Goal: Task Accomplishment & Management: Complete application form

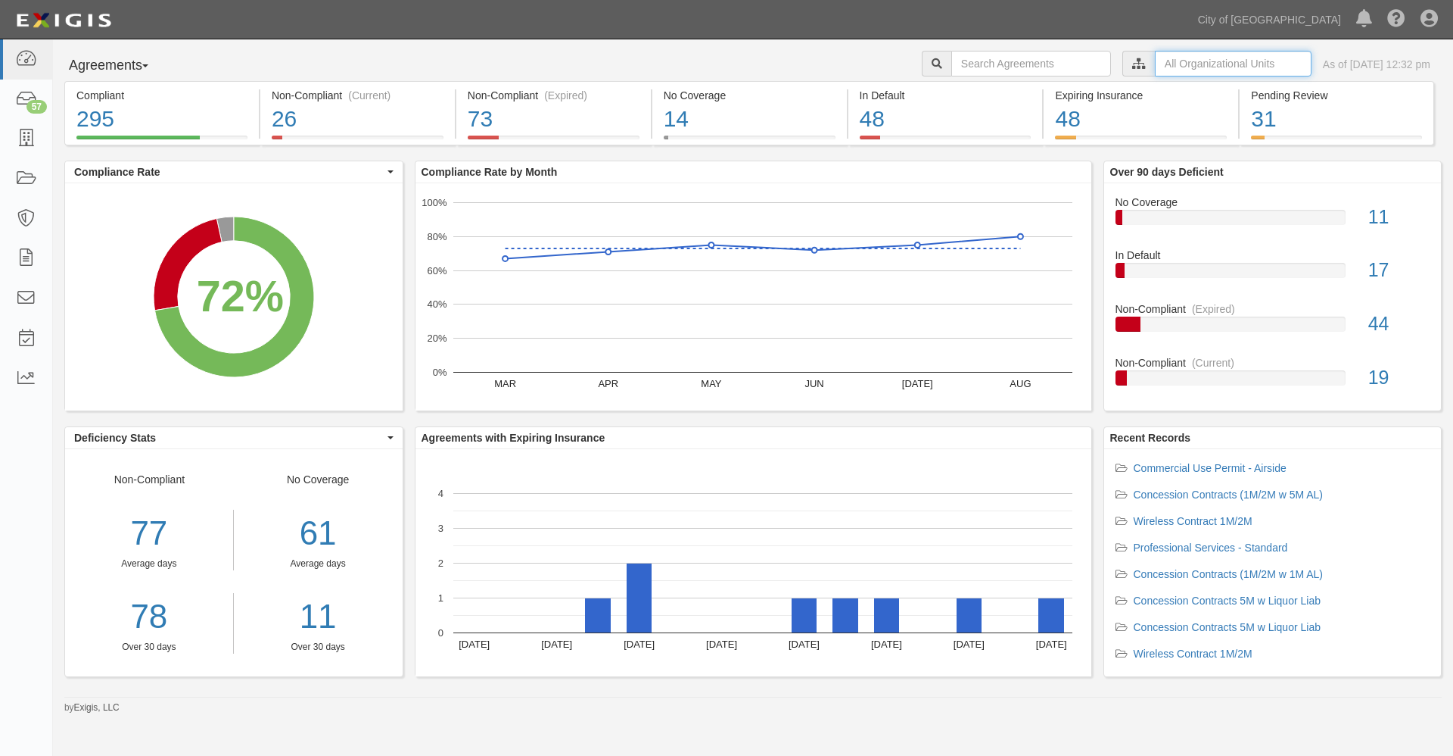
click at [1155, 65] on input "text" at bounding box center [1233, 64] width 157 height 26
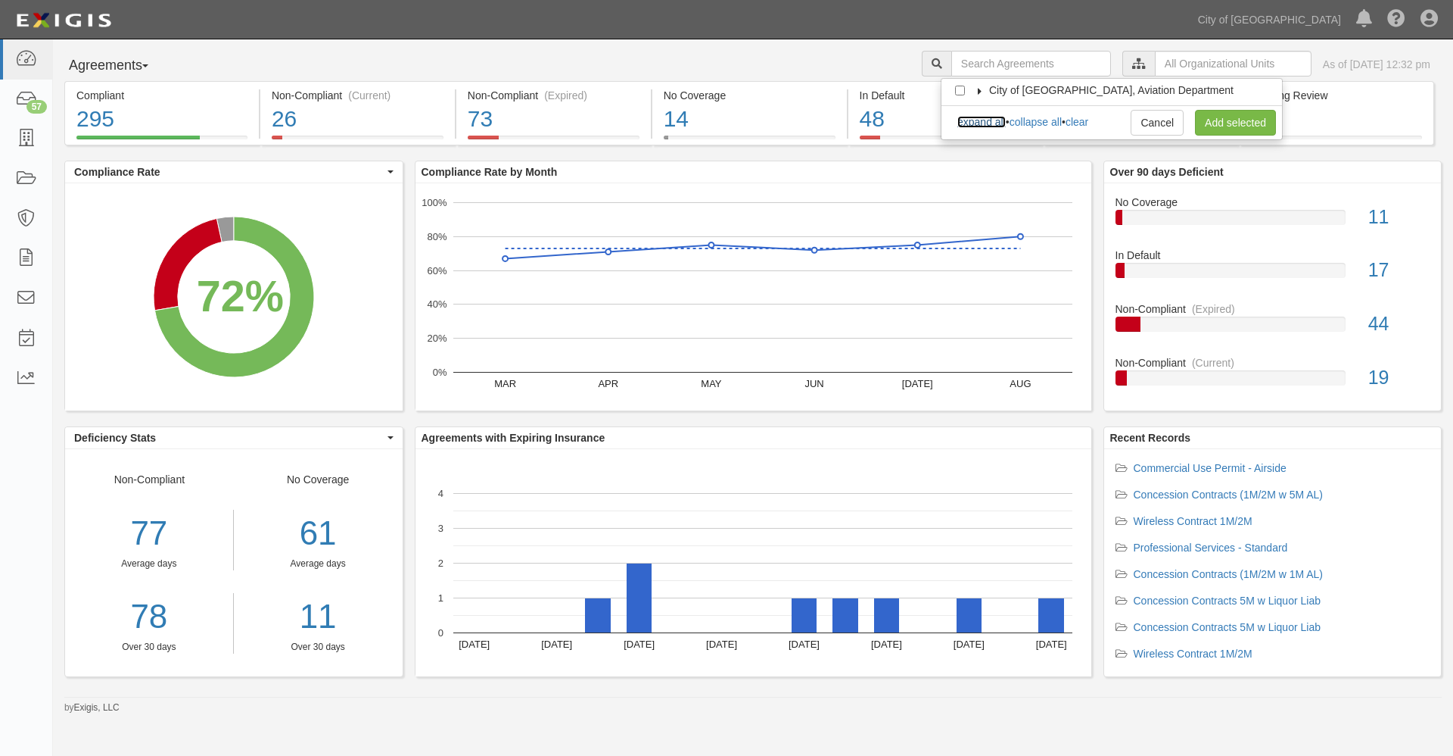
click at [974, 123] on link "expand all" at bounding box center [982, 122] width 48 height 12
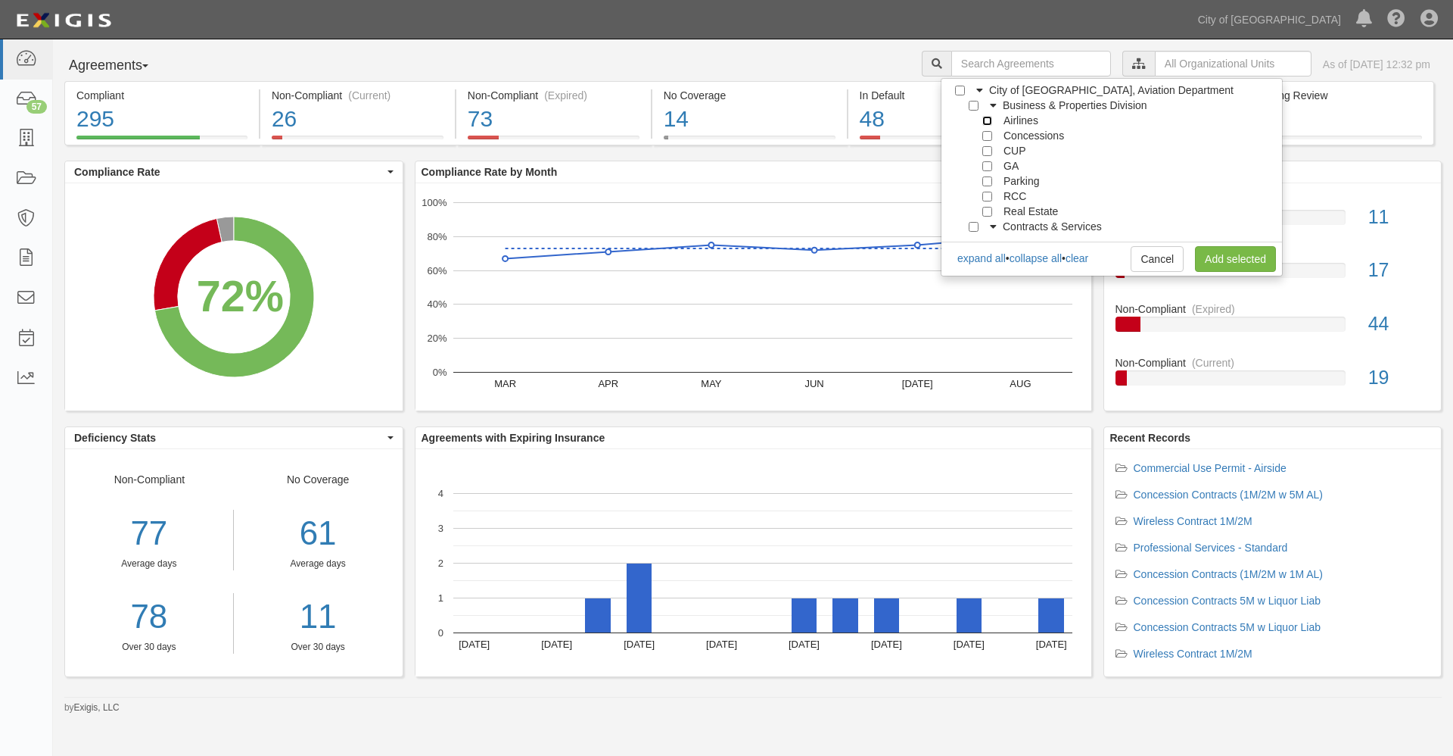
click at [986, 119] on input "Airlines" at bounding box center [988, 121] width 10 height 10
checkbox input "true"
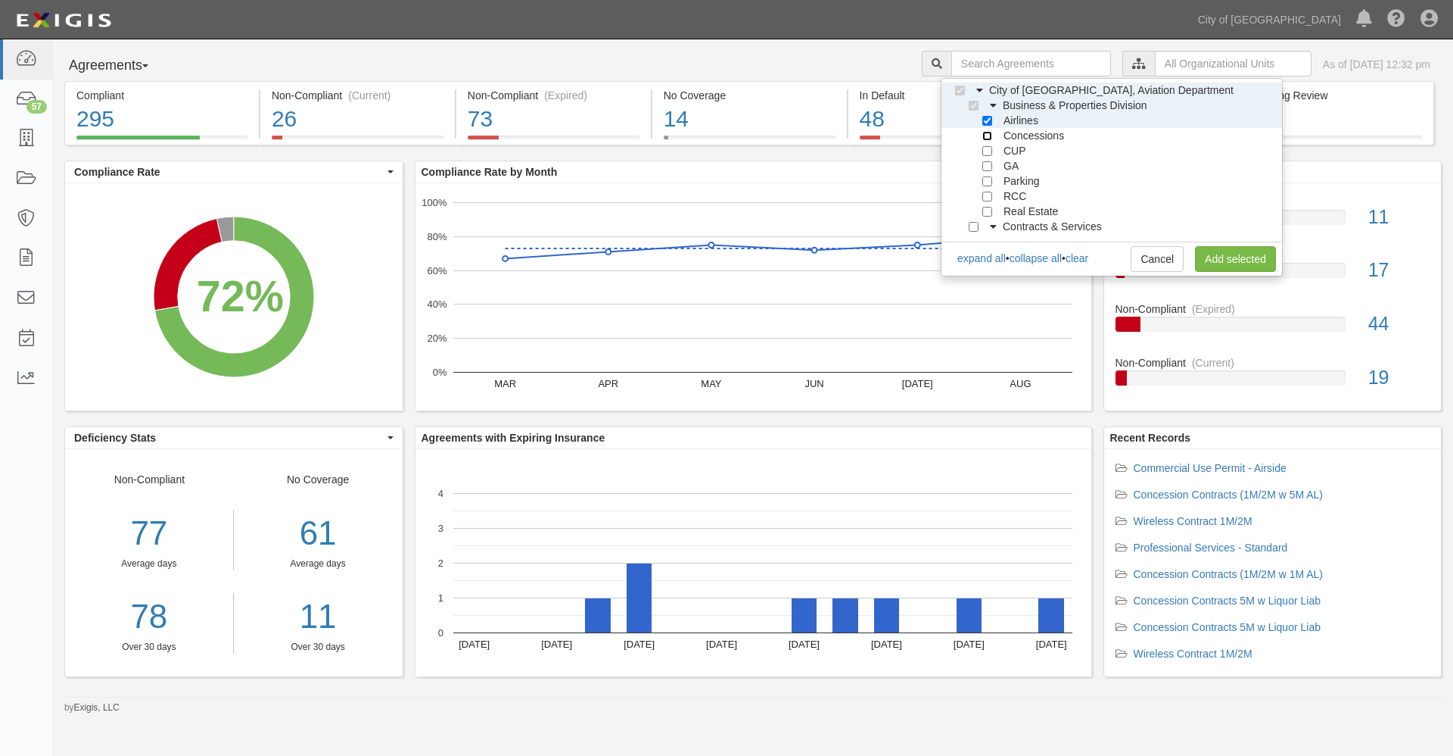
click at [986, 132] on input "Concessions" at bounding box center [988, 136] width 10 height 10
checkbox input "true"
click at [984, 154] on input "CUP" at bounding box center [988, 151] width 10 height 10
checkbox input "true"
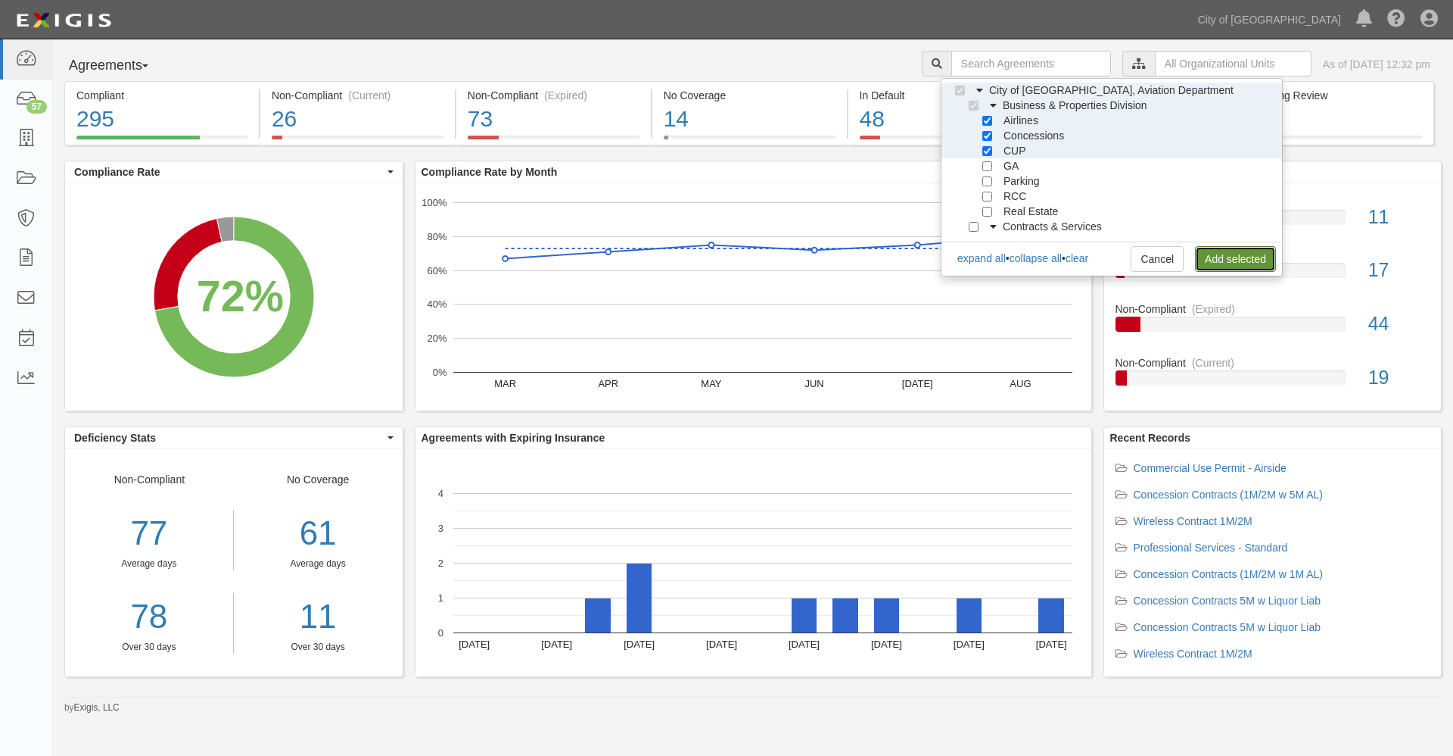
click at [1222, 262] on link "Add selected" at bounding box center [1235, 259] width 81 height 26
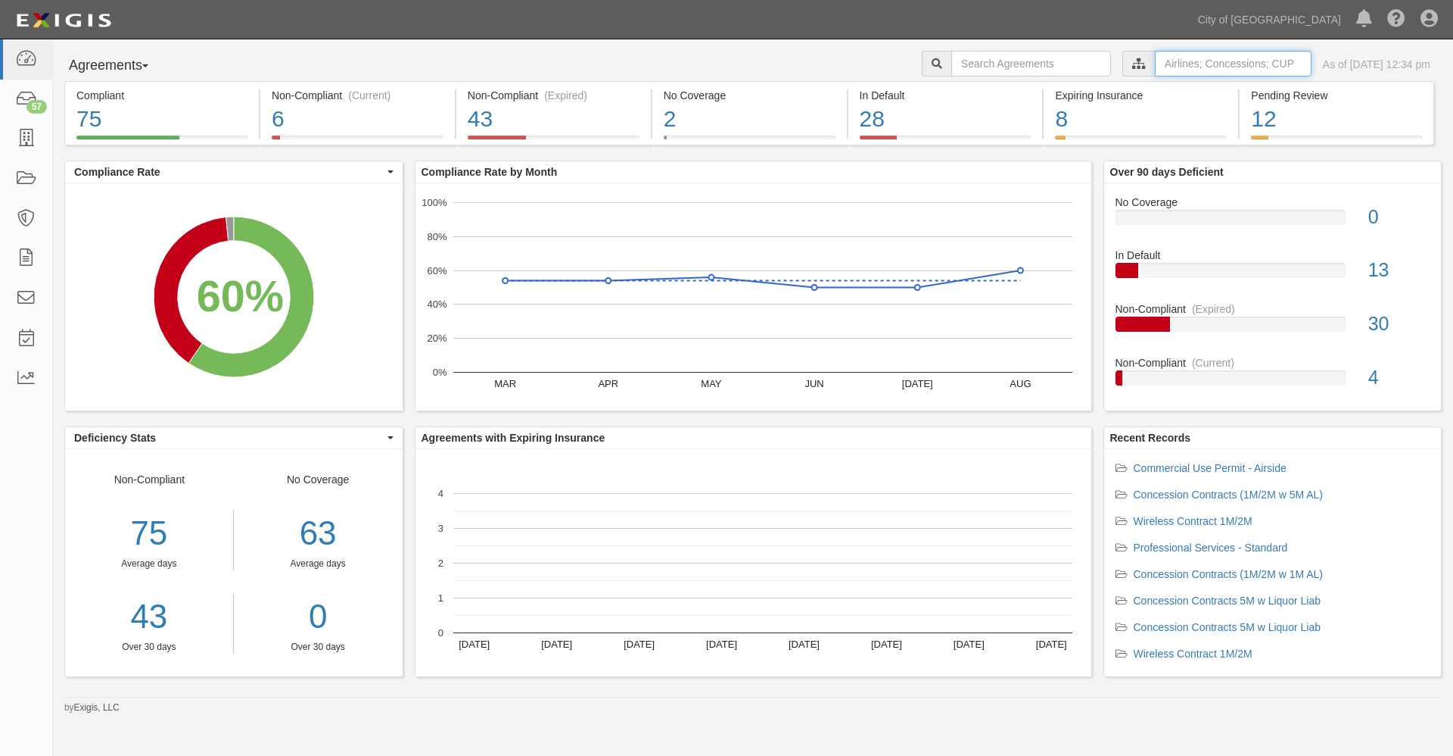
click at [1155, 62] on input "text" at bounding box center [1233, 64] width 157 height 26
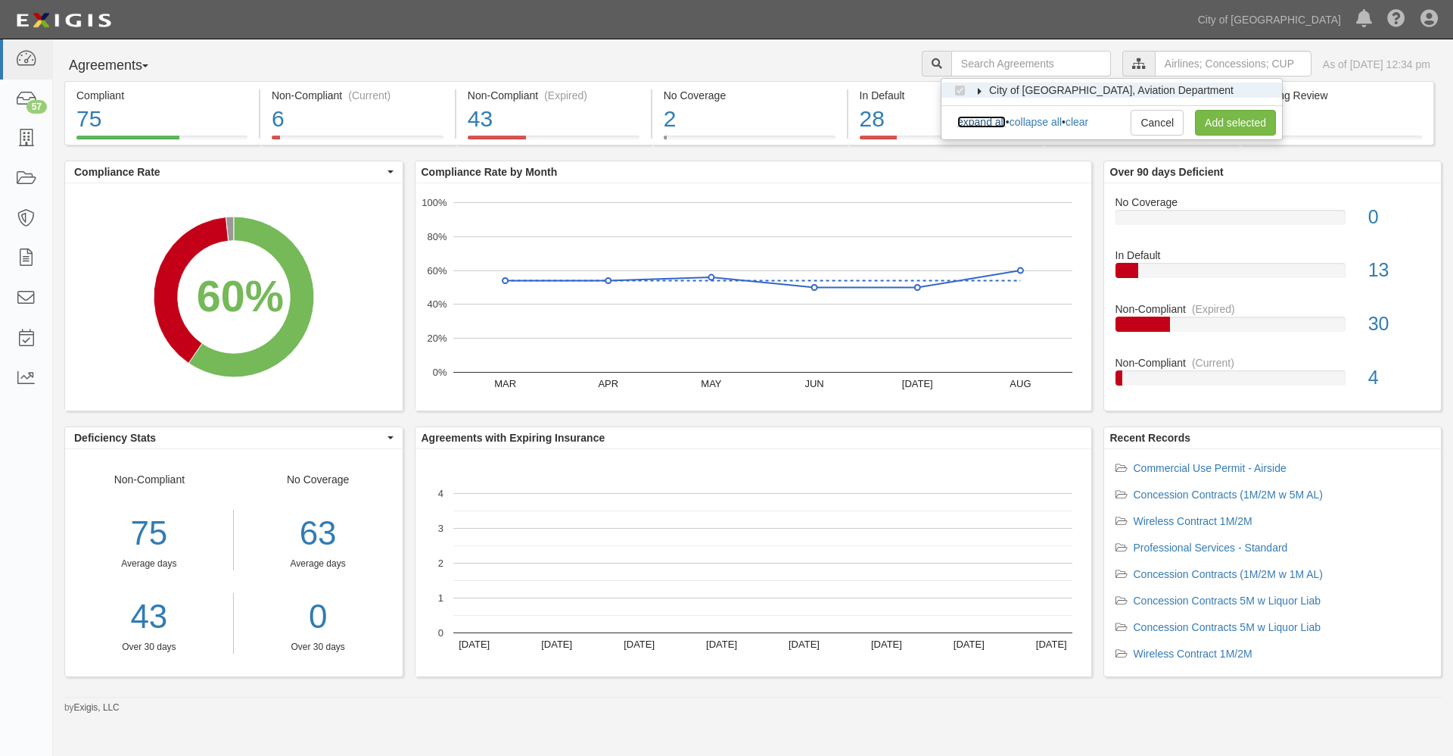
click at [974, 121] on link "expand all" at bounding box center [982, 122] width 48 height 12
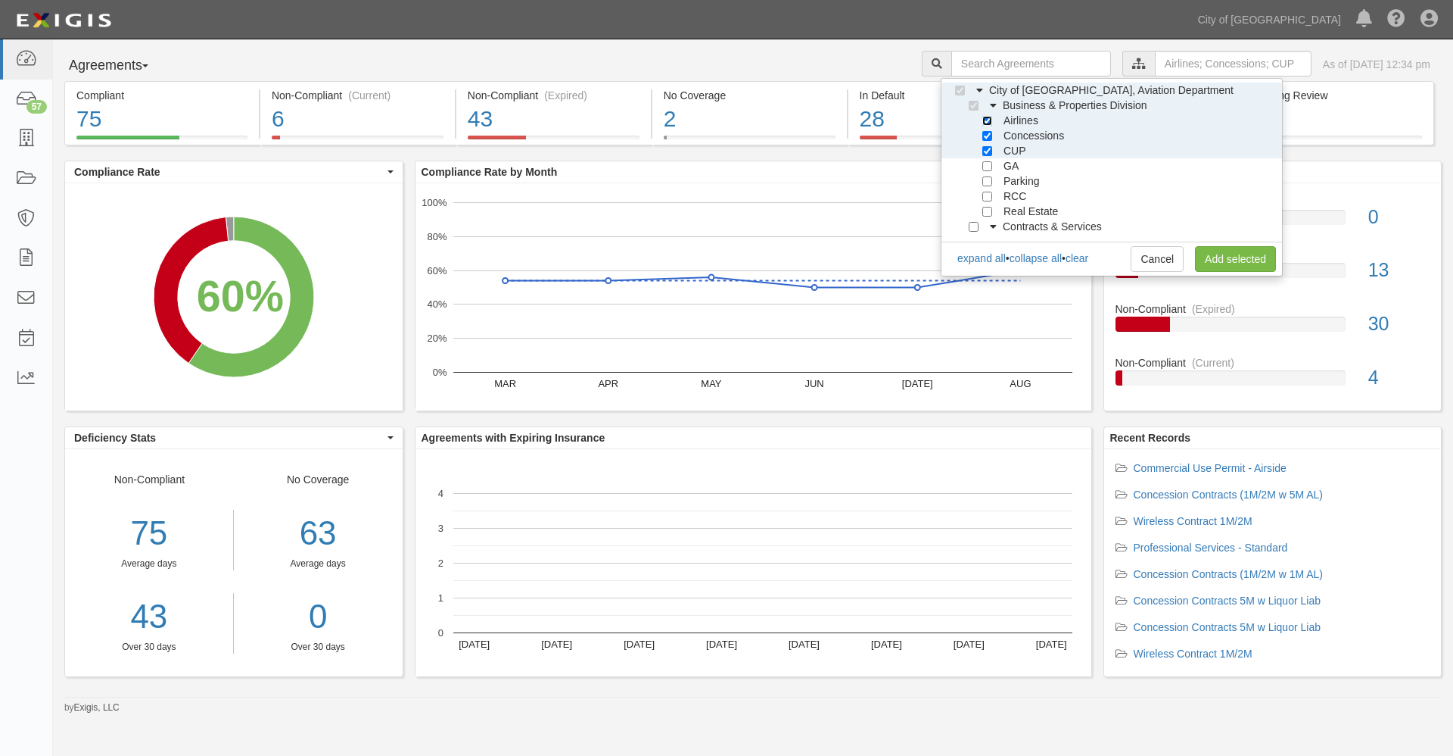
click at [988, 120] on input "Airlines" at bounding box center [988, 121] width 10 height 10
checkbox input "false"
click at [986, 136] on input "Concessions" at bounding box center [988, 136] width 10 height 10
checkbox input "false"
click at [986, 148] on input "CUP" at bounding box center [988, 151] width 10 height 10
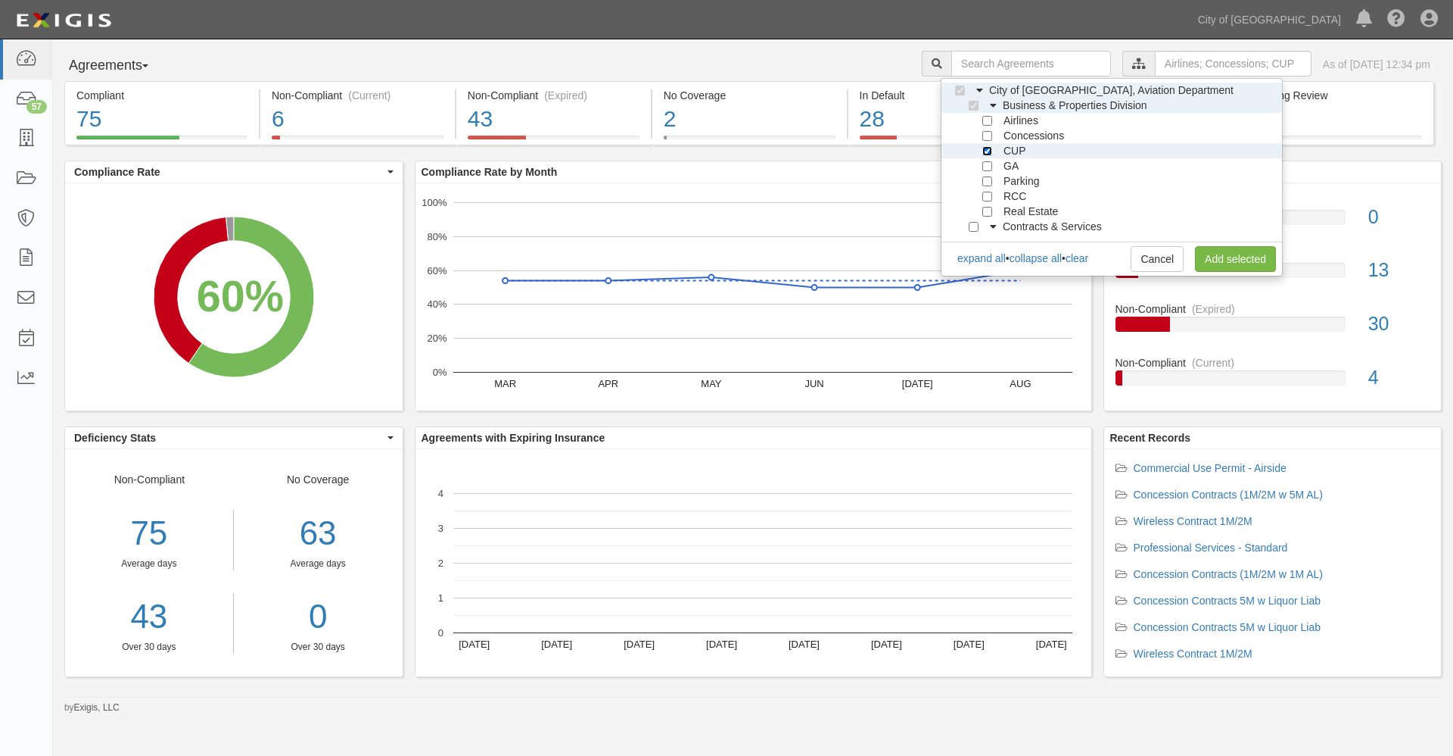
checkbox input "false"
click at [986, 165] on input "GA" at bounding box center [988, 166] width 10 height 10
checkbox input "true"
click at [985, 183] on input "Parking" at bounding box center [988, 181] width 10 height 10
checkbox input "true"
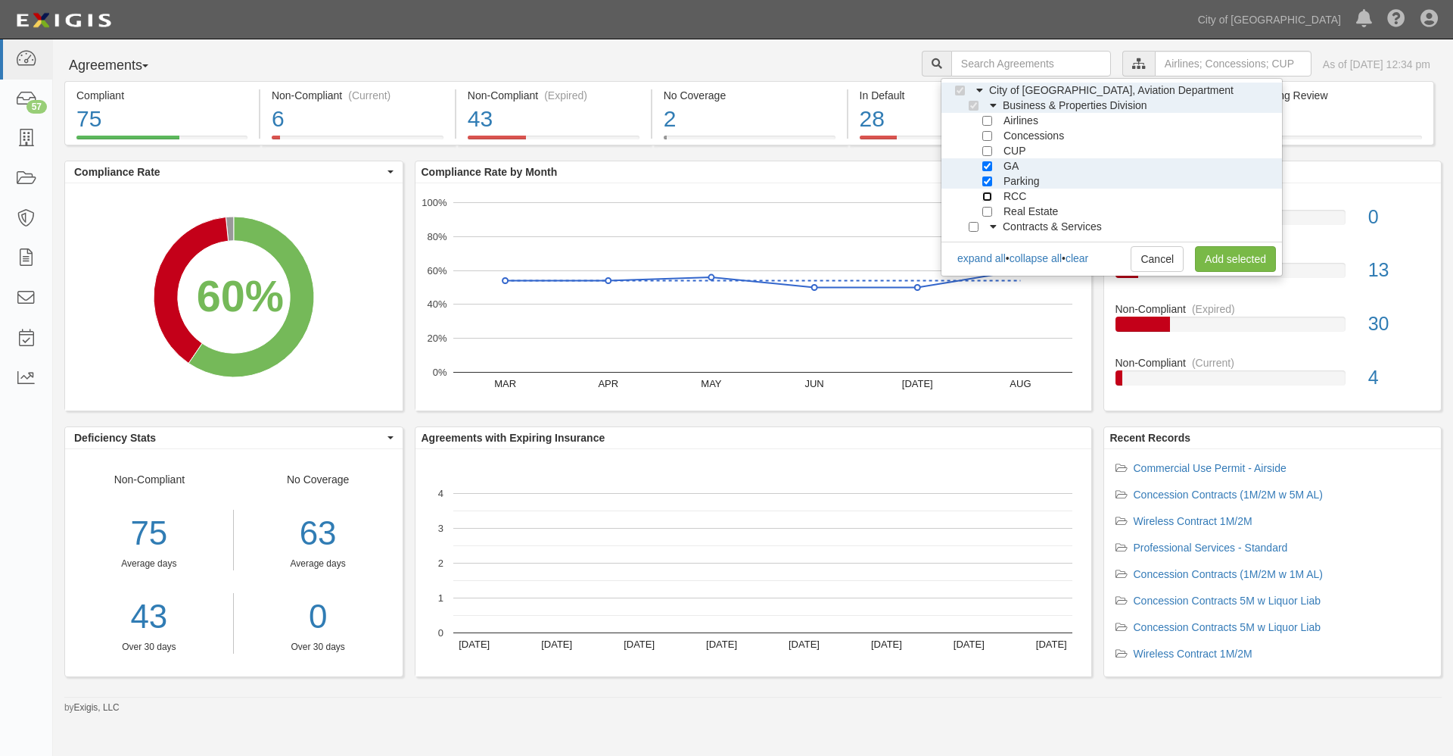
click at [986, 196] on input "RCC" at bounding box center [988, 197] width 10 height 10
checkbox input "true"
click at [986, 207] on input "Real Estate" at bounding box center [988, 212] width 10 height 10
checkbox input "true"
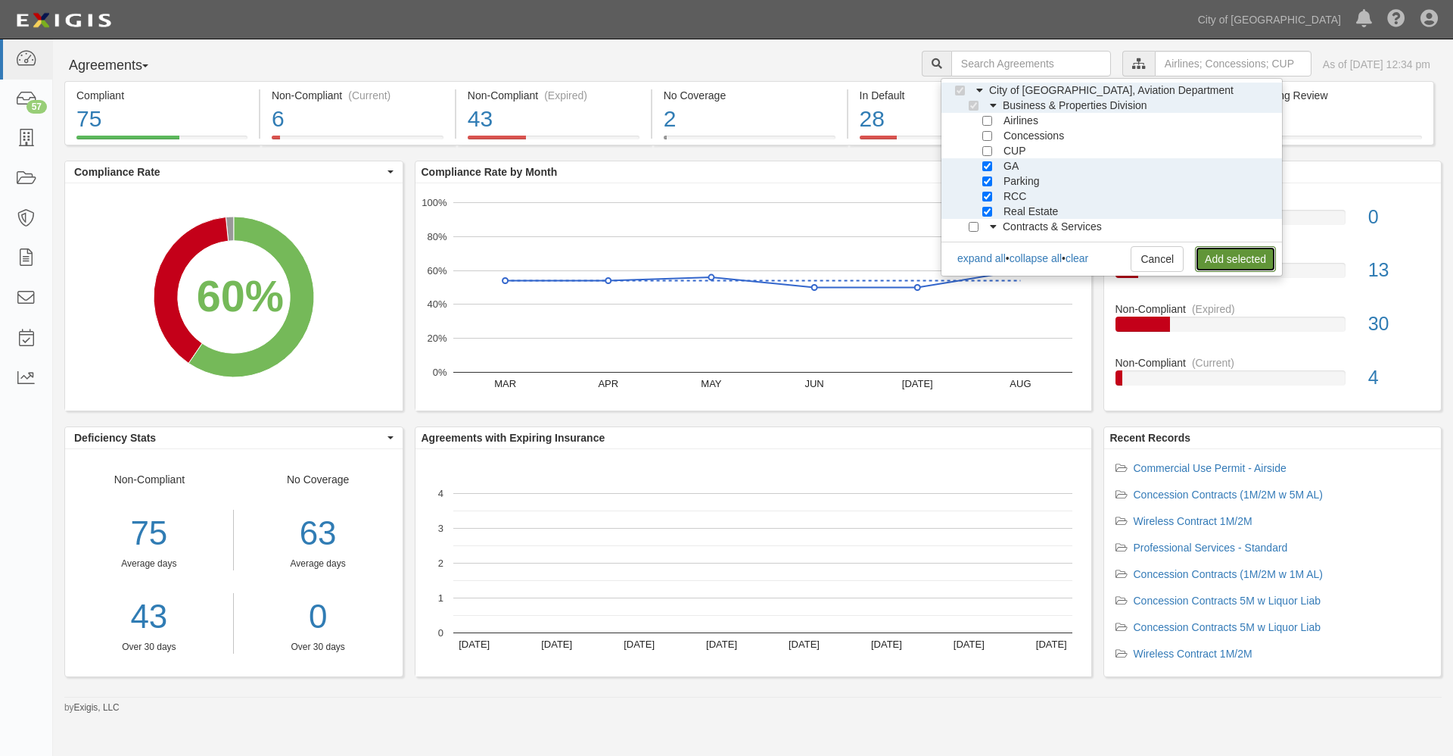
click at [1215, 255] on link "Add selected" at bounding box center [1235, 259] width 81 height 26
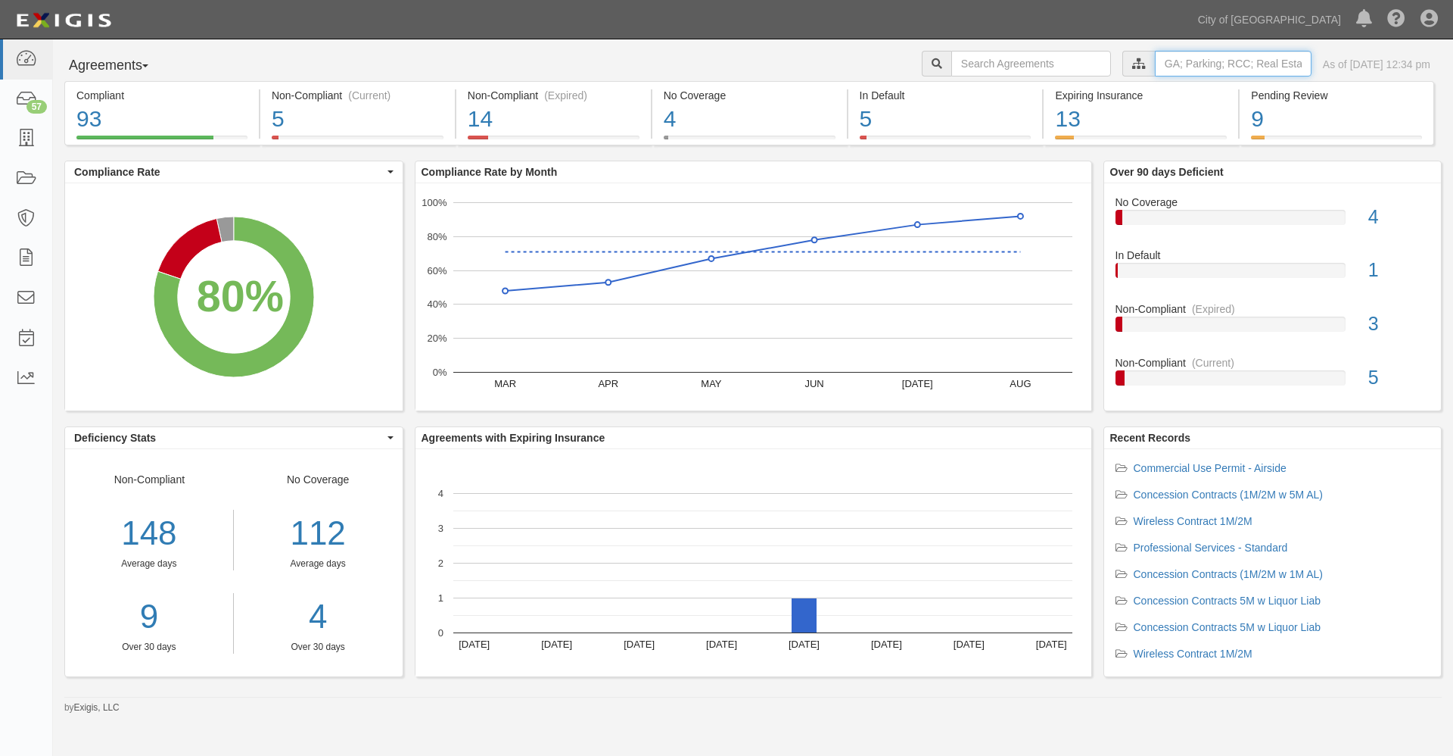
click at [1155, 58] on input "text" at bounding box center [1233, 64] width 157 height 26
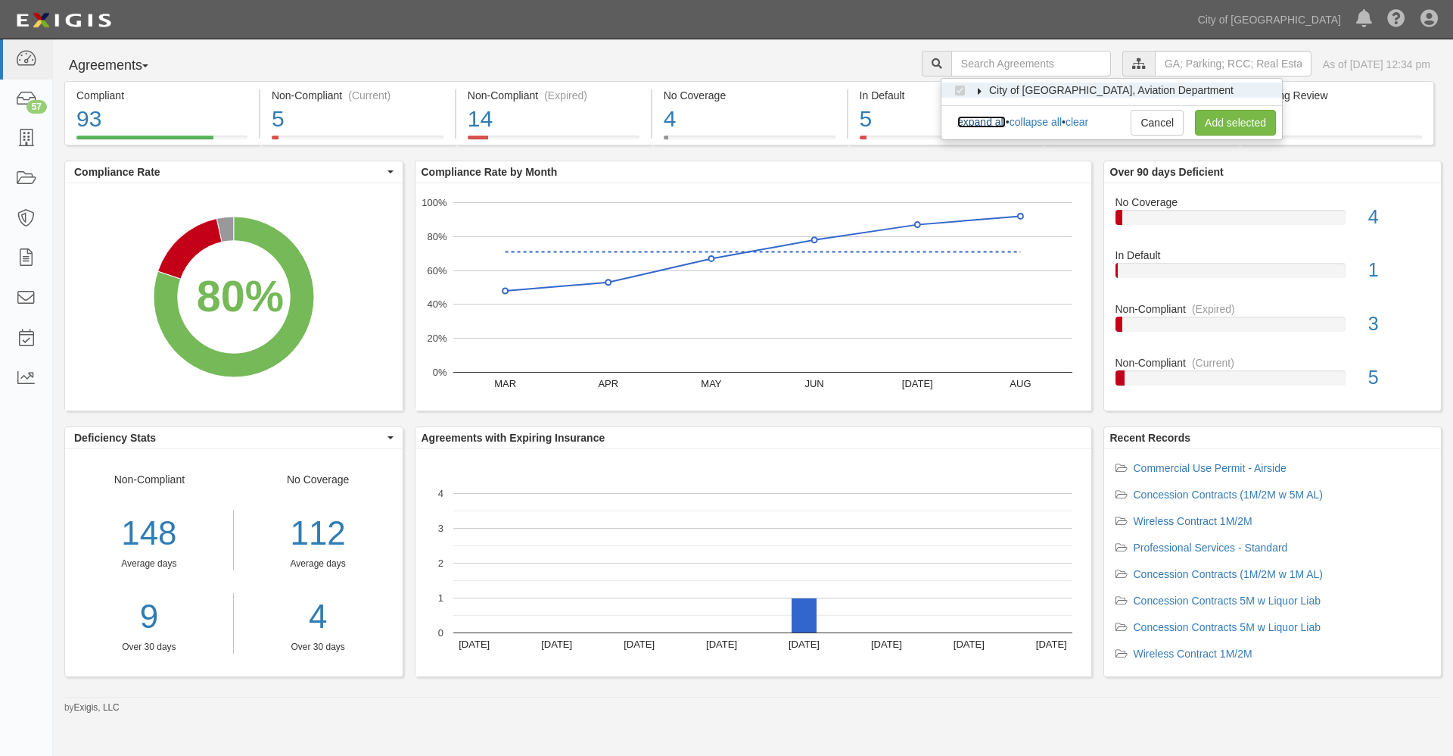
click at [989, 121] on link "expand all" at bounding box center [982, 122] width 48 height 12
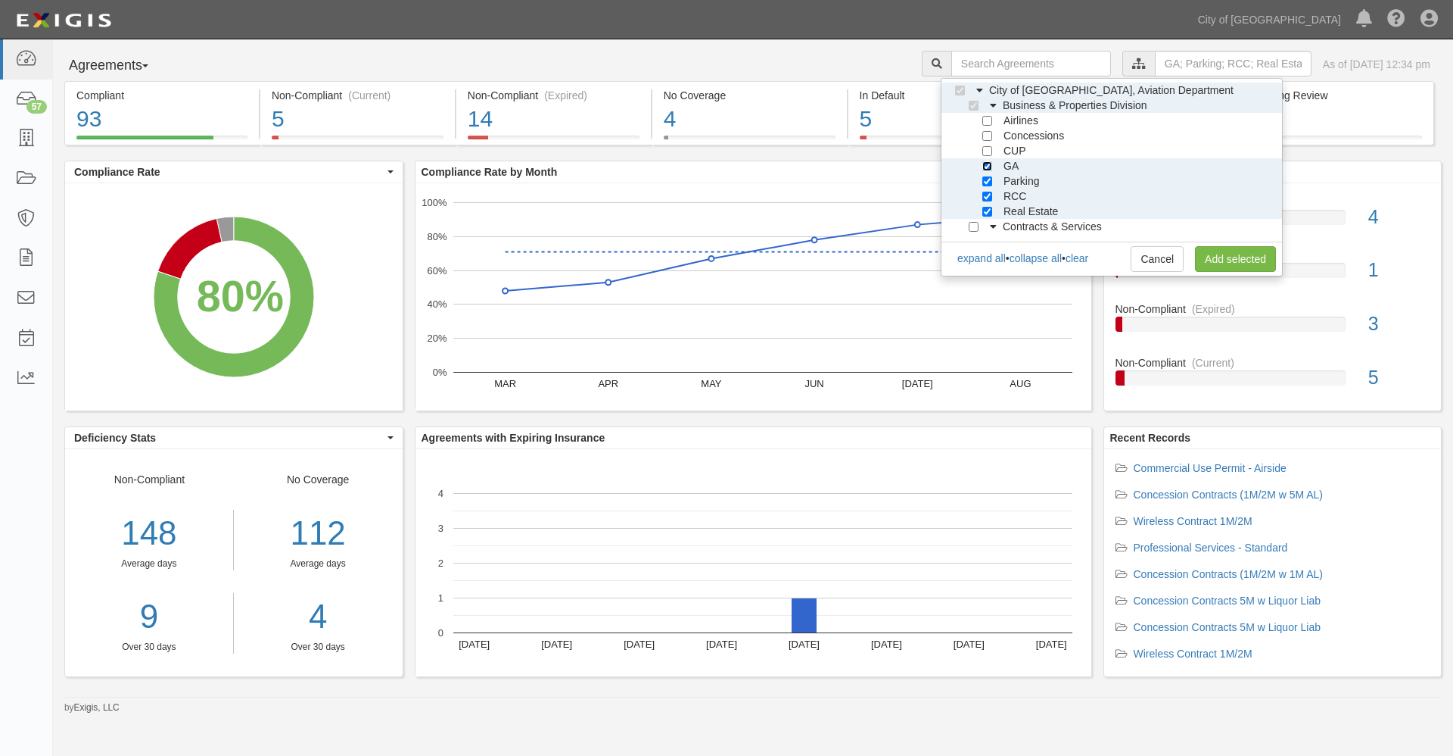
click at [985, 164] on input "GA" at bounding box center [988, 166] width 10 height 10
checkbox input "false"
click at [991, 181] on input "Parking" at bounding box center [988, 181] width 10 height 10
checkbox input "false"
click at [986, 195] on input "RCC" at bounding box center [988, 197] width 10 height 10
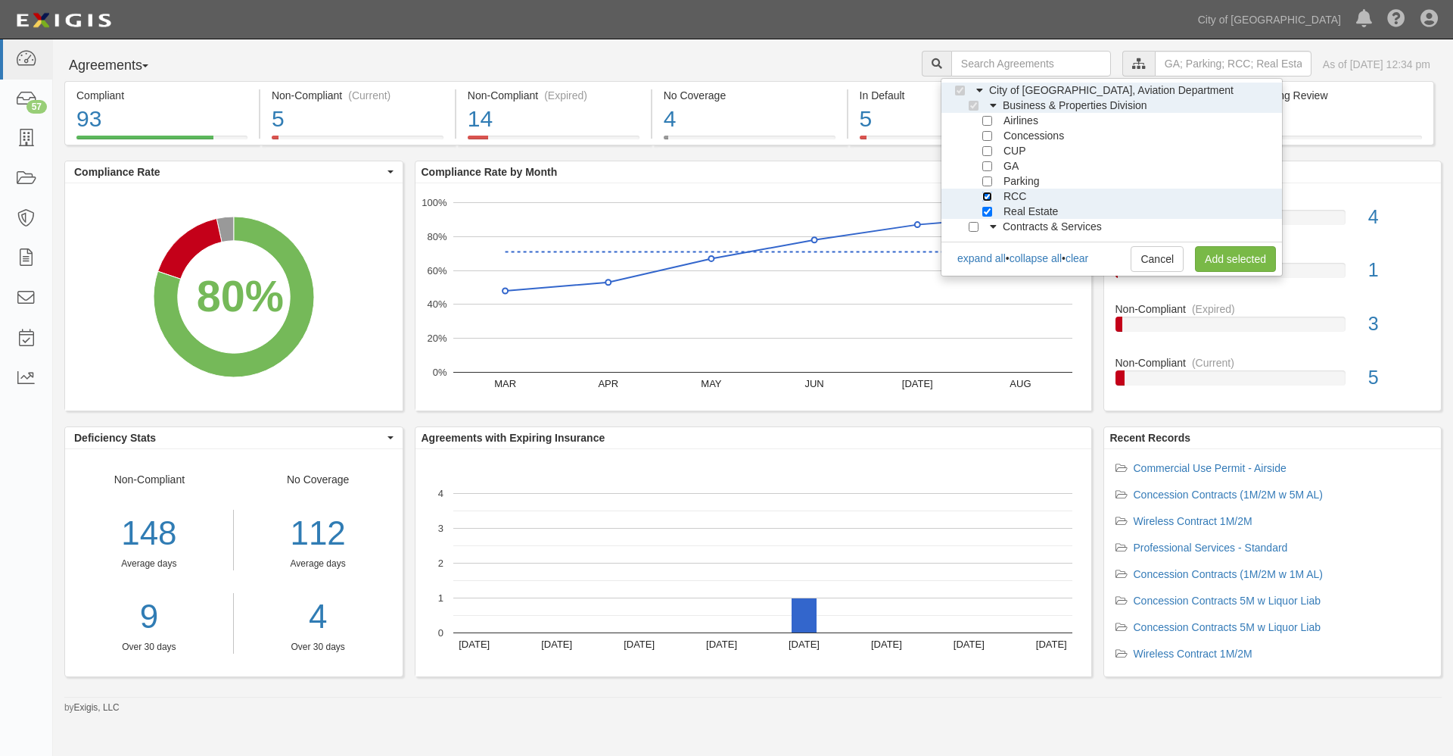
checkbox input "false"
click at [987, 210] on input "Real Estate" at bounding box center [988, 212] width 10 height 10
checkbox input "false"
click at [984, 135] on input "Concessions" at bounding box center [988, 136] width 10 height 10
checkbox input "true"
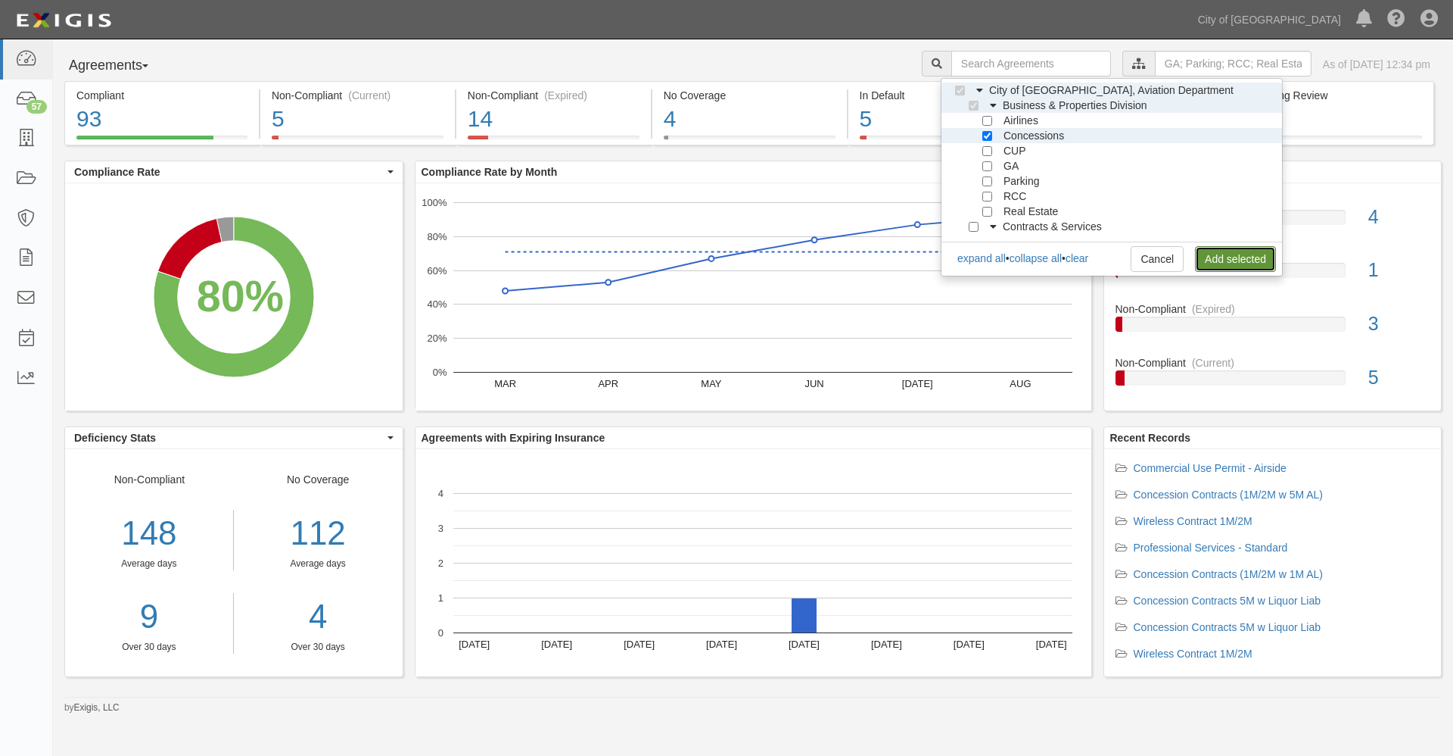
click at [1235, 260] on link "Add selected" at bounding box center [1235, 259] width 81 height 26
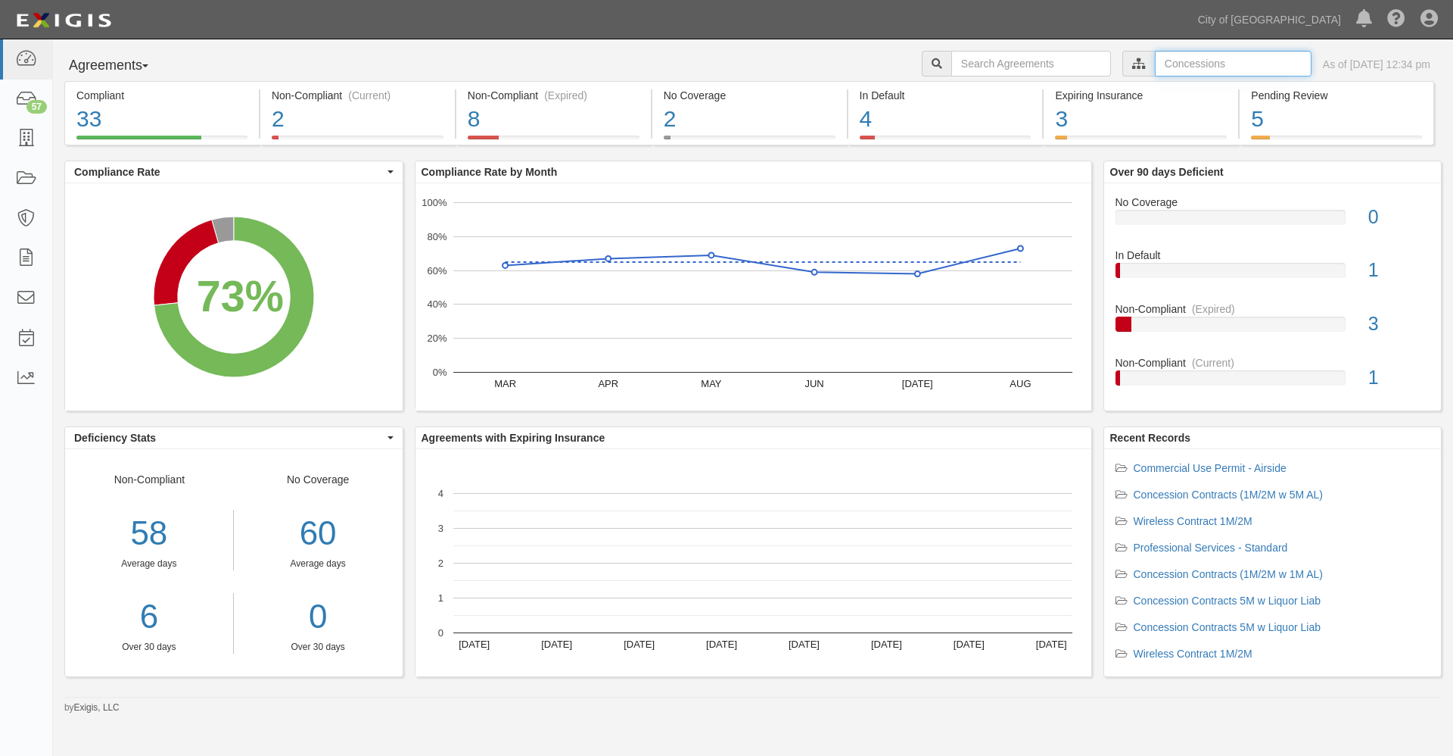
click at [1155, 62] on input "text" at bounding box center [1233, 64] width 157 height 26
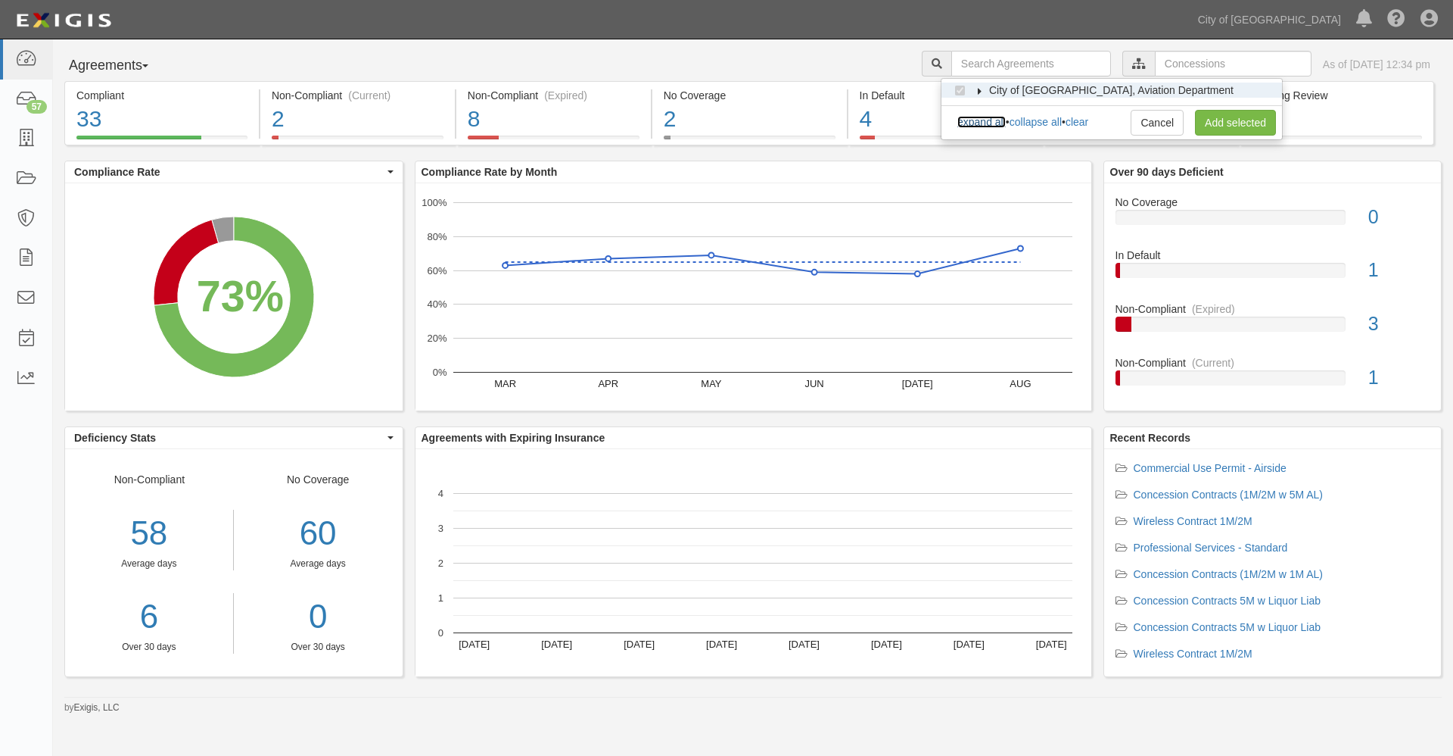
click at [999, 122] on link "expand all" at bounding box center [982, 122] width 48 height 12
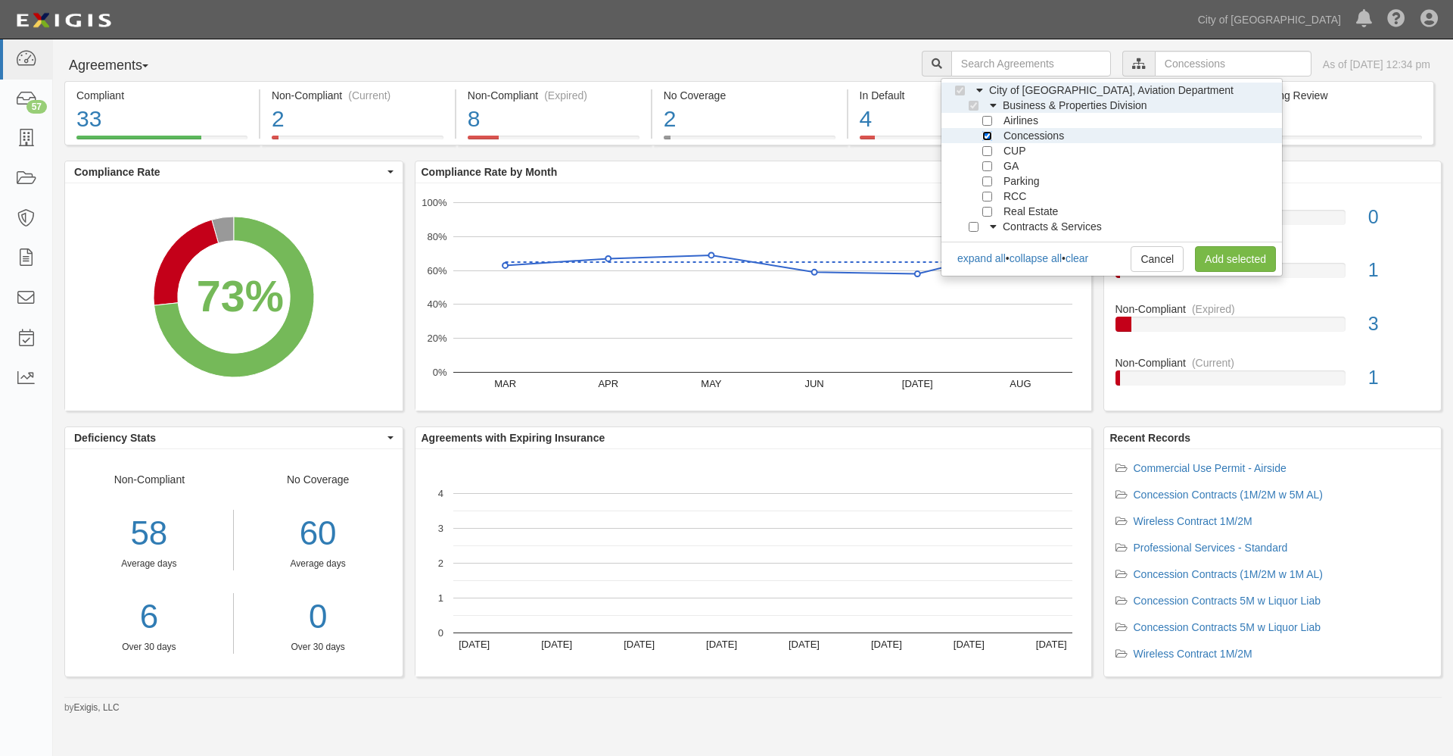
click at [992, 135] on input "Concessions" at bounding box center [988, 136] width 10 height 10
checkbox input "false"
click at [989, 120] on input "Airlines" at bounding box center [988, 121] width 10 height 10
checkbox input "true"
click at [1215, 256] on link "Add selected" at bounding box center [1235, 259] width 81 height 26
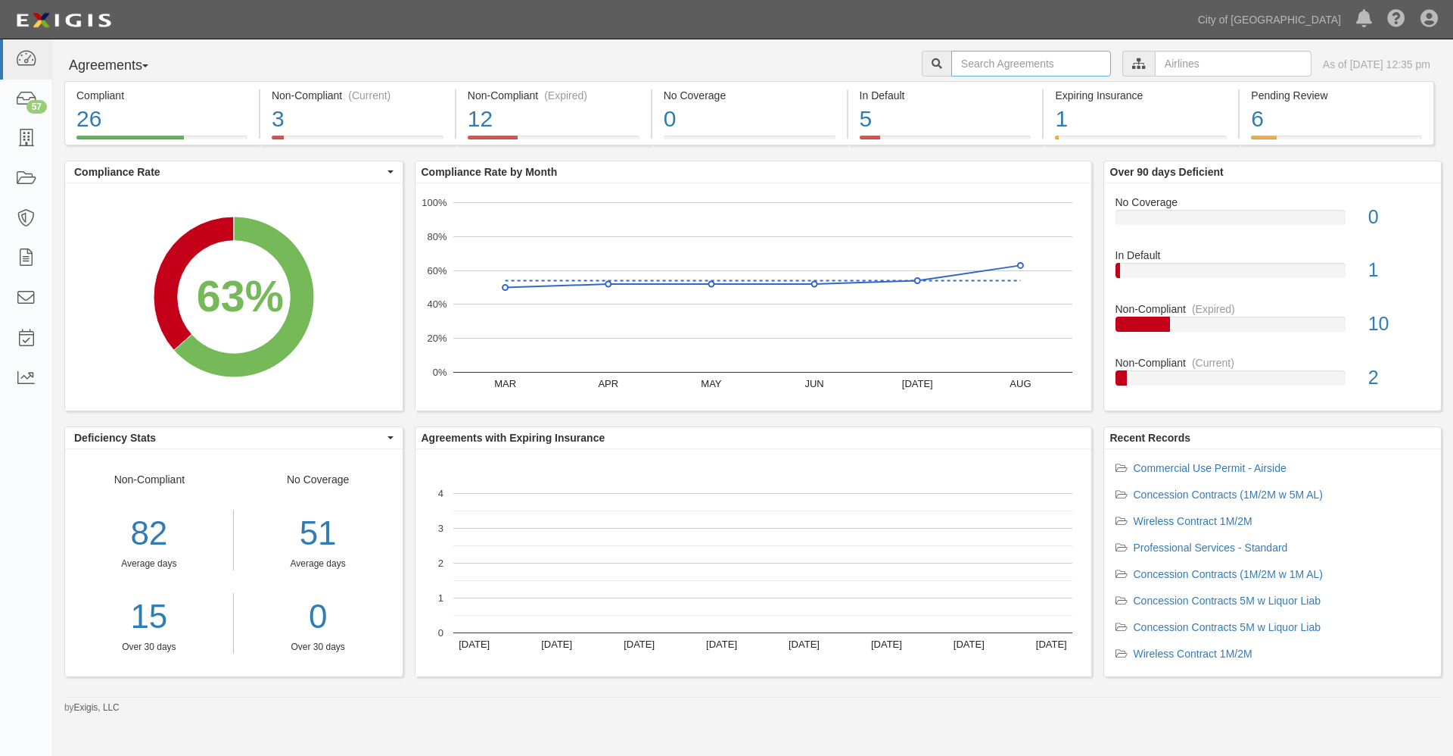
click at [952, 60] on input "text" at bounding box center [1032, 64] width 160 height 26
type input "casa"
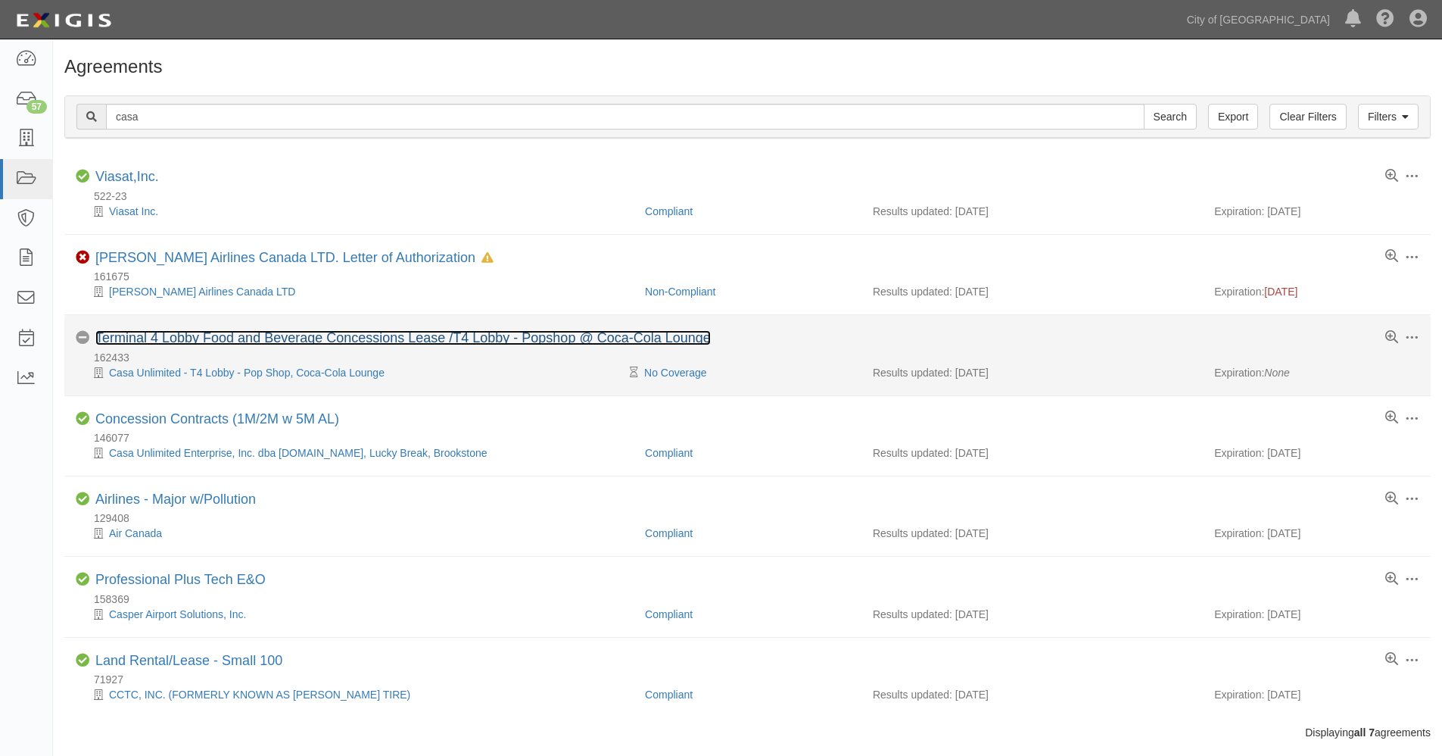
click at [179, 337] on link "Terminal 4 Lobby Food and Beverage Concessions Lease /T4 Lobby - Popshop @ Coca…" at bounding box center [402, 337] width 615 height 15
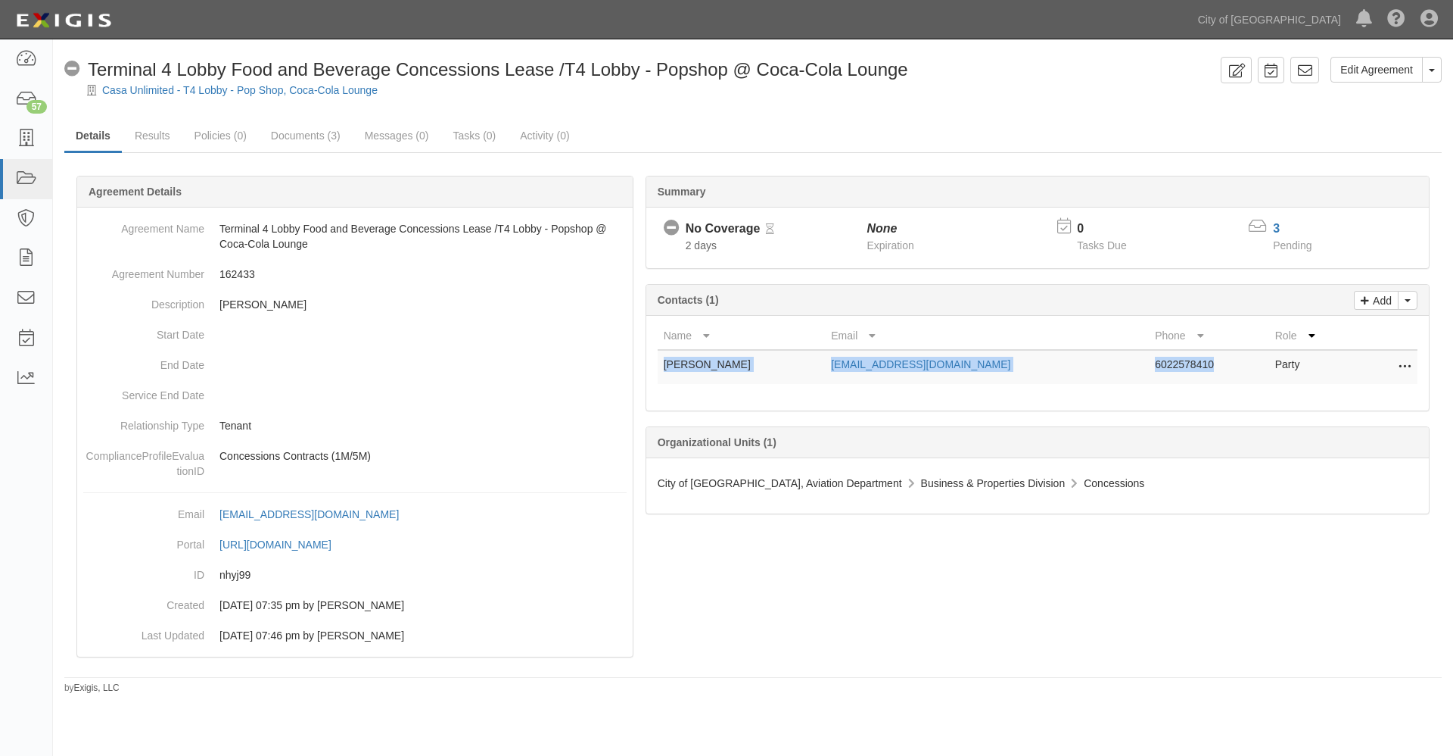
drag, startPoint x: 665, startPoint y: 364, endPoint x: 1192, endPoint y: 357, distance: 526.2
click at [1192, 357] on tr "[PERSON_NAME] [EMAIL_ADDRESS][DOMAIN_NAME] 6022578410 Party Edit Remove from ag…" at bounding box center [1038, 367] width 760 height 34
copy tr "[PERSON_NAME] [EMAIL_ADDRESS][DOMAIN_NAME] 6022578410"
click at [29, 132] on icon at bounding box center [25, 138] width 21 height 17
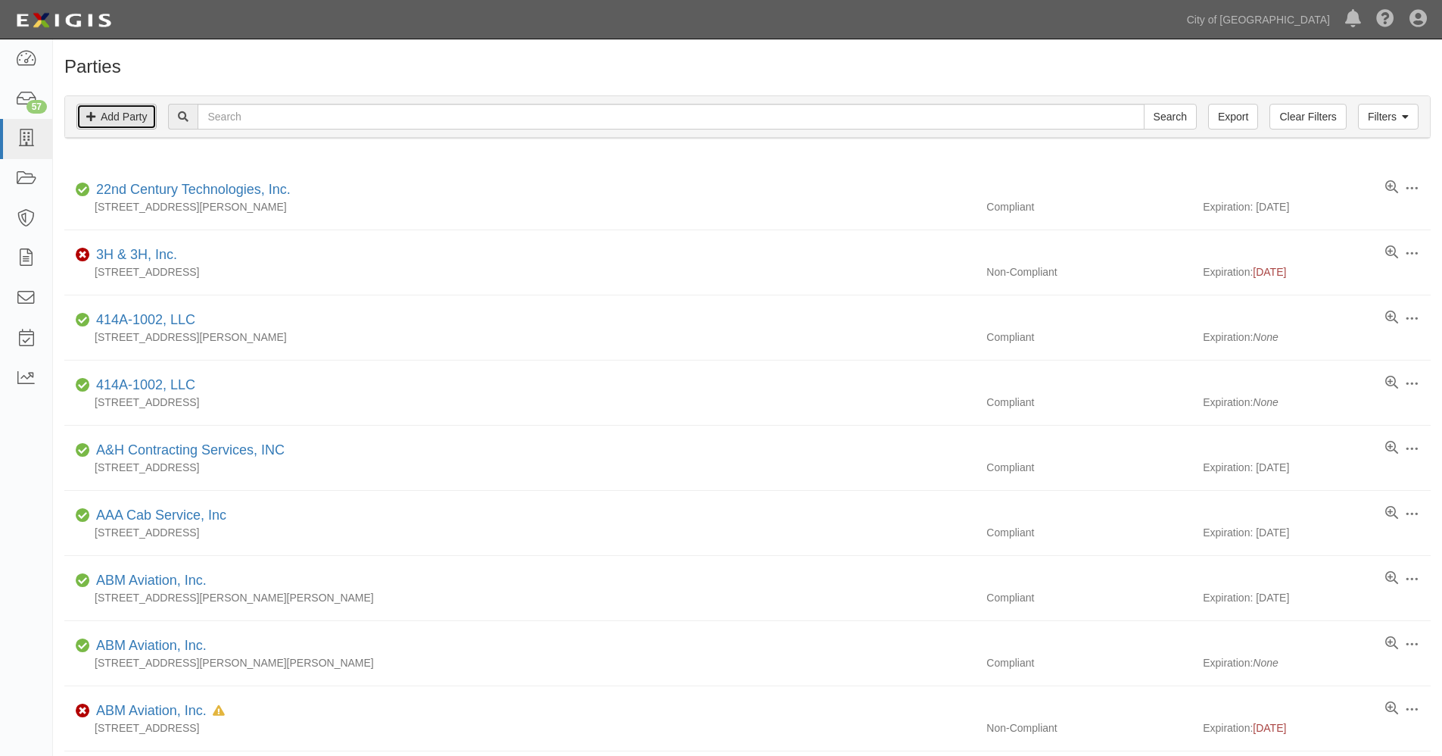
click at [139, 117] on link "Add Party" at bounding box center [116, 117] width 80 height 26
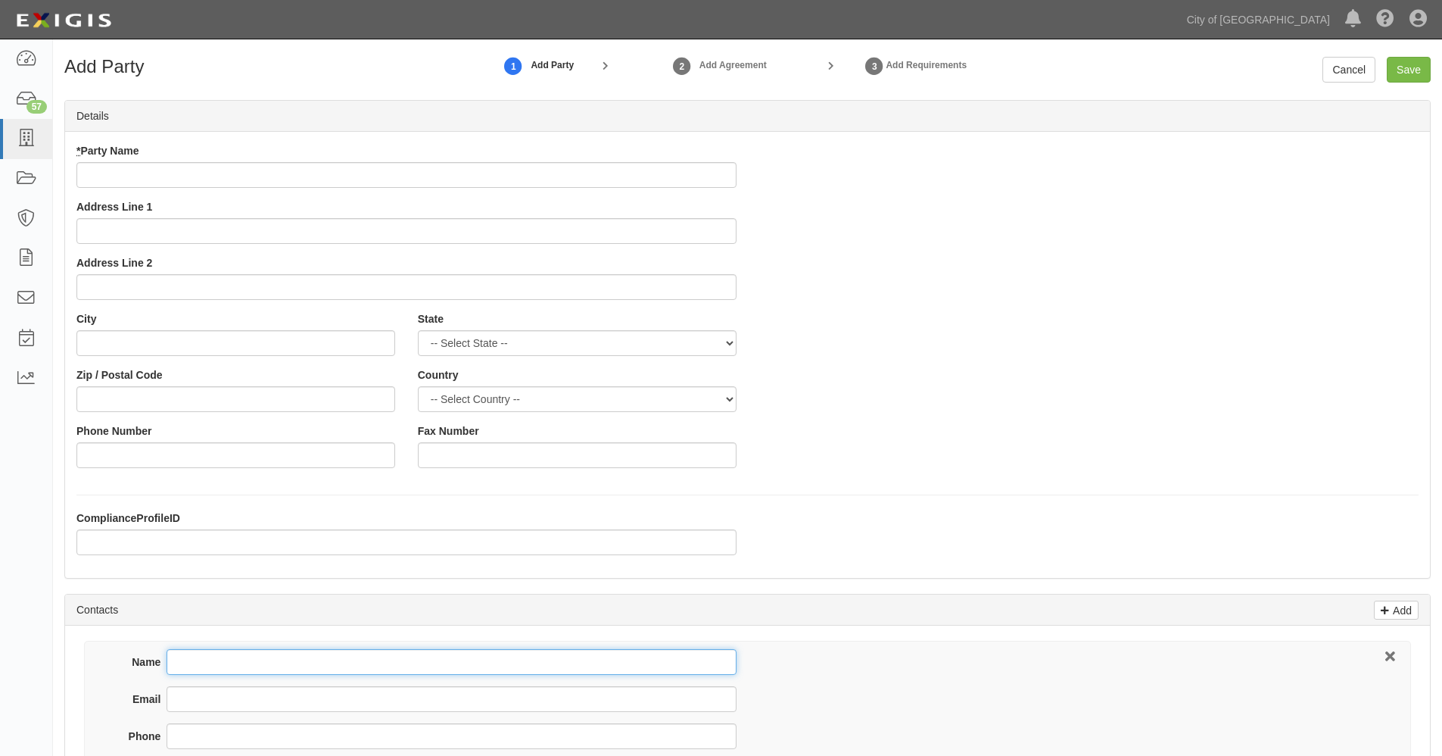
click at [204, 657] on input "Name" at bounding box center [451, 662] width 569 height 26
paste input "[PERSON_NAME] [EMAIL_ADDRESS][DOMAIN_NAME] 6022578410"
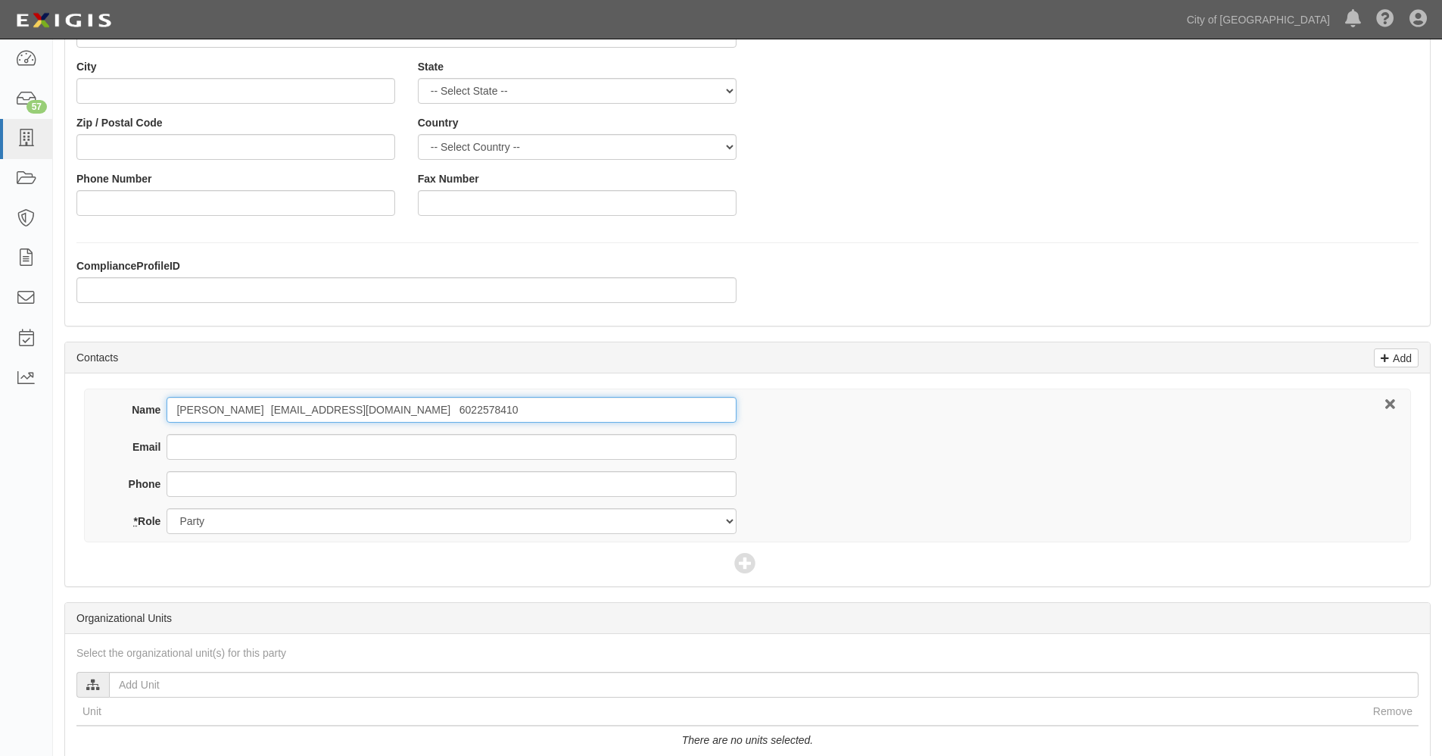
drag, startPoint x: 269, startPoint y: 412, endPoint x: 406, endPoint y: 409, distance: 136.3
click at [406, 409] on input "[PERSON_NAME] [EMAIL_ADDRESS][DOMAIN_NAME] 6022578410" at bounding box center [451, 410] width 569 height 26
type input "[PERSON_NAME] 6022578410"
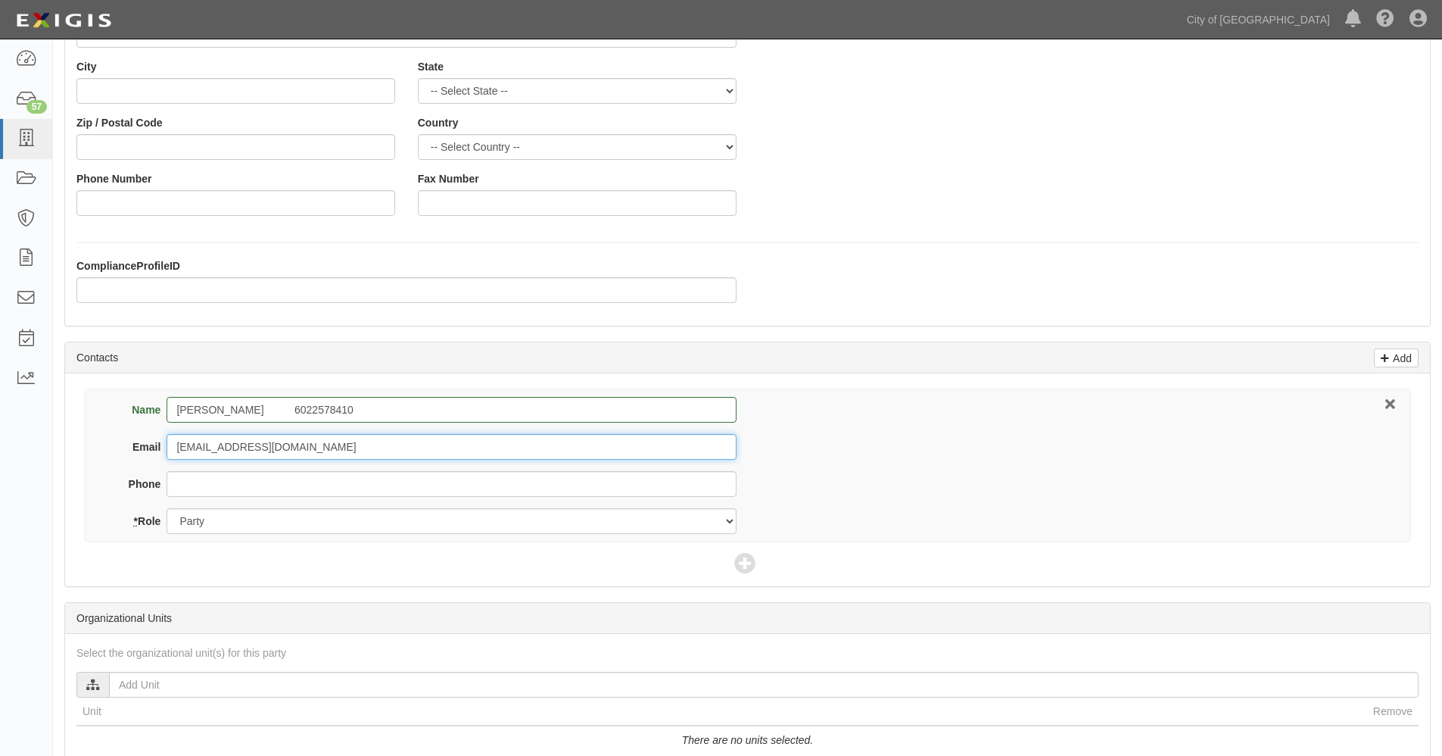
type input "[EMAIL_ADDRESS][DOMAIN_NAME]"
click at [324, 409] on input "[PERSON_NAME] 6022578410" at bounding box center [451, 410] width 569 height 26
click at [323, 409] on input "[PERSON_NAME] 6022578410" at bounding box center [451, 410] width 569 height 26
type input "[PERSON_NAME]"
type input "6022578410"
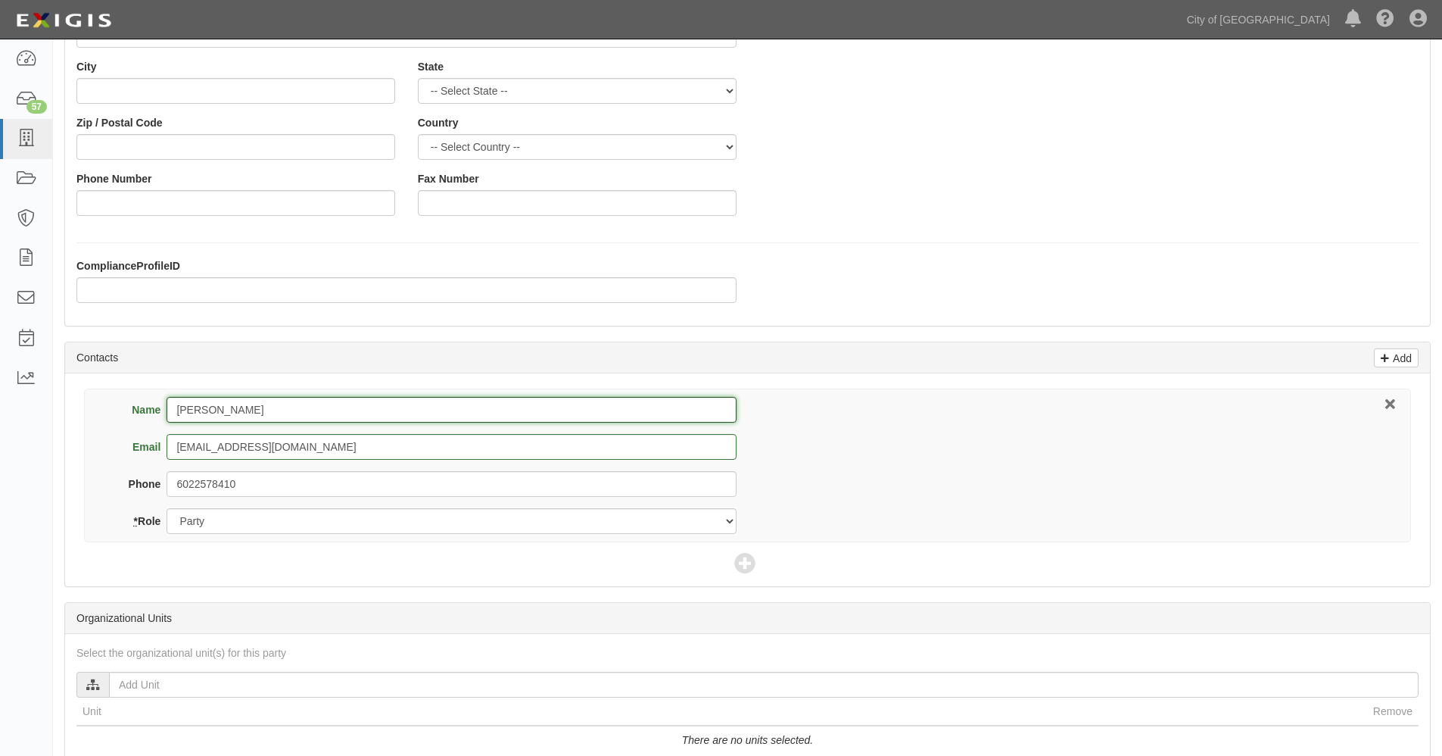
click at [375, 406] on input "[PERSON_NAME]" at bounding box center [451, 410] width 569 height 26
type input "[PERSON_NAME]"
select select "AZ"
select select "US"
type input "6022578410"
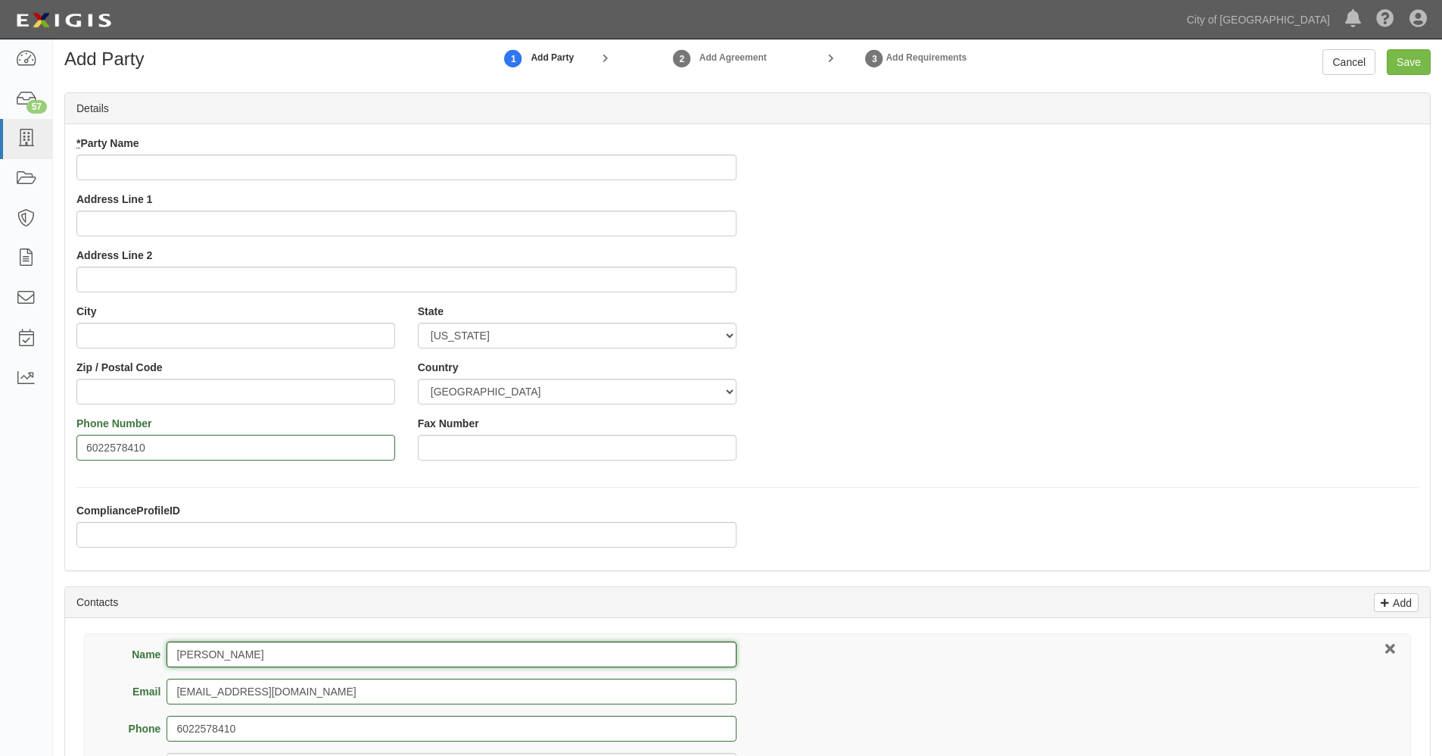
scroll to position [0, 0]
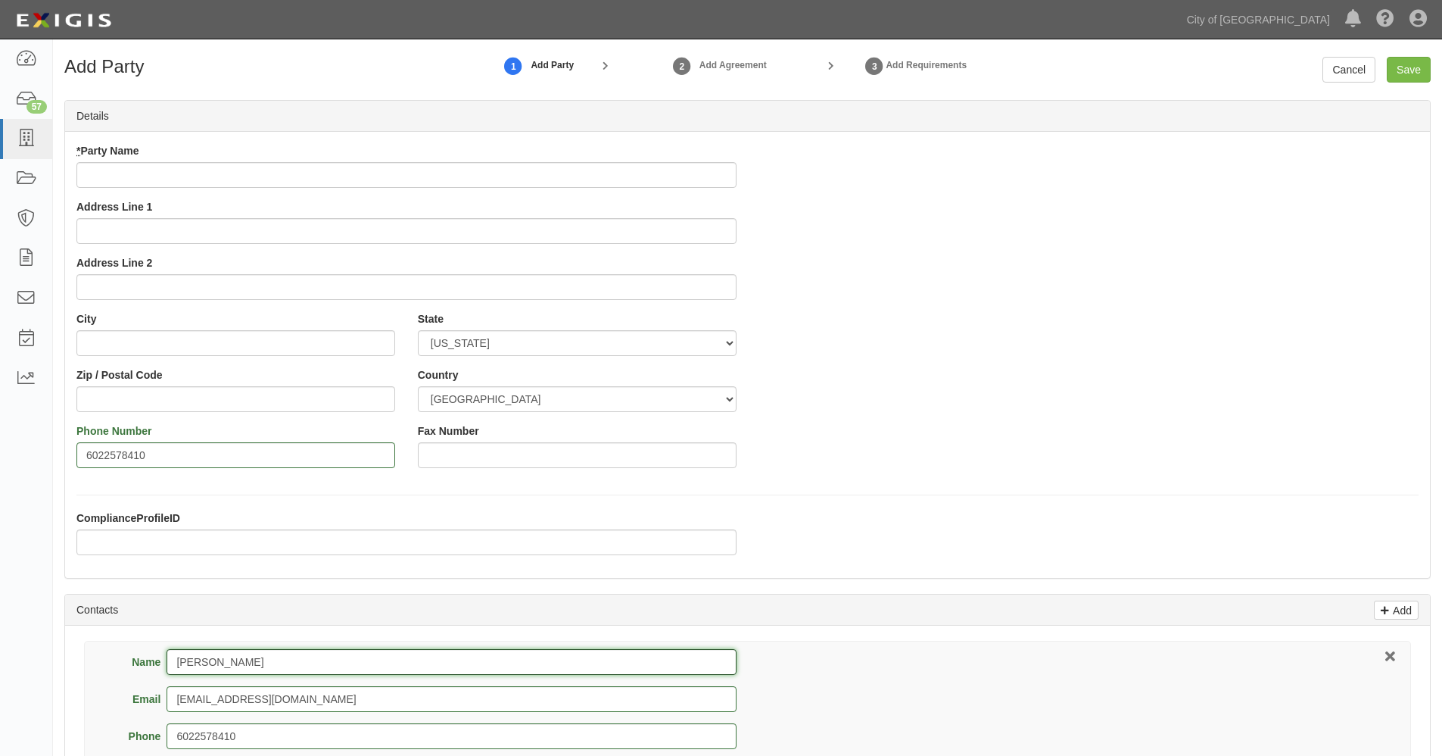
type input "[PERSON_NAME]"
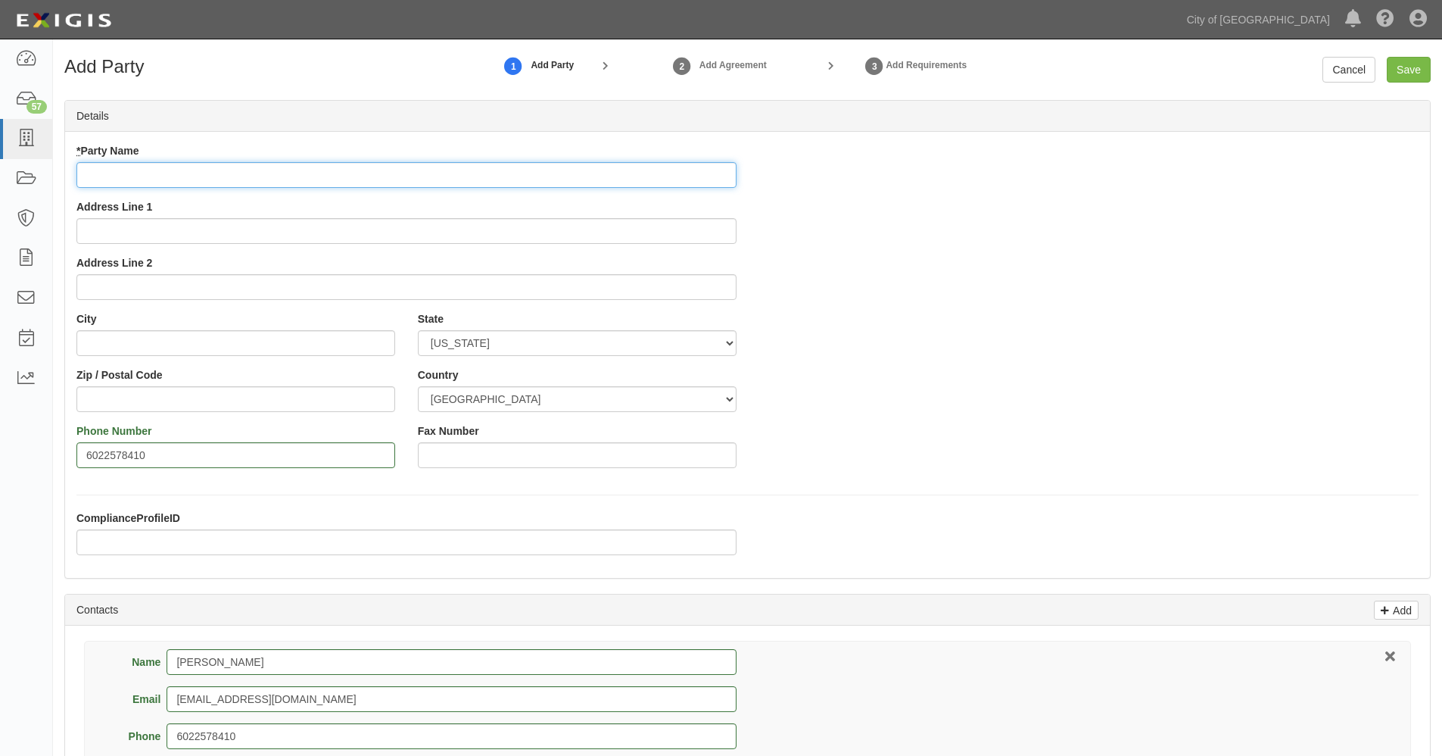
drag, startPoint x: 126, startPoint y: 171, endPoint x: 136, endPoint y: 172, distance: 9.9
click at [126, 171] on input "* Party Name" at bounding box center [406, 175] width 660 height 26
click at [121, 170] on input "CASA unlimited" at bounding box center [406, 175] width 660 height 26
click at [120, 170] on input "CASA unlimited" at bounding box center [406, 175] width 660 height 26
click at [123, 170] on input "CASA unlimited" at bounding box center [406, 175] width 660 height 26
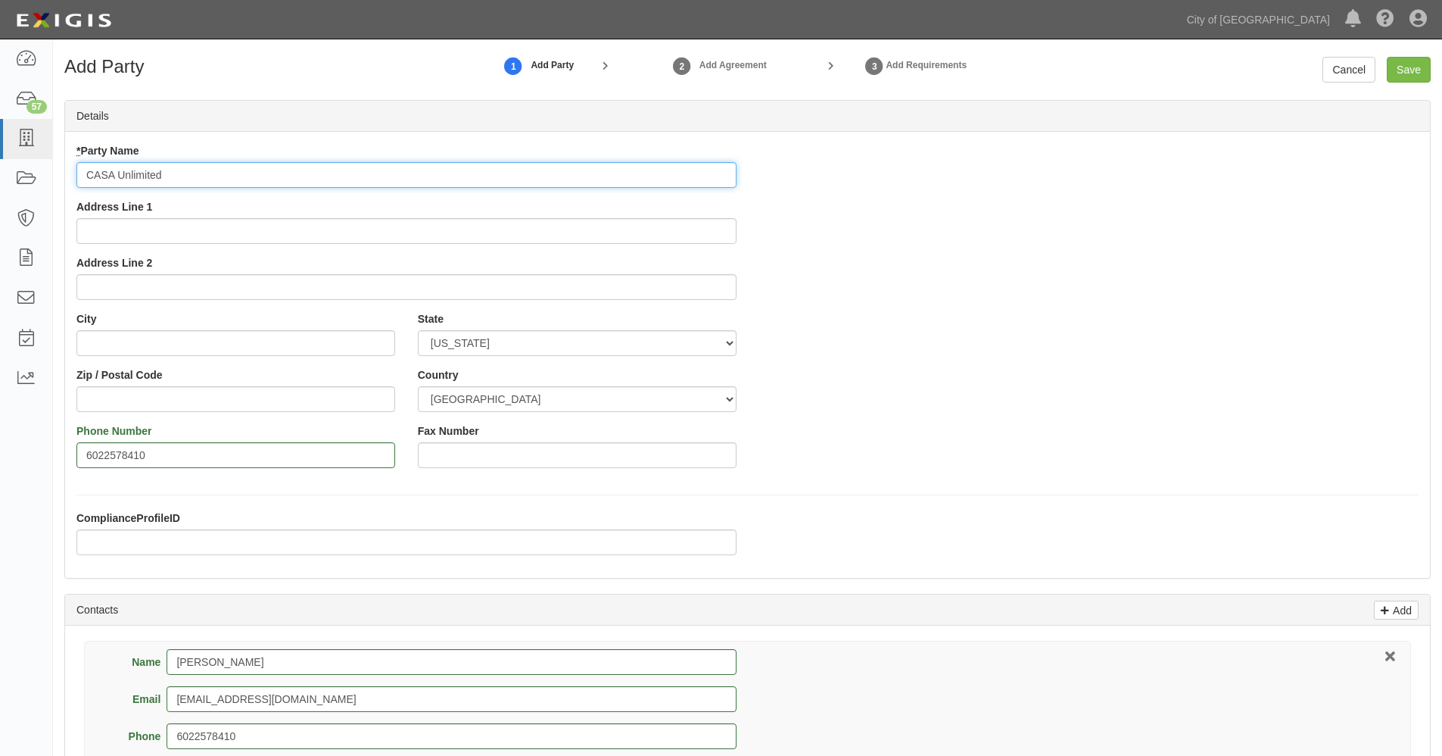
click at [224, 173] on input "CASA Unlimited" at bounding box center [406, 175] width 660 height 26
click at [386, 176] on input "CASA Unlimited" at bounding box center [406, 175] width 660 height 26
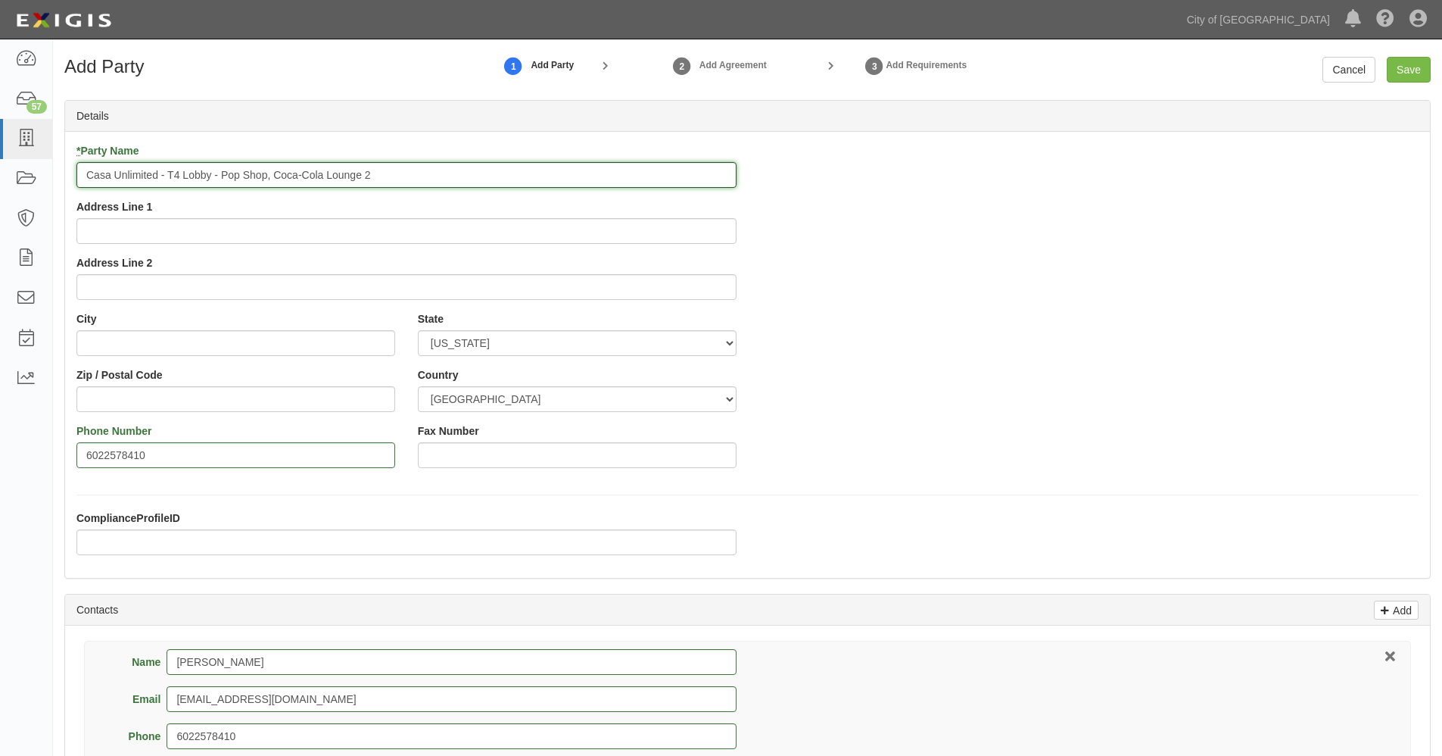
type input "Casa Unlimited - T4 Lobby - Pop Shop, Coca-Cola Lounge 2"
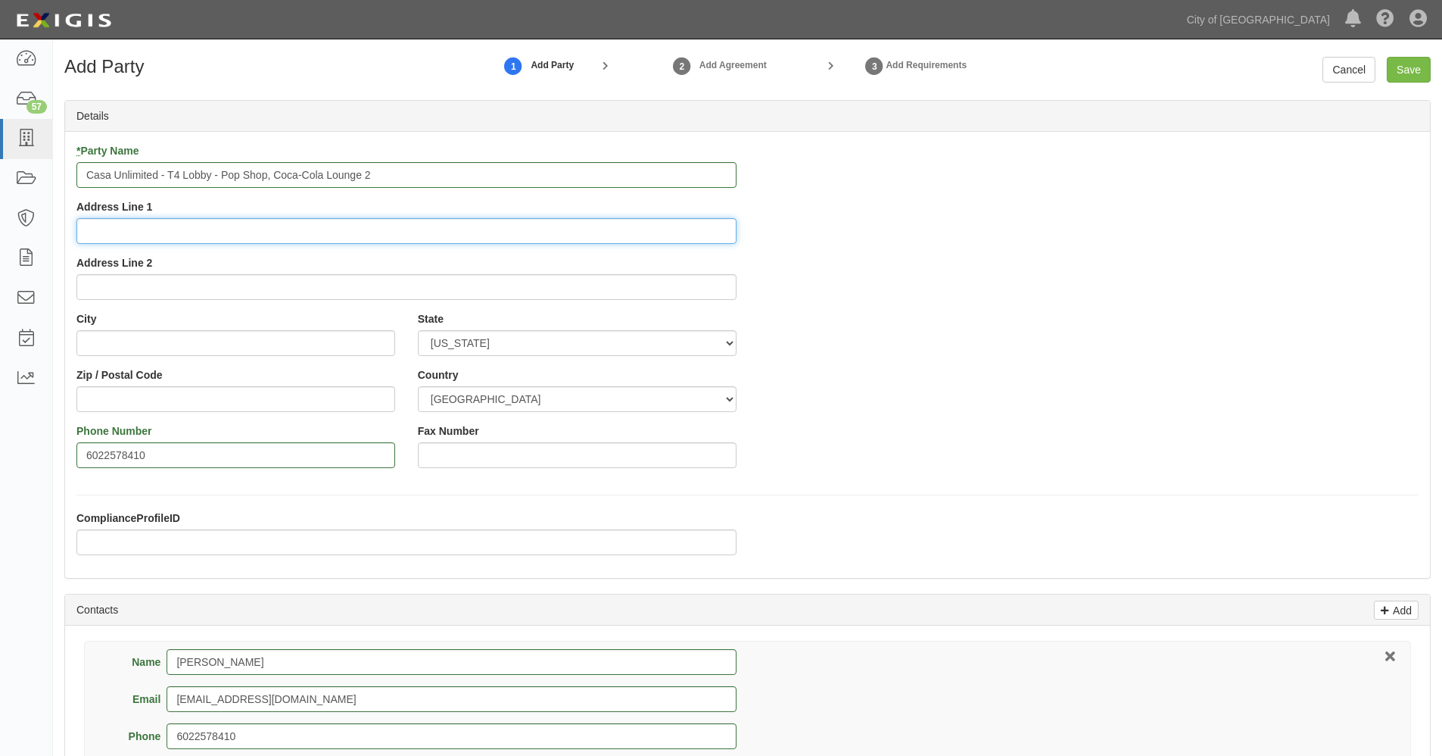
click at [219, 229] on input "Address Line 1" at bounding box center [406, 231] width 660 height 26
click at [107, 235] on input "Address Line 1" at bounding box center [406, 231] width 660 height 26
type input "1001 E Jefferson Street"
click at [120, 291] on input "Address Line 2" at bounding box center [406, 287] width 660 height 26
type input "Suite 6"
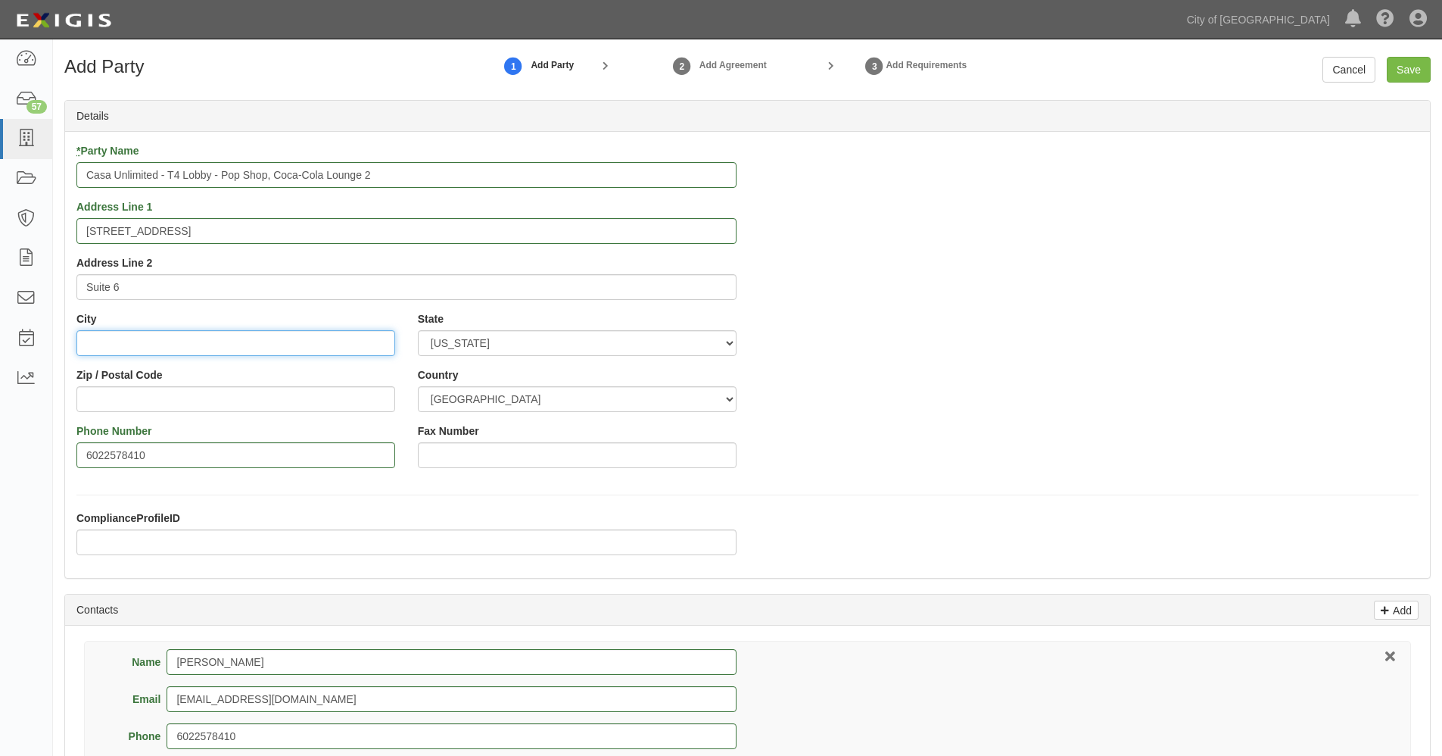
click at [146, 338] on input "City" at bounding box center [235, 343] width 319 height 26
type input "Phoenix"
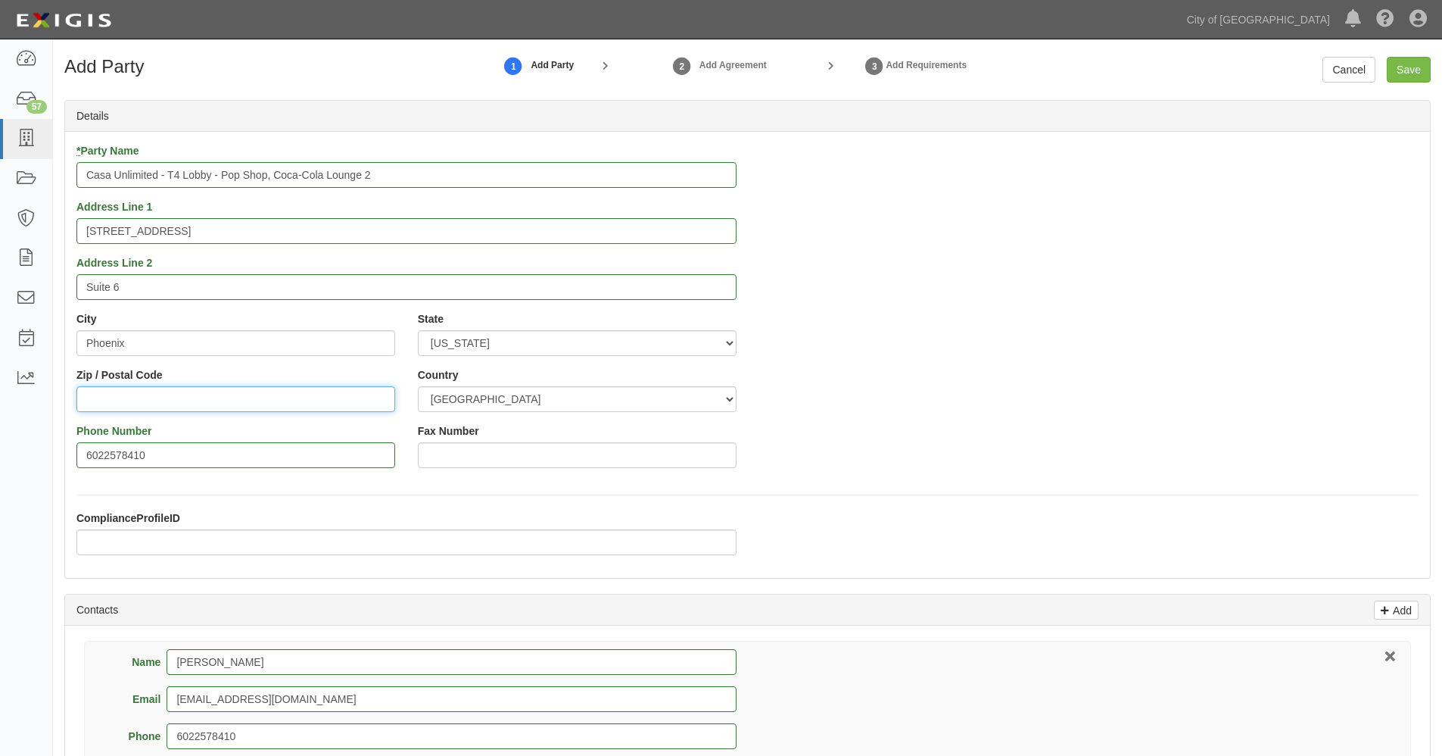
type input "85034"
click at [112, 539] on input "ComplianceProfileID" at bounding box center [406, 542] width 660 height 26
paste input "Concession Contracts (1M/2M w 1M AL)"
click at [304, 541] on input "Concession Contracts (1M/2M w 1M AL) - Modified" at bounding box center [406, 542] width 660 height 26
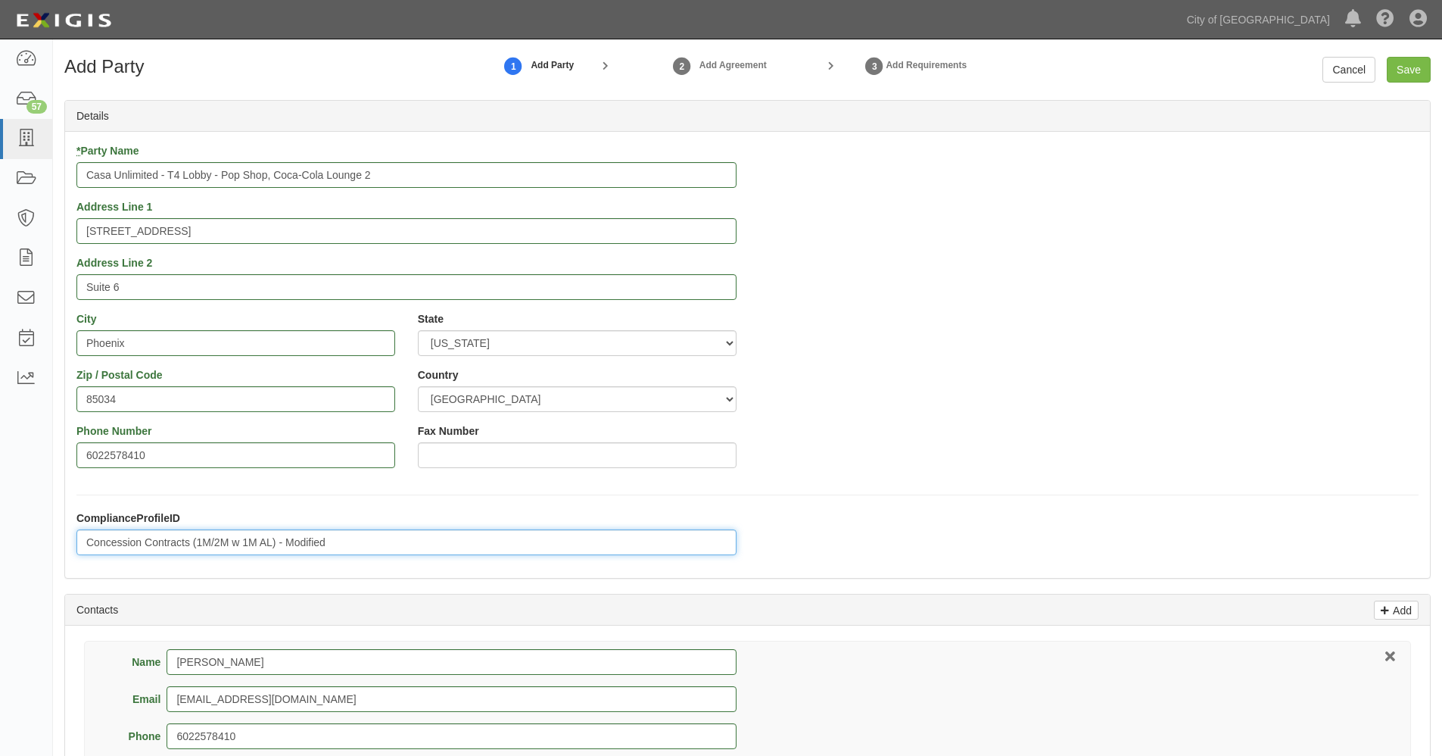
click at [304, 541] on input "Concession Contracts (1M/2M w 1M AL) - Modified" at bounding box center [406, 542] width 660 height 26
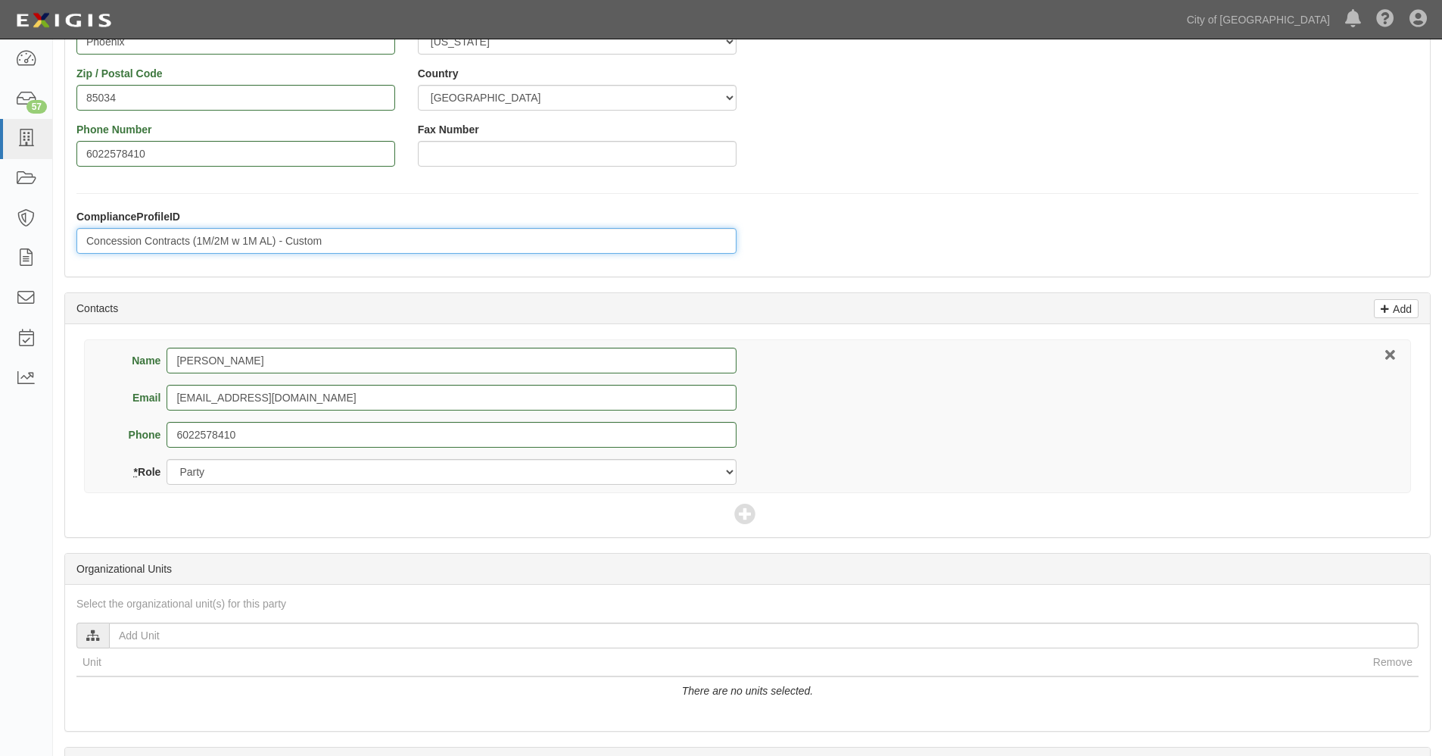
scroll to position [463, 0]
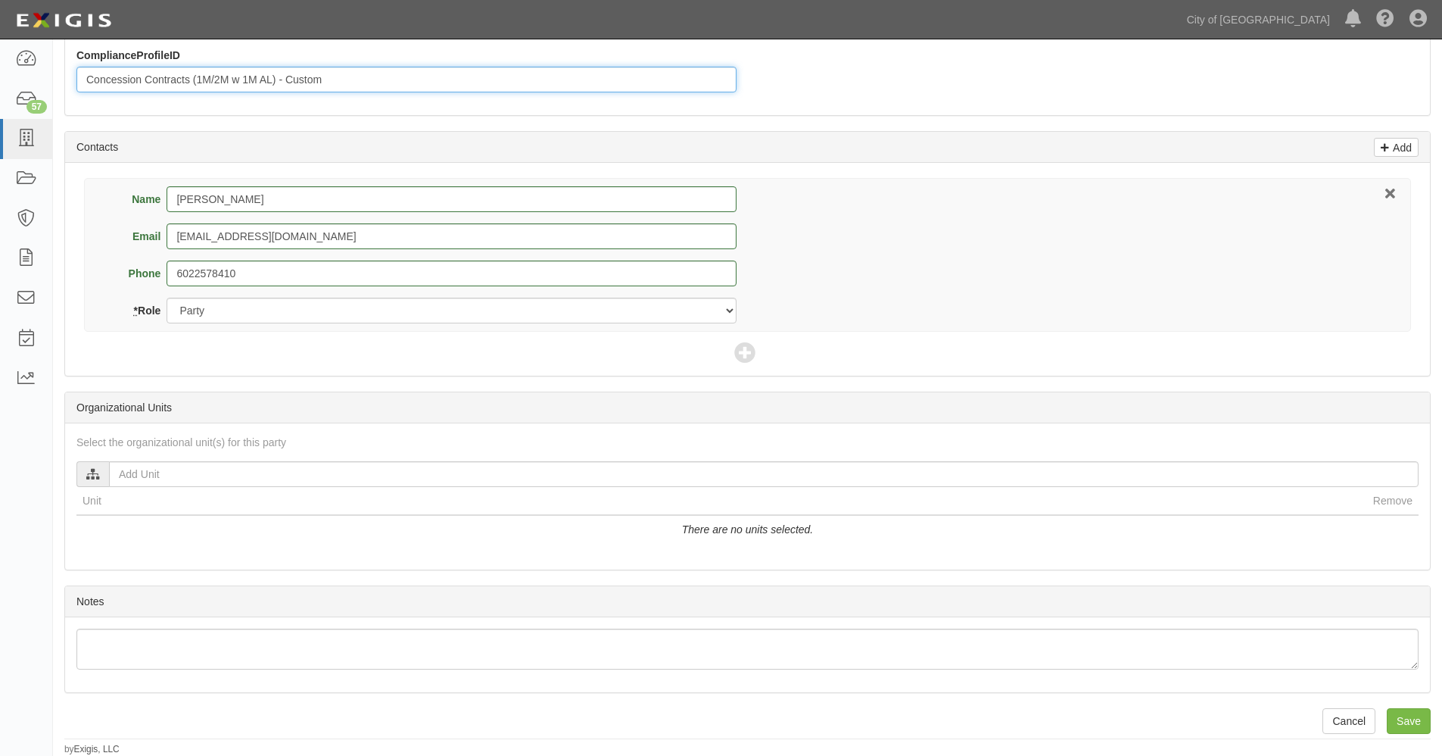
type input "Concession Contracts (1M/2M w 1M AL) - Custom"
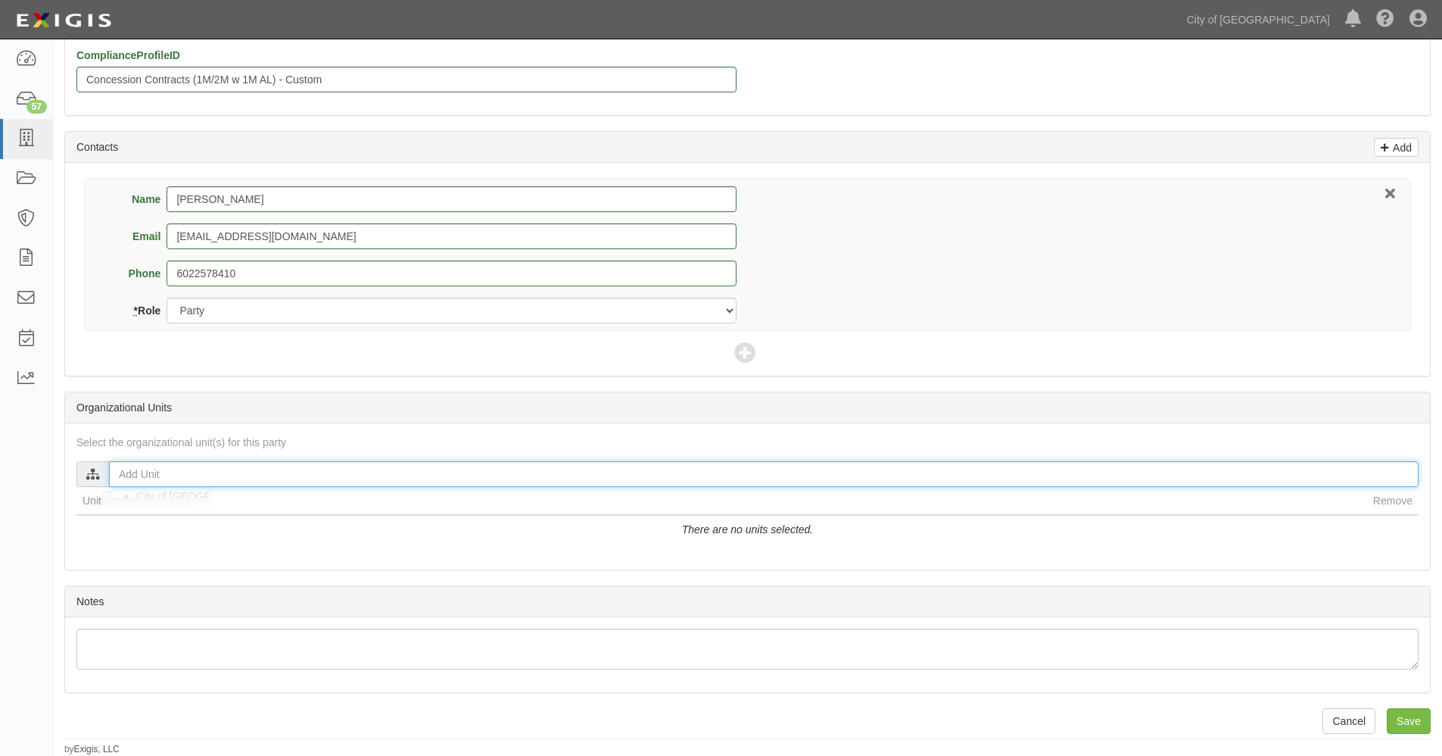
click at [157, 473] on input "text" at bounding box center [764, 474] width 1310 height 26
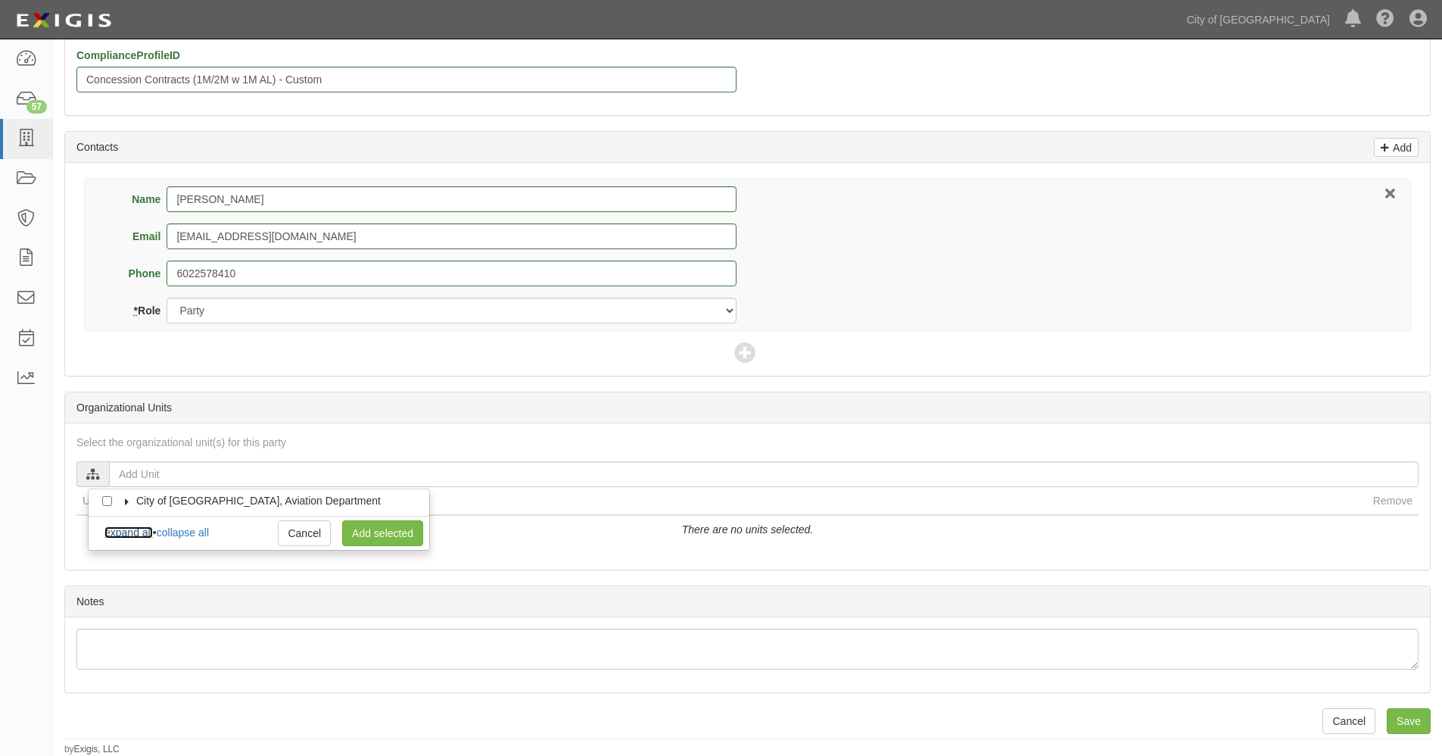
click at [139, 530] on link "expand all" at bounding box center [128, 532] width 48 height 12
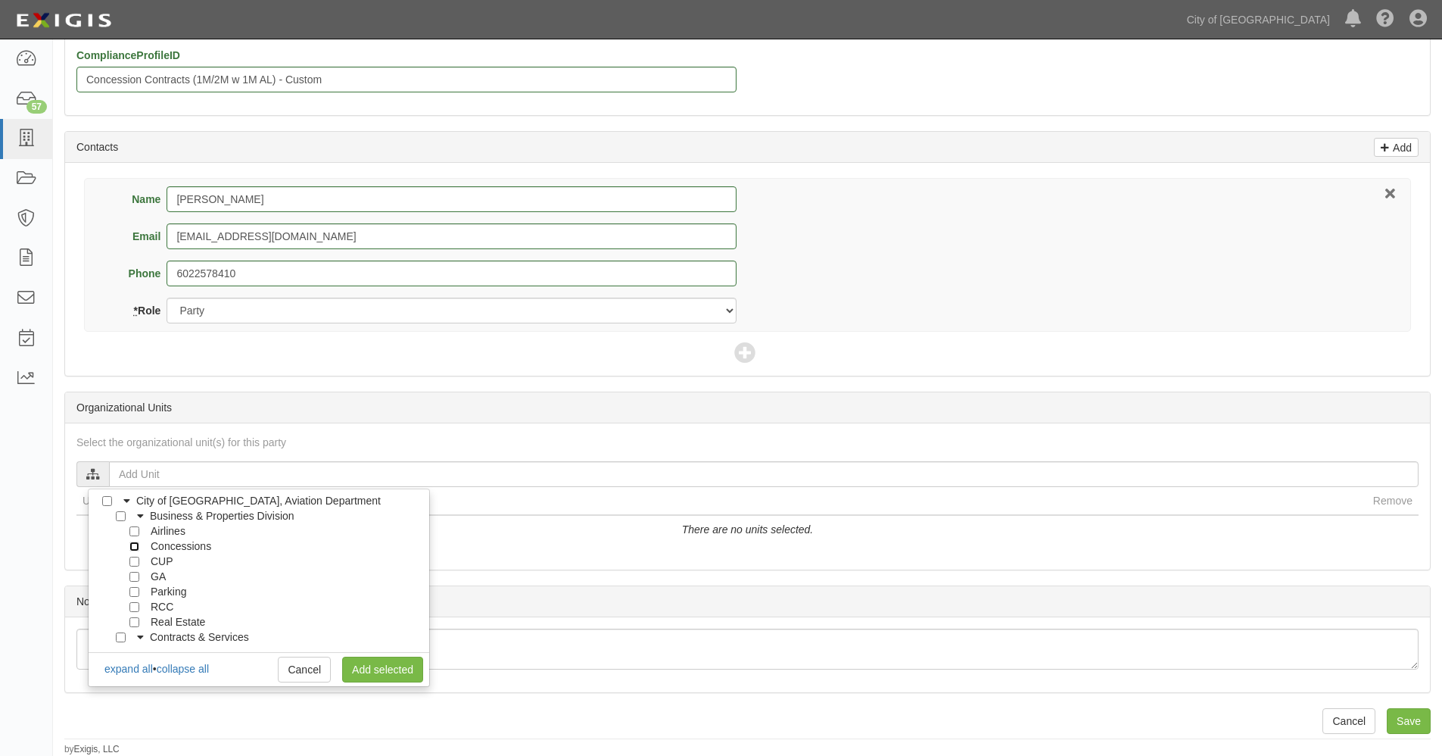
click at [133, 547] on input "Concessions" at bounding box center [134, 546] width 10 height 10
checkbox input "true"
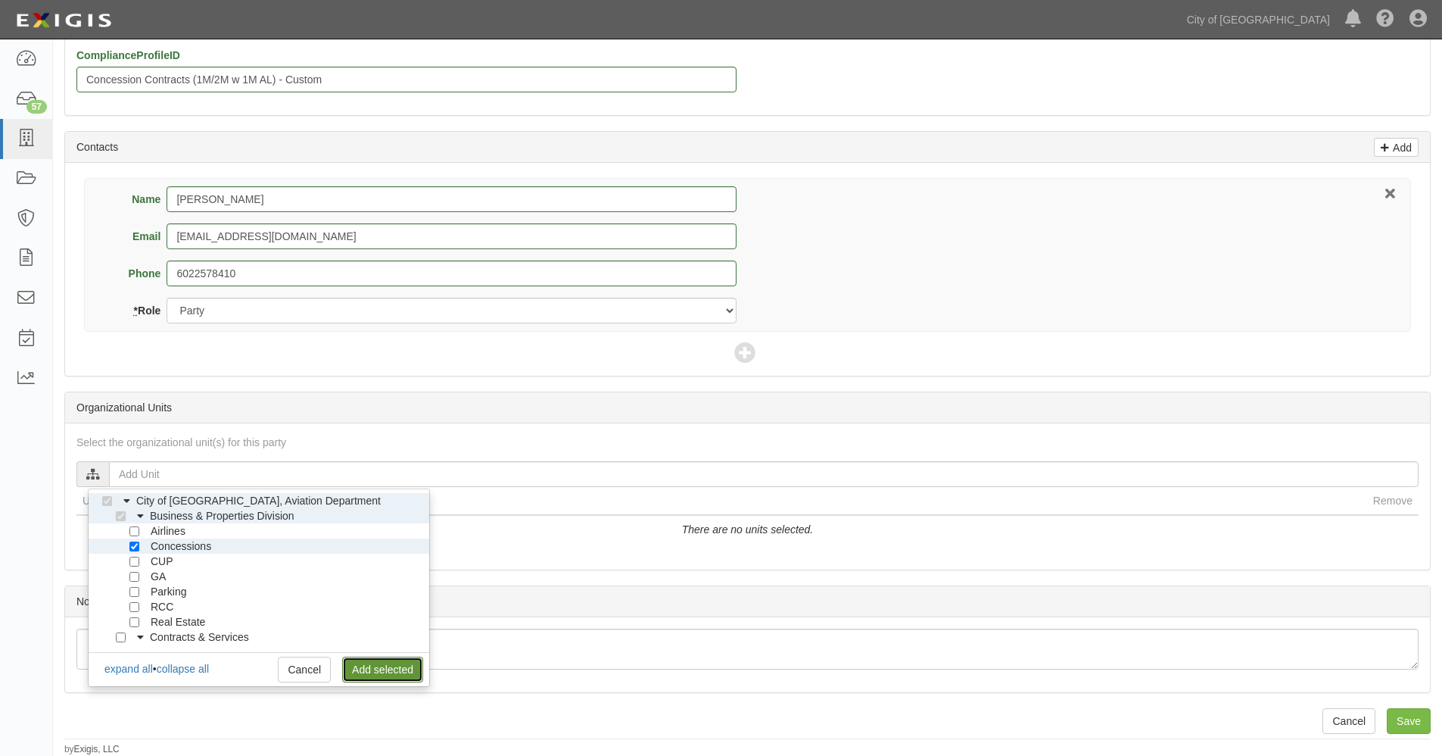
click at [366, 668] on link "Add selected" at bounding box center [382, 669] width 81 height 26
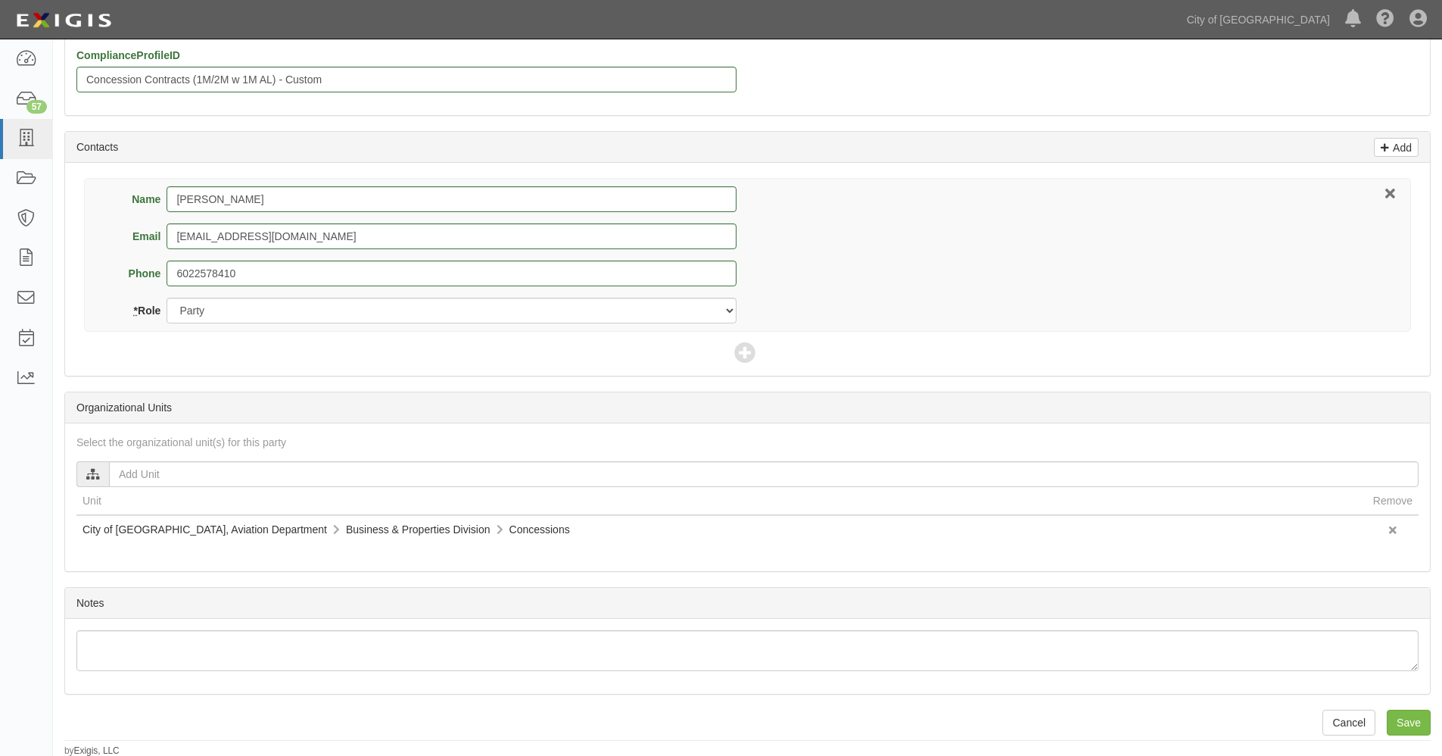
scroll to position [464, 0]
click at [1407, 716] on input "Save" at bounding box center [1409, 721] width 44 height 26
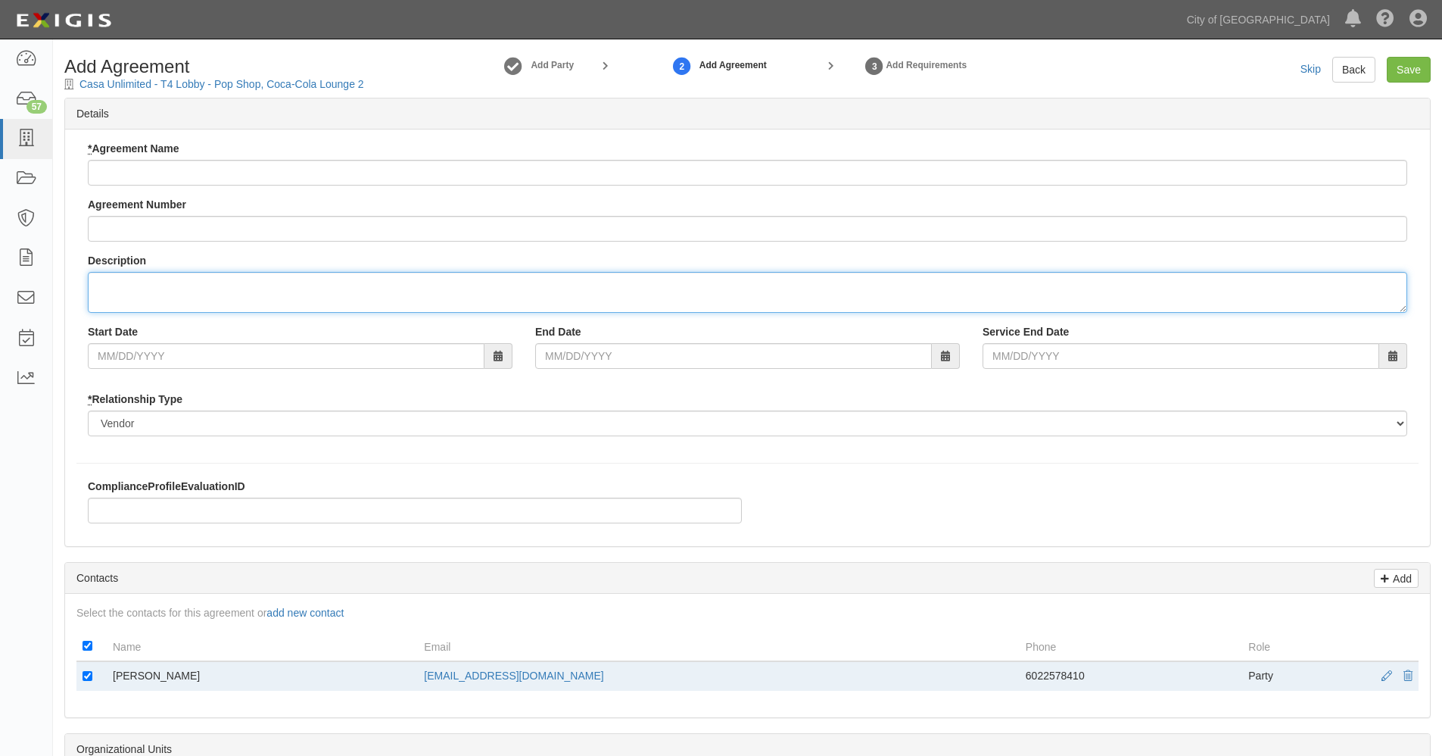
click at [136, 285] on textarea "Description" at bounding box center [747, 292] width 1319 height 41
type textarea "[PERSON_NAME]"
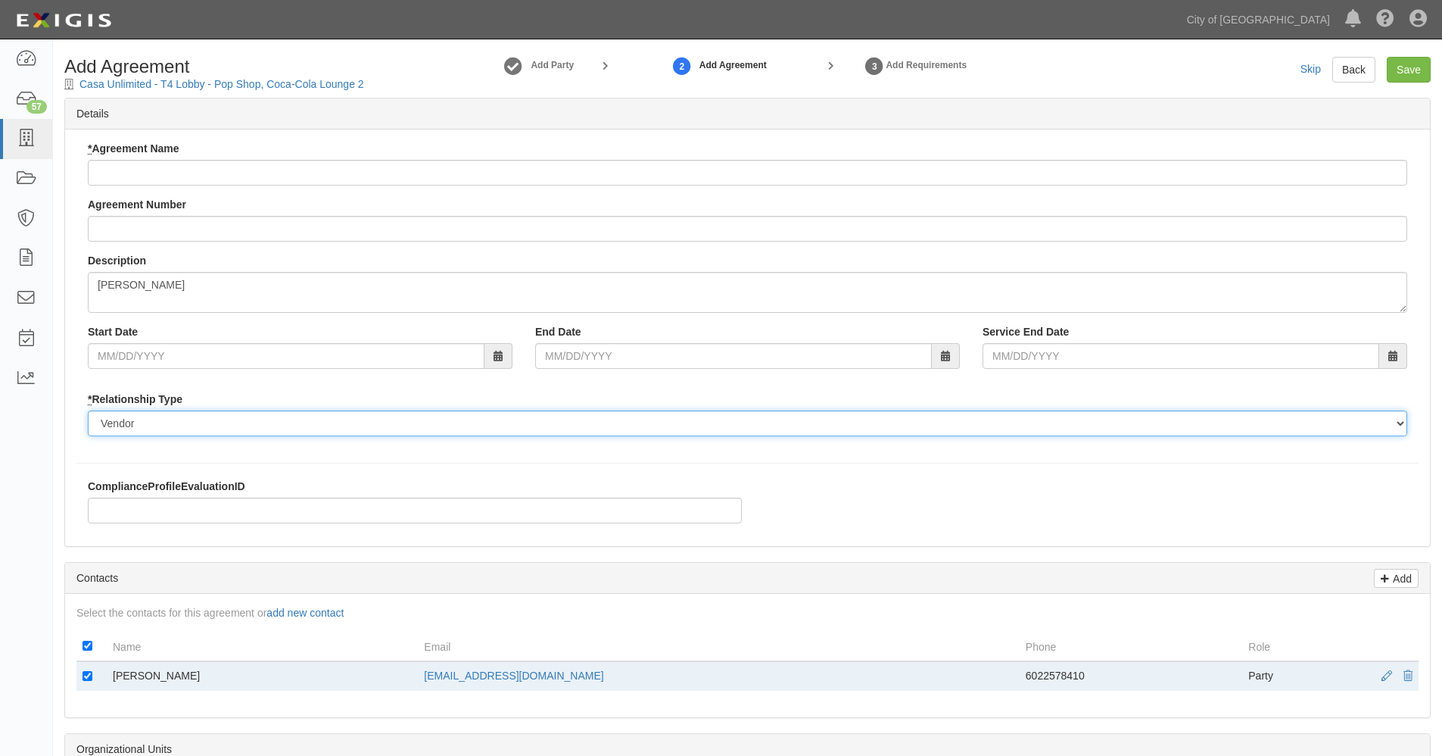
click at [168, 425] on select "Borrower Contractor Franchisee Other Subcontractor Supplier Tenant Vendor" at bounding box center [747, 423] width 1319 height 26
select select "tenant"
click at [88, 410] on select "Borrower Contractor Franchisee Other Subcontractor Supplier Tenant Vendor" at bounding box center [747, 423] width 1319 height 26
click at [117, 506] on input "ComplianceProfileEvaluationID" at bounding box center [415, 510] width 654 height 26
paste input "Concession Contracts (1M/2M w 1M AL)"
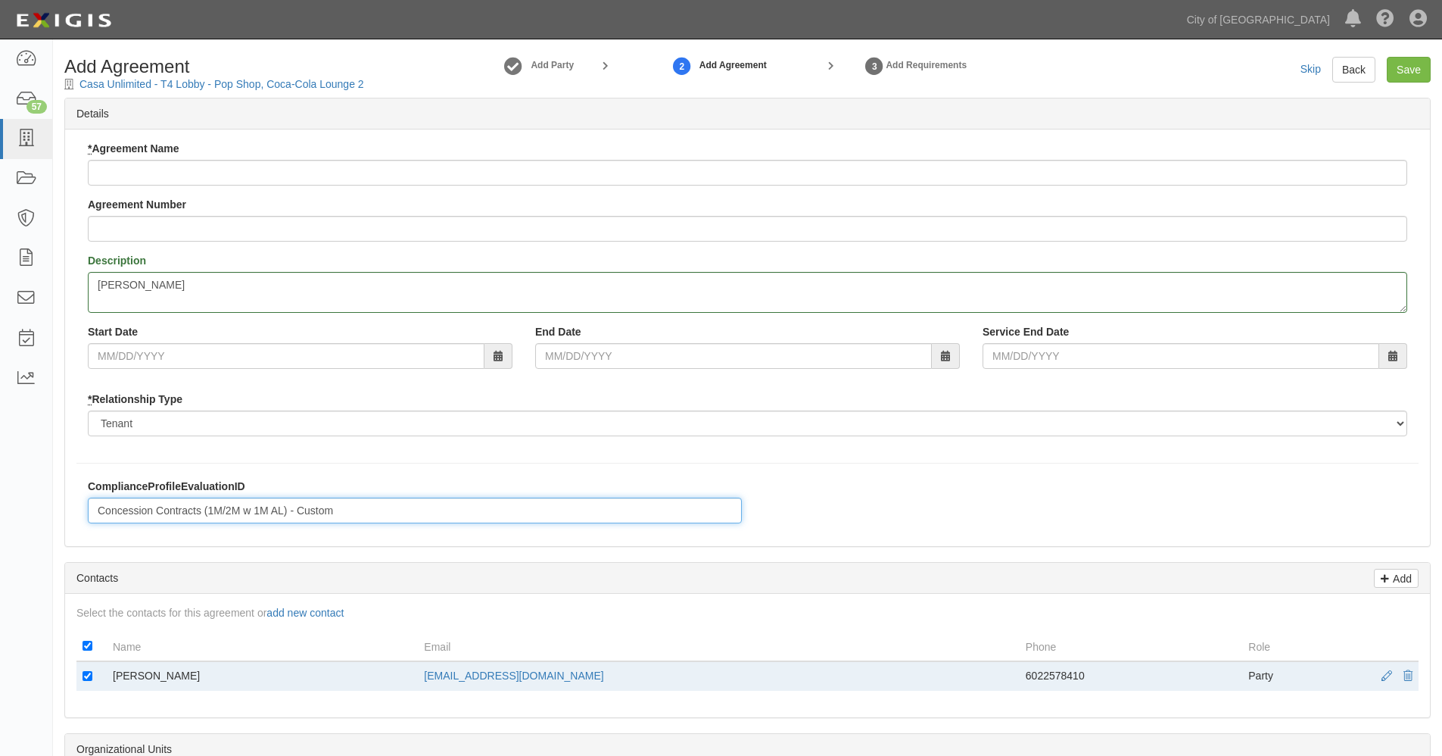
type input "Concession Contracts (1M/2M w 1M AL) - Custom"
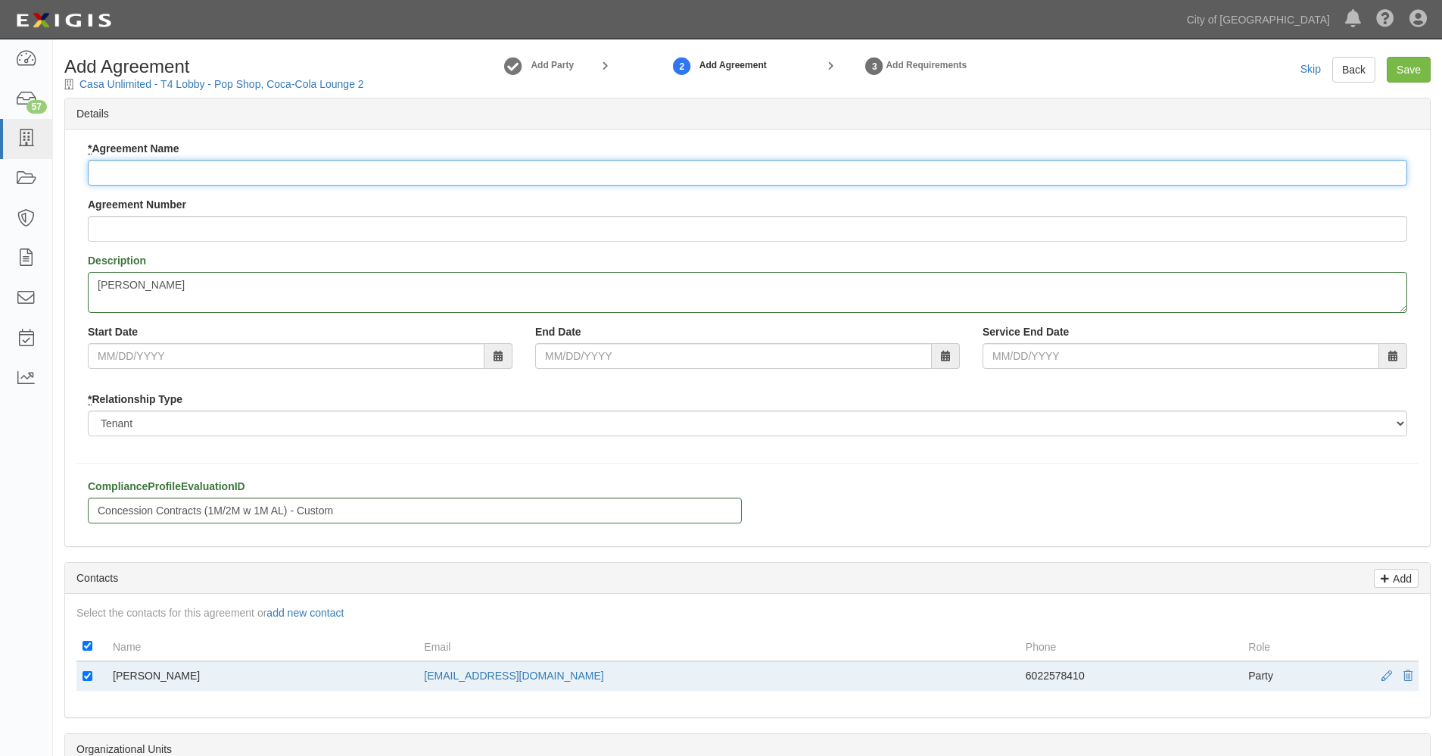
click at [149, 166] on input "* Agreement Name" at bounding box center [747, 173] width 1319 height 26
click at [111, 170] on input "T$ Lobby - Pop Shop at the Coca-Cola Lounge" at bounding box center [747, 173] width 1319 height 26
type input "T4 Lobby - Pop Shop at the [GEOGRAPHIC_DATA]"
click at [132, 228] on input "Agreement Number" at bounding box center [747, 229] width 1319 height 26
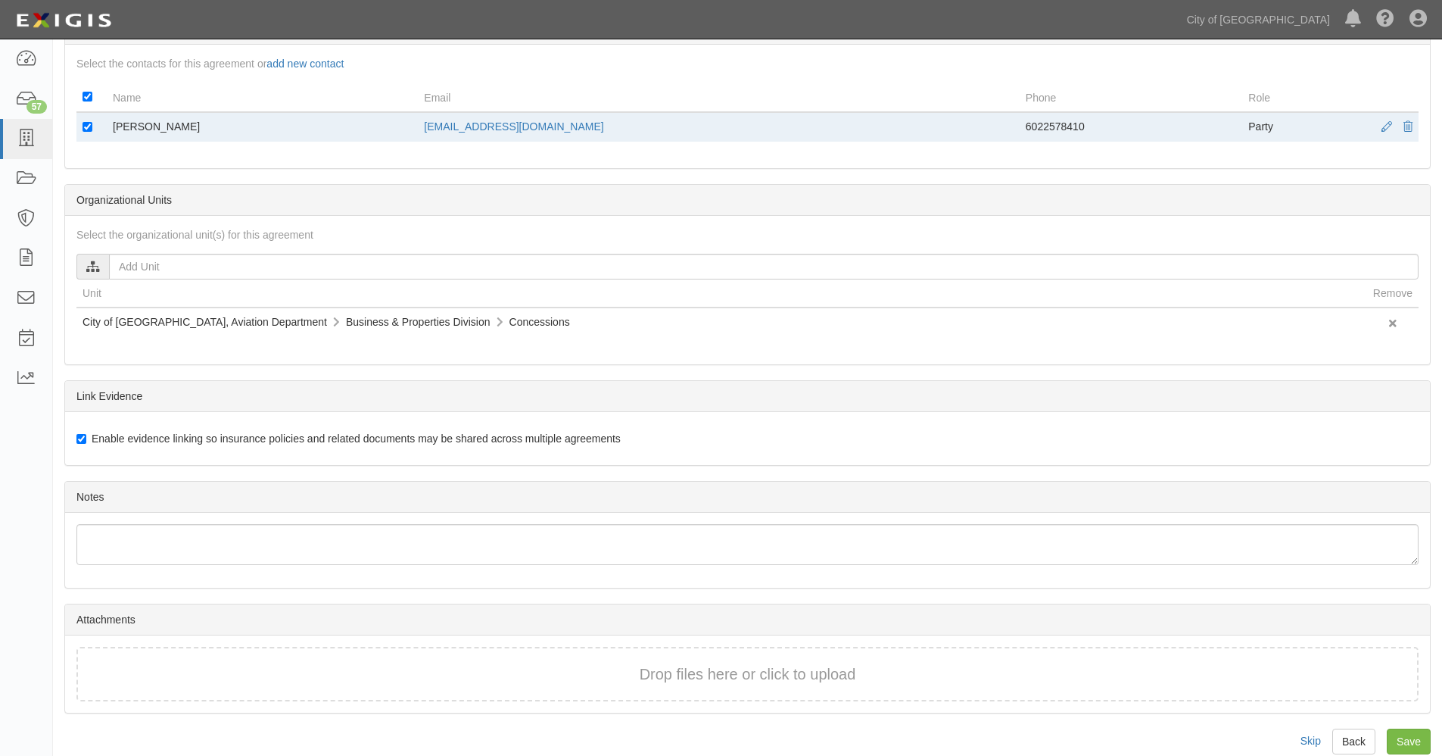
scroll to position [569, 0]
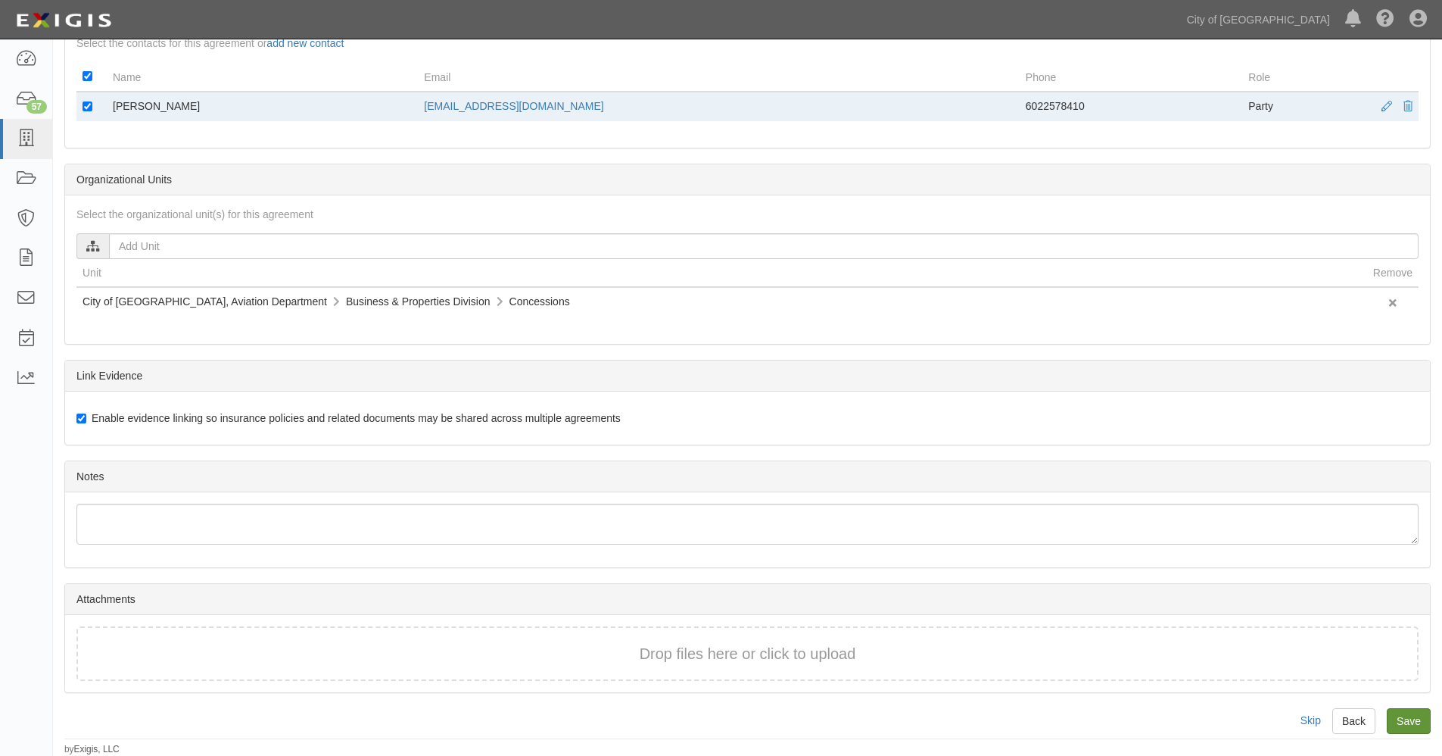
type input "192096"
click at [1407, 721] on input "Save" at bounding box center [1409, 721] width 44 height 26
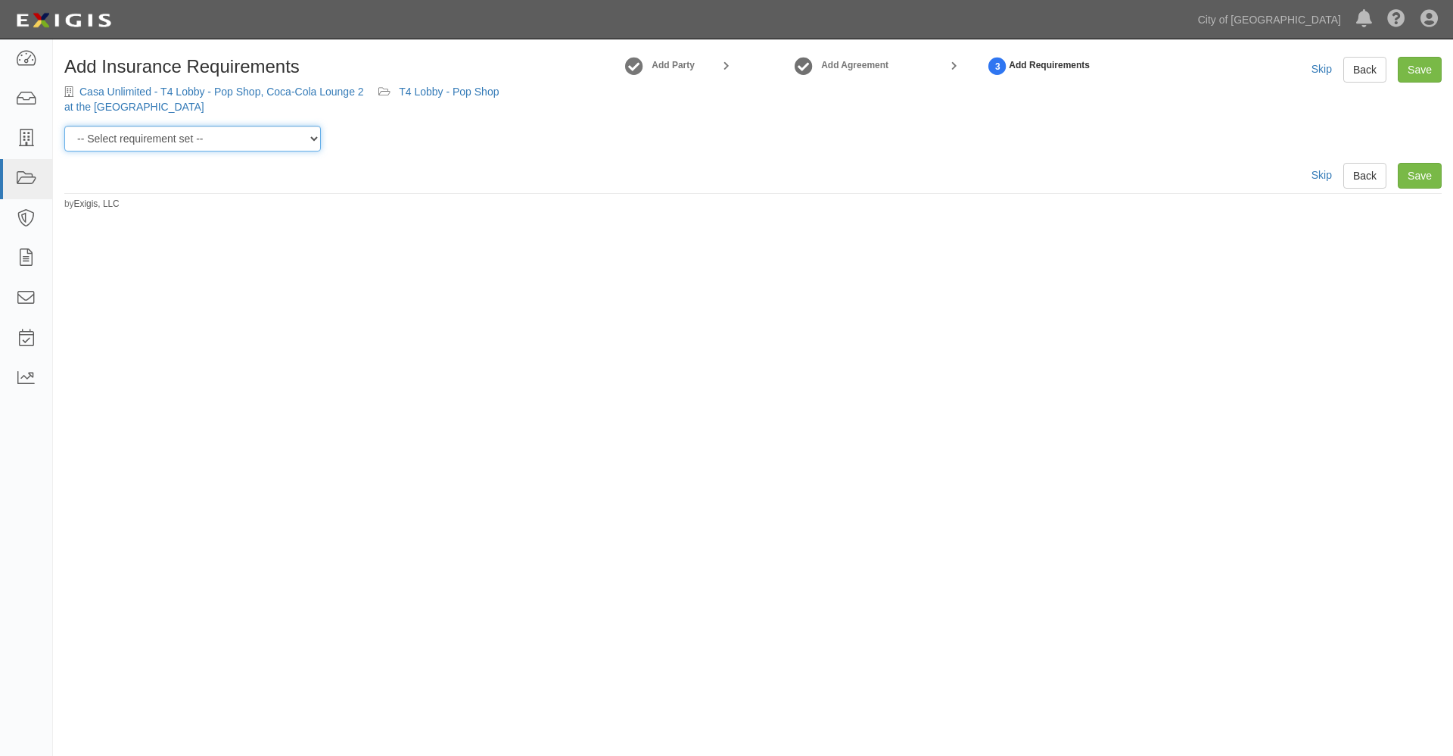
click at [298, 142] on select "-- Select requirement set -- Aircraft Charter 10M Aircraft Charter 3M Aircraft …" at bounding box center [192, 139] width 257 height 26
select select "37365"
click at [64, 126] on select "-- Select requirement set -- Aircraft Charter 10M Aircraft Charter 3M Aircraft …" at bounding box center [192, 139] width 257 height 26
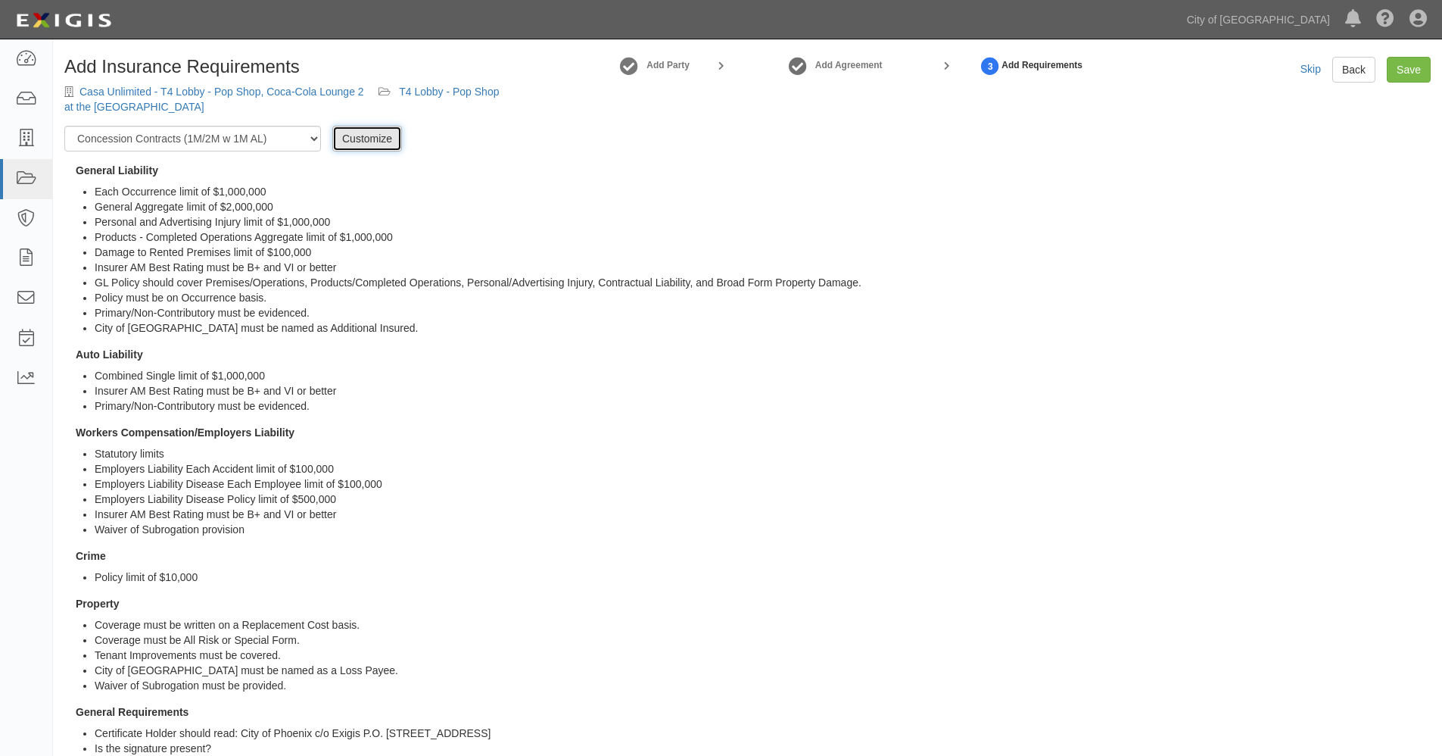
click at [351, 139] on link "Customize" at bounding box center [367, 139] width 70 height 26
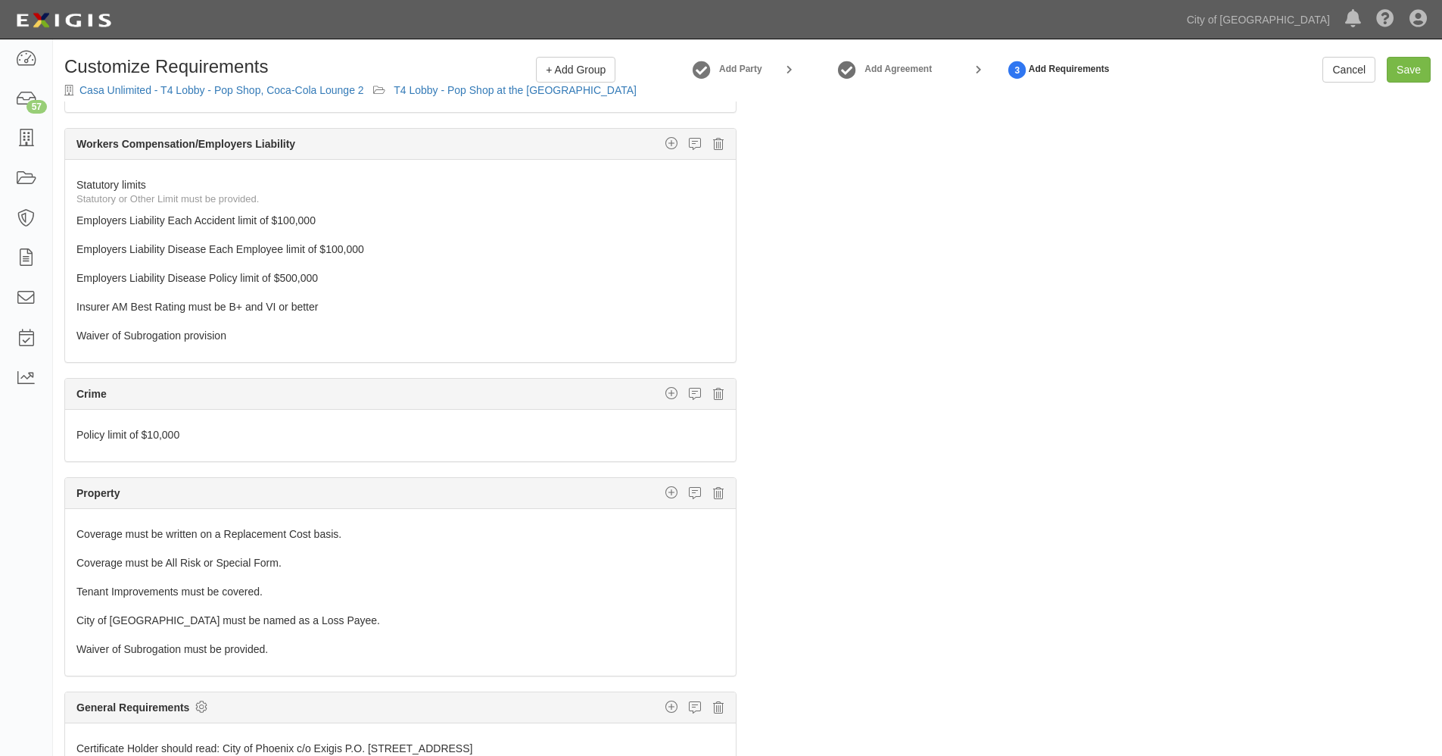
scroll to position [244, 0]
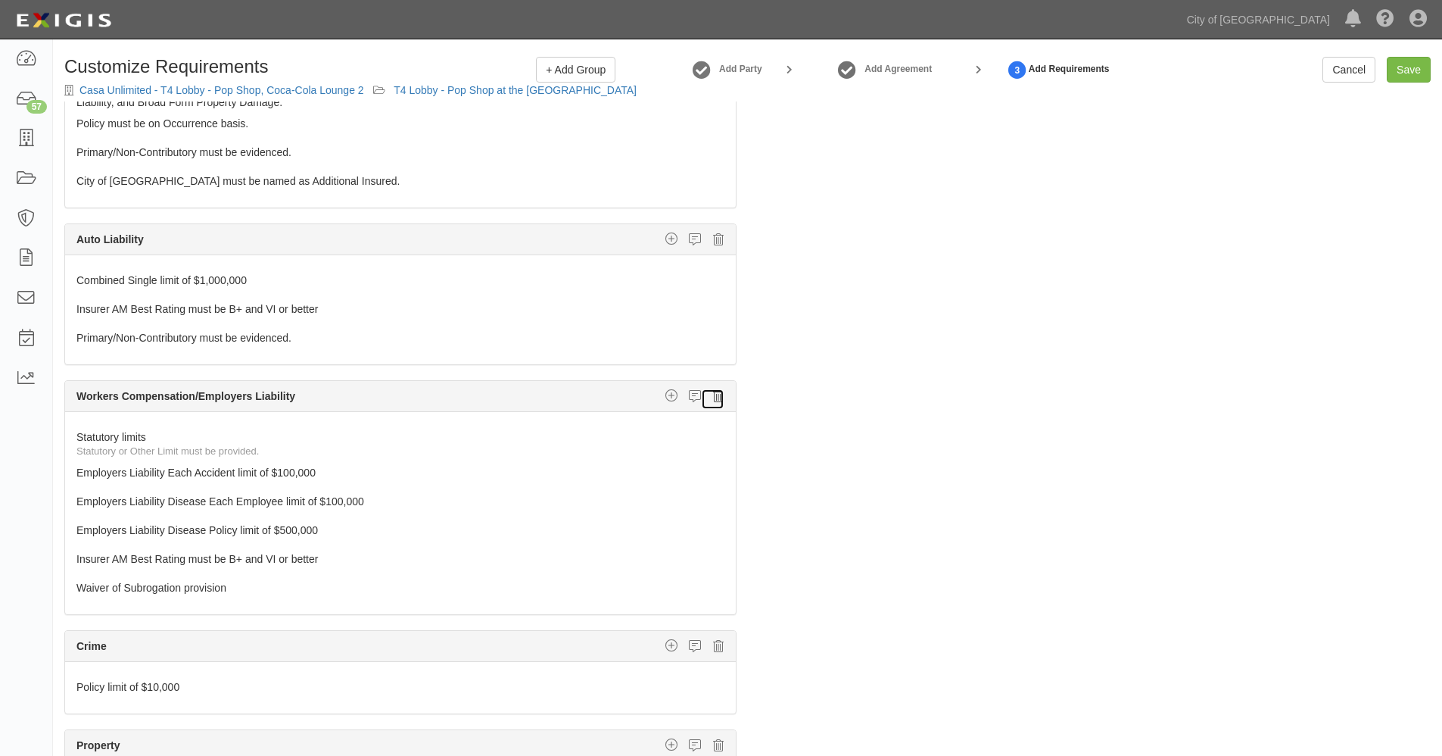
click at [713, 396] on icon at bounding box center [718, 396] width 11 height 14
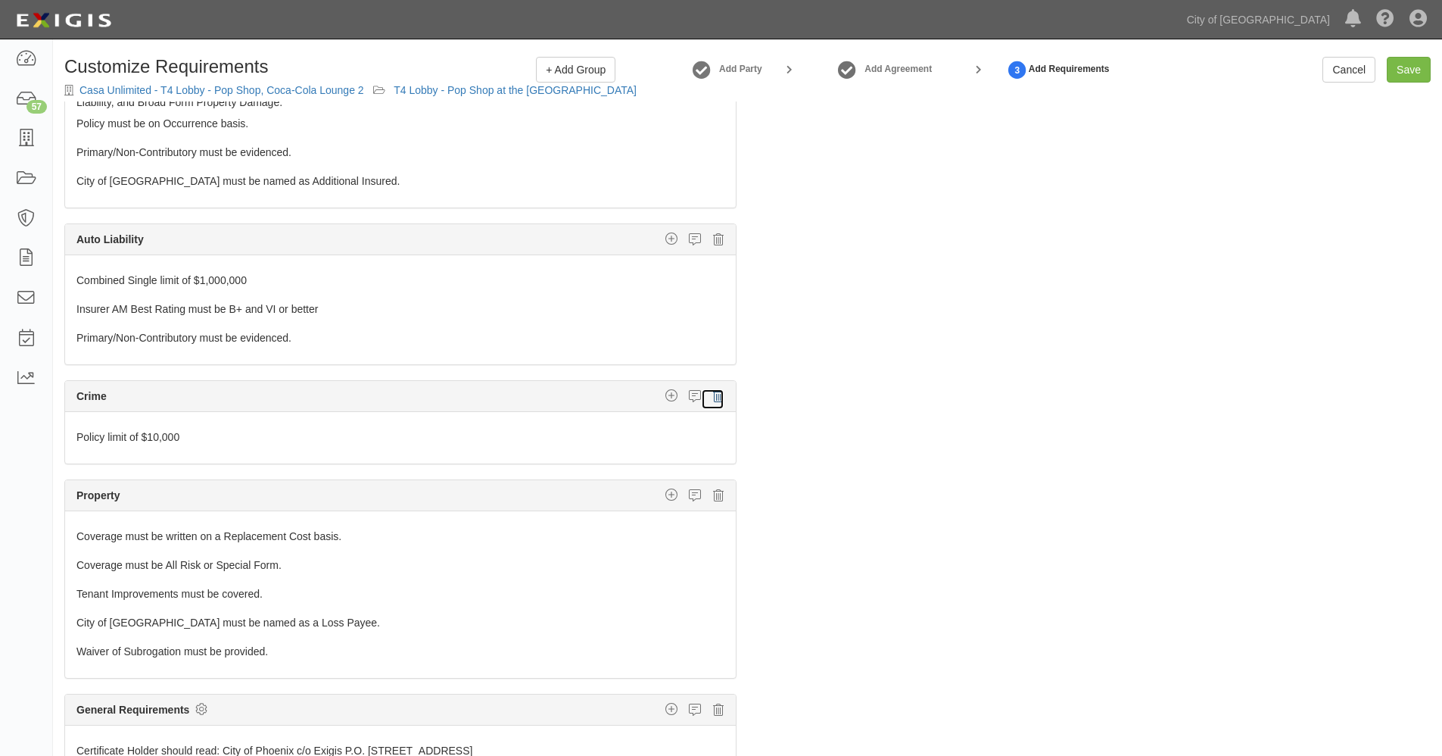
click at [713, 396] on icon at bounding box center [718, 396] width 11 height 14
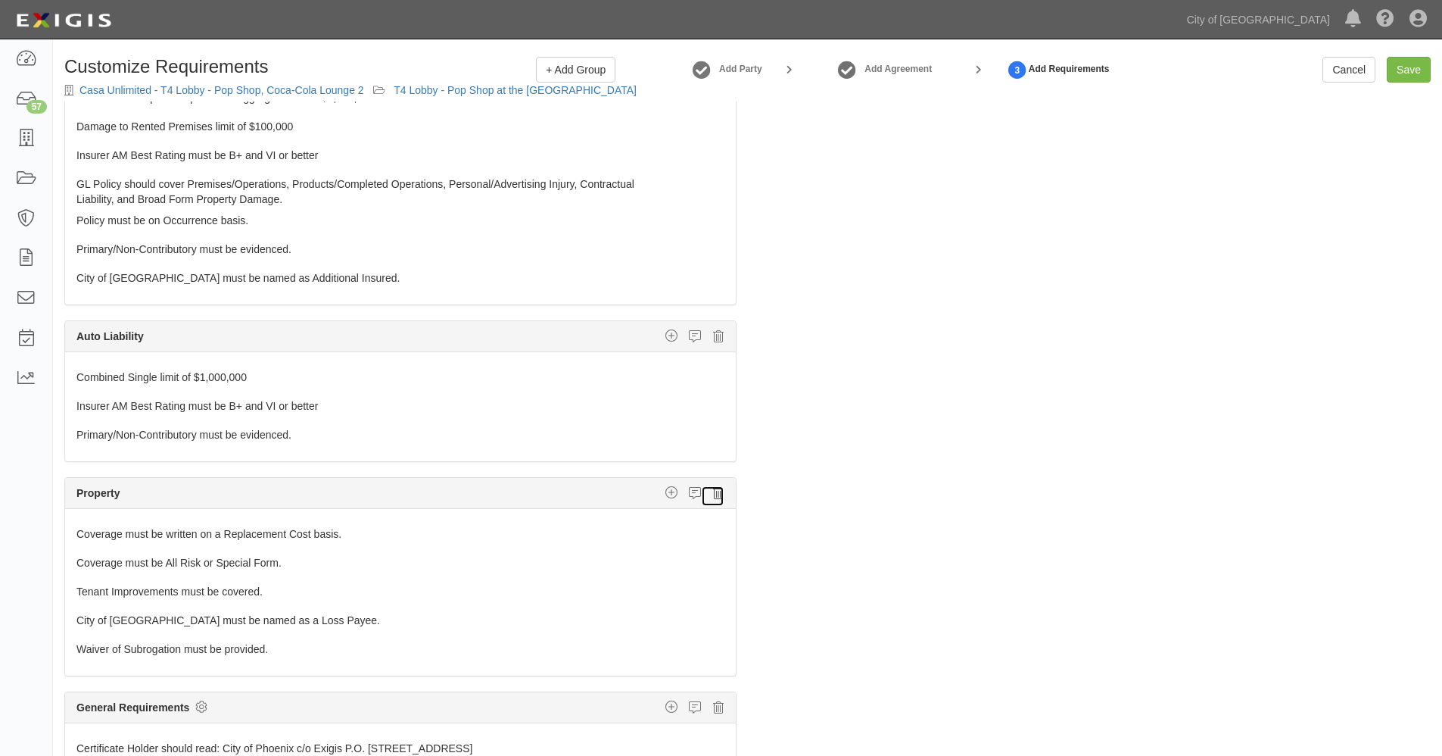
click at [713, 493] on icon at bounding box center [718, 493] width 11 height 14
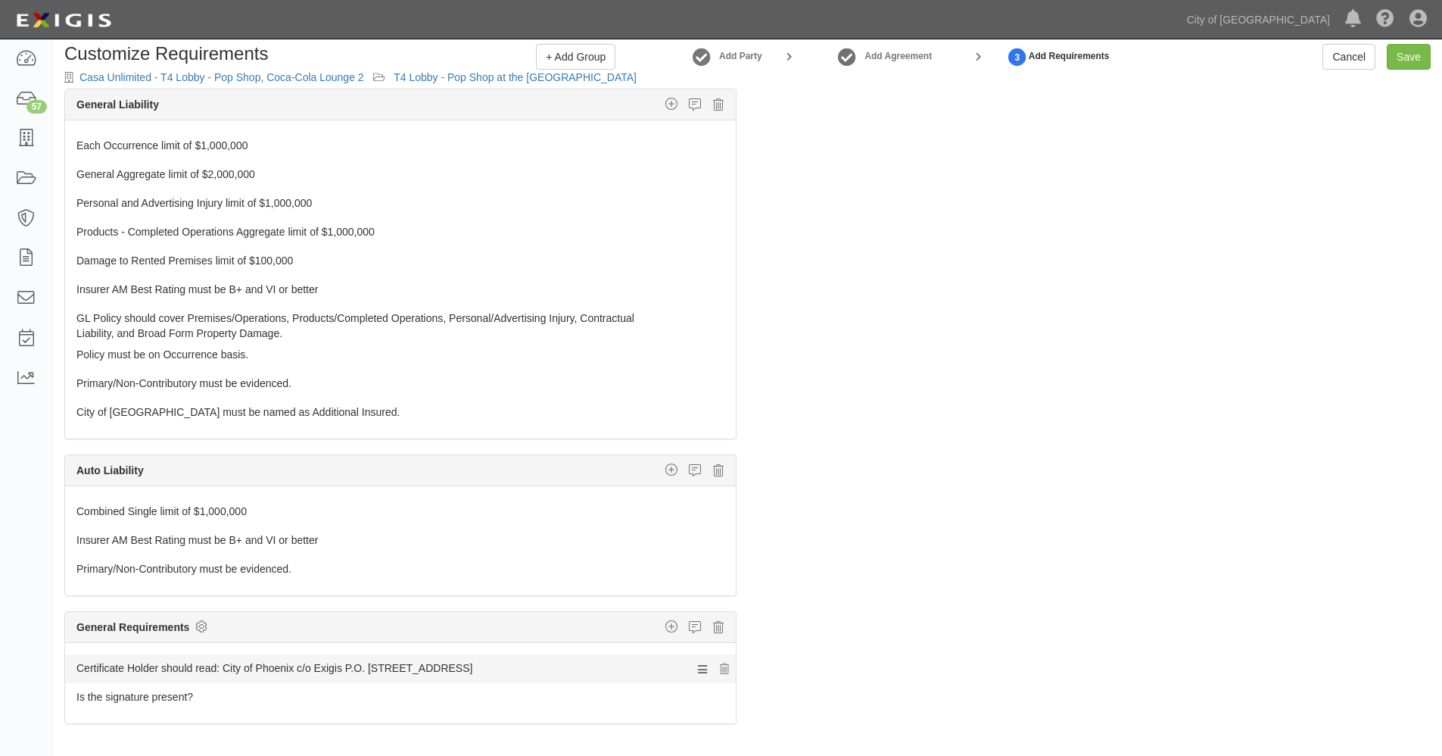
scroll to position [0, 0]
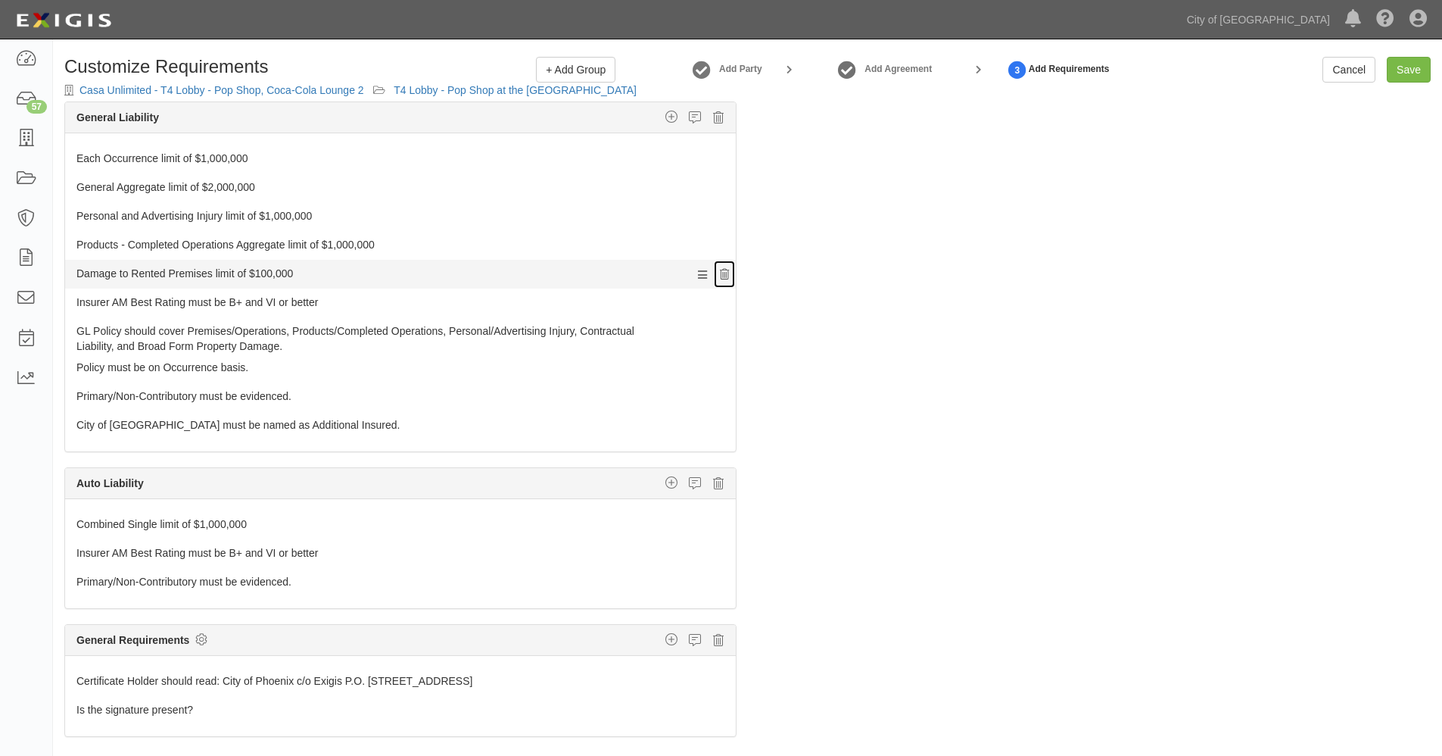
click at [720, 275] on icon at bounding box center [724, 274] width 9 height 11
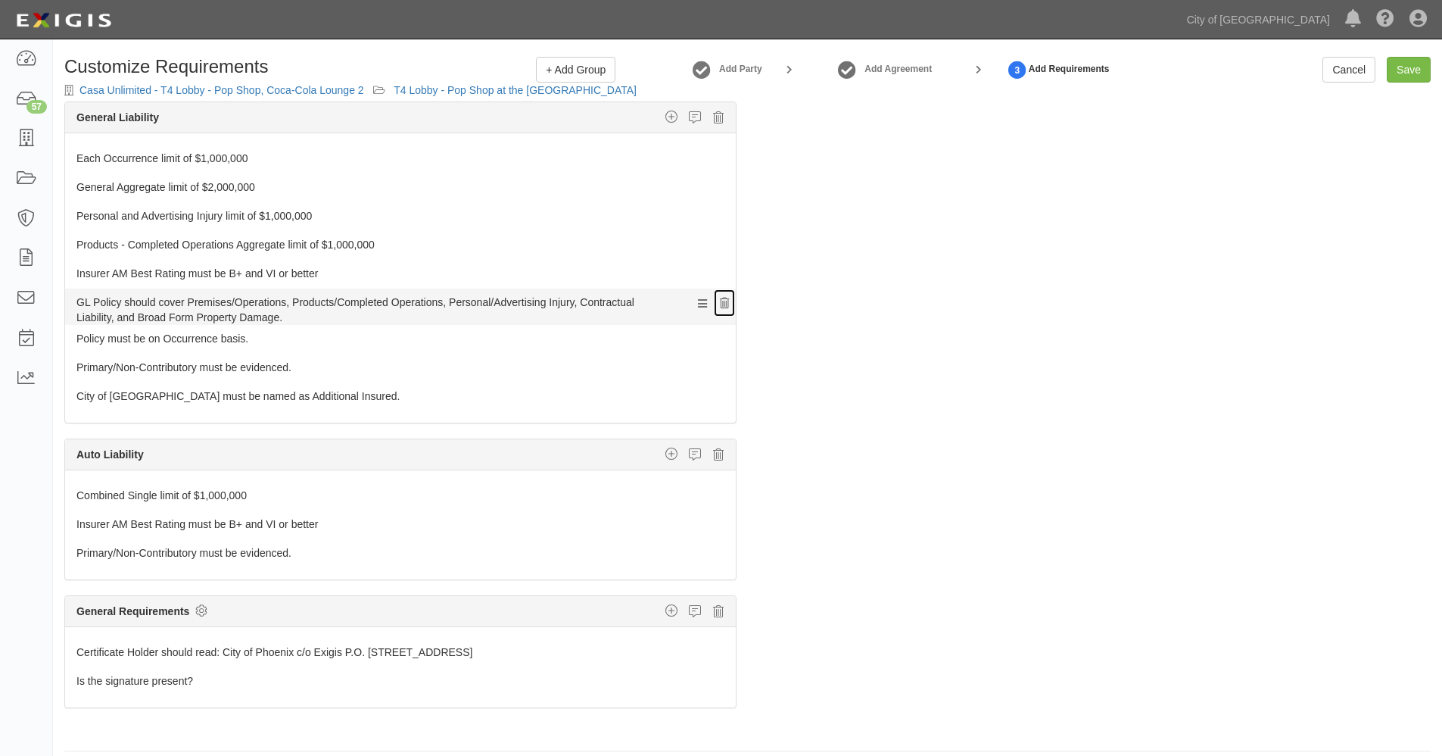
click at [720, 302] on icon at bounding box center [724, 303] width 9 height 11
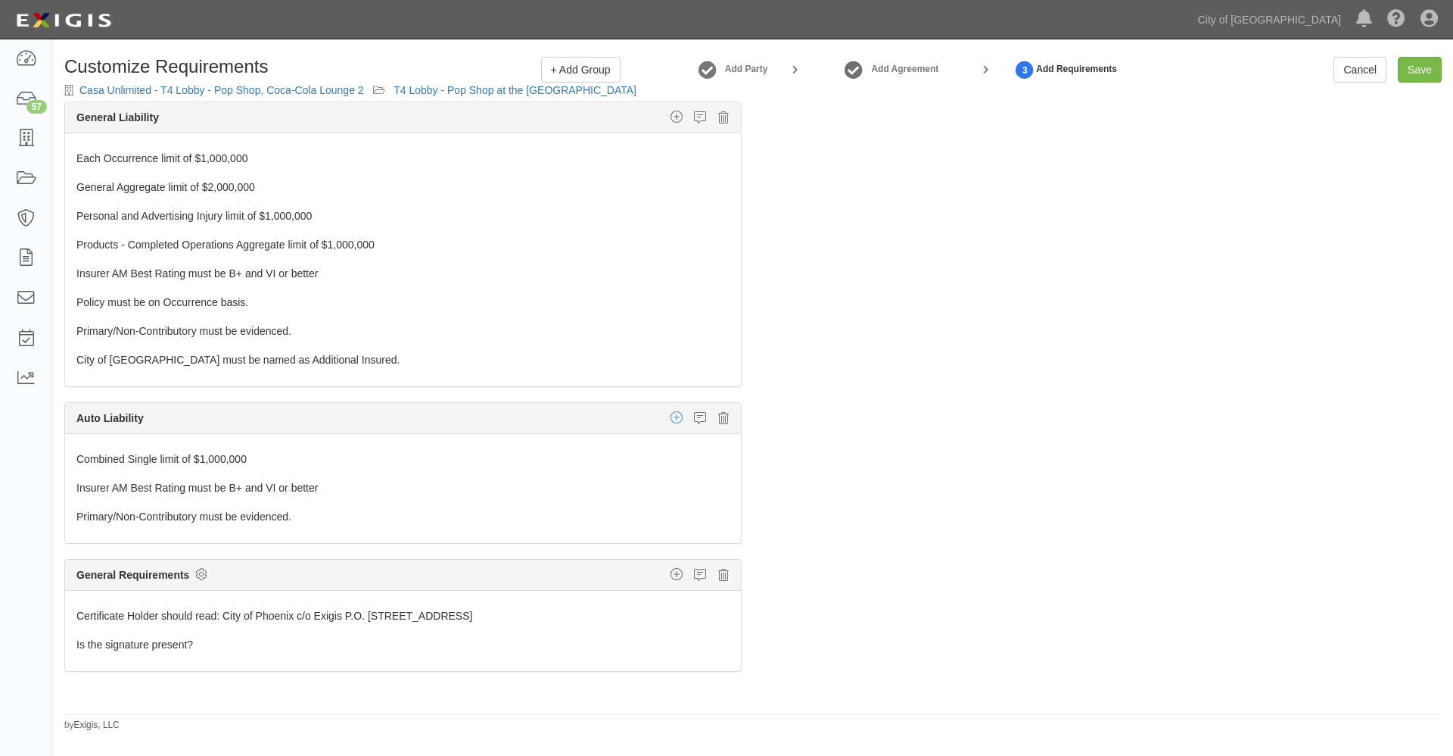
click at [671, 417] on icon "button" at bounding box center [677, 417] width 12 height 14
click at [659, 448] on link "Additional Insured coverage" at bounding box center [659, 448] width 162 height 20
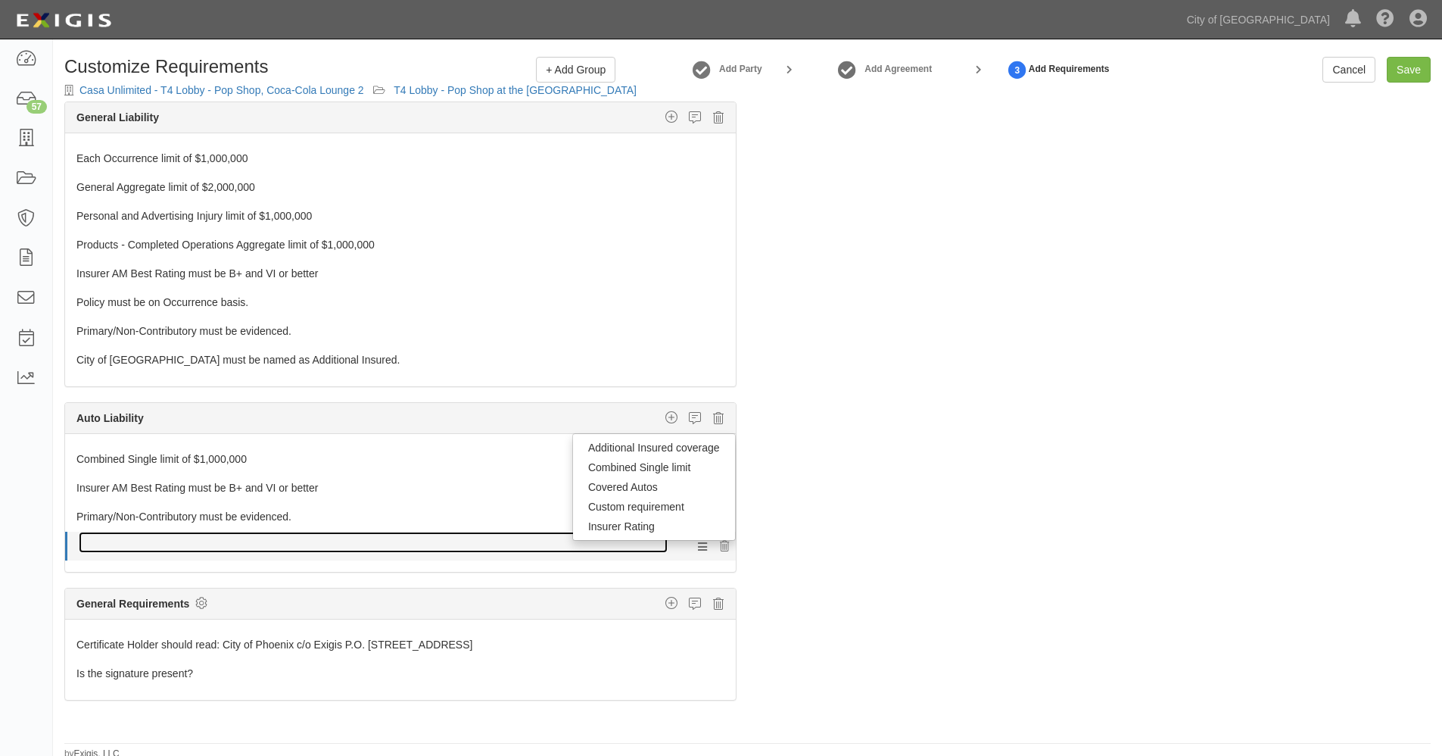
click at [391, 546] on link at bounding box center [373, 541] width 589 height 21
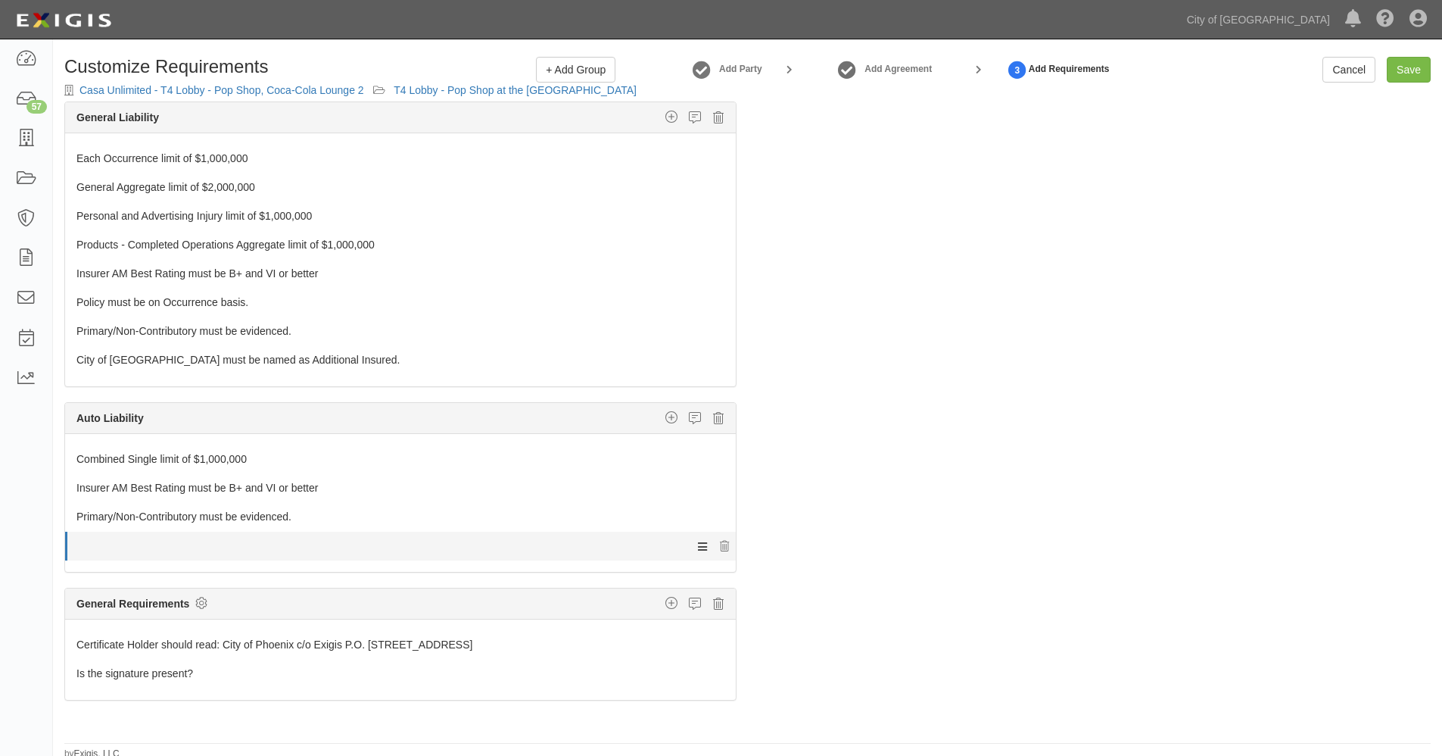
click at [698, 544] on icon at bounding box center [702, 546] width 9 height 14
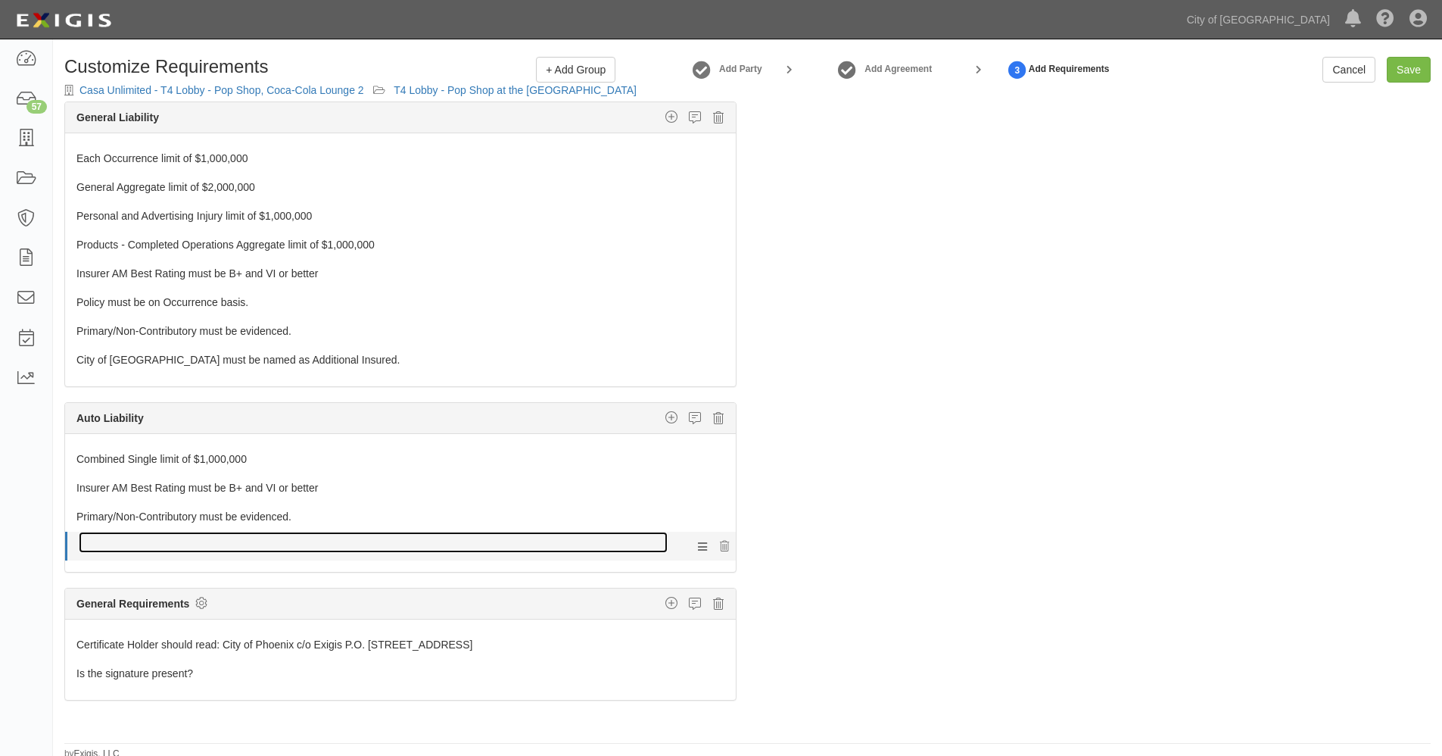
click at [562, 542] on link at bounding box center [373, 541] width 589 height 21
click at [173, 547] on link at bounding box center [373, 541] width 589 height 21
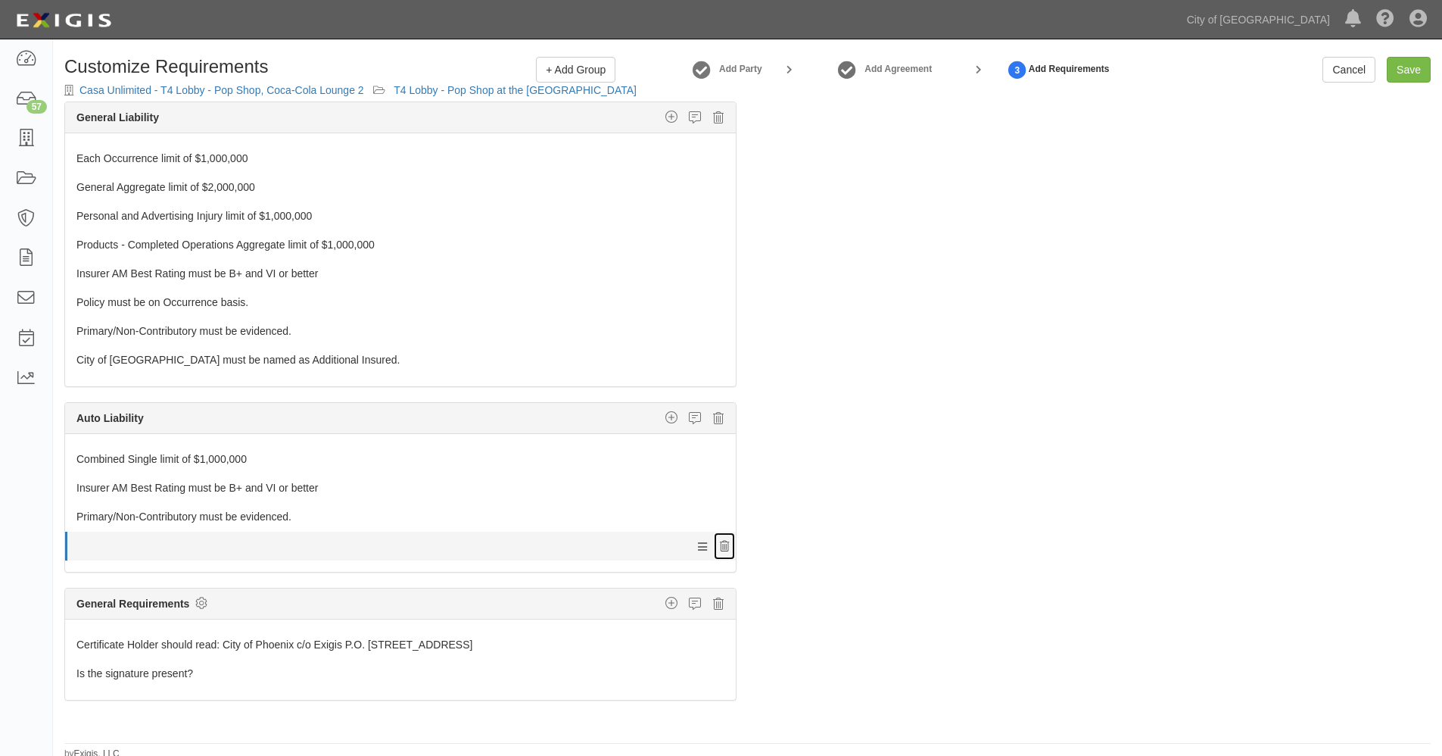
click at [720, 545] on icon at bounding box center [724, 546] width 9 height 11
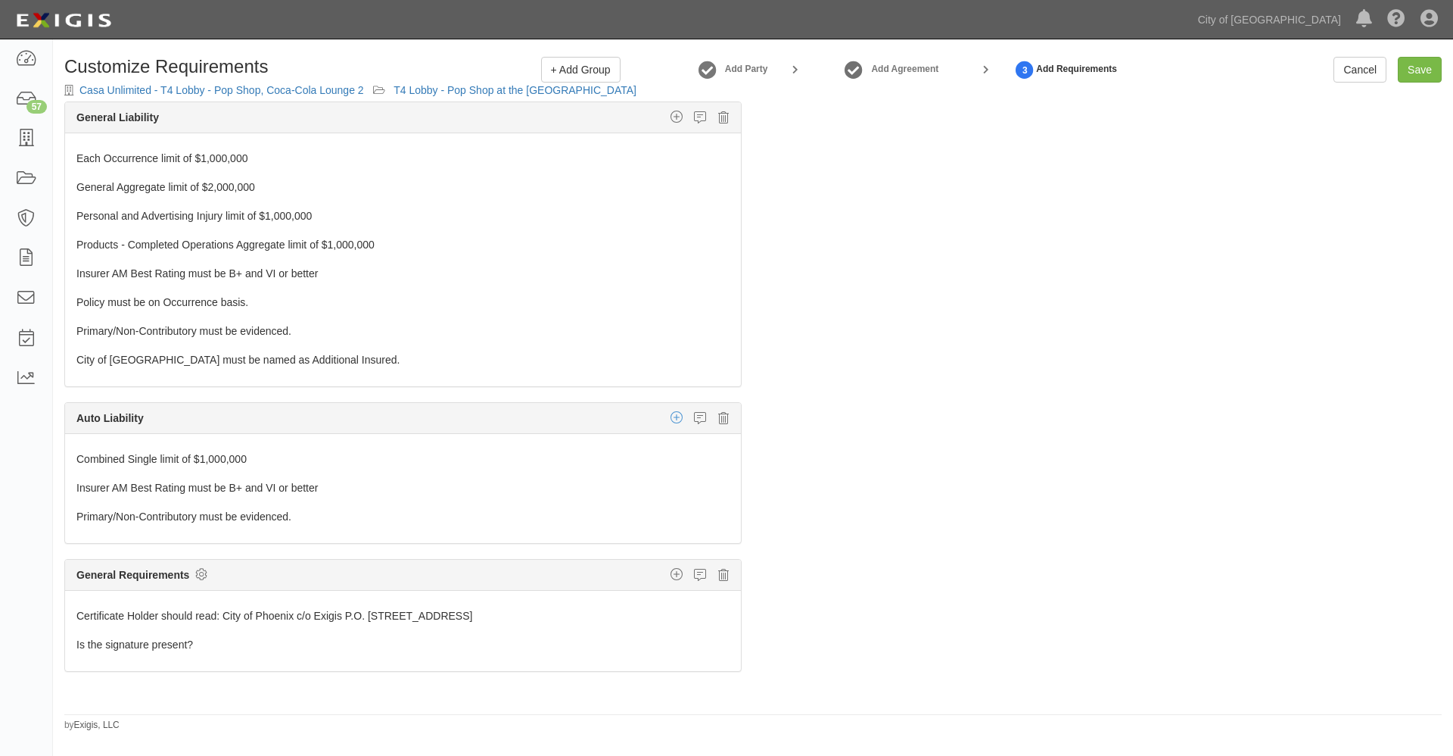
click at [671, 418] on icon "button" at bounding box center [677, 417] width 12 height 14
click at [631, 447] on link "Additional Insured coverage" at bounding box center [659, 448] width 162 height 20
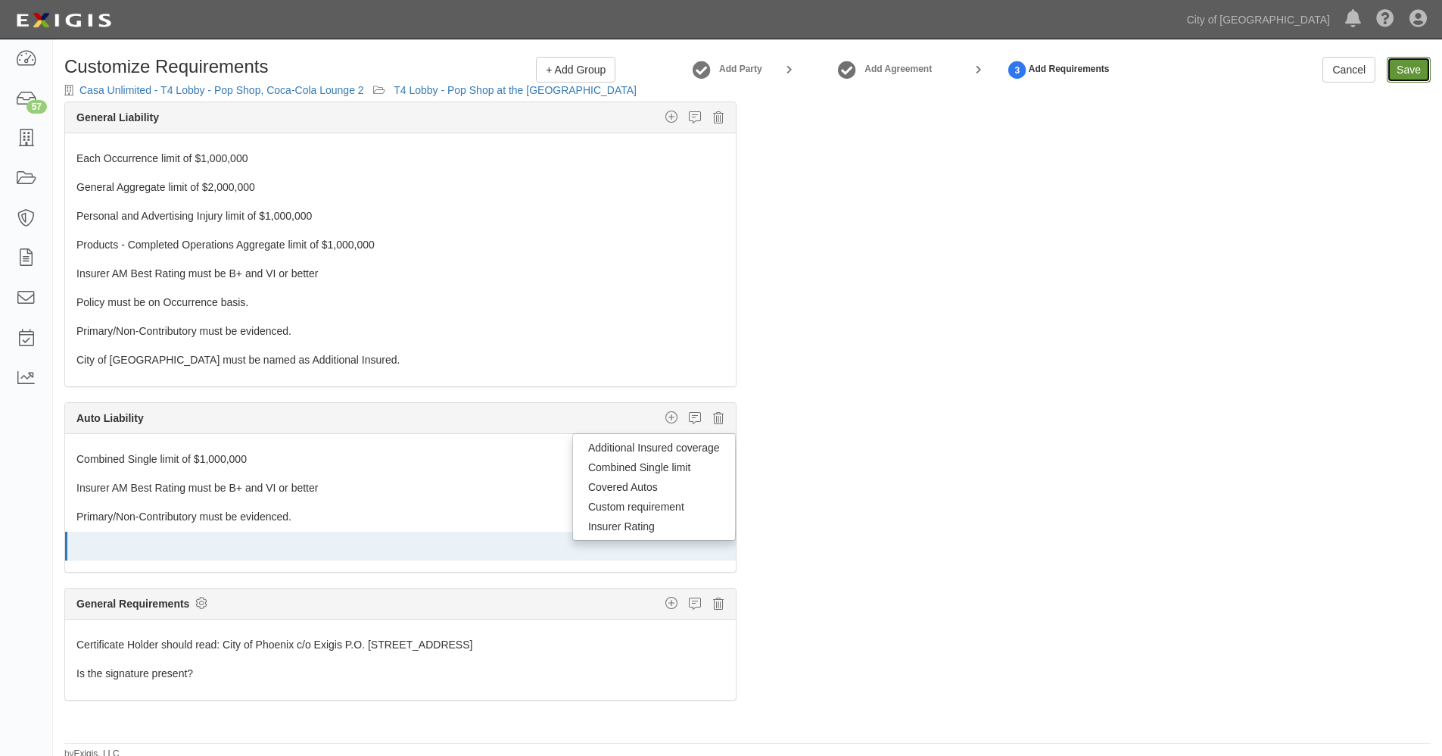
click at [1418, 71] on link "Save" at bounding box center [1409, 70] width 44 height 26
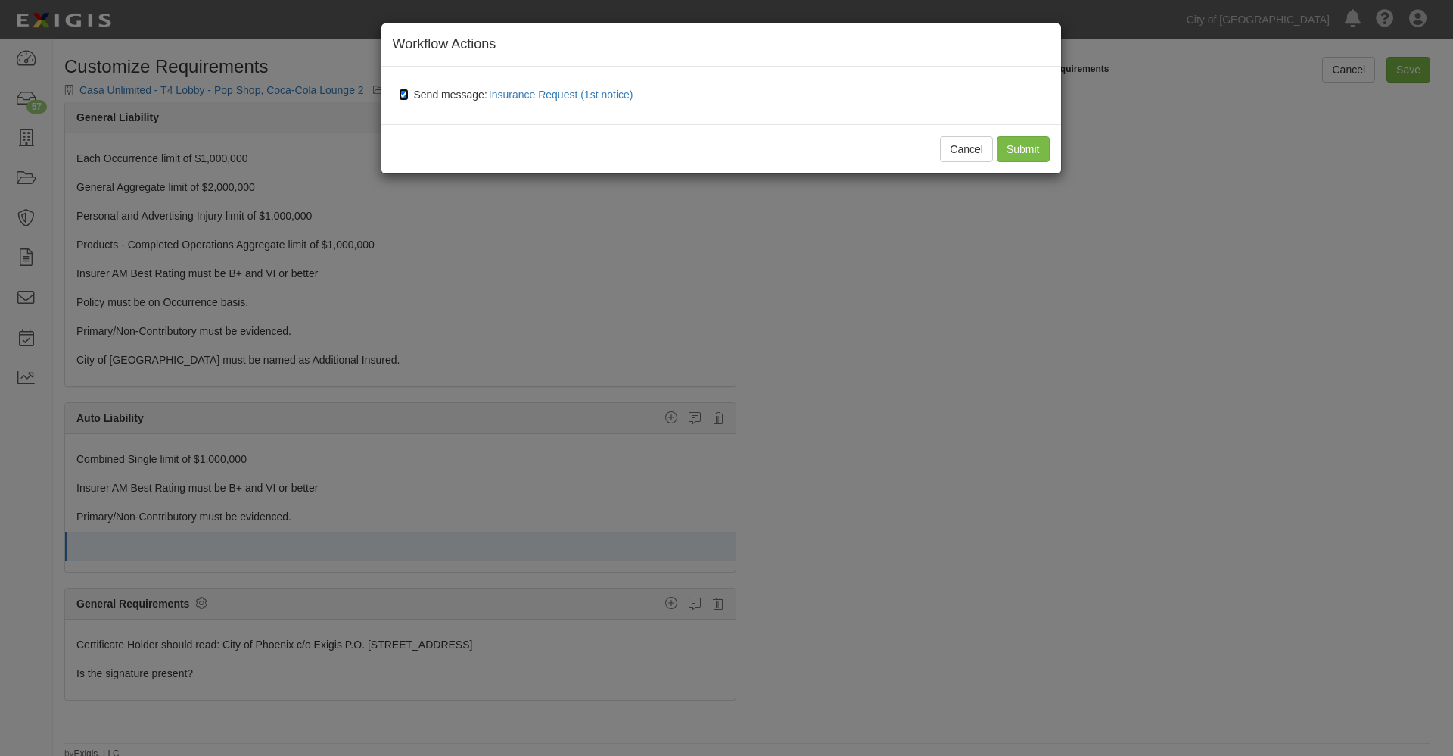
click at [401, 92] on input "Send message: Insurance Request (1st notice)" at bounding box center [404, 95] width 10 height 12
checkbox input "false"
click at [1017, 148] on input "Submit" at bounding box center [1023, 149] width 53 height 26
click at [1023, 147] on div "Cancel Submit" at bounding box center [722, 148] width 680 height 49
click at [1028, 144] on div "Cancel Submit" at bounding box center [722, 148] width 680 height 49
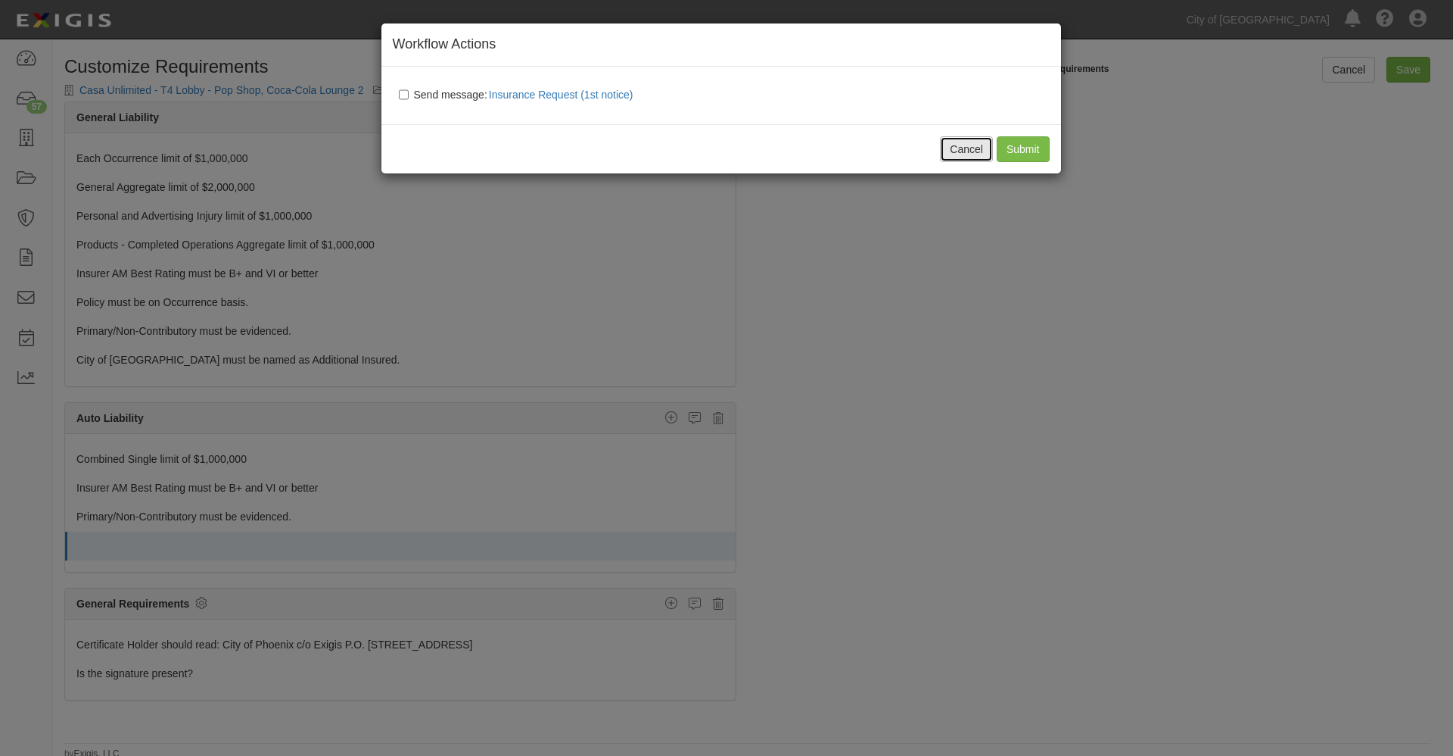
click at [958, 149] on button "Cancel" at bounding box center [966, 149] width 53 height 26
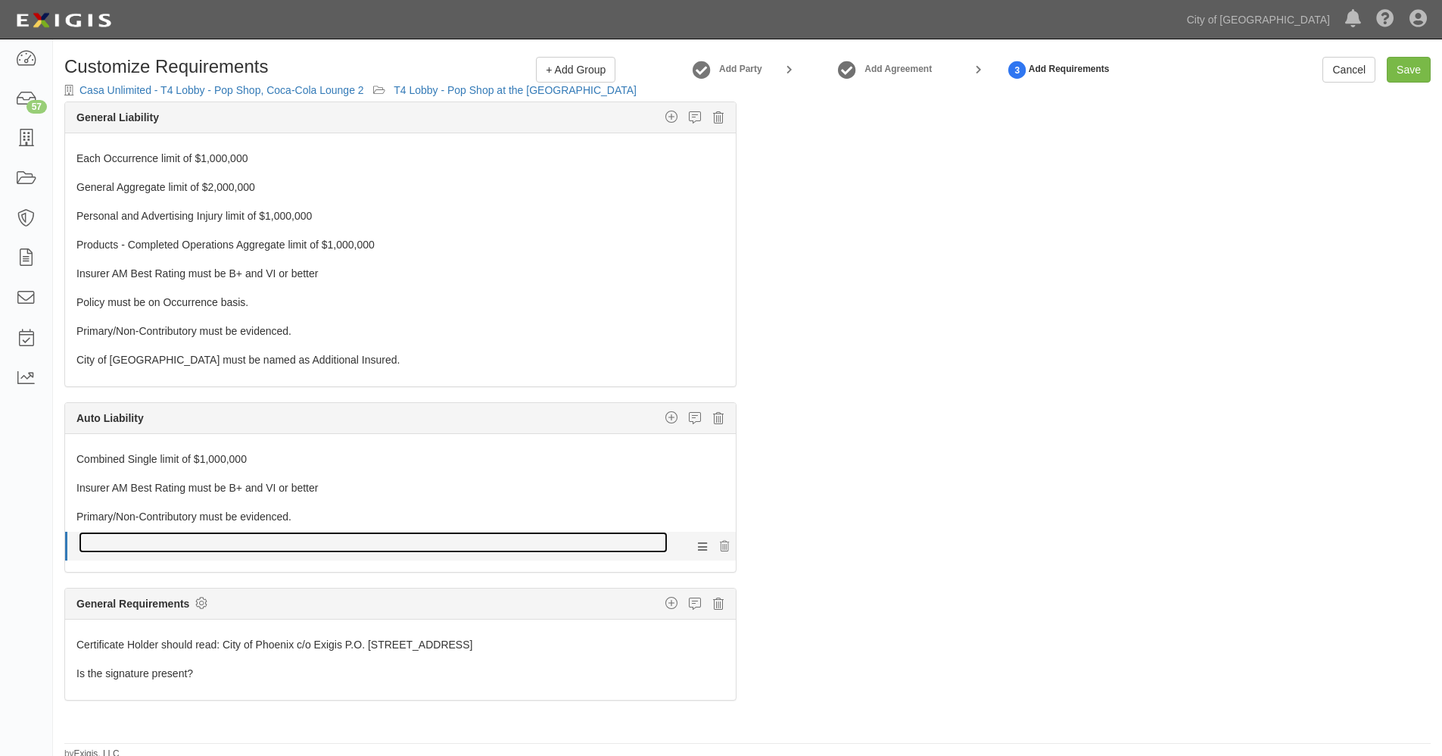
click at [267, 548] on link at bounding box center [373, 541] width 589 height 21
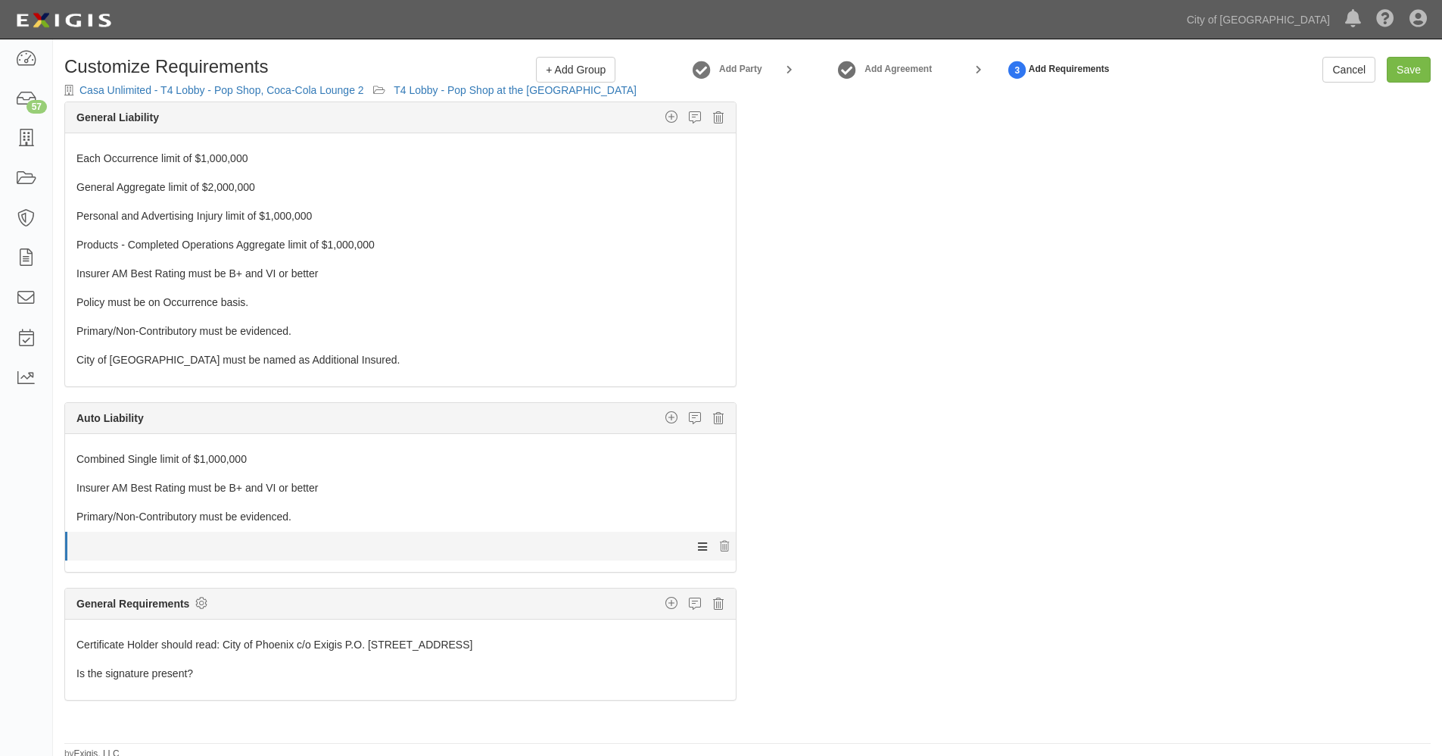
click at [698, 541] on icon at bounding box center [702, 546] width 9 height 14
click at [698, 545] on icon at bounding box center [702, 546] width 9 height 14
click at [720, 543] on icon at bounding box center [724, 546] width 9 height 11
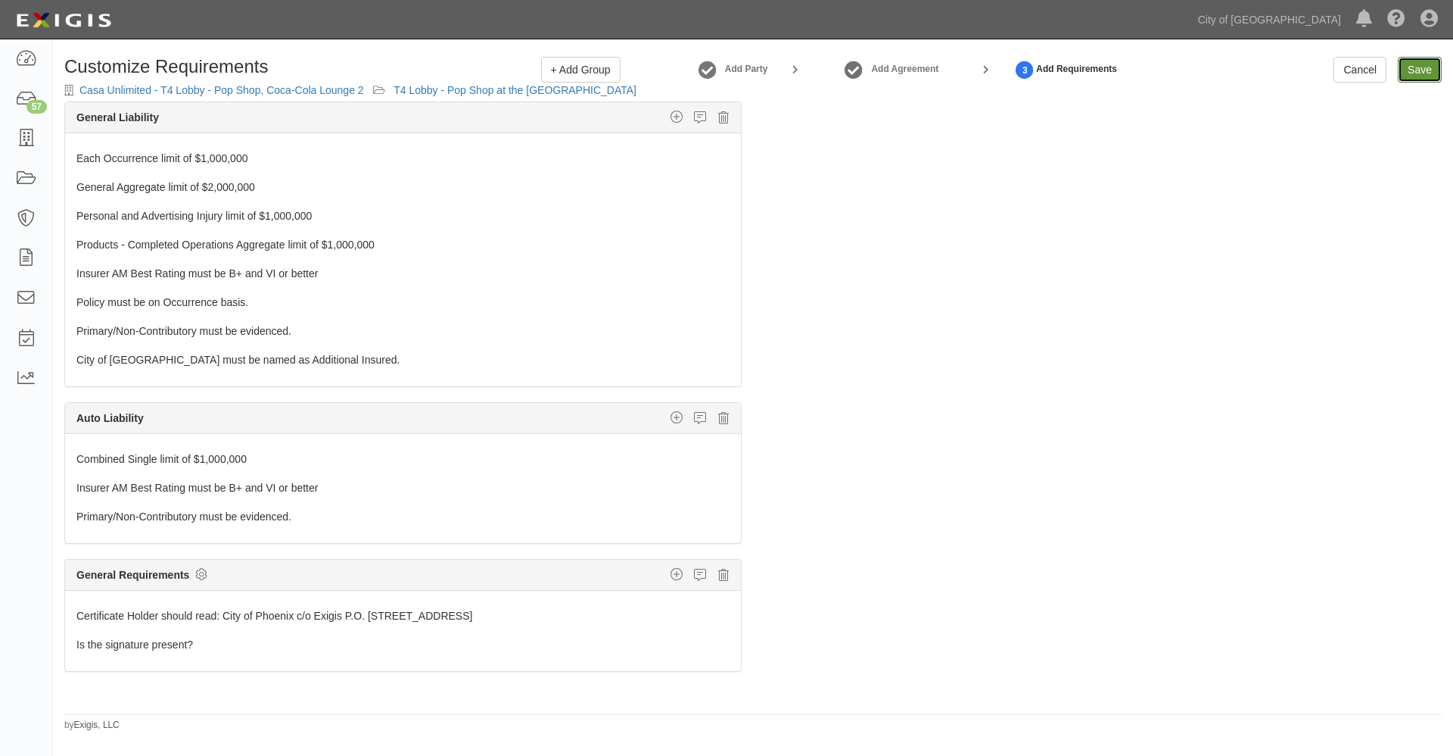
click at [1422, 70] on link "Save" at bounding box center [1420, 70] width 44 height 26
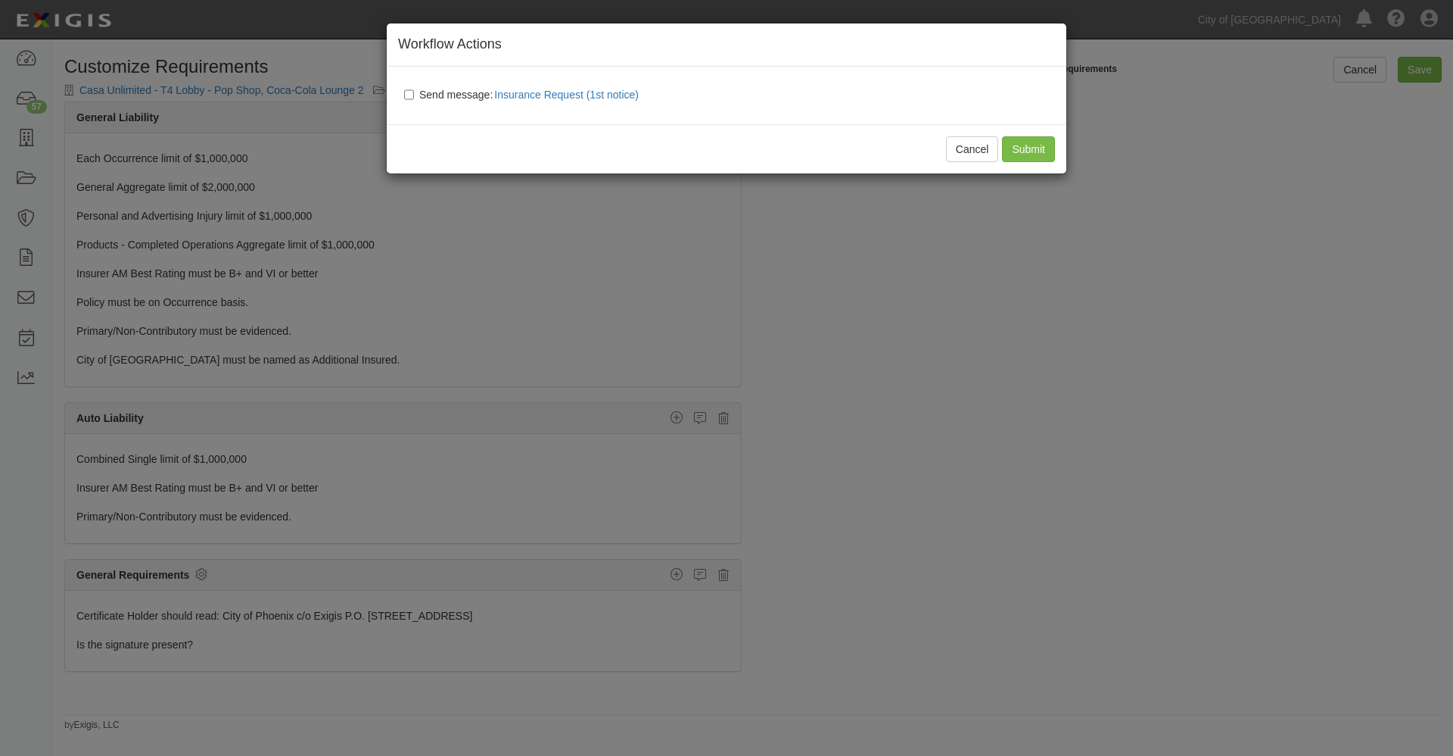
click at [1017, 151] on div "Cancel Submit" at bounding box center [727, 148] width 680 height 49
click at [1036, 144] on div "Cancel Submit" at bounding box center [727, 148] width 680 height 49
click at [1020, 146] on div "Cancel Submit" at bounding box center [727, 148] width 680 height 49
click at [1021, 145] on div "Cancel Submit" at bounding box center [727, 148] width 680 height 49
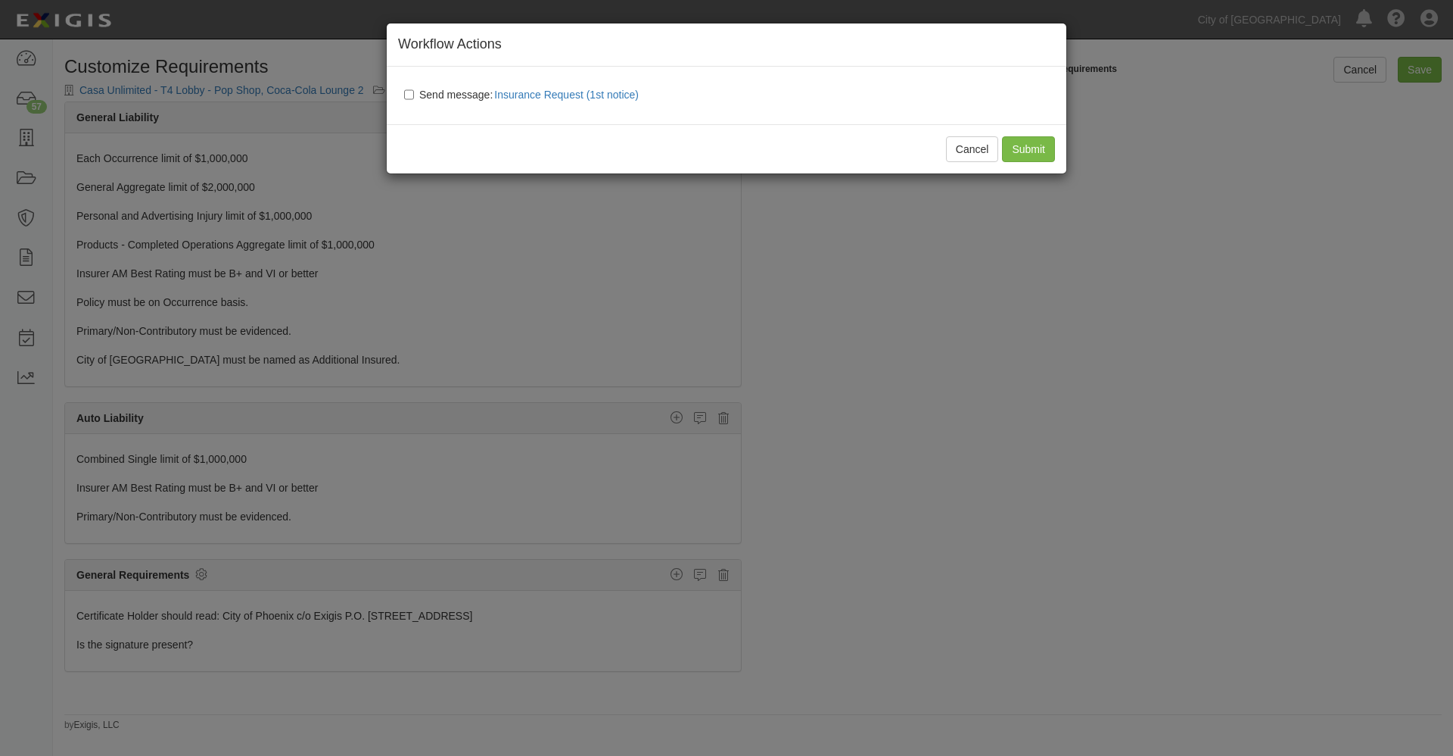
click at [1021, 145] on div "Cancel Submit" at bounding box center [727, 148] width 680 height 49
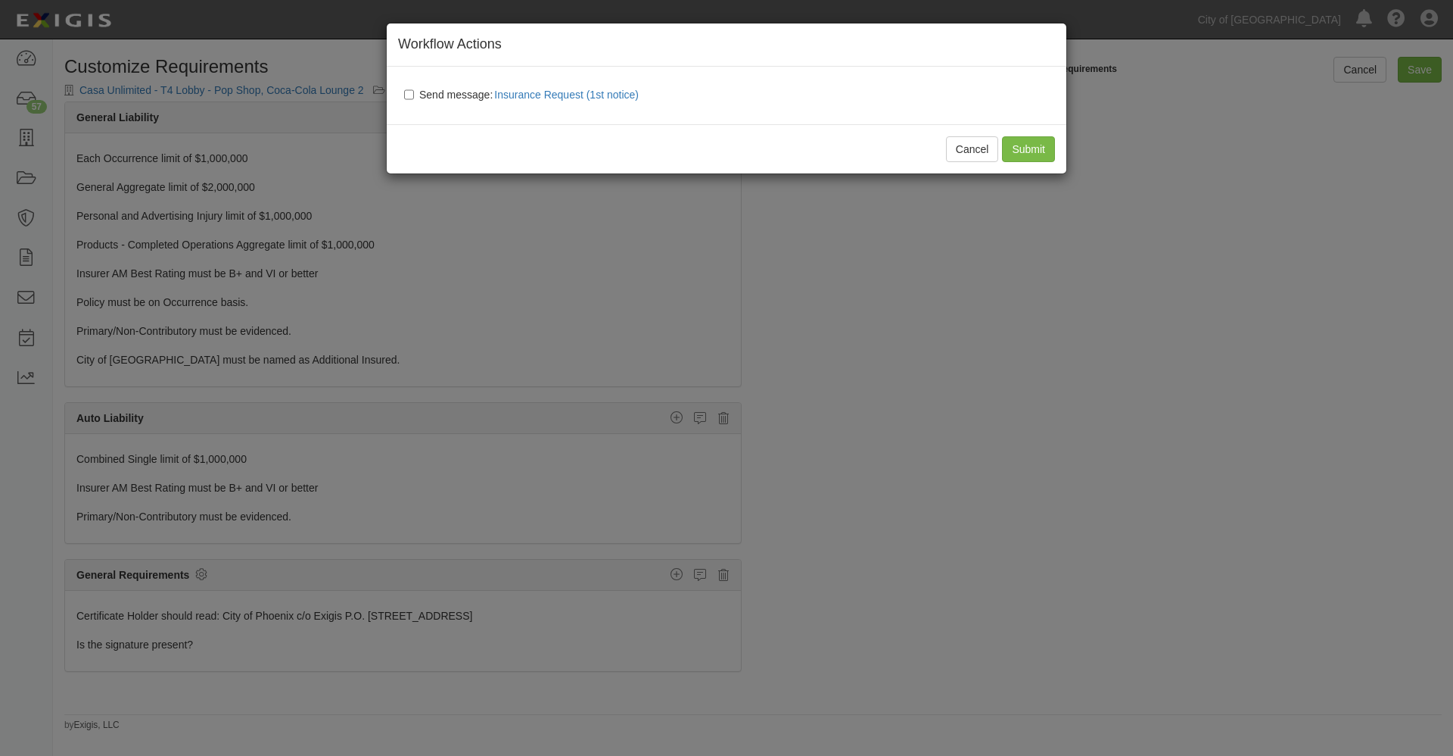
click at [1021, 145] on div "Cancel Submit" at bounding box center [727, 148] width 680 height 49
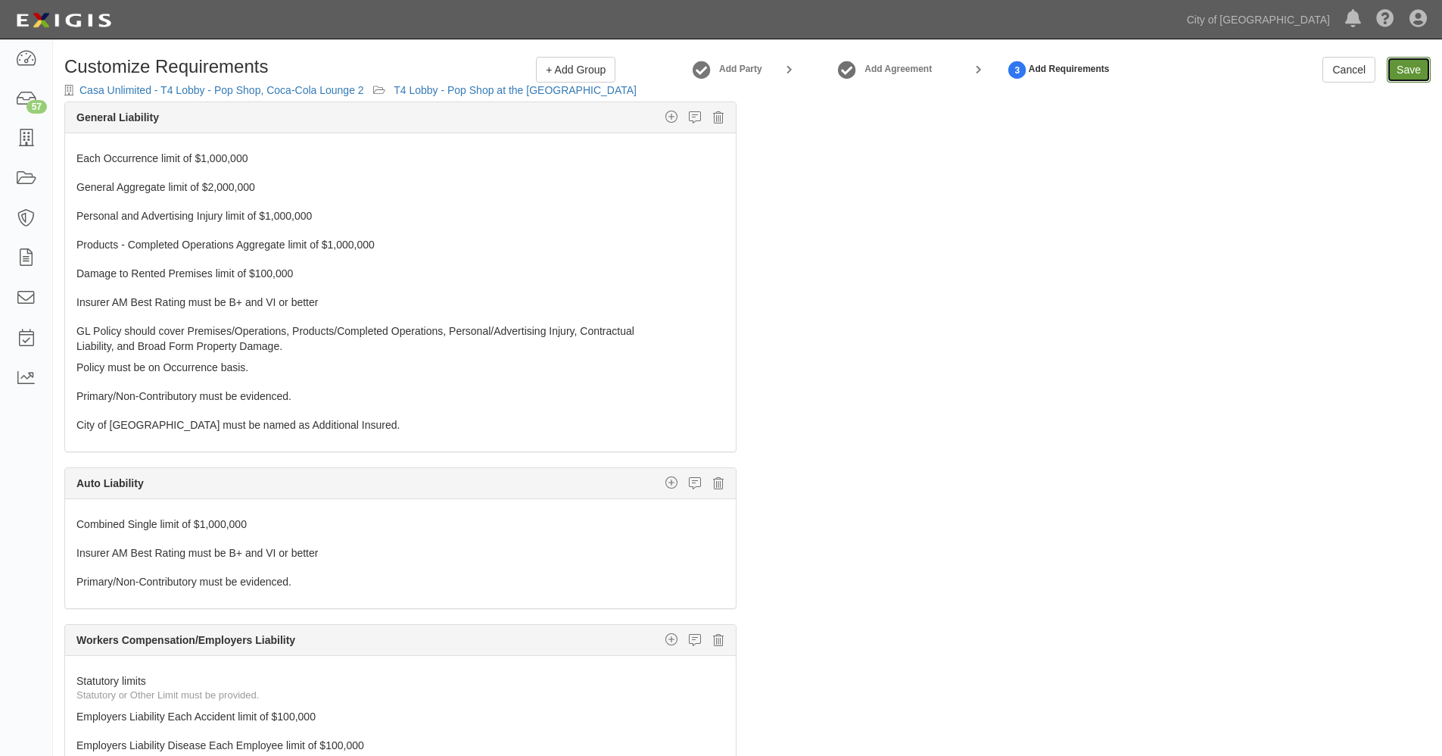
click at [1417, 66] on link "Save" at bounding box center [1409, 70] width 44 height 26
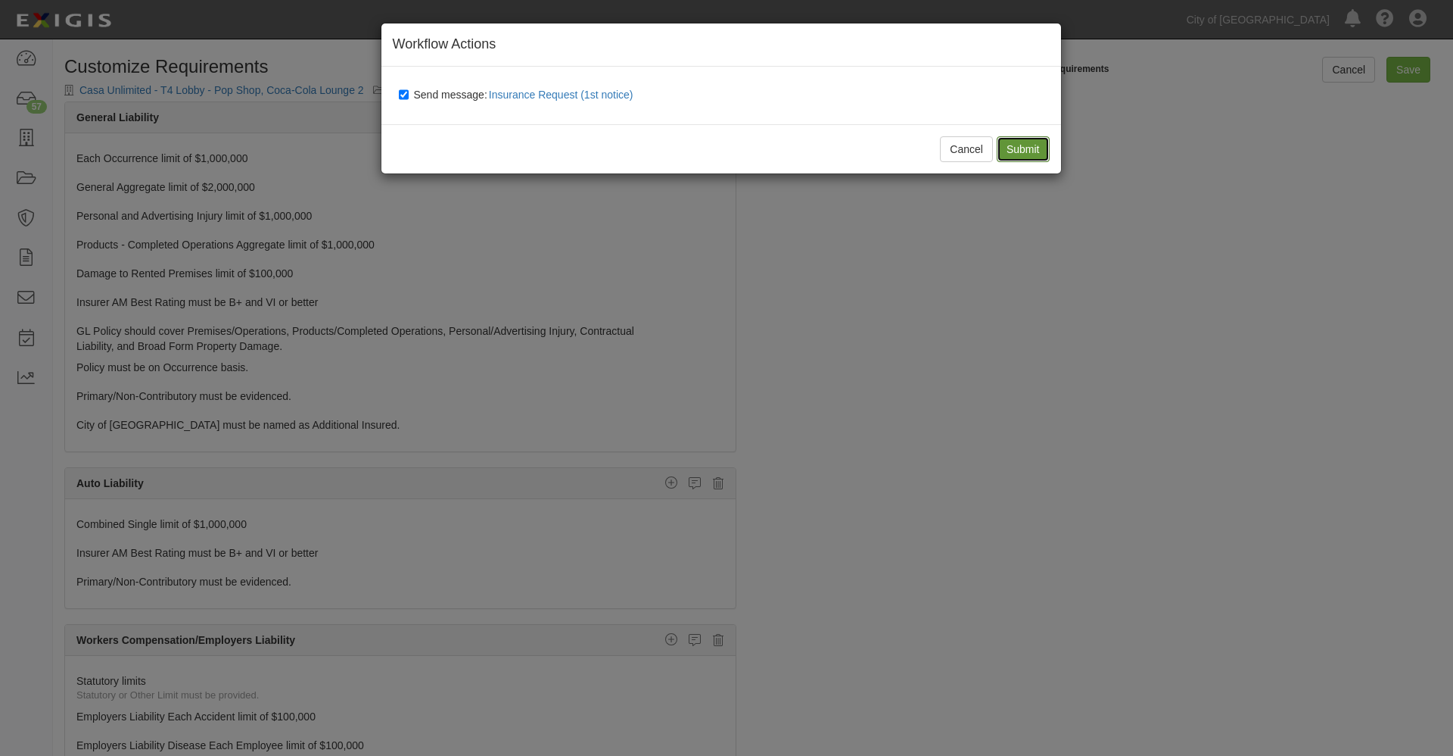
click at [1017, 144] on input "Submit" at bounding box center [1023, 149] width 53 height 26
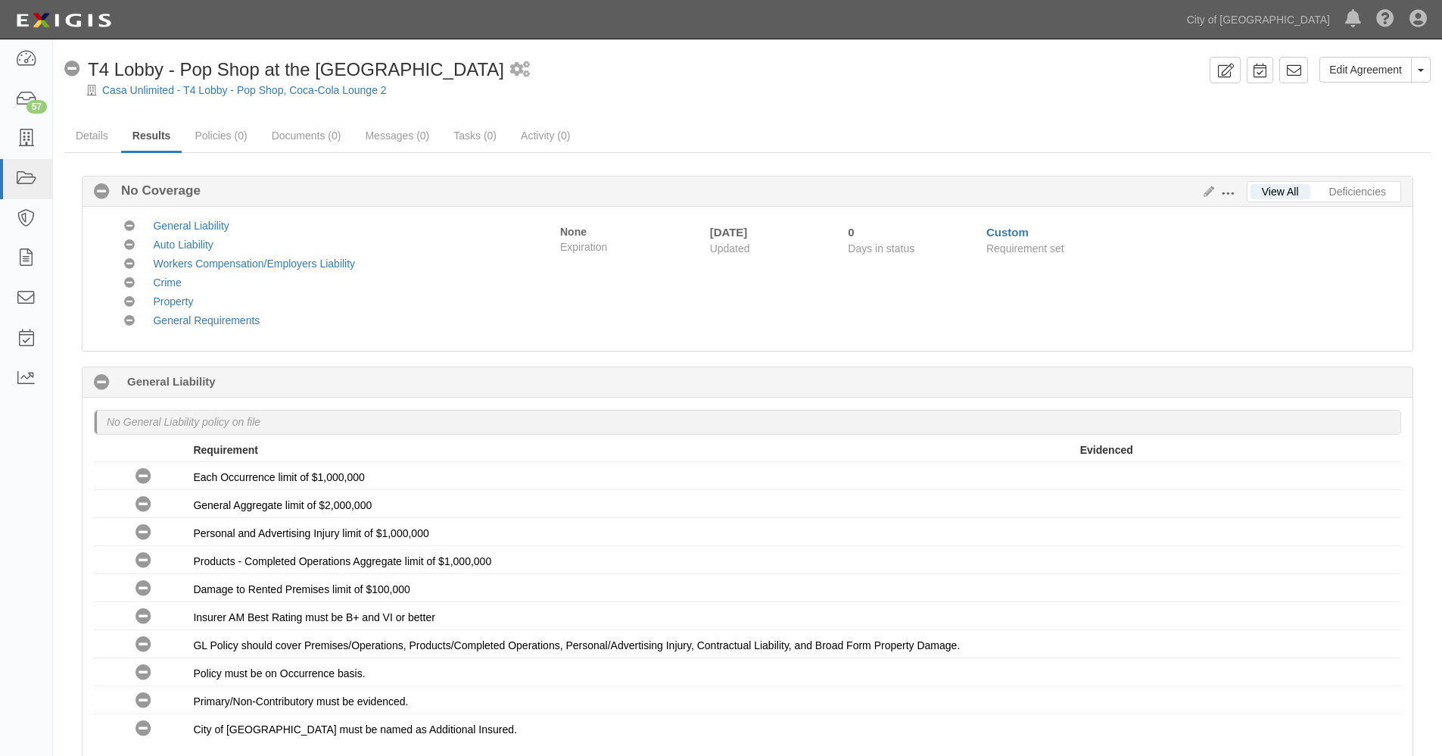
click at [1226, 191] on span at bounding box center [1228, 194] width 14 height 14
click at [1282, 188] on link "Edit Requirements" at bounding box center [1298, 189] width 120 height 27
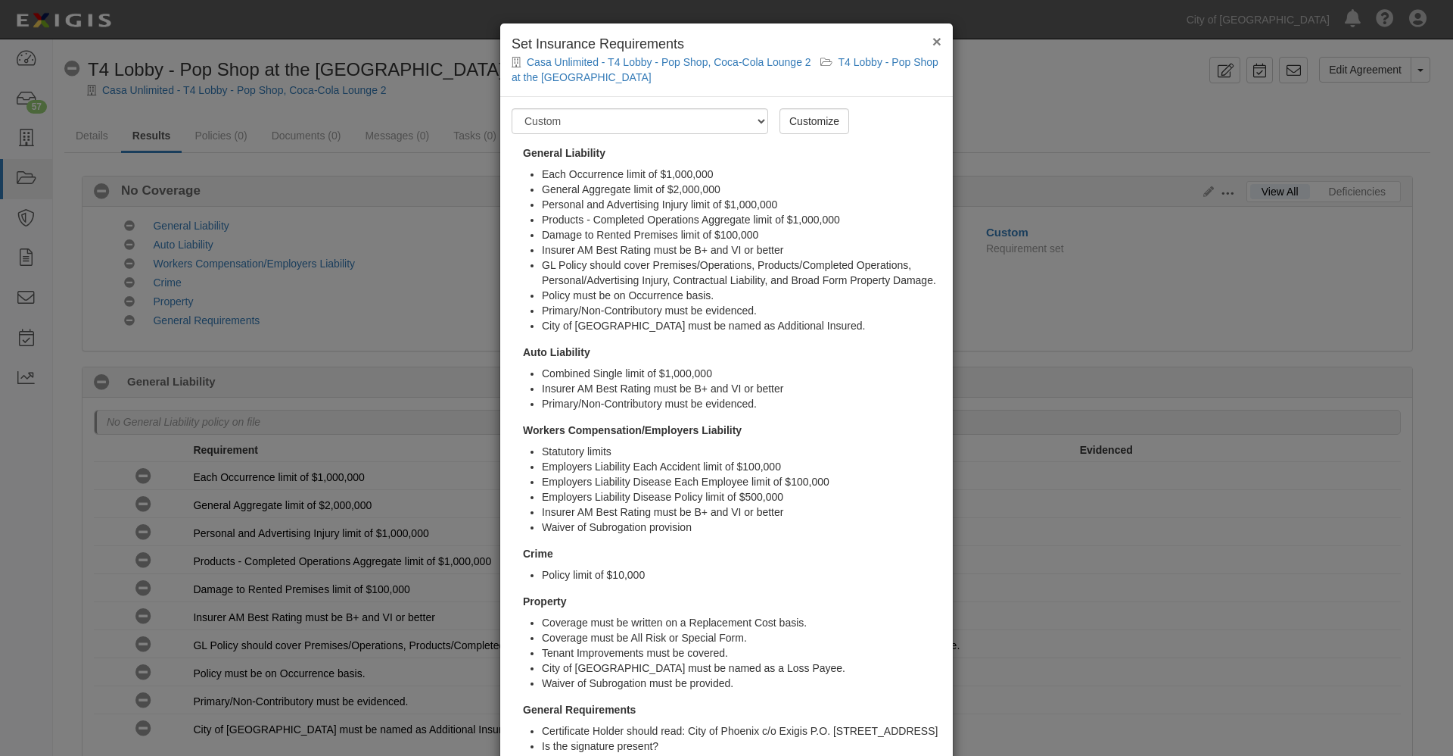
click at [933, 39] on span "×" at bounding box center [937, 41] width 9 height 17
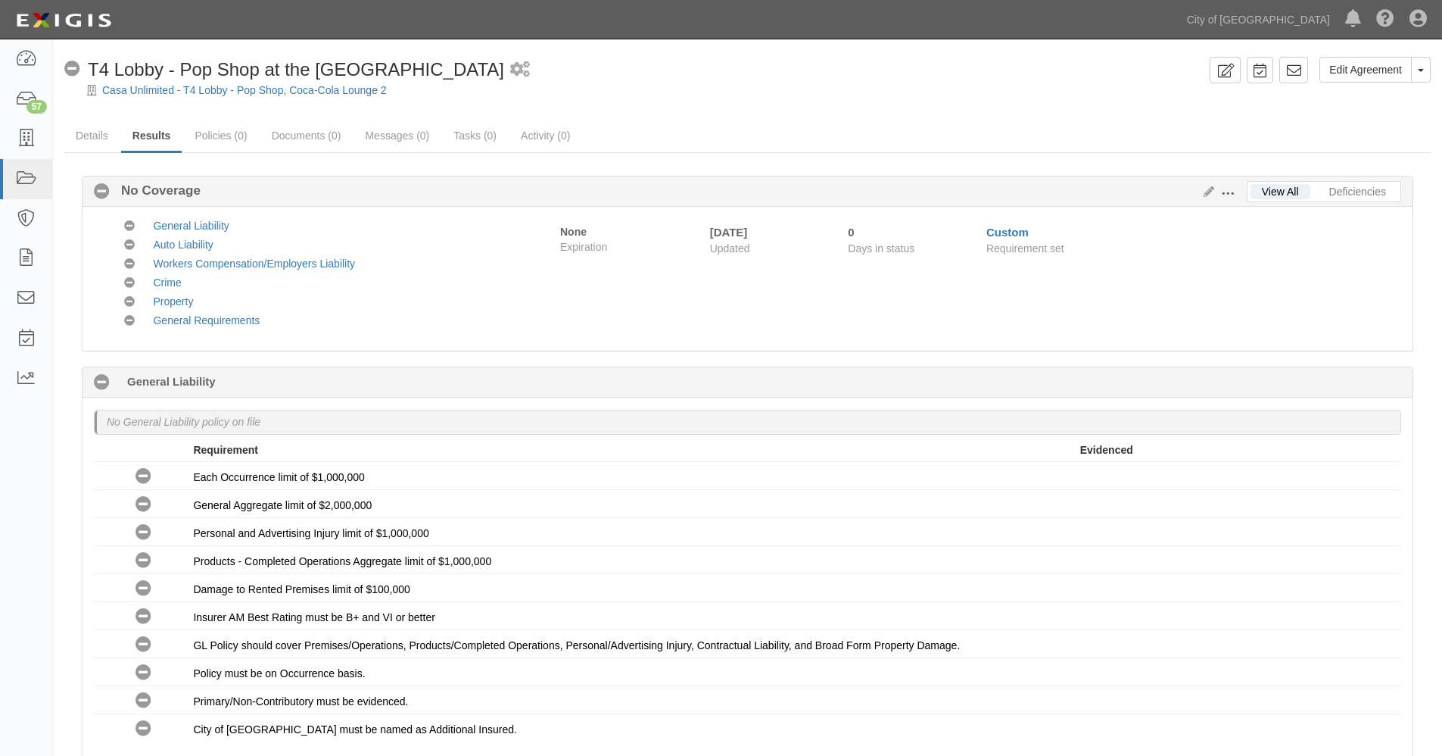
click at [1229, 191] on span at bounding box center [1228, 194] width 14 height 14
click at [1270, 188] on link "Edit Requirements" at bounding box center [1298, 189] width 120 height 27
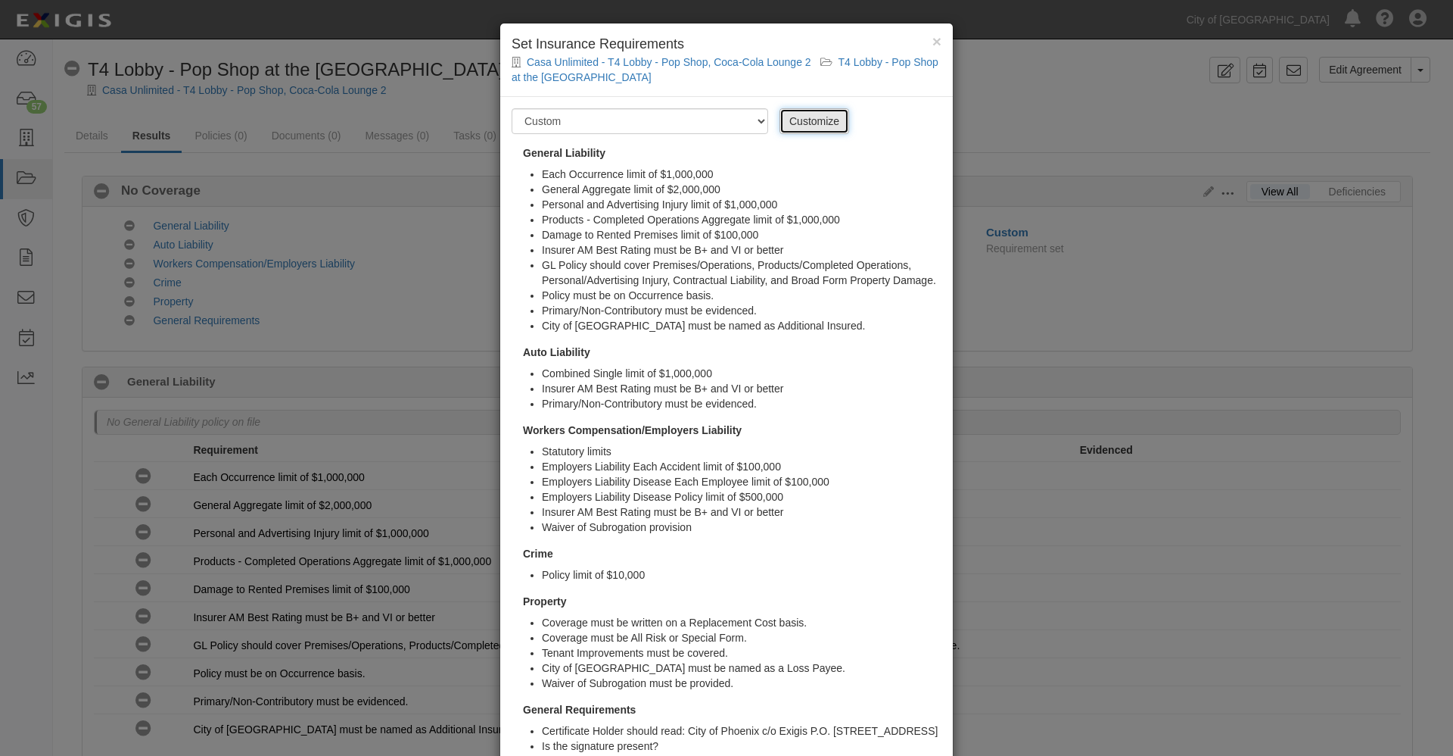
click at [783, 117] on link "Customize" at bounding box center [815, 121] width 70 height 26
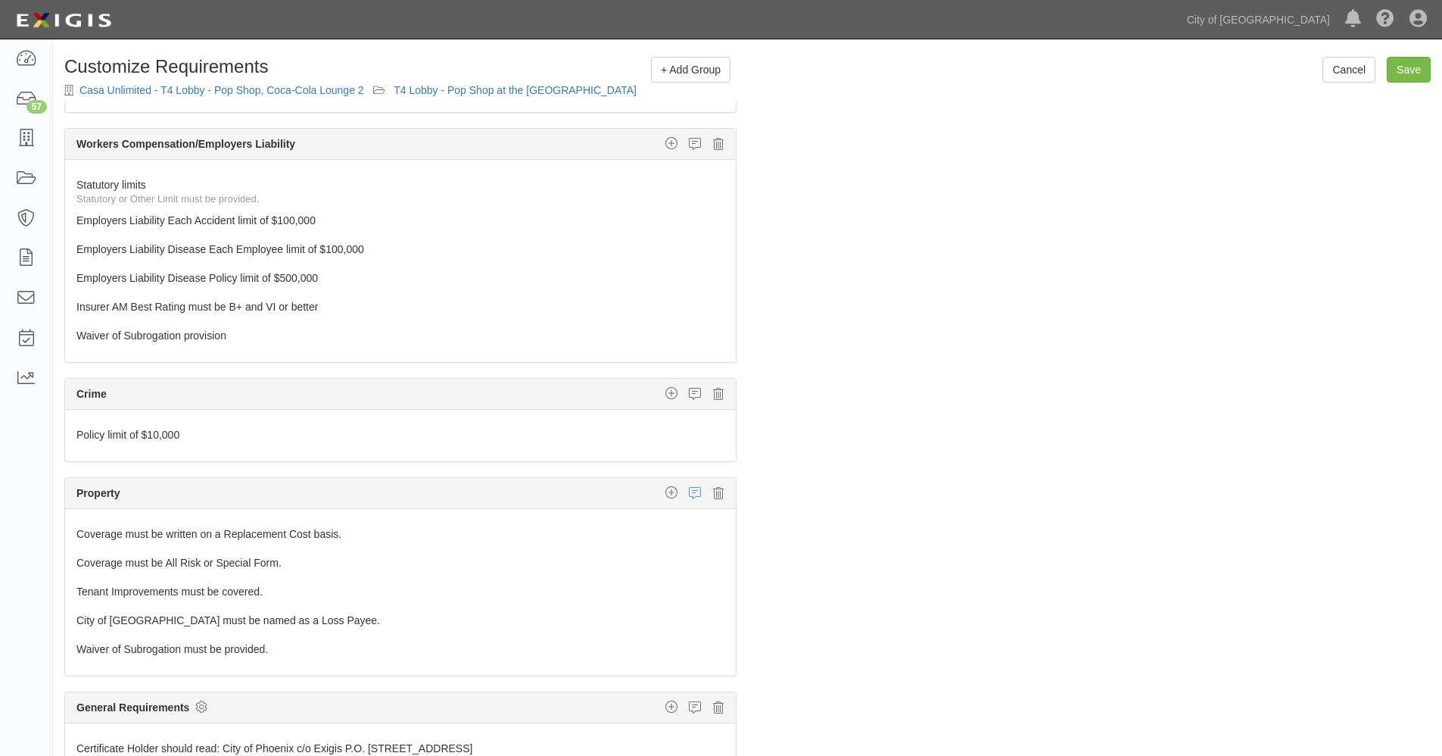
scroll to position [108, 0]
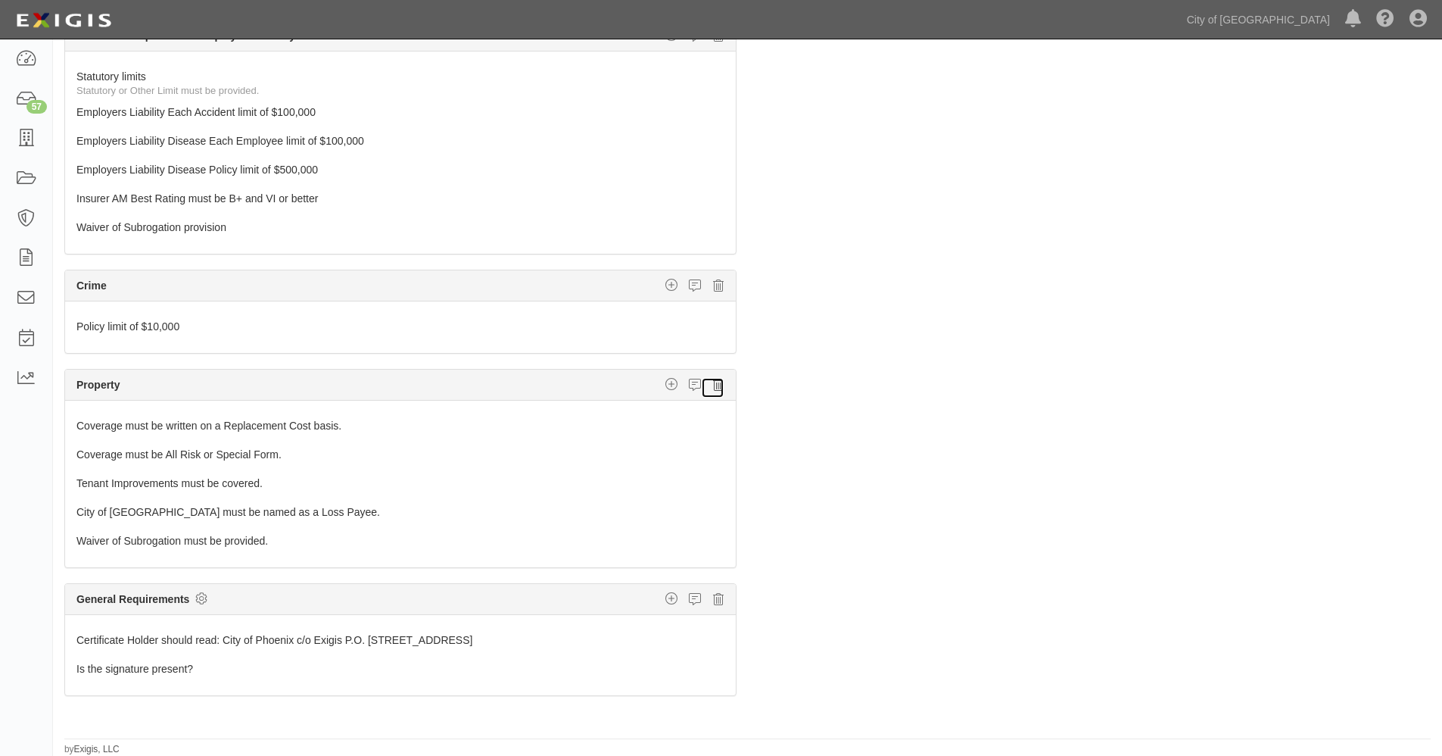
click at [713, 387] on icon at bounding box center [718, 385] width 11 height 14
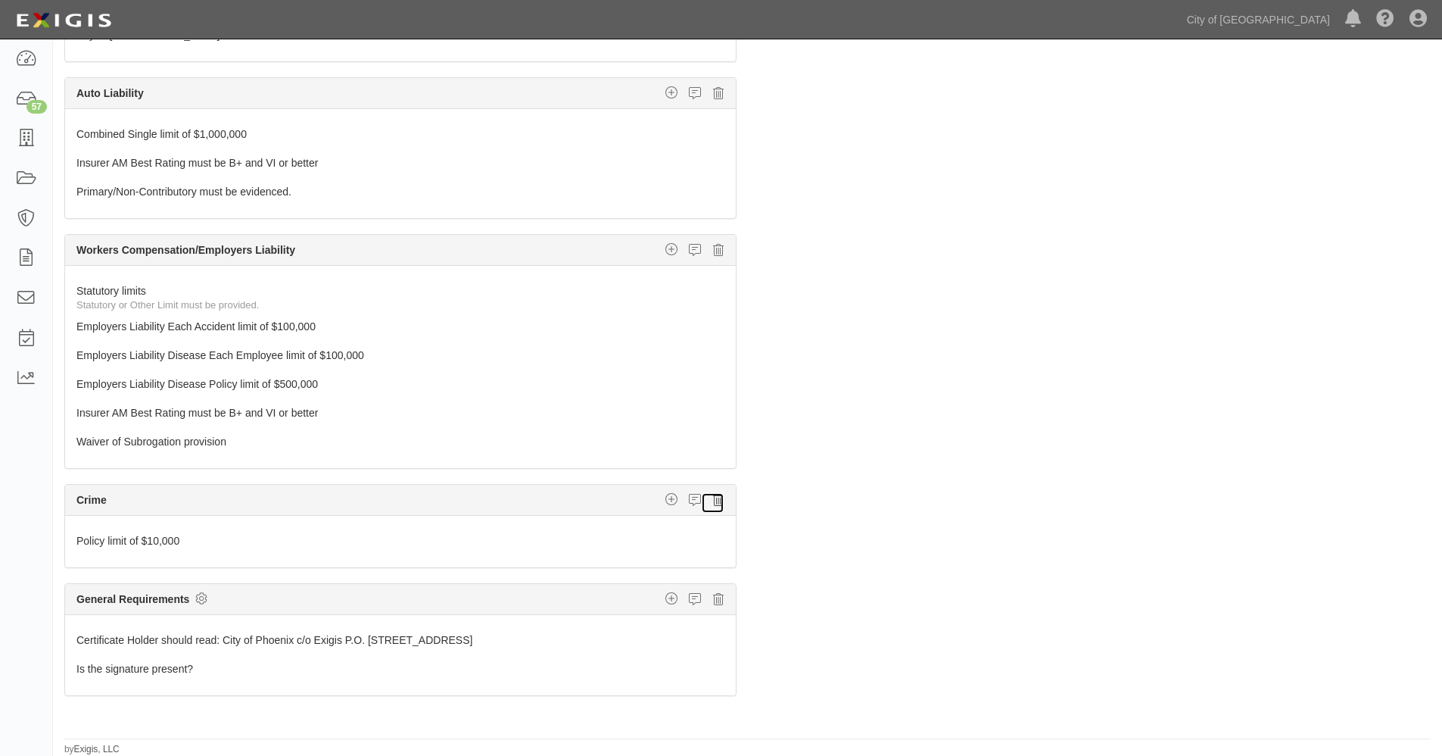
click at [713, 496] on icon at bounding box center [718, 500] width 11 height 14
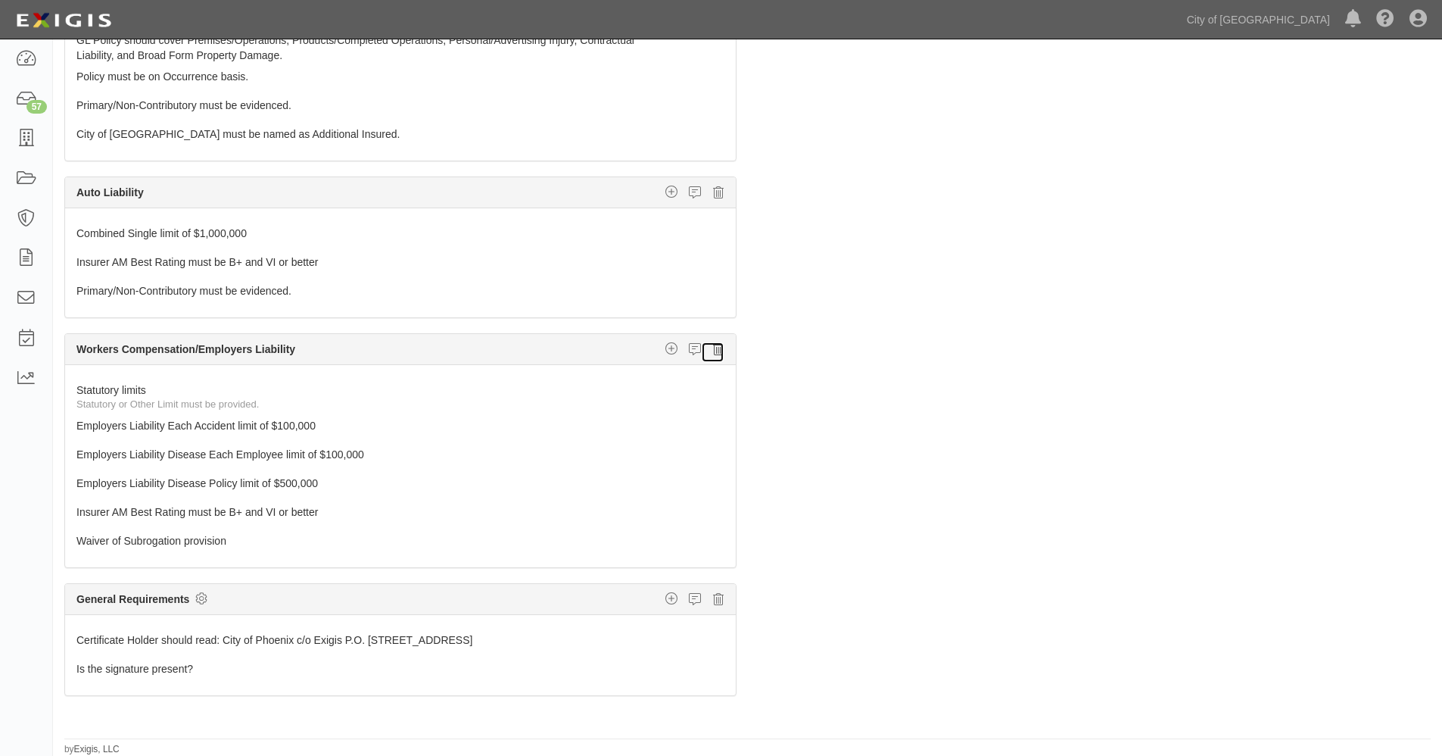
click at [713, 344] on icon at bounding box center [718, 349] width 11 height 14
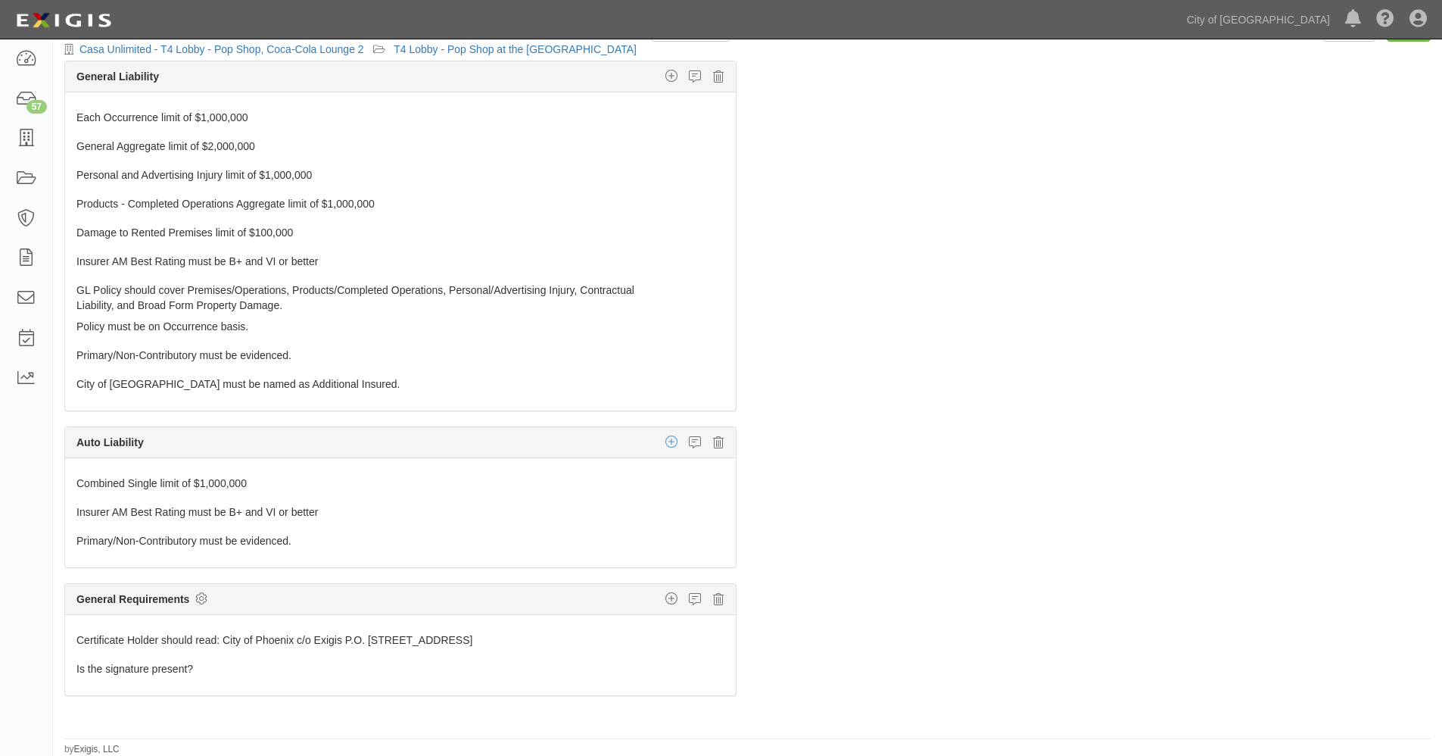
click at [665, 441] on icon "button" at bounding box center [671, 442] width 12 height 14
click at [631, 470] on link "Additional Insured coverage" at bounding box center [654, 472] width 162 height 20
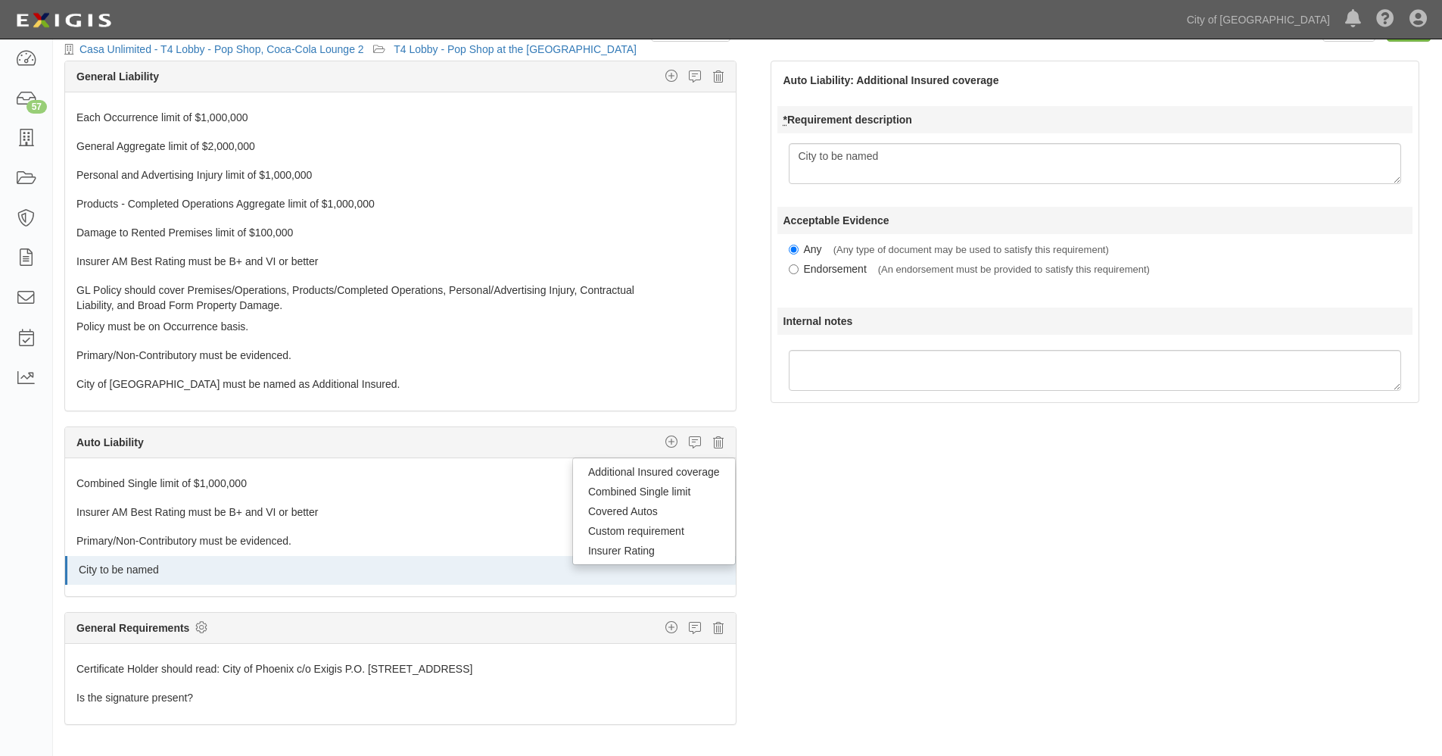
click at [819, 154] on textarea "City to be named" at bounding box center [1095, 163] width 613 height 41
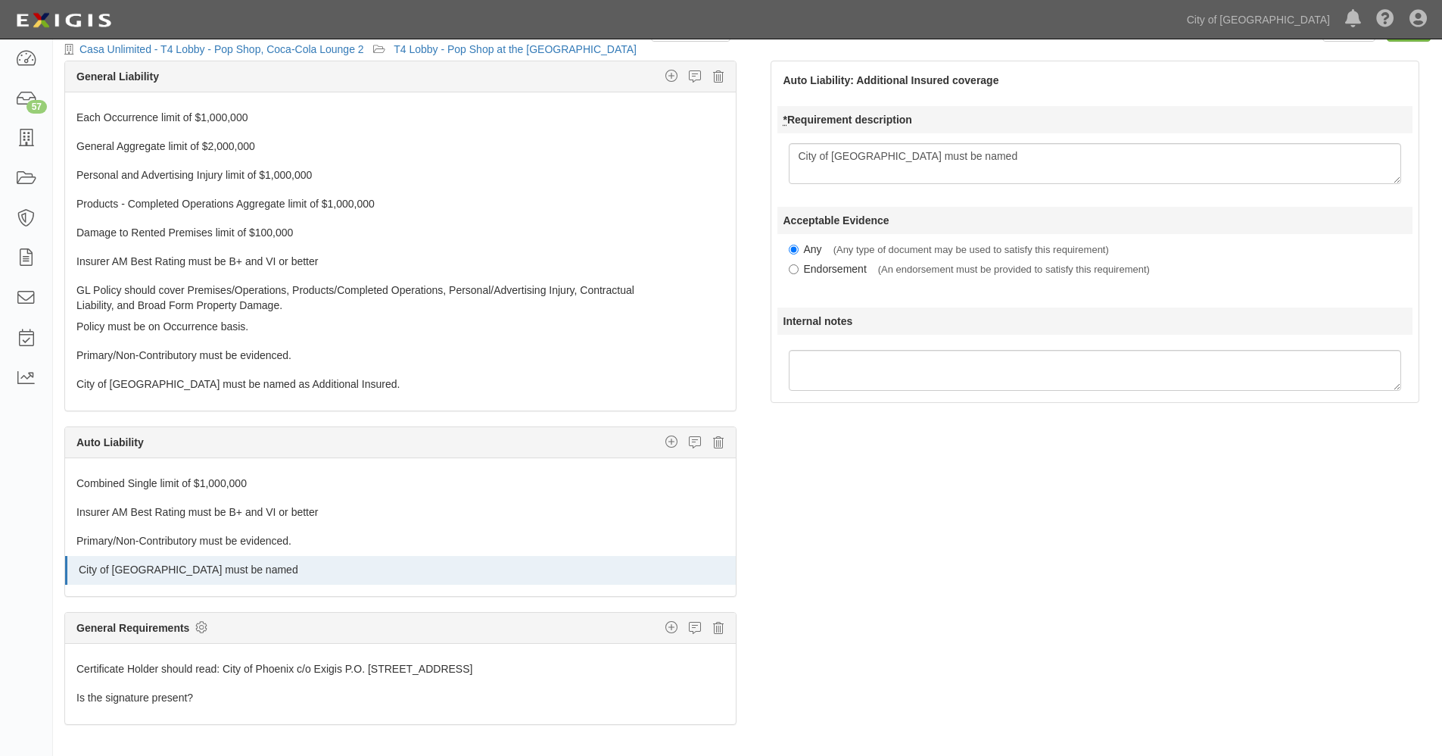
click at [974, 159] on textarea "City of [GEOGRAPHIC_DATA] must be named" at bounding box center [1095, 163] width 613 height 41
type textarea "City of [GEOGRAPHIC_DATA] must be named as Additional Insured."
click at [426, 622] on div "General Requirements Custom requirement Insurer Rating Policy deductible or Sel…" at bounding box center [400, 627] width 671 height 31
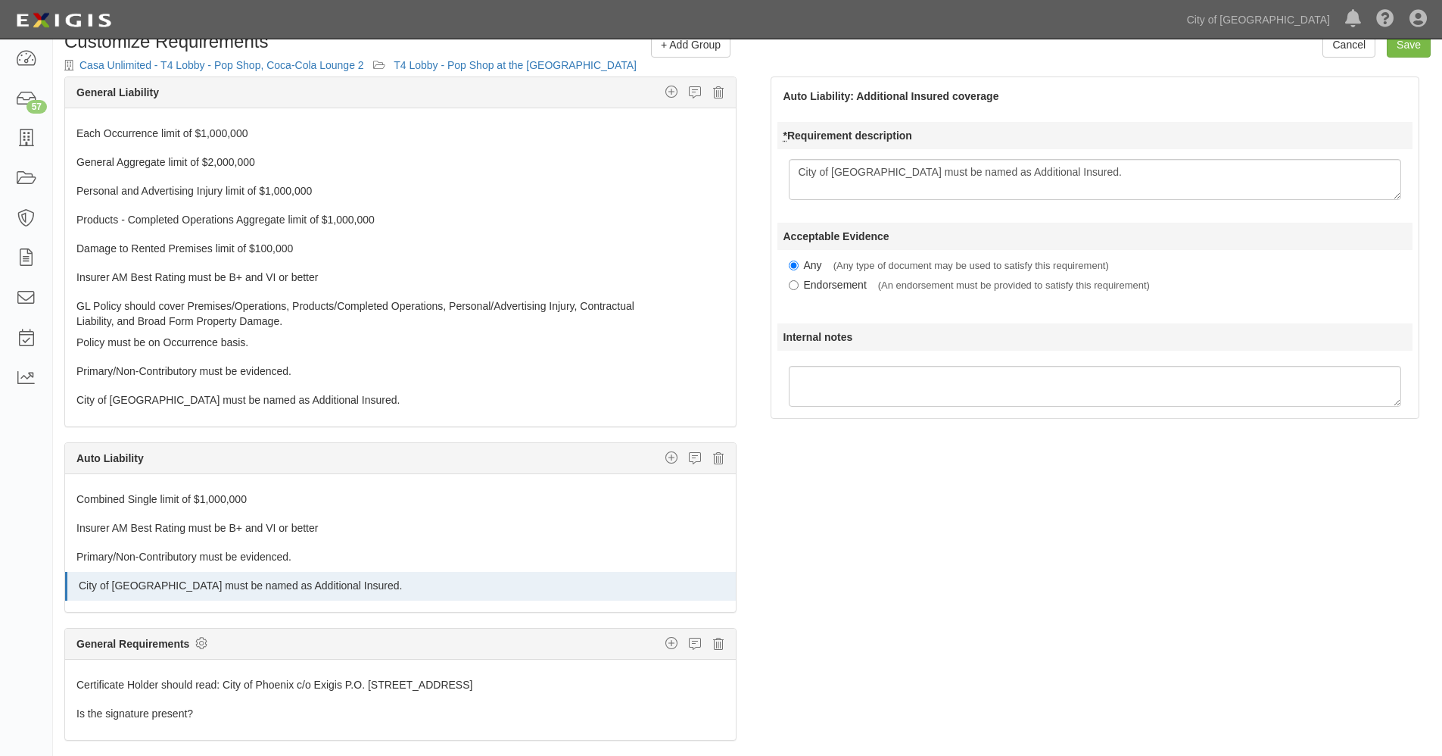
scroll to position [0, 0]
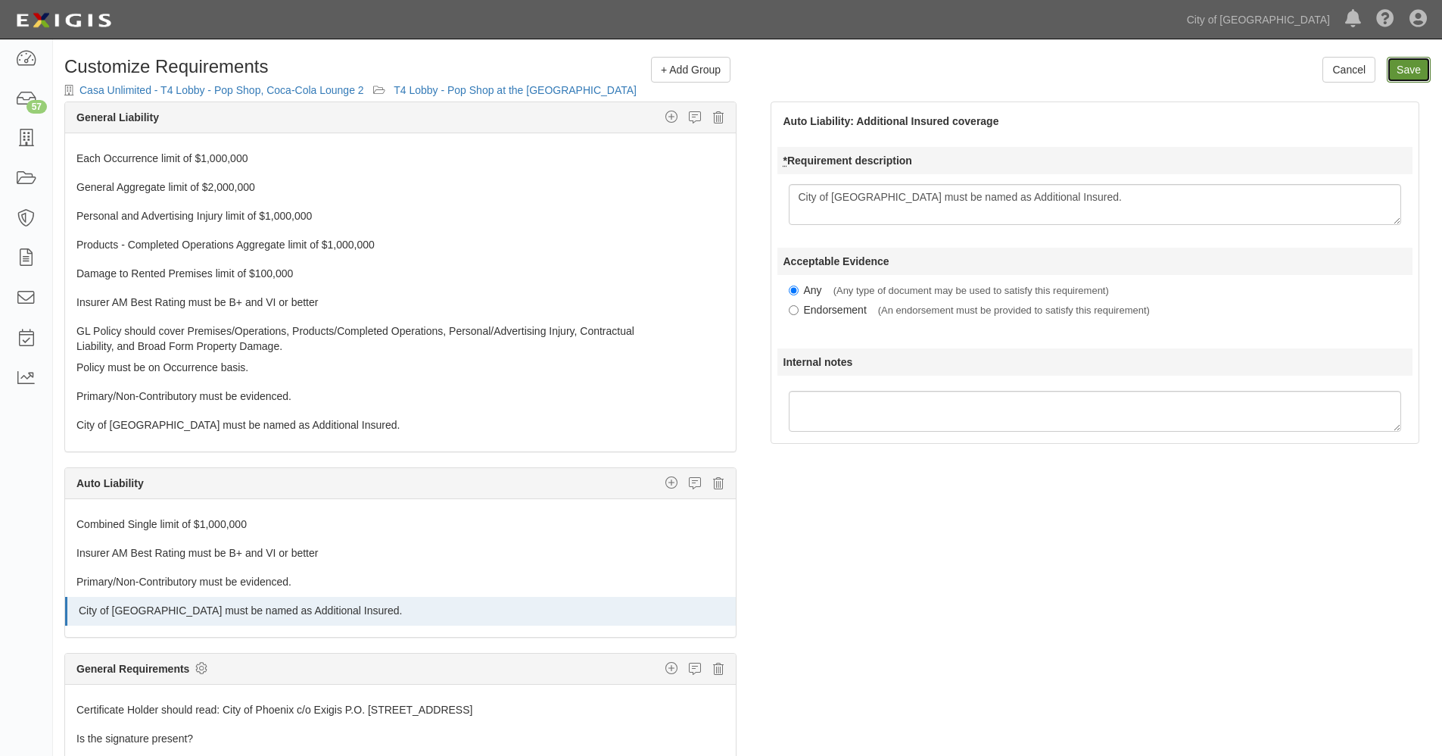
click at [1408, 70] on input "Save" at bounding box center [1409, 70] width 44 height 26
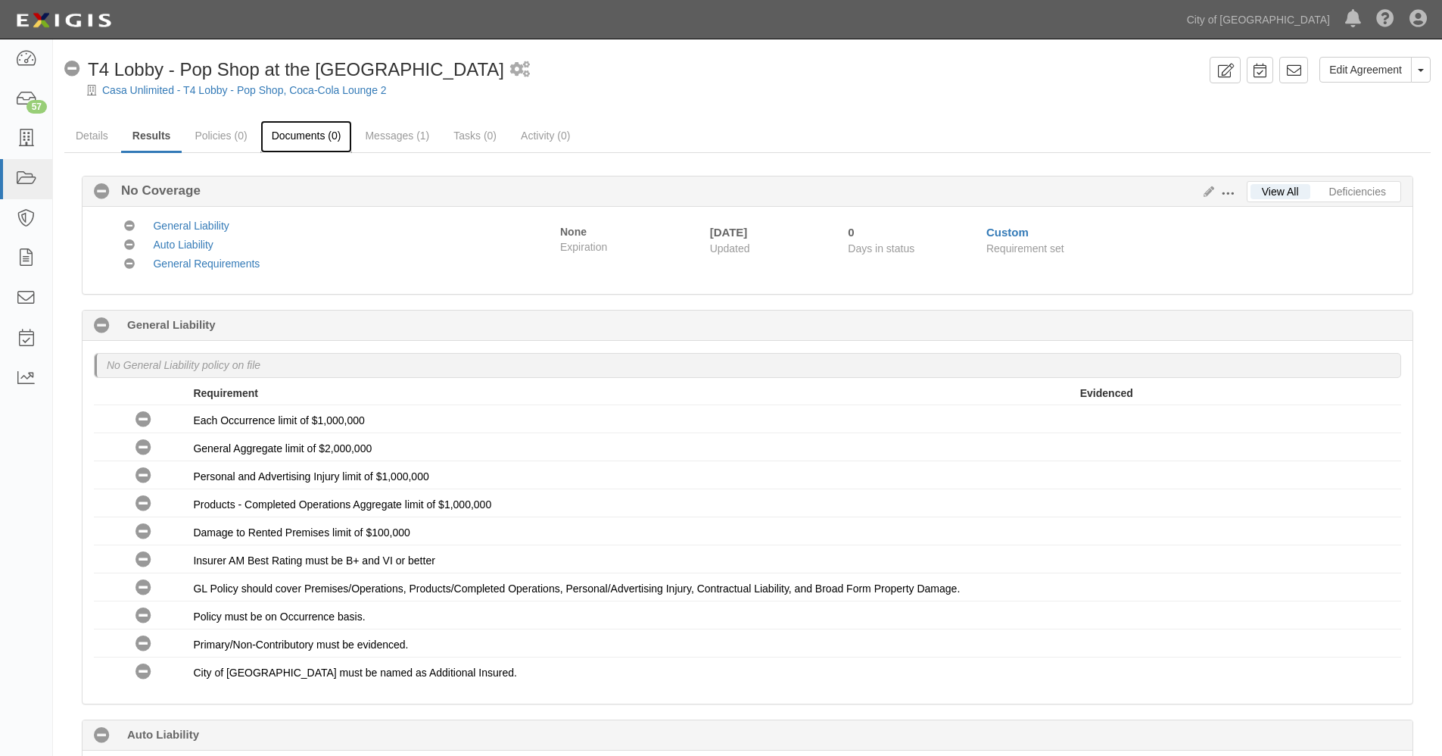
click at [324, 134] on link "Documents (0)" at bounding box center [306, 136] width 92 height 33
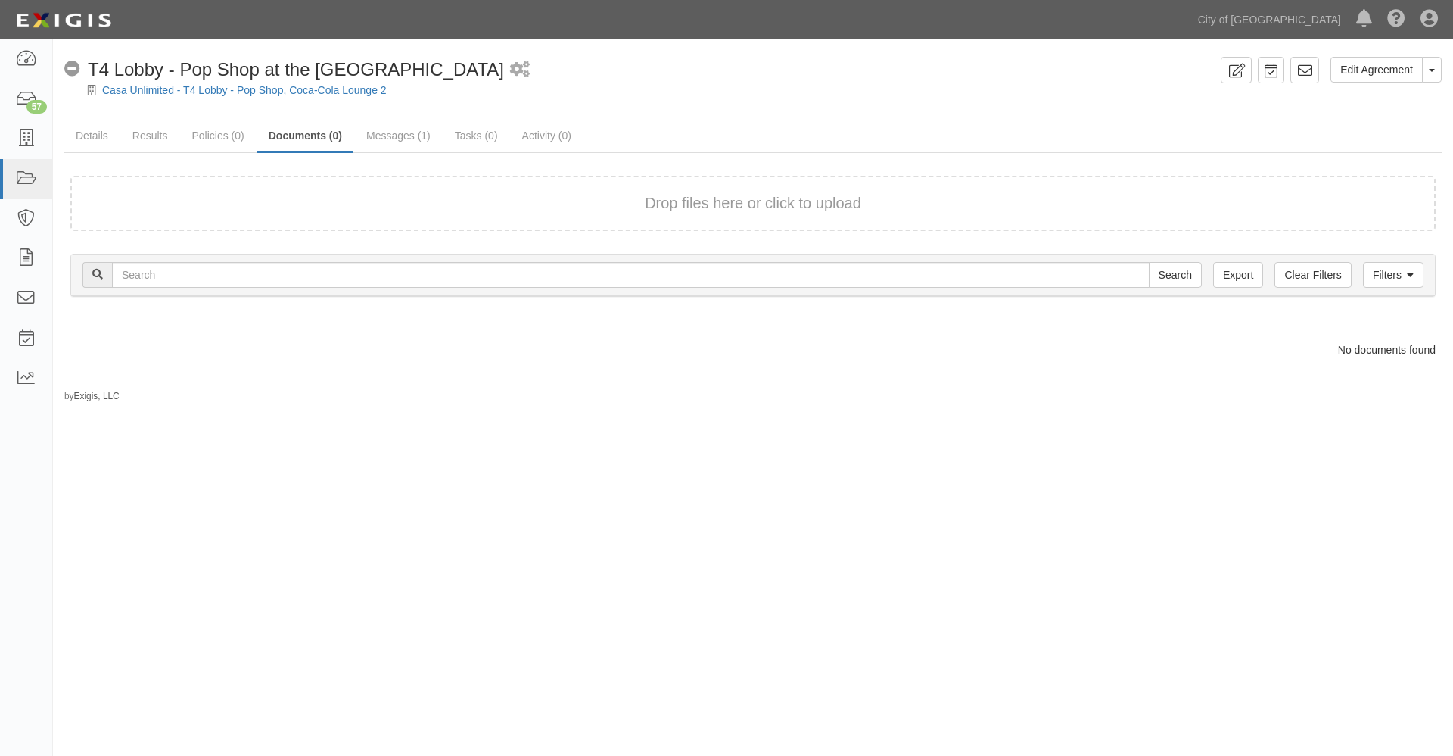
click at [460, 428] on div "Edit Agreement Toggle Agreement Dropdown View Audit Trail Archive Agreement Pla…" at bounding box center [726, 385] width 1453 height 680
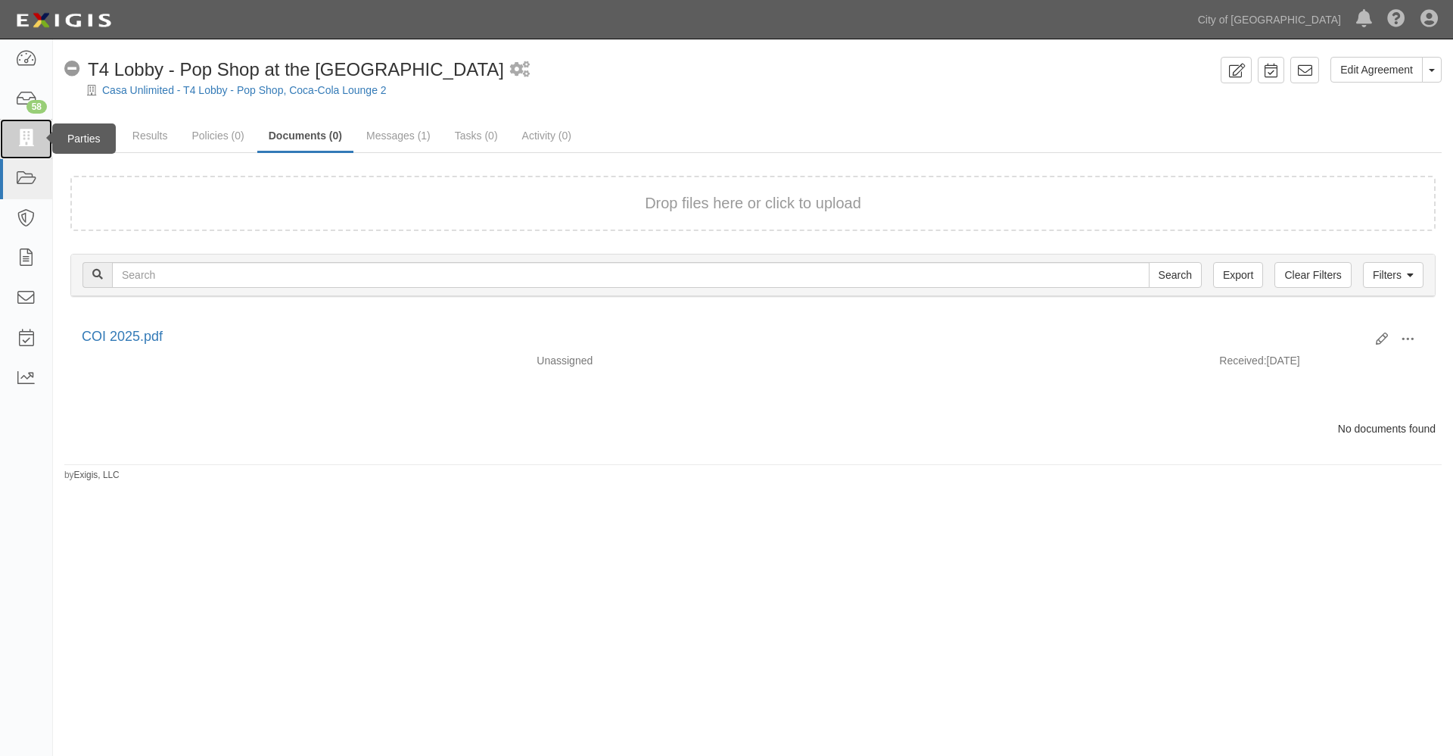
click at [27, 136] on icon at bounding box center [25, 138] width 21 height 17
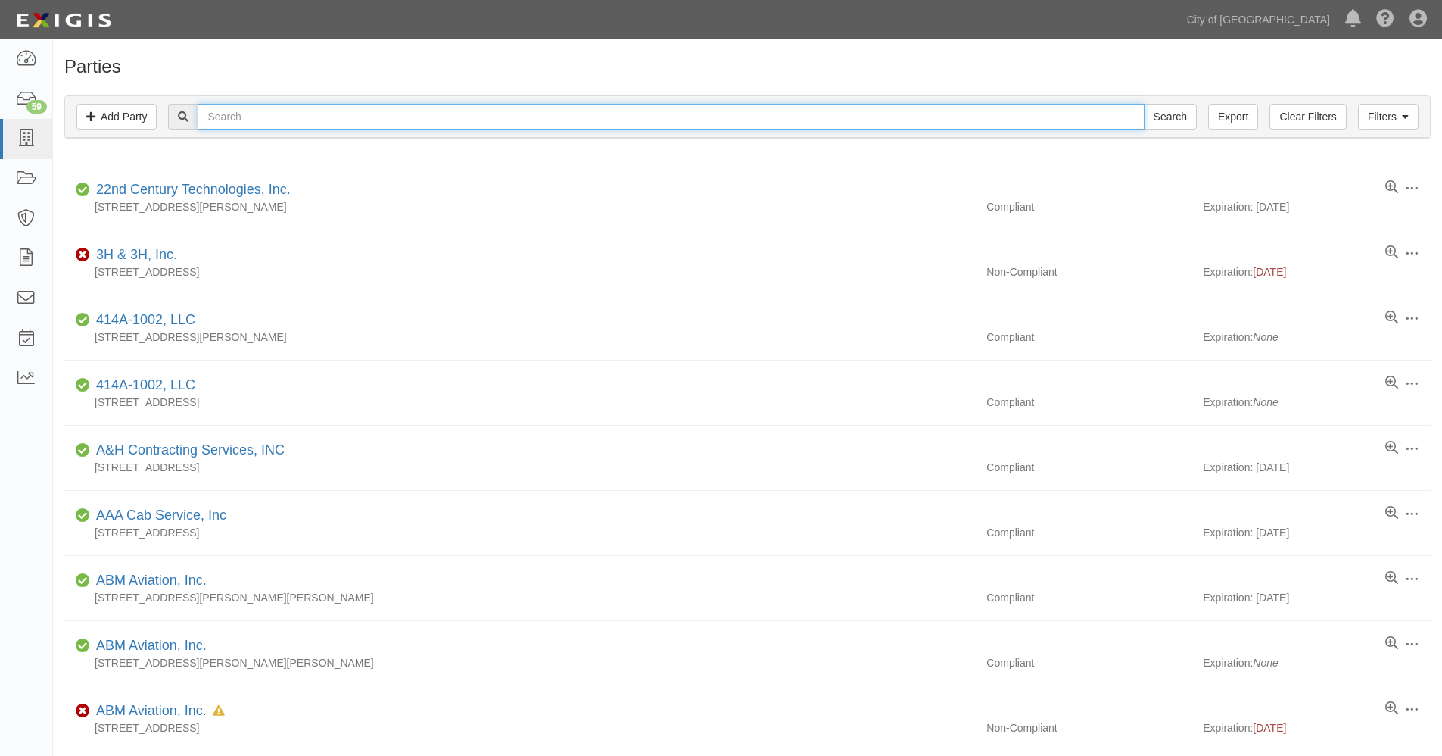
click at [254, 124] on input "text" at bounding box center [671, 117] width 946 height 26
type input "casa"
click at [1144, 104] on input "Search" at bounding box center [1170, 117] width 53 height 26
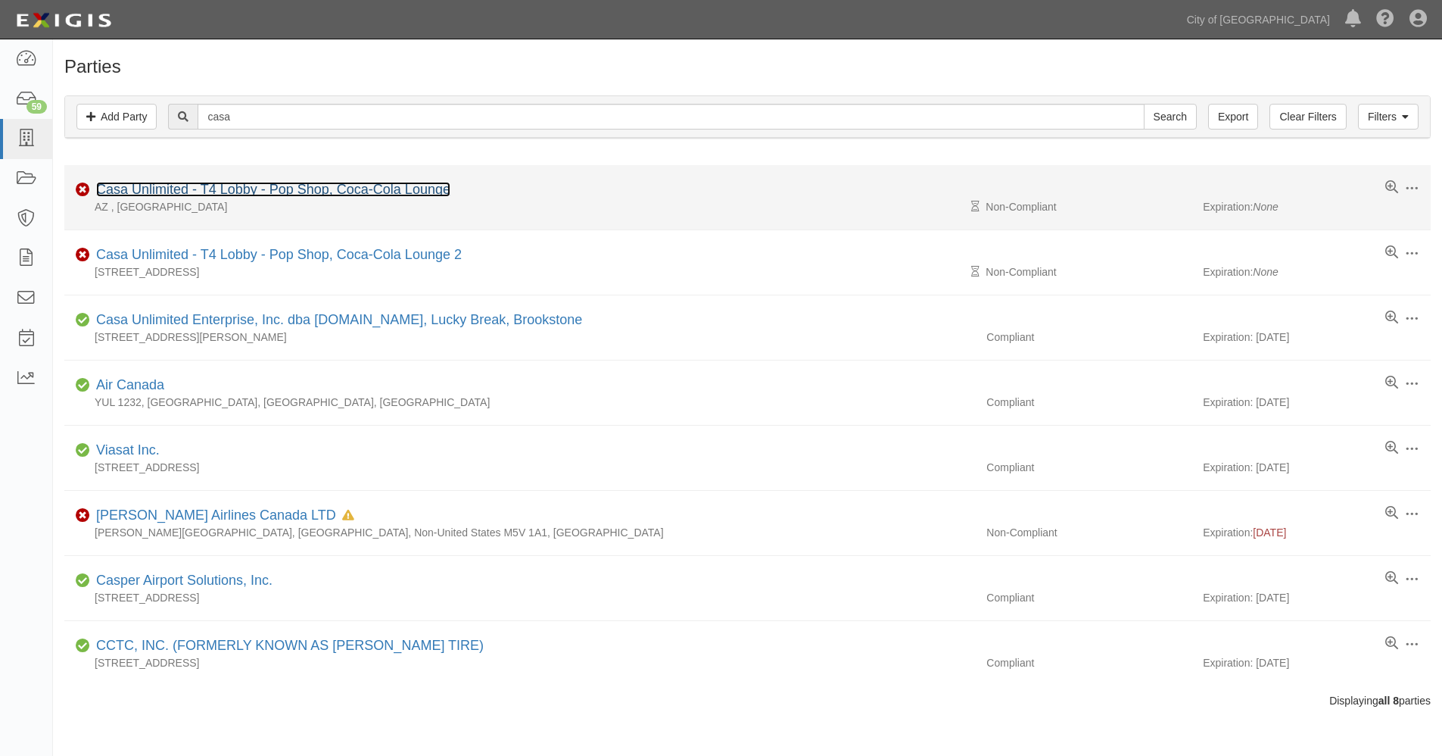
click at [239, 192] on link "Casa Unlimited - T4 Lobby - Pop Shop, Coca-Cola Lounge" at bounding box center [273, 189] width 354 height 15
click at [224, 187] on link "Casa Unlimited - T4 Lobby - Pop Shop, Coca-Cola Lounge" at bounding box center [273, 189] width 354 height 15
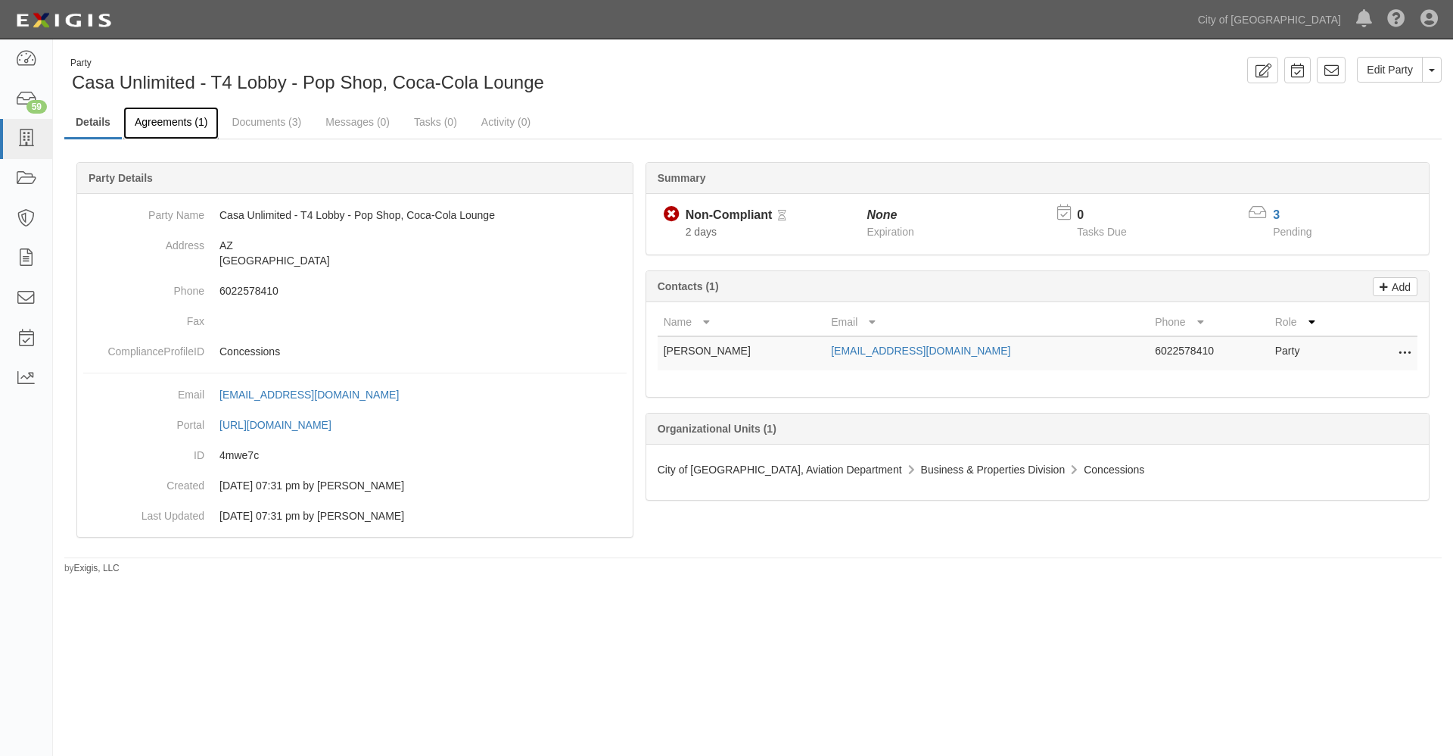
click at [177, 120] on link "Agreements (1)" at bounding box center [170, 123] width 95 height 33
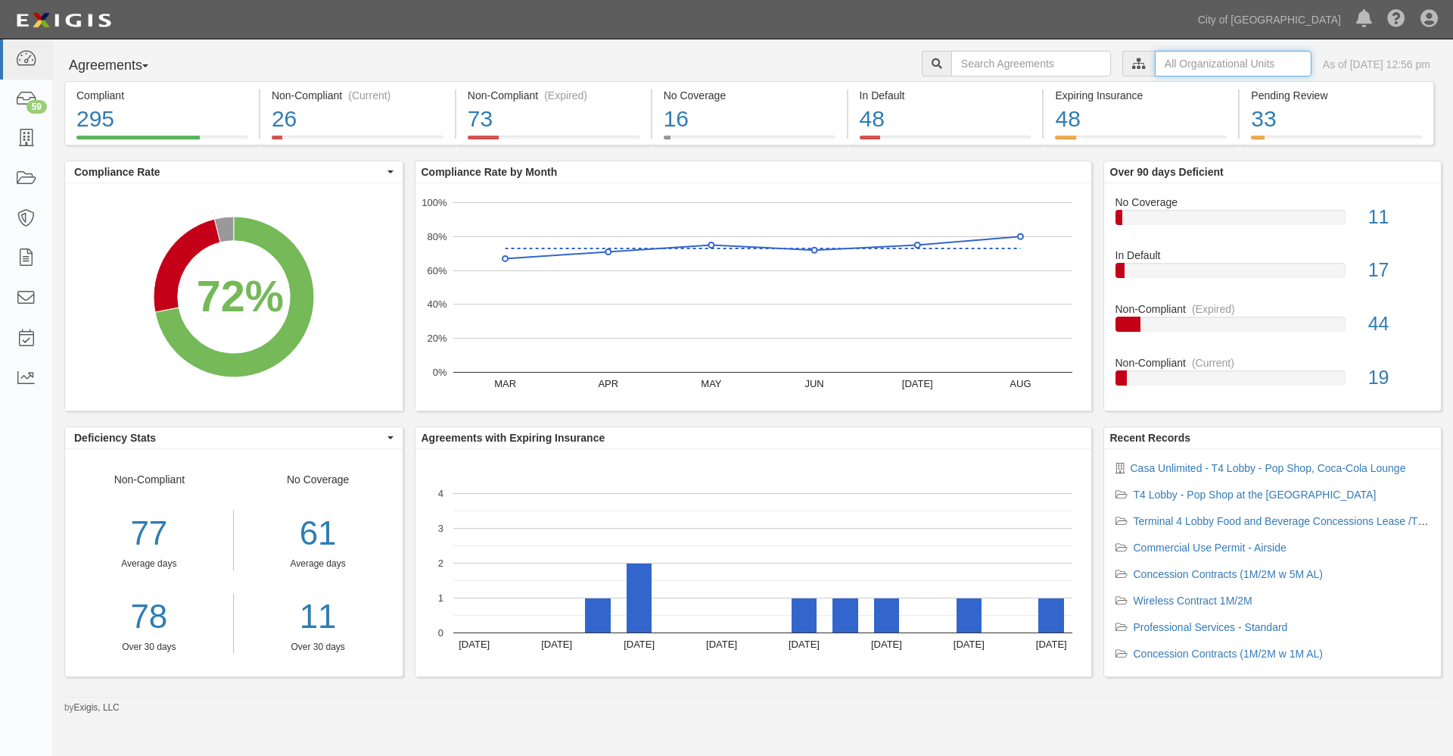
click at [1157, 57] on input "text" at bounding box center [1233, 64] width 157 height 26
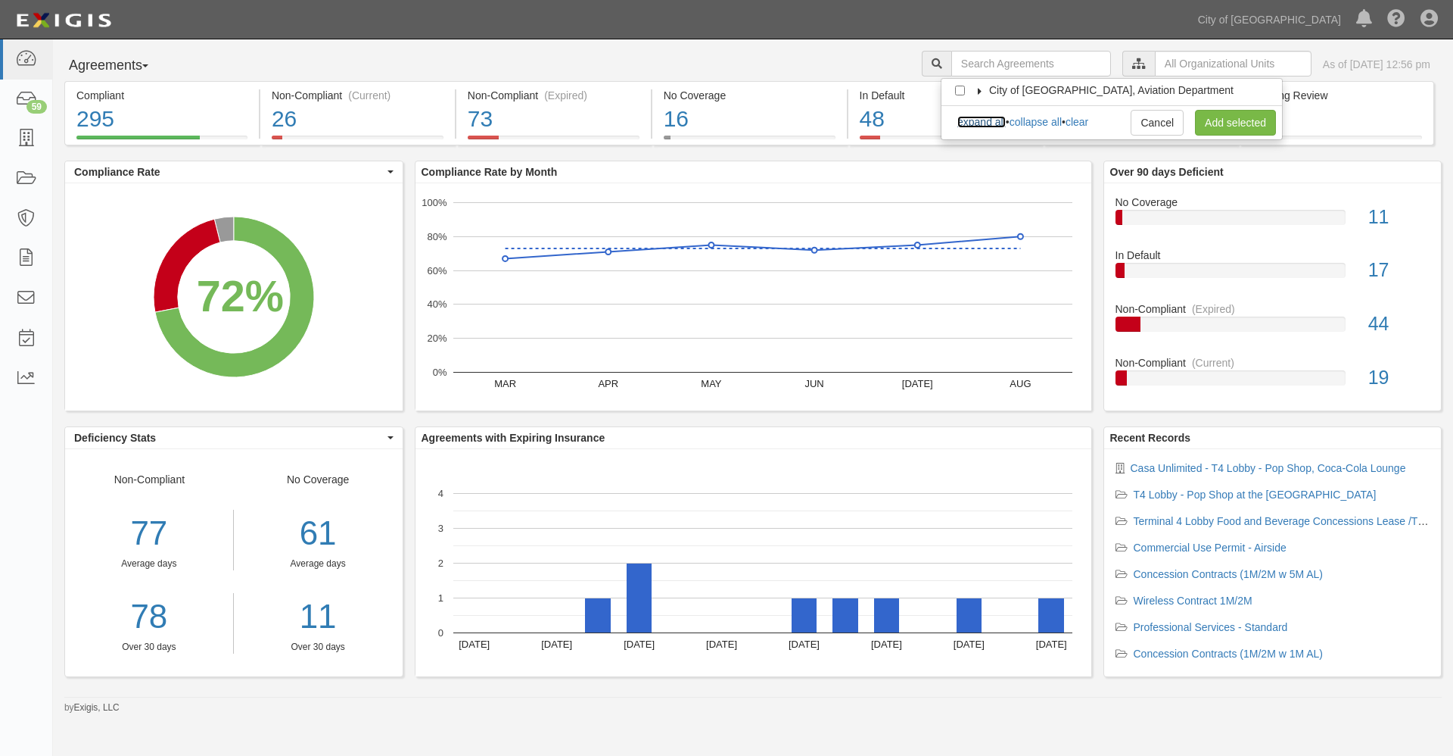
click at [997, 120] on link "expand all" at bounding box center [982, 122] width 48 height 12
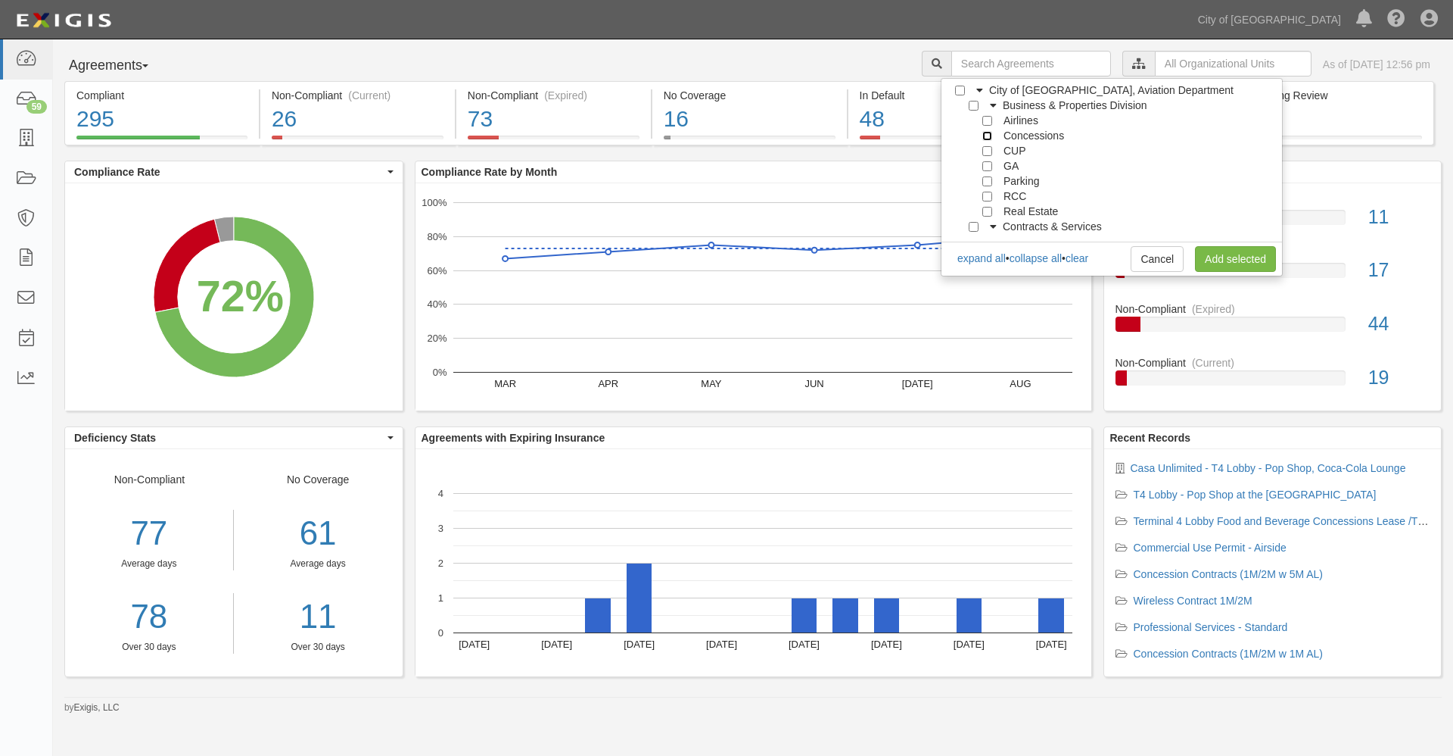
click at [986, 136] on input "Concessions" at bounding box center [988, 136] width 10 height 10
checkbox input "true"
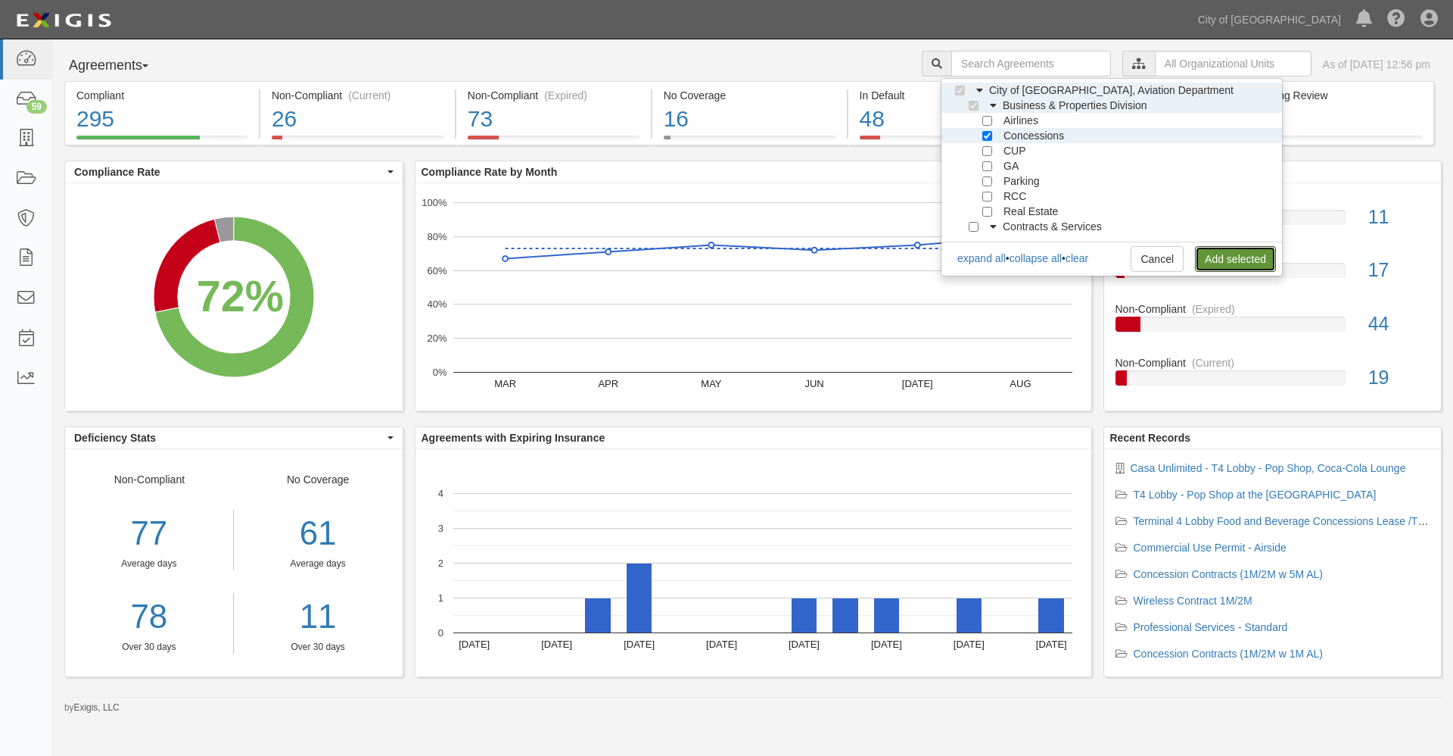
click at [1216, 254] on link "Add selected" at bounding box center [1235, 259] width 81 height 26
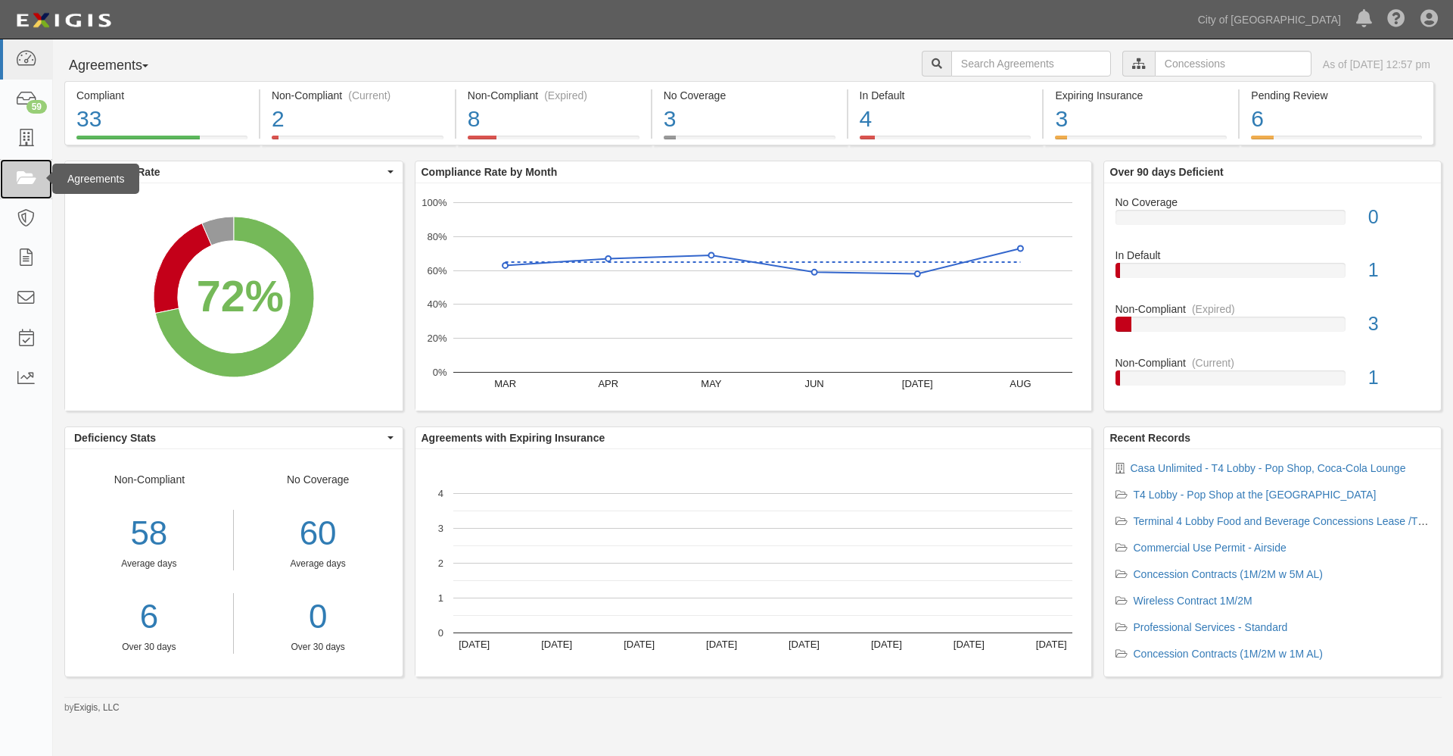
click at [28, 177] on icon at bounding box center [25, 178] width 21 height 17
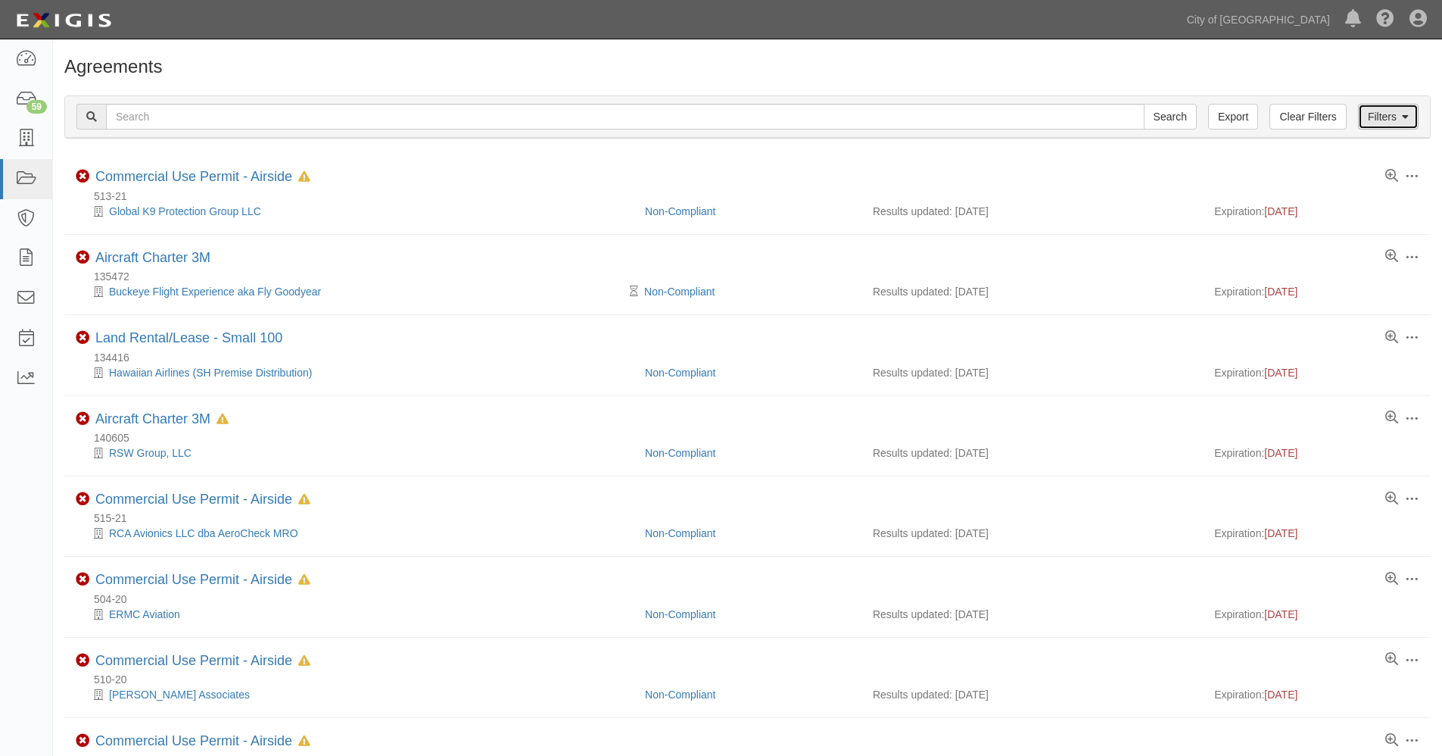
click at [1397, 114] on link "Filters" at bounding box center [1388, 117] width 61 height 26
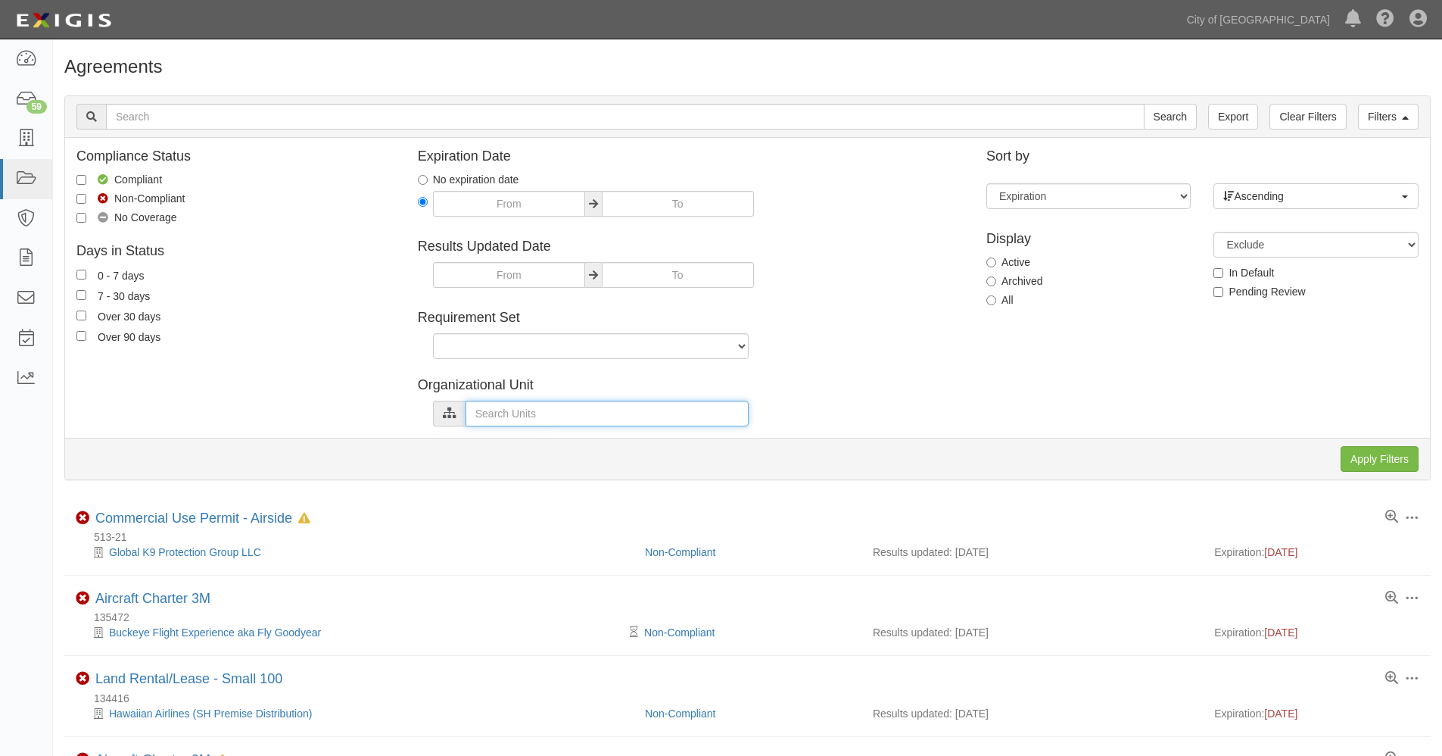
click at [509, 414] on input "text" at bounding box center [607, 413] width 283 height 26
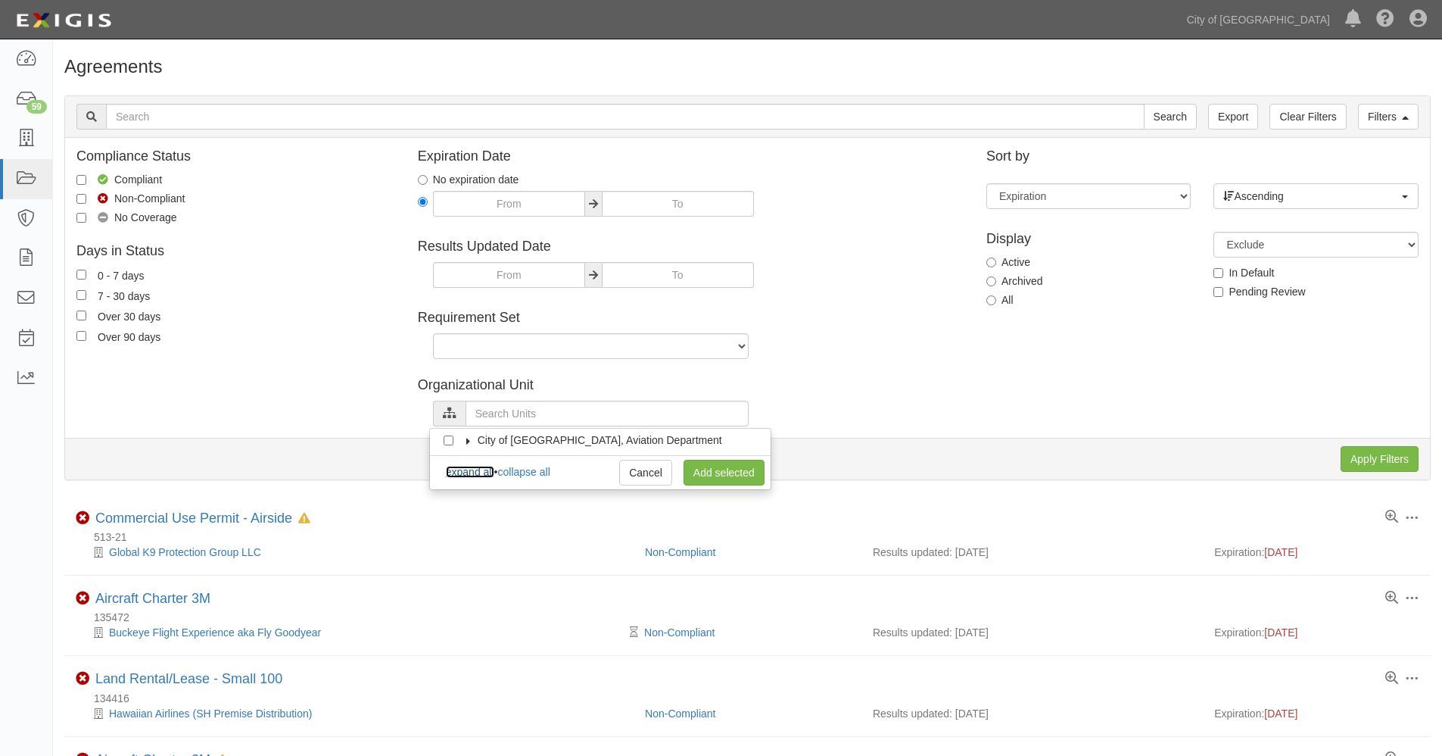
click at [472, 469] on link "expand all" at bounding box center [470, 472] width 48 height 12
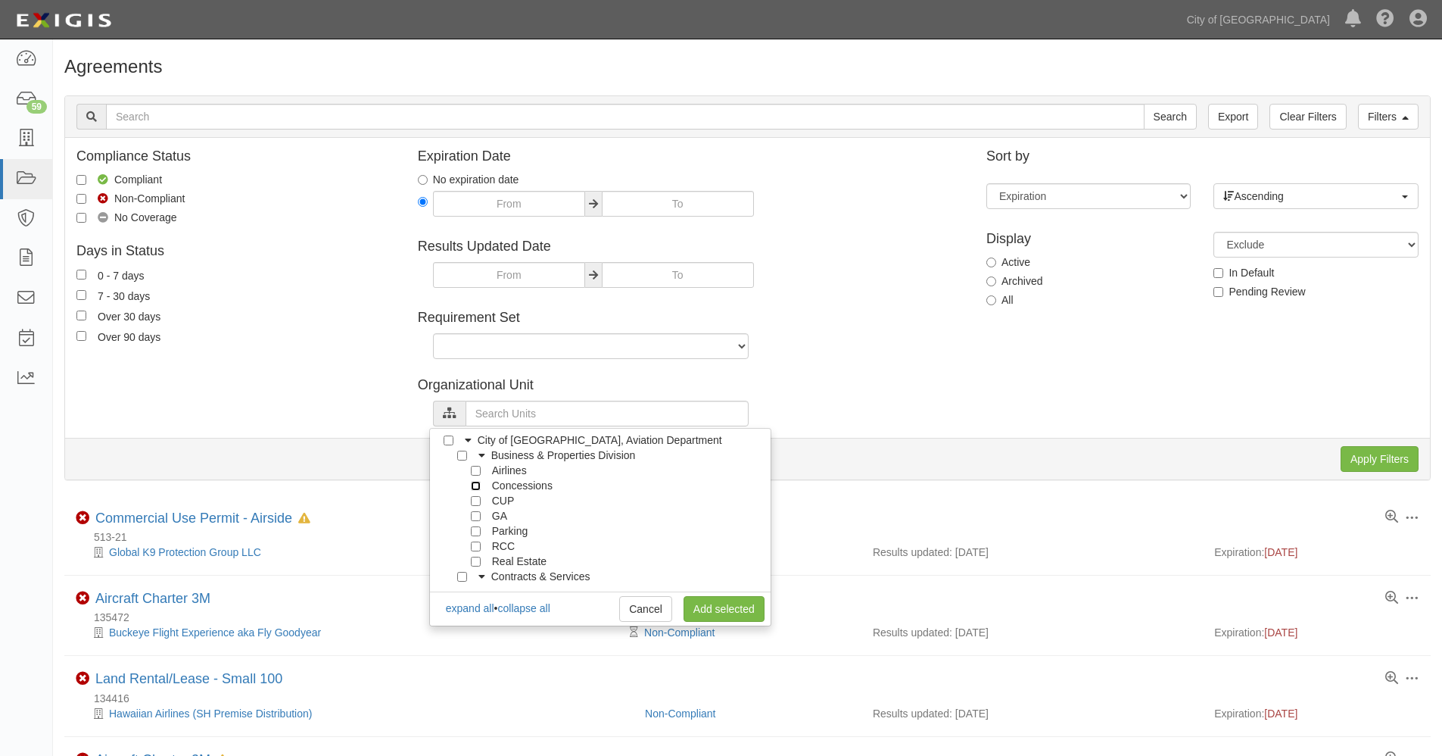
click at [475, 485] on input "Concessions" at bounding box center [476, 486] width 10 height 10
checkbox input "true"
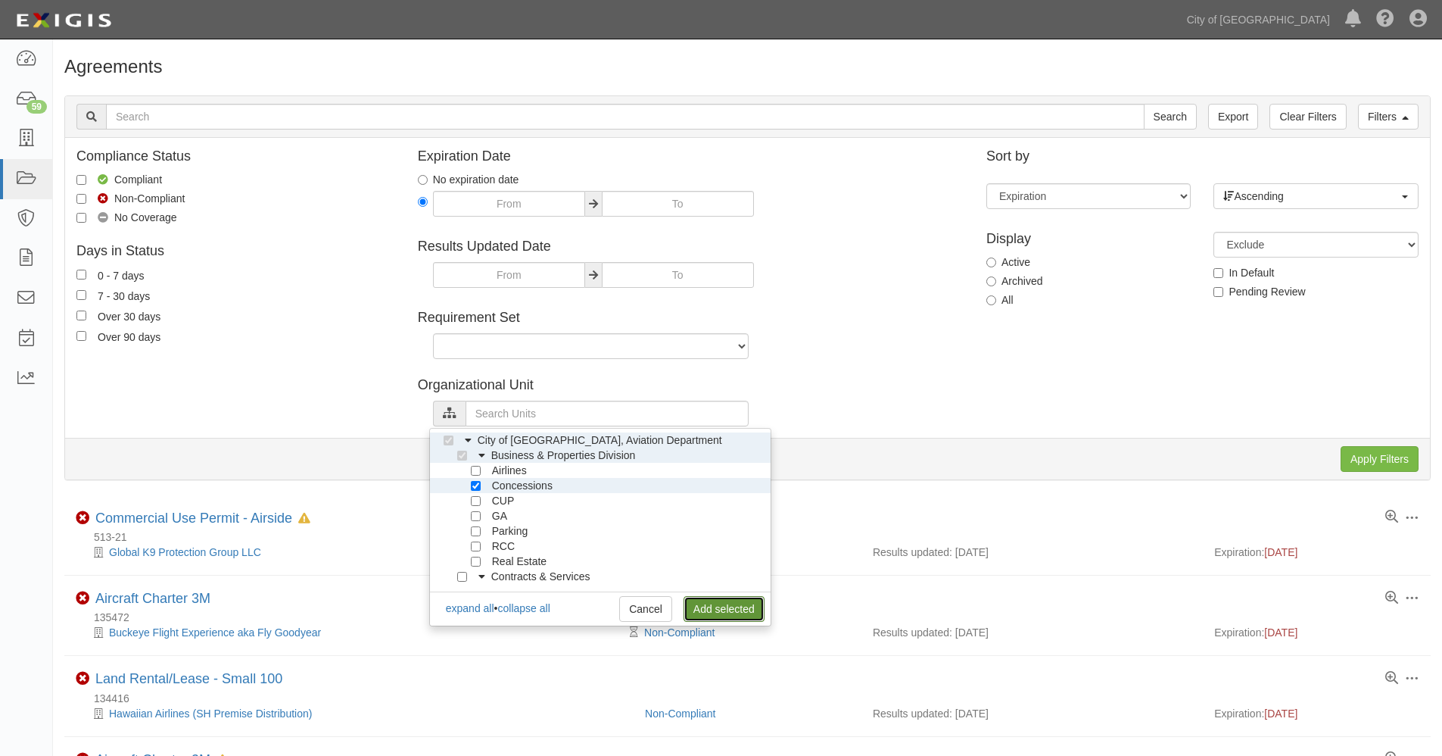
click at [724, 609] on link "Add selected" at bounding box center [724, 609] width 81 height 26
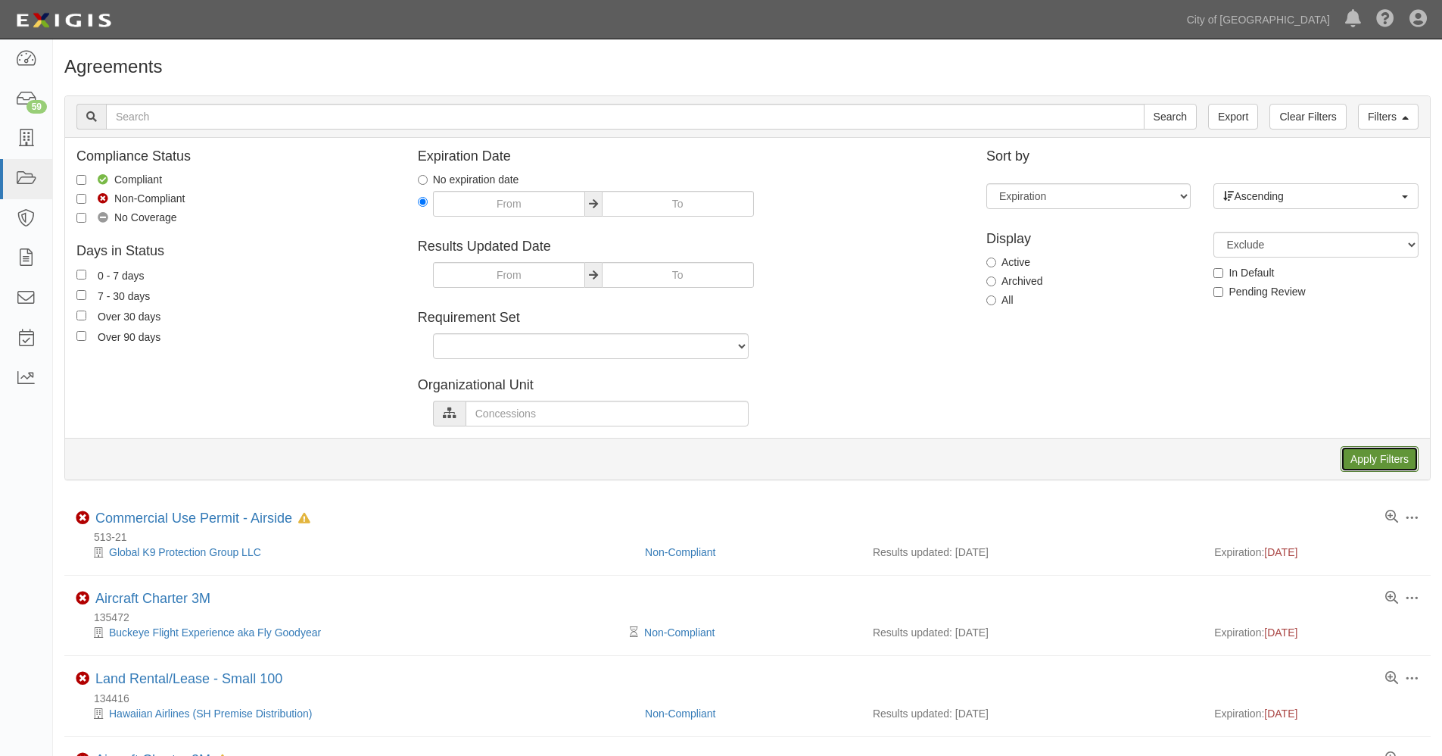
click at [1397, 455] on input "Apply Filters" at bounding box center [1380, 459] width 78 height 26
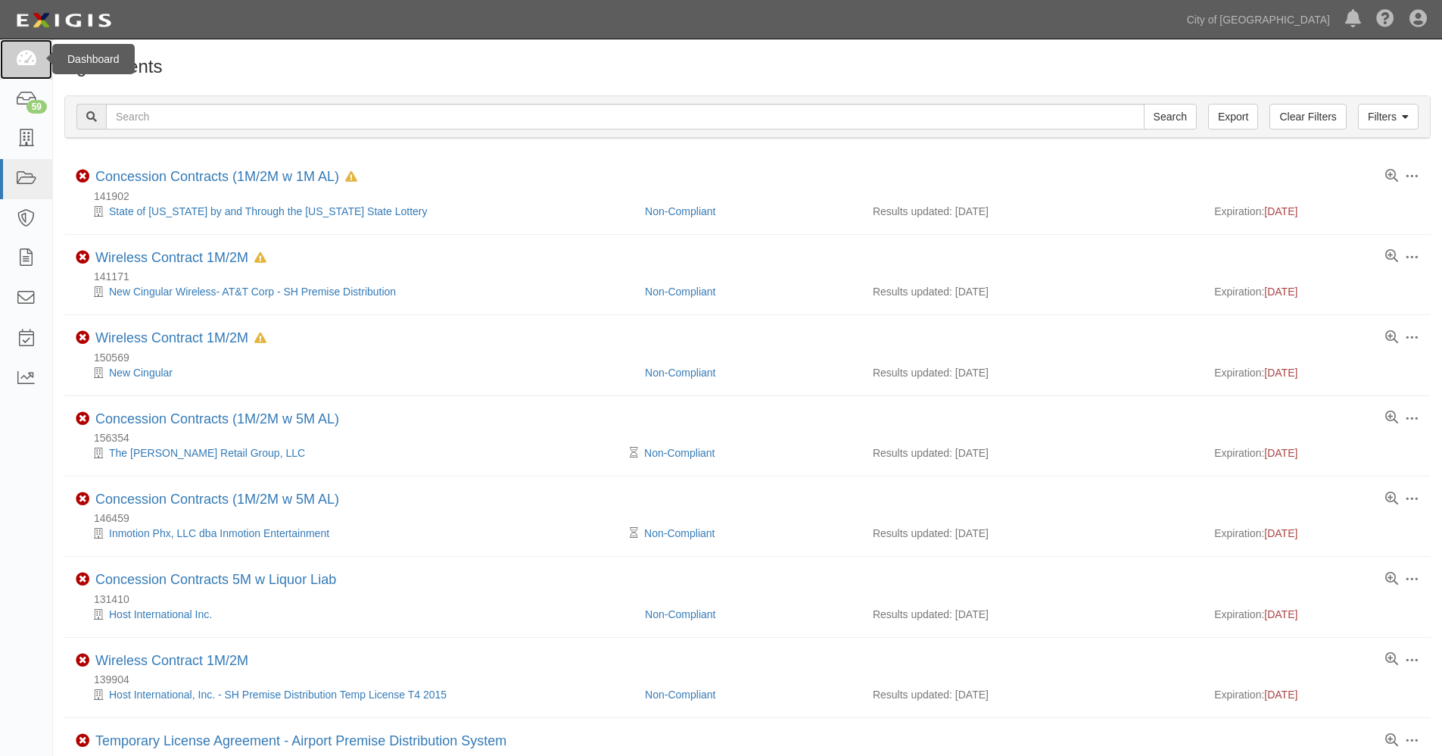
click at [26, 57] on icon at bounding box center [25, 59] width 21 height 17
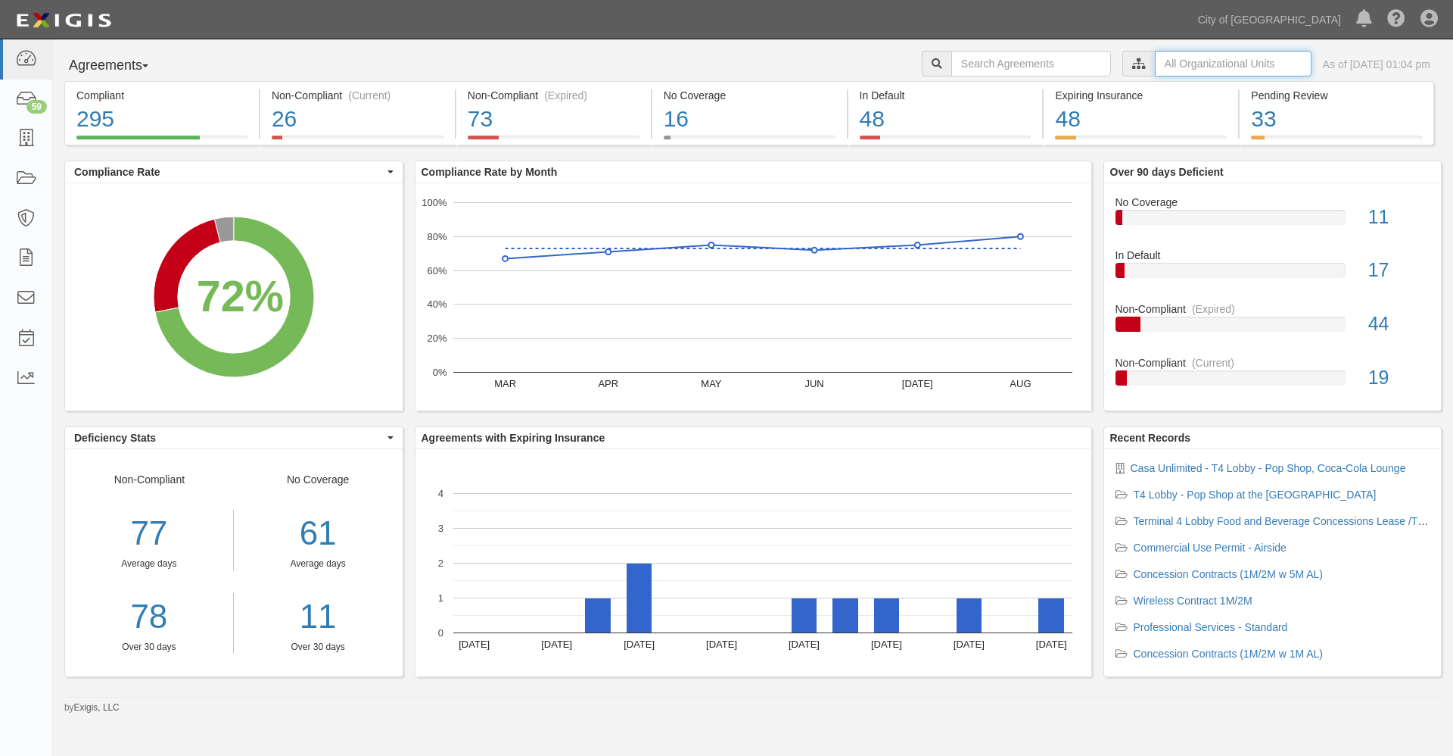
click at [1155, 61] on input "text" at bounding box center [1233, 64] width 157 height 26
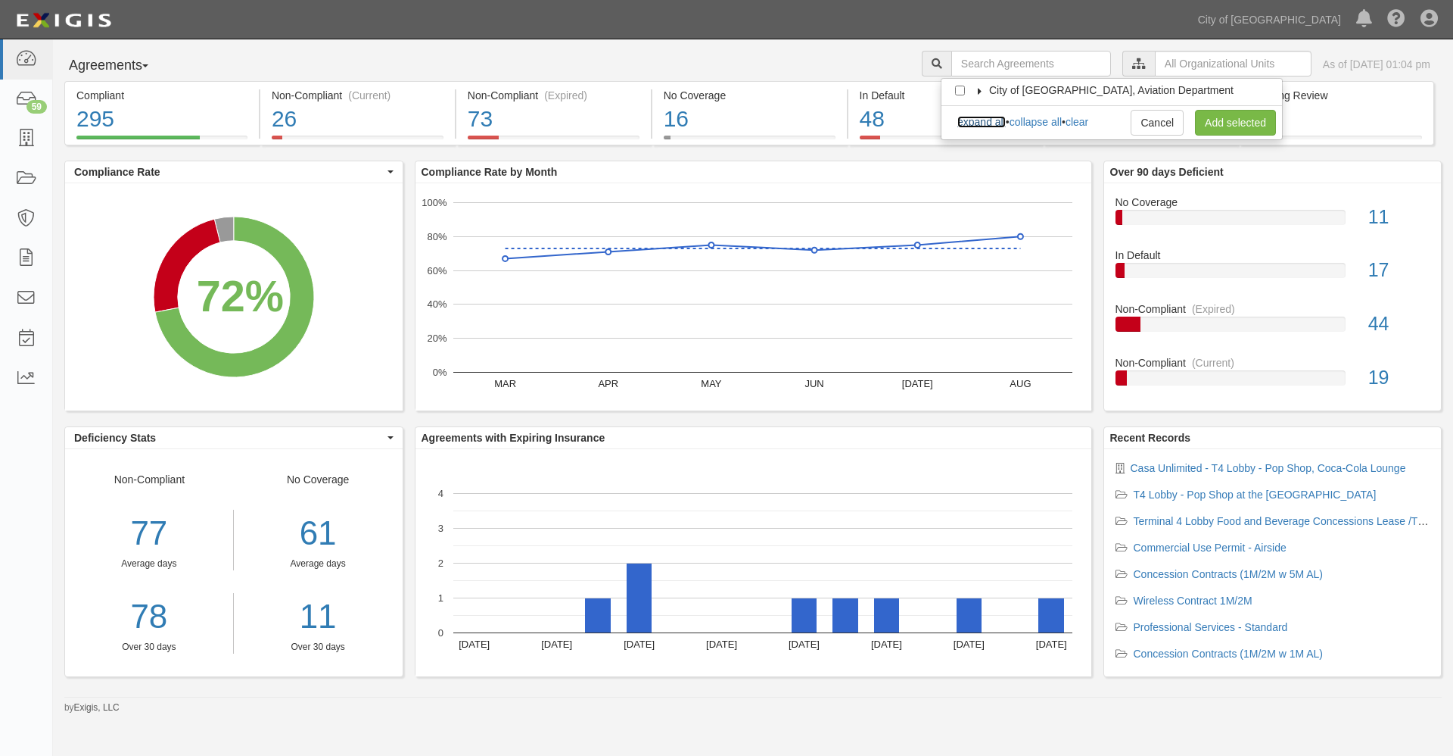
click at [979, 124] on link "expand all" at bounding box center [982, 122] width 48 height 12
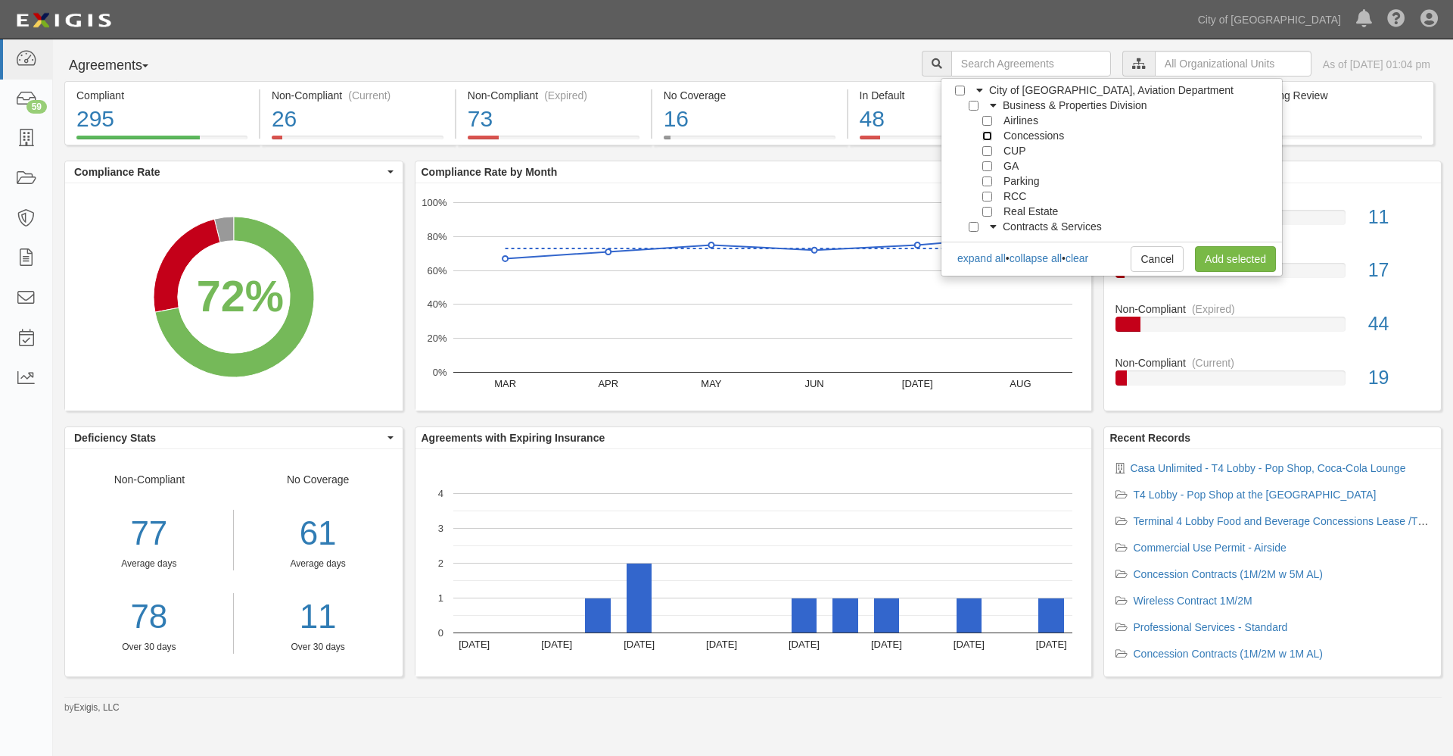
click at [985, 139] on input "Concessions" at bounding box center [988, 136] width 10 height 10
checkbox input "true"
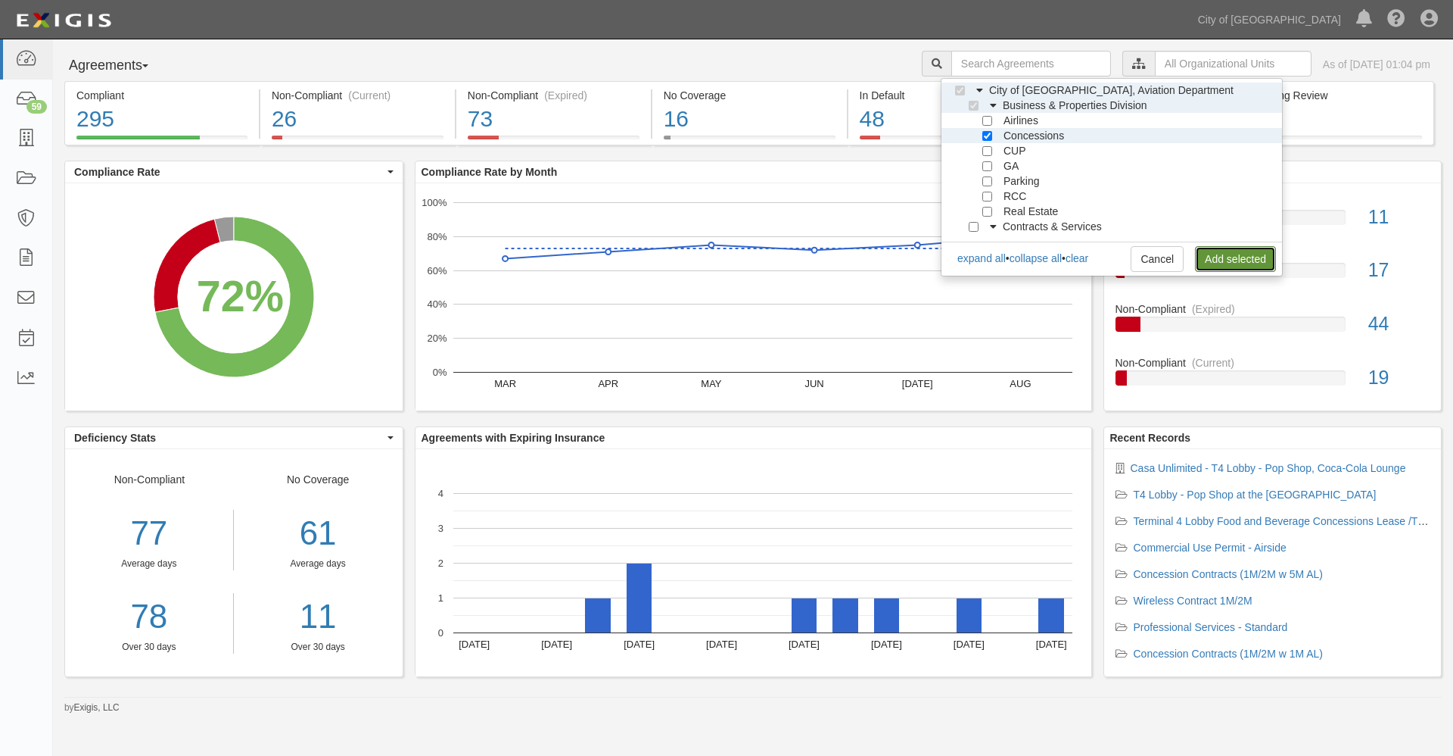
click at [1212, 256] on link "Add selected" at bounding box center [1235, 259] width 81 height 26
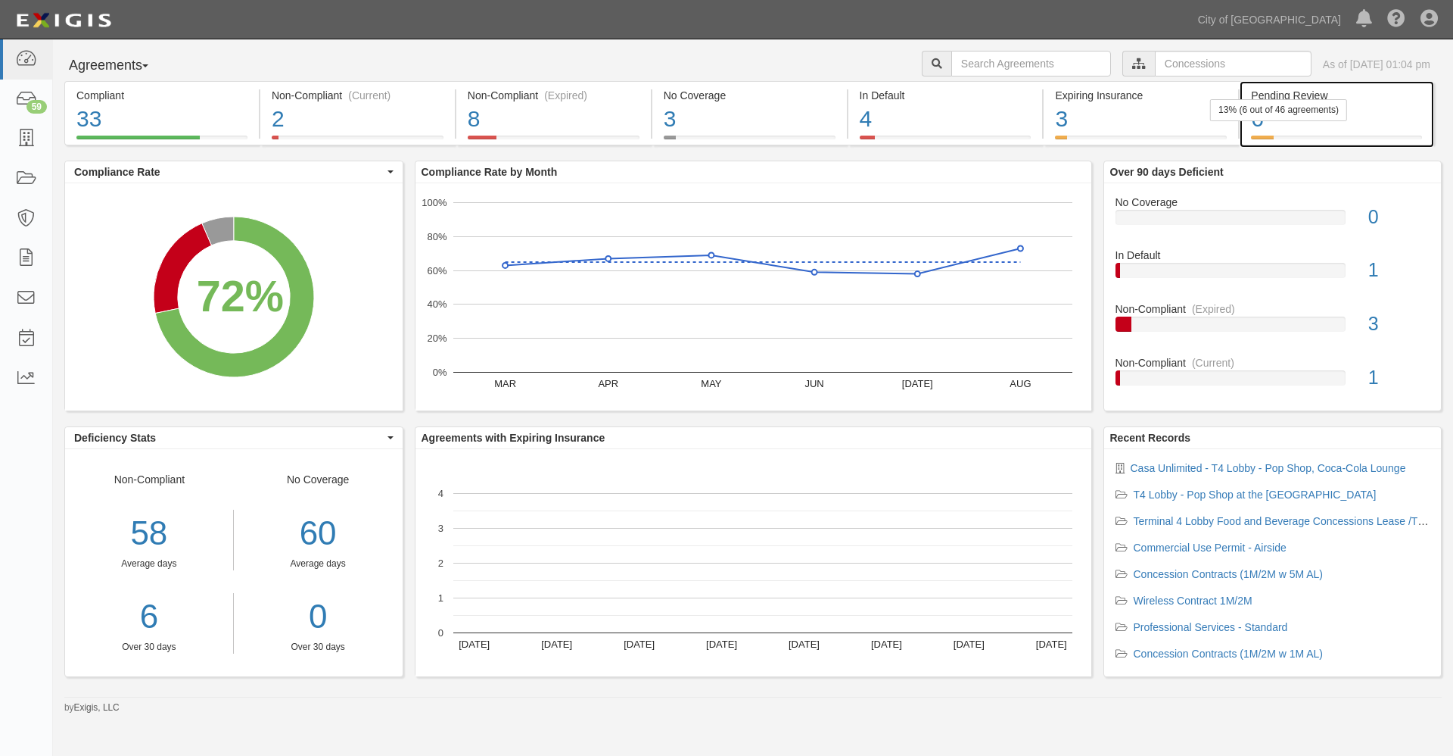
click at [1260, 125] on div "6" at bounding box center [1336, 119] width 171 height 33
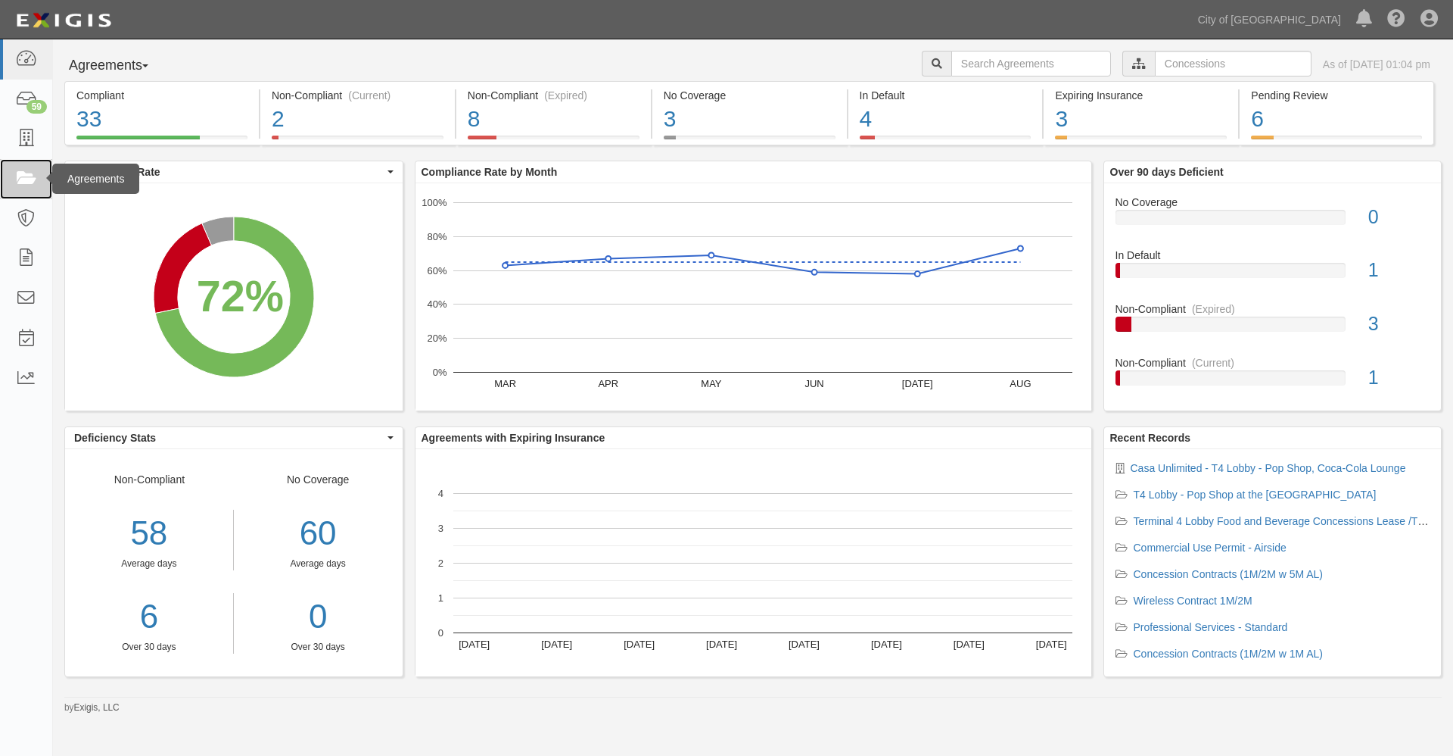
click at [25, 177] on icon at bounding box center [25, 178] width 21 height 17
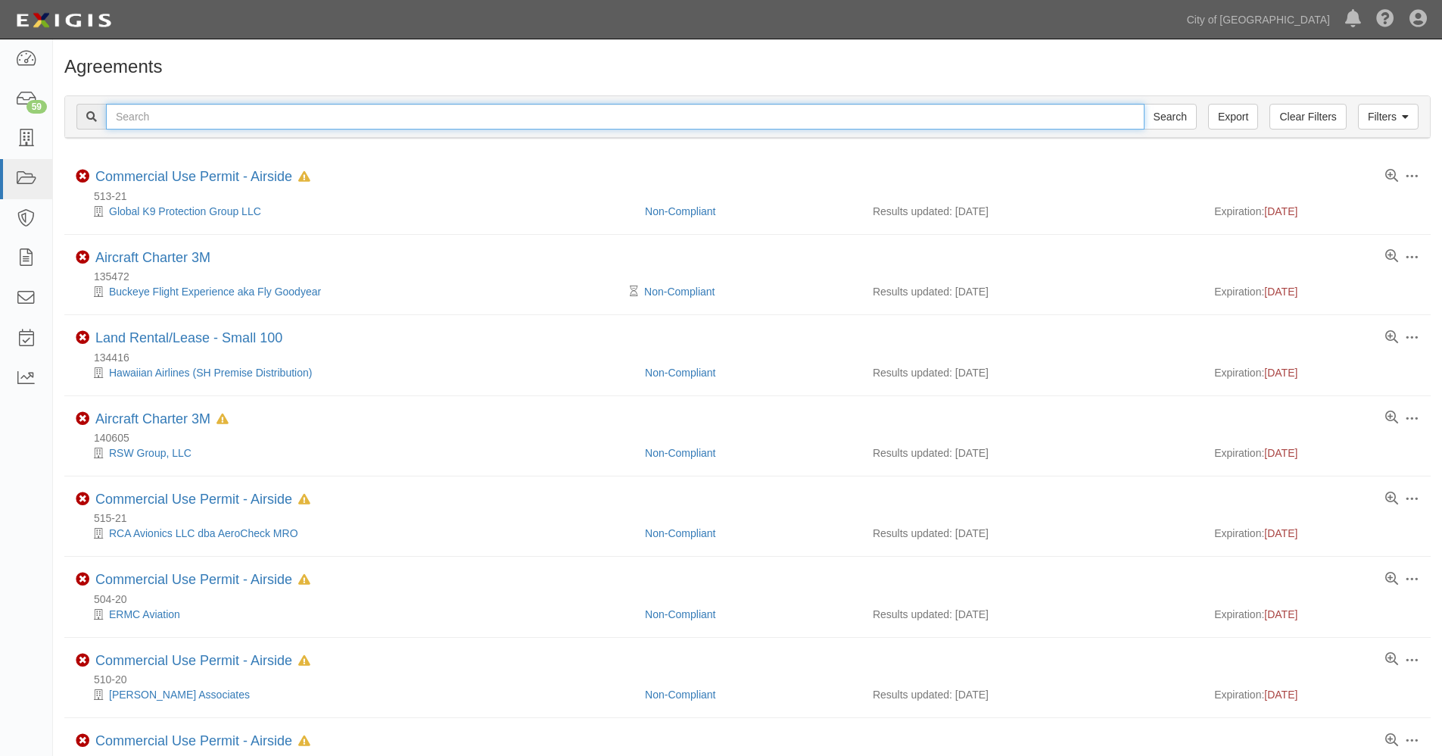
click at [176, 114] on input "text" at bounding box center [625, 117] width 1039 height 26
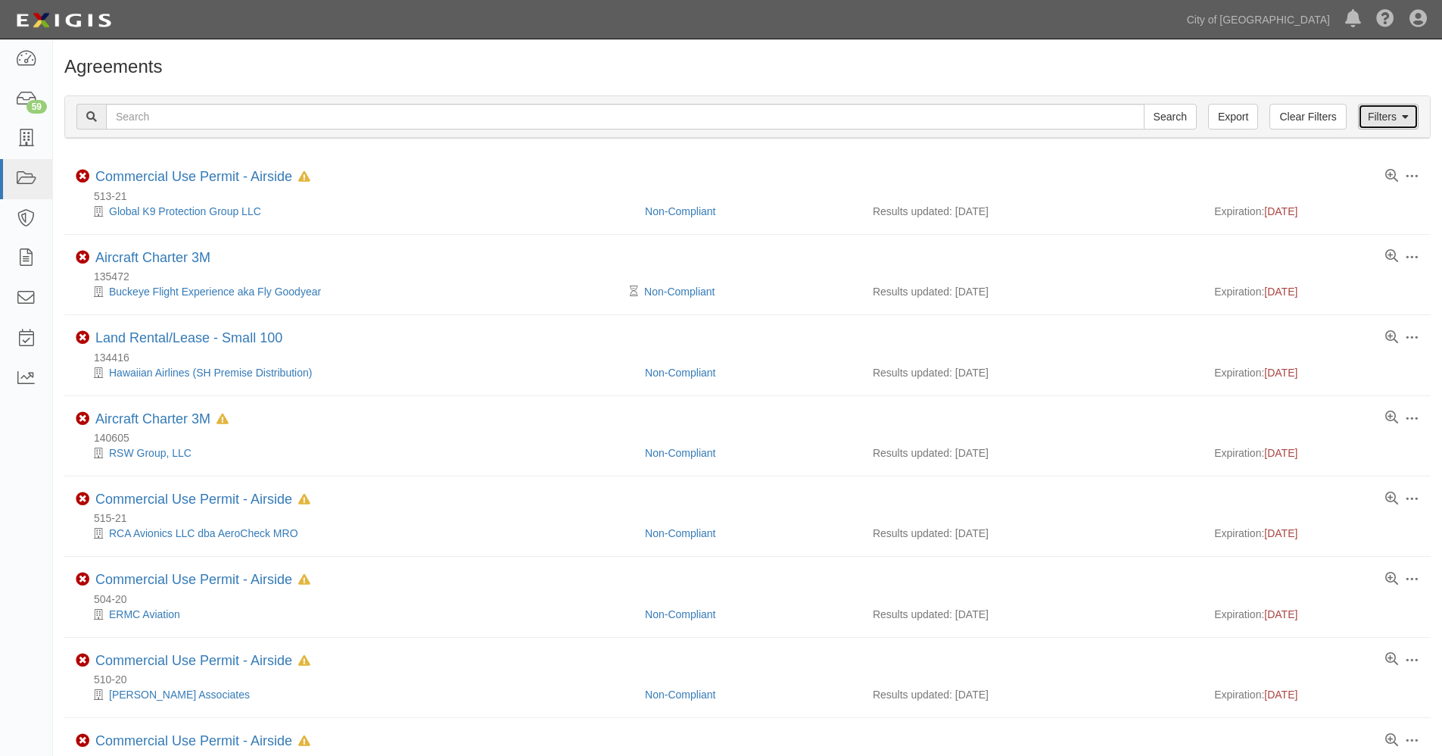
click at [1389, 117] on link "Filters" at bounding box center [1388, 117] width 61 height 26
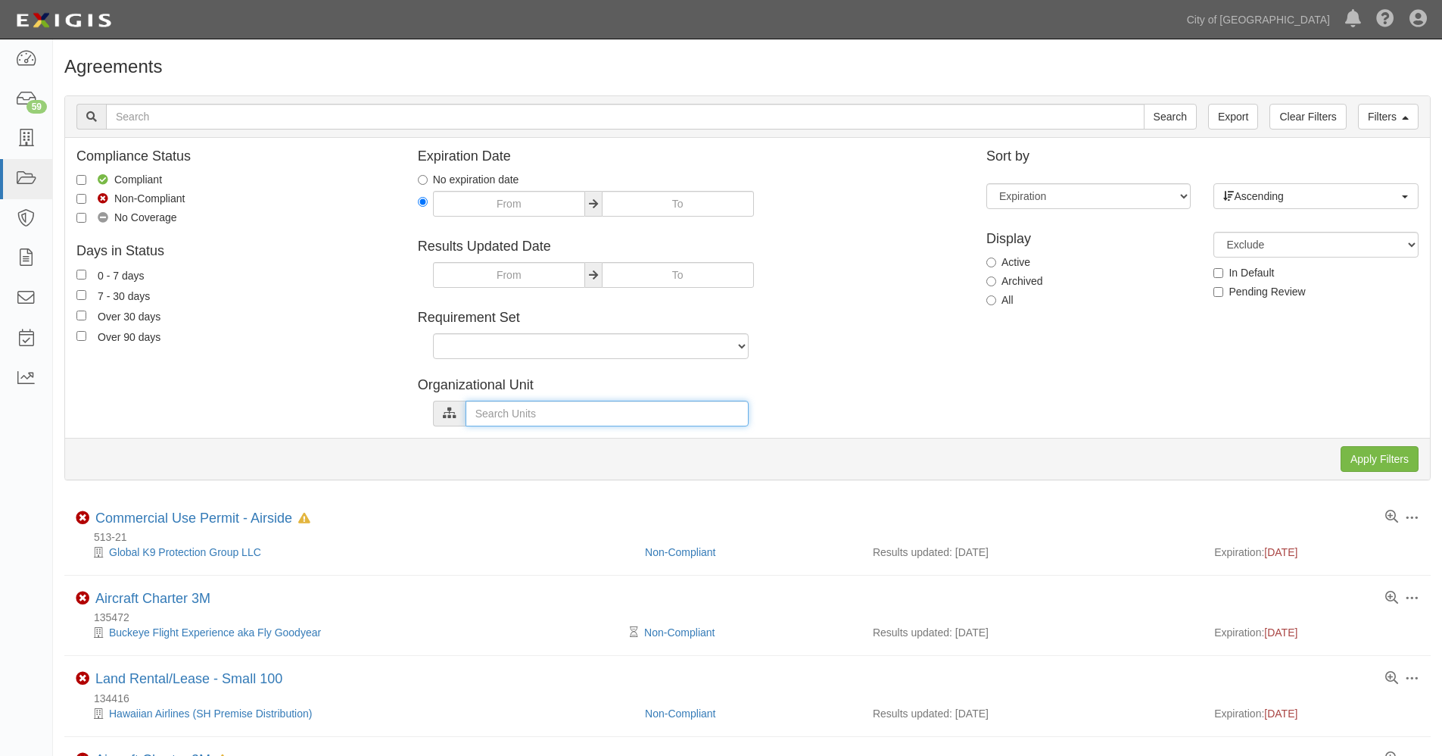
drag, startPoint x: 486, startPoint y: 416, endPoint x: 510, endPoint y: 416, distance: 24.2
click at [489, 416] on input "text" at bounding box center [607, 413] width 283 height 26
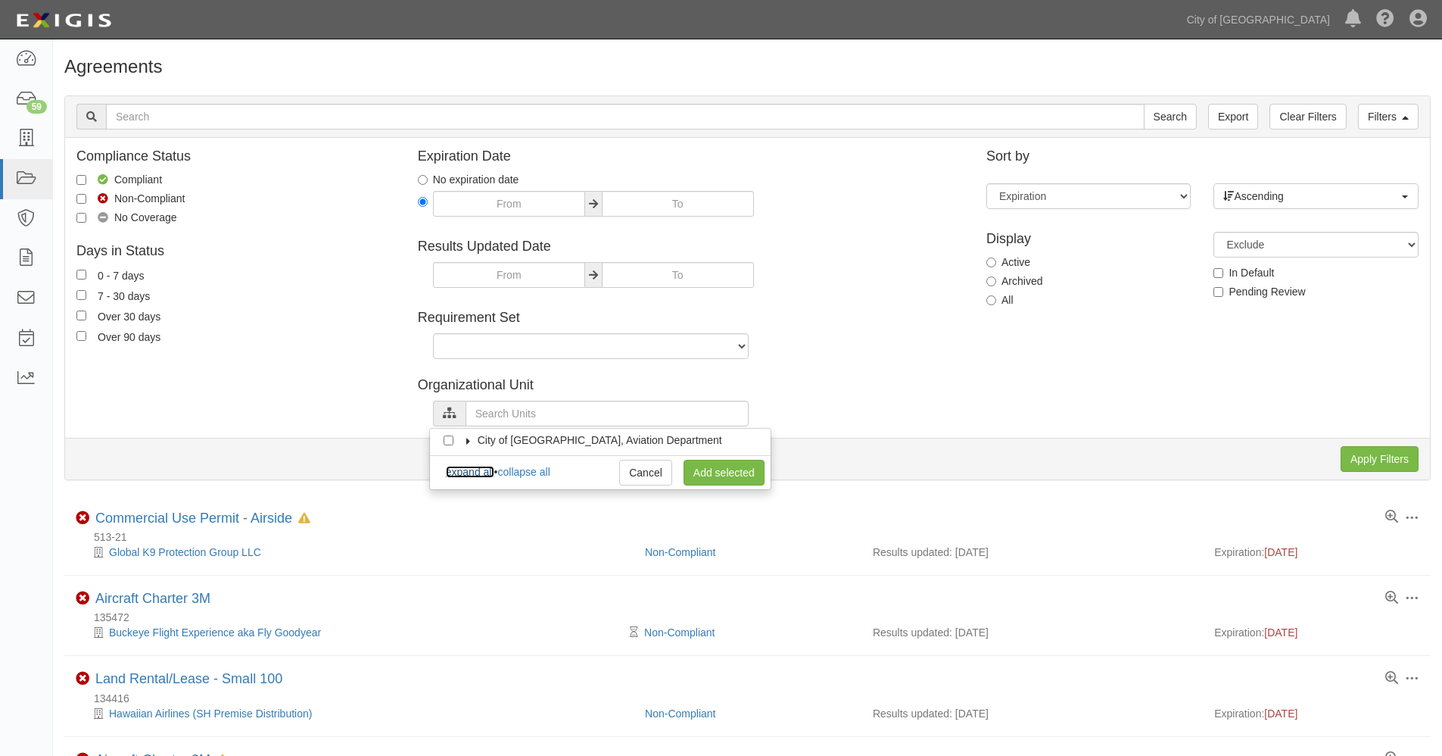
click at [479, 473] on link "expand all" at bounding box center [470, 472] width 48 height 12
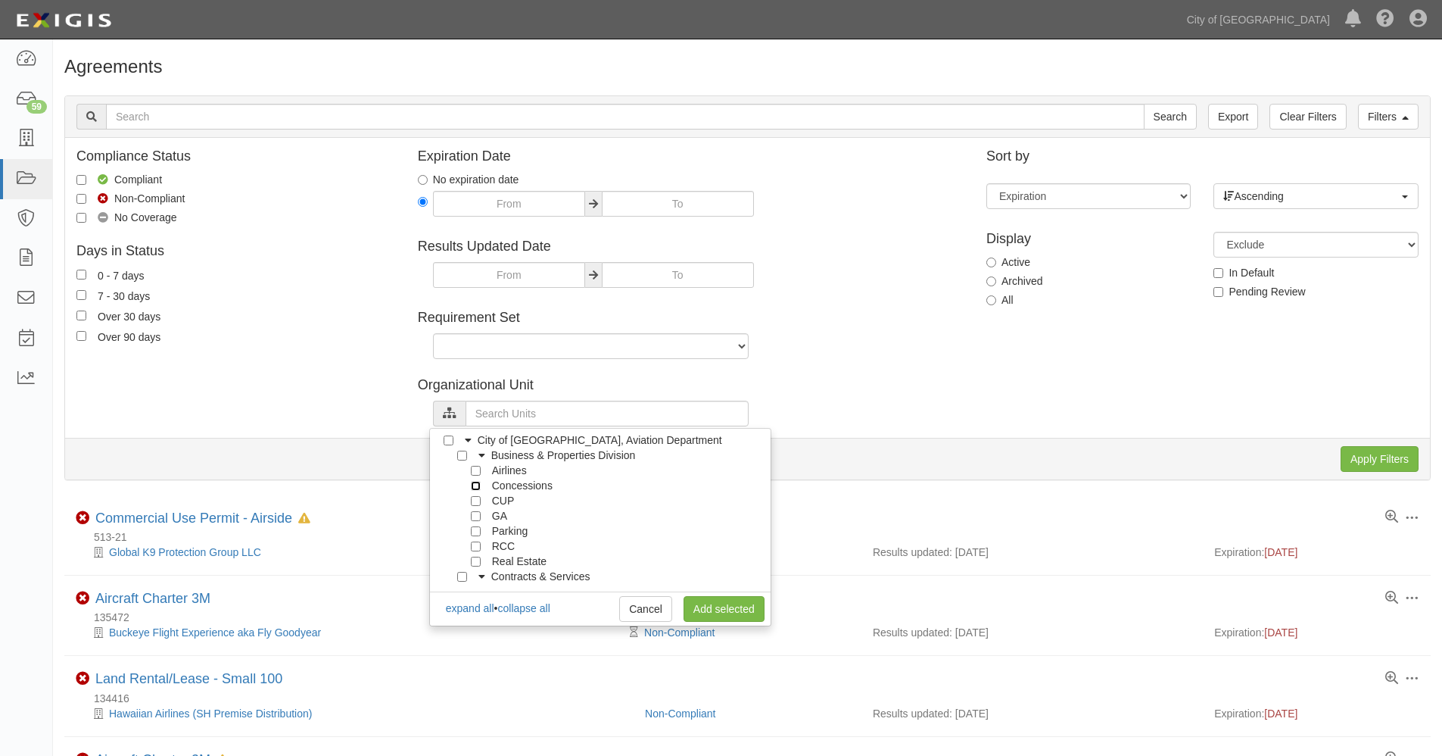
click at [472, 485] on input "Concessions" at bounding box center [476, 486] width 10 height 10
checkbox input "true"
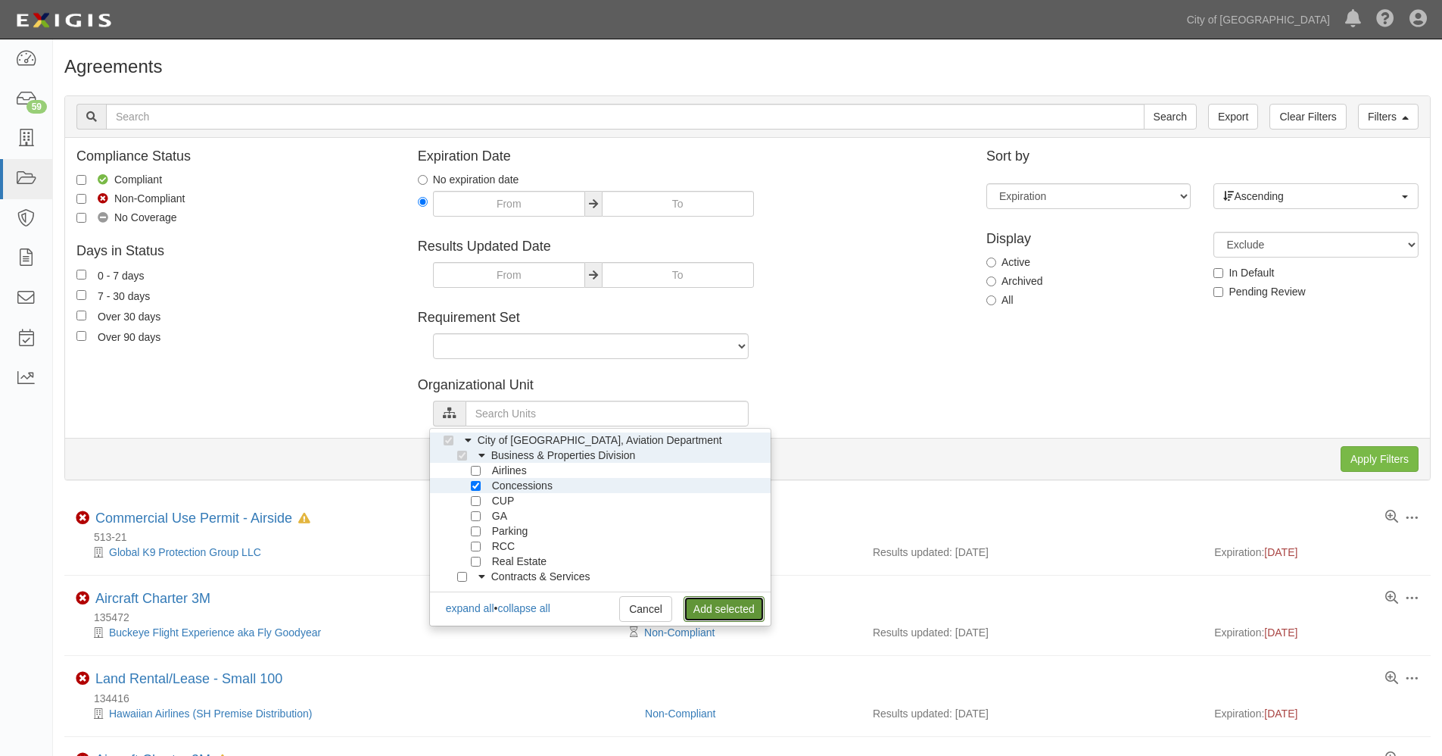
click at [723, 609] on link "Add selected" at bounding box center [724, 609] width 81 height 26
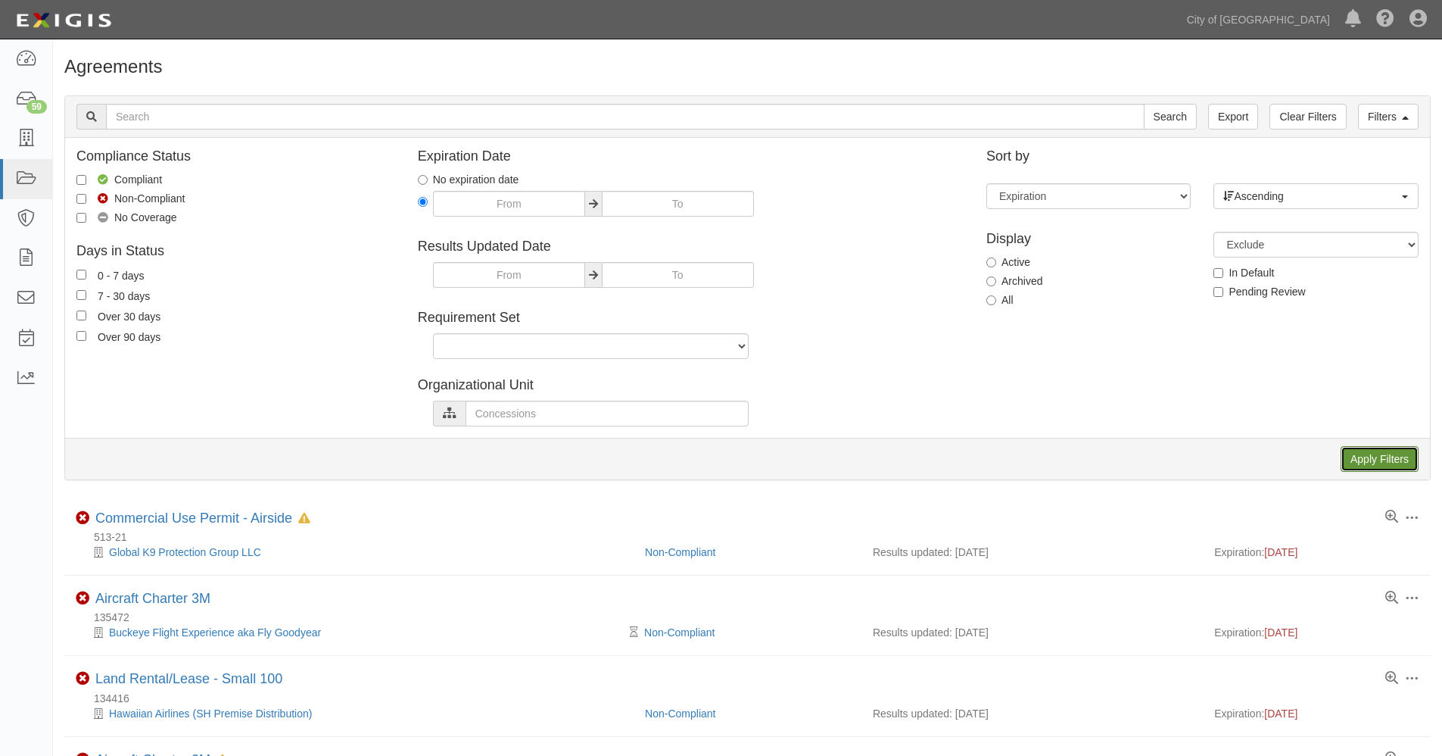
click at [1365, 460] on input "Apply Filters" at bounding box center [1380, 459] width 78 height 26
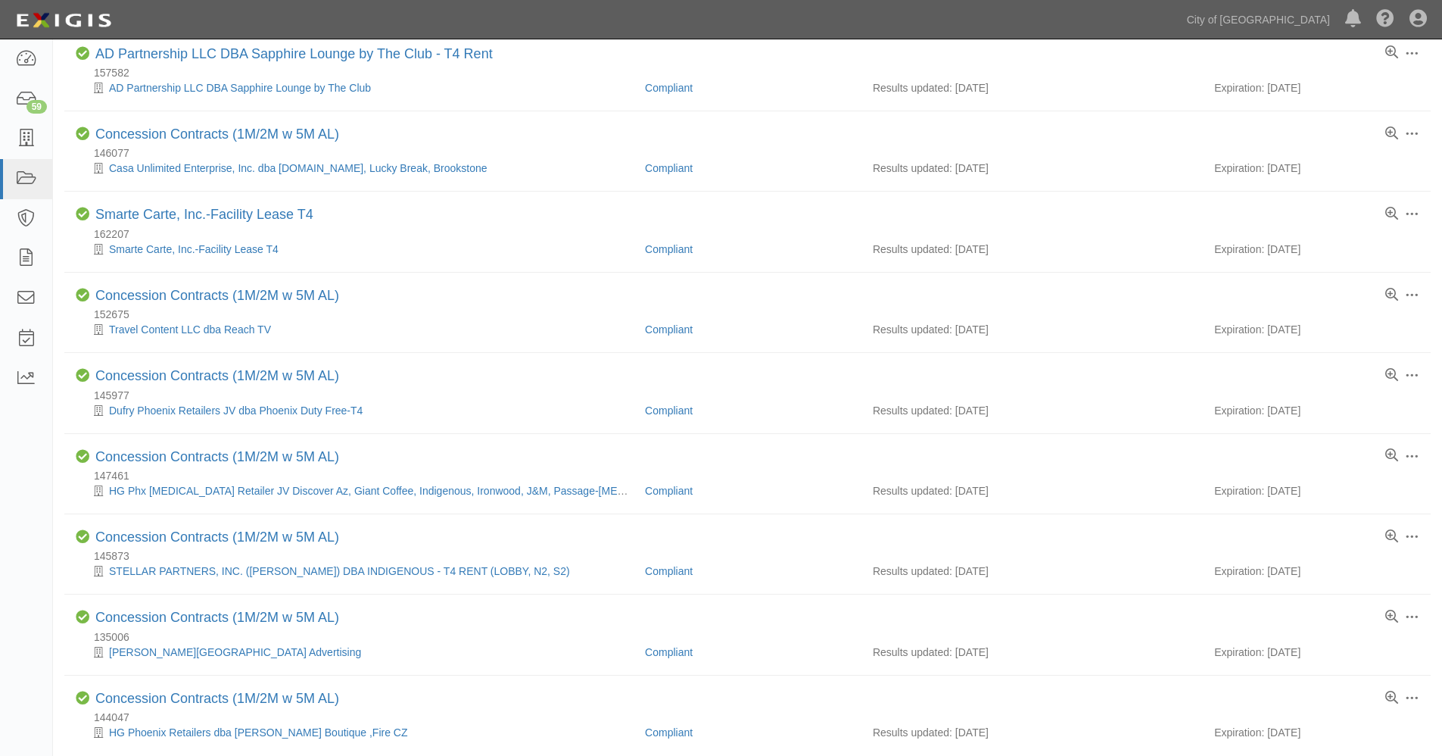
scroll to position [1136, 0]
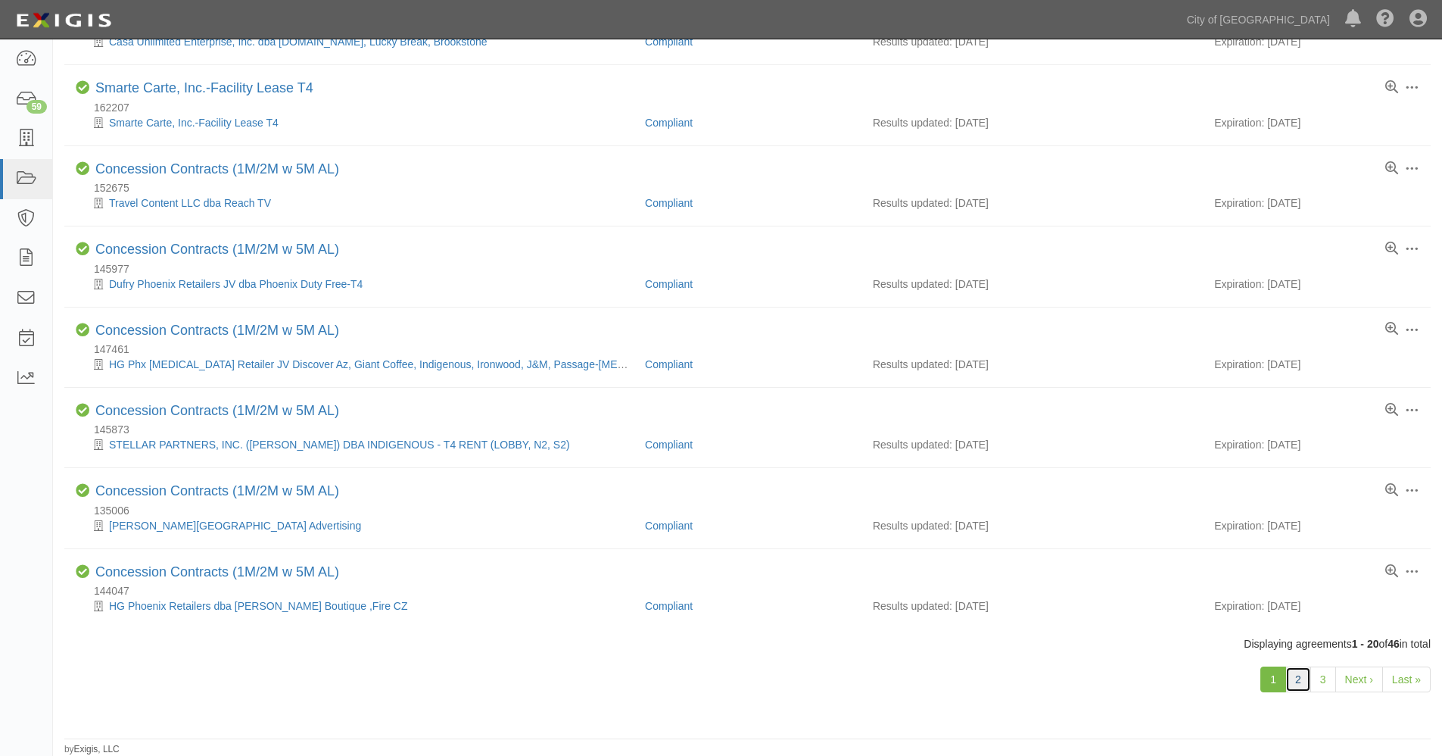
click at [1304, 678] on link "2" at bounding box center [1298, 679] width 26 height 26
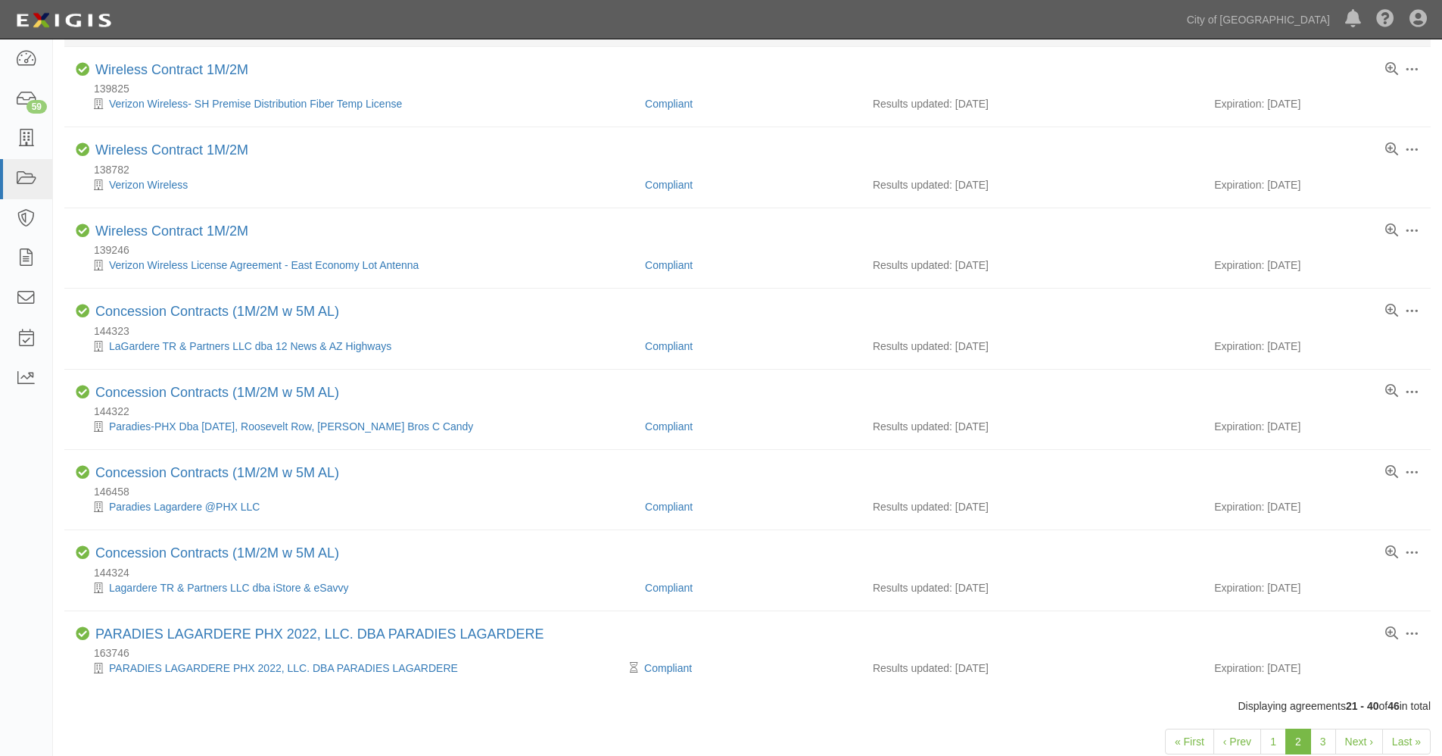
scroll to position [1136, 0]
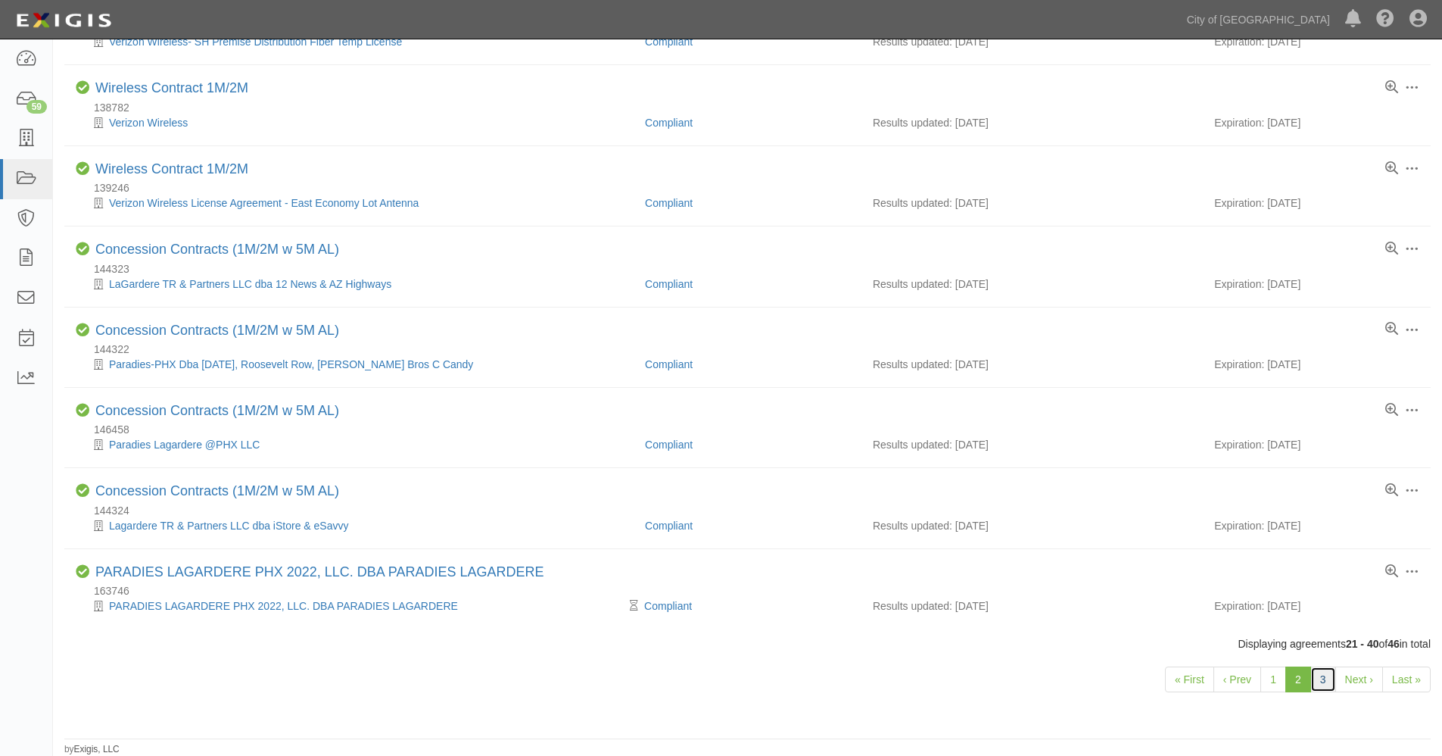
click at [1323, 679] on link "3" at bounding box center [1323, 679] width 26 height 26
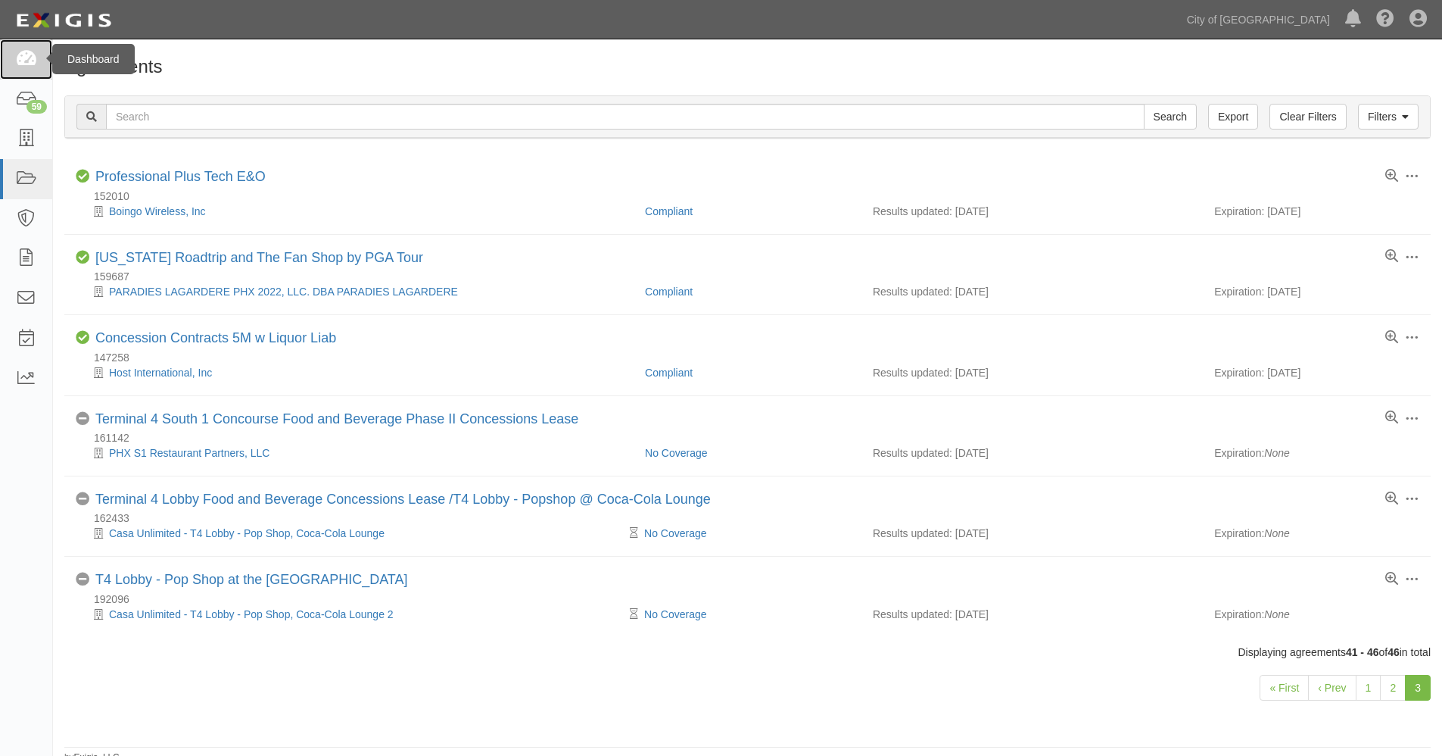
click at [32, 58] on icon at bounding box center [25, 59] width 21 height 17
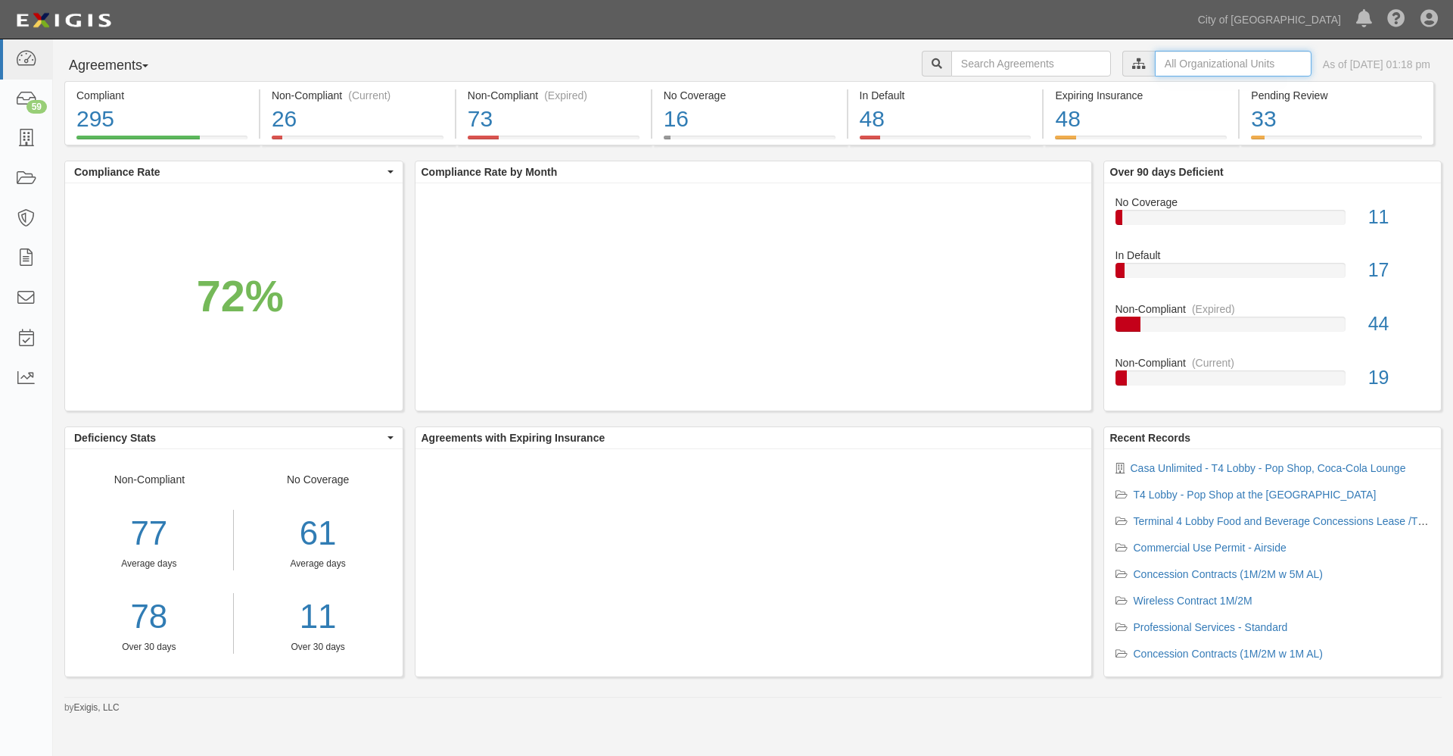
click at [1171, 58] on input "text" at bounding box center [1233, 64] width 157 height 26
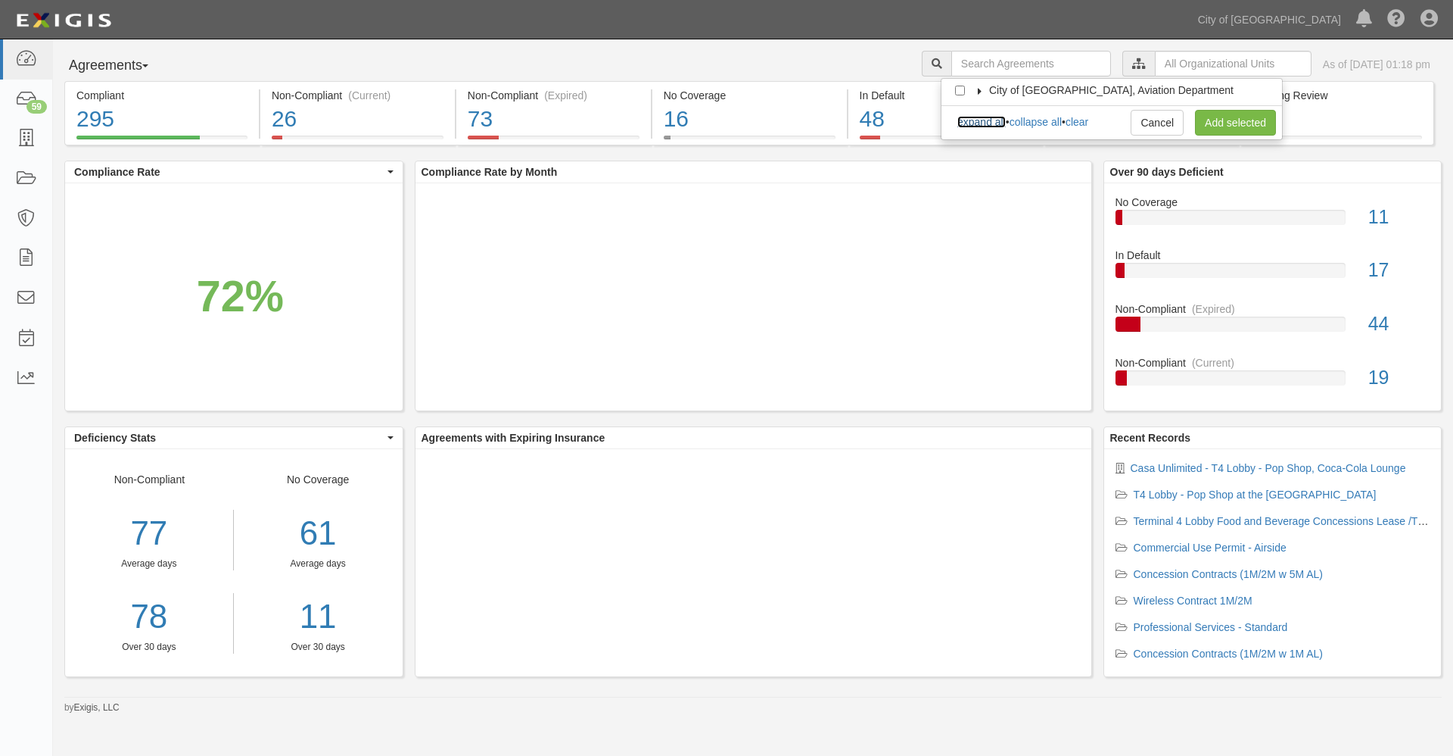
click at [993, 123] on link "expand all" at bounding box center [982, 122] width 48 height 12
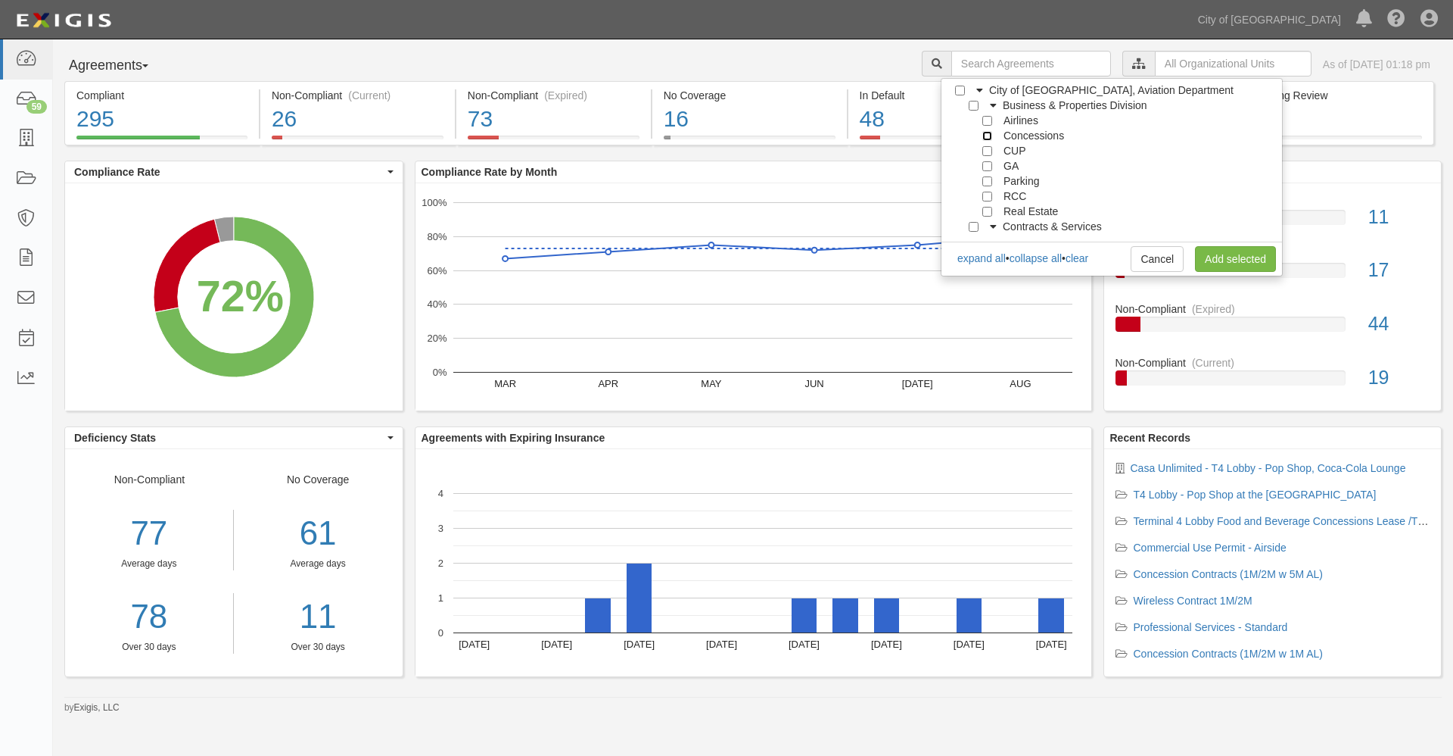
click at [989, 133] on input "Concessions" at bounding box center [988, 136] width 10 height 10
checkbox input "true"
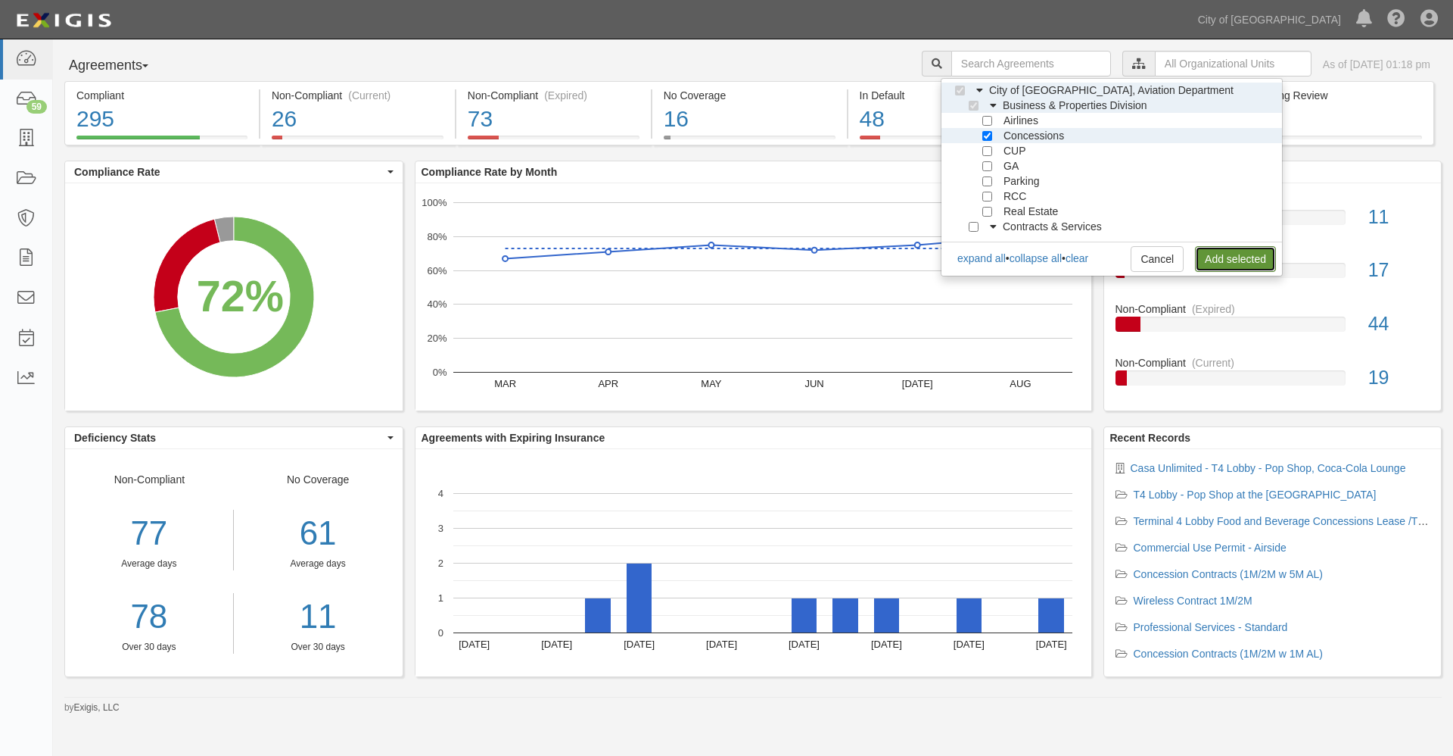
click at [1238, 259] on link "Add selected" at bounding box center [1235, 259] width 81 height 26
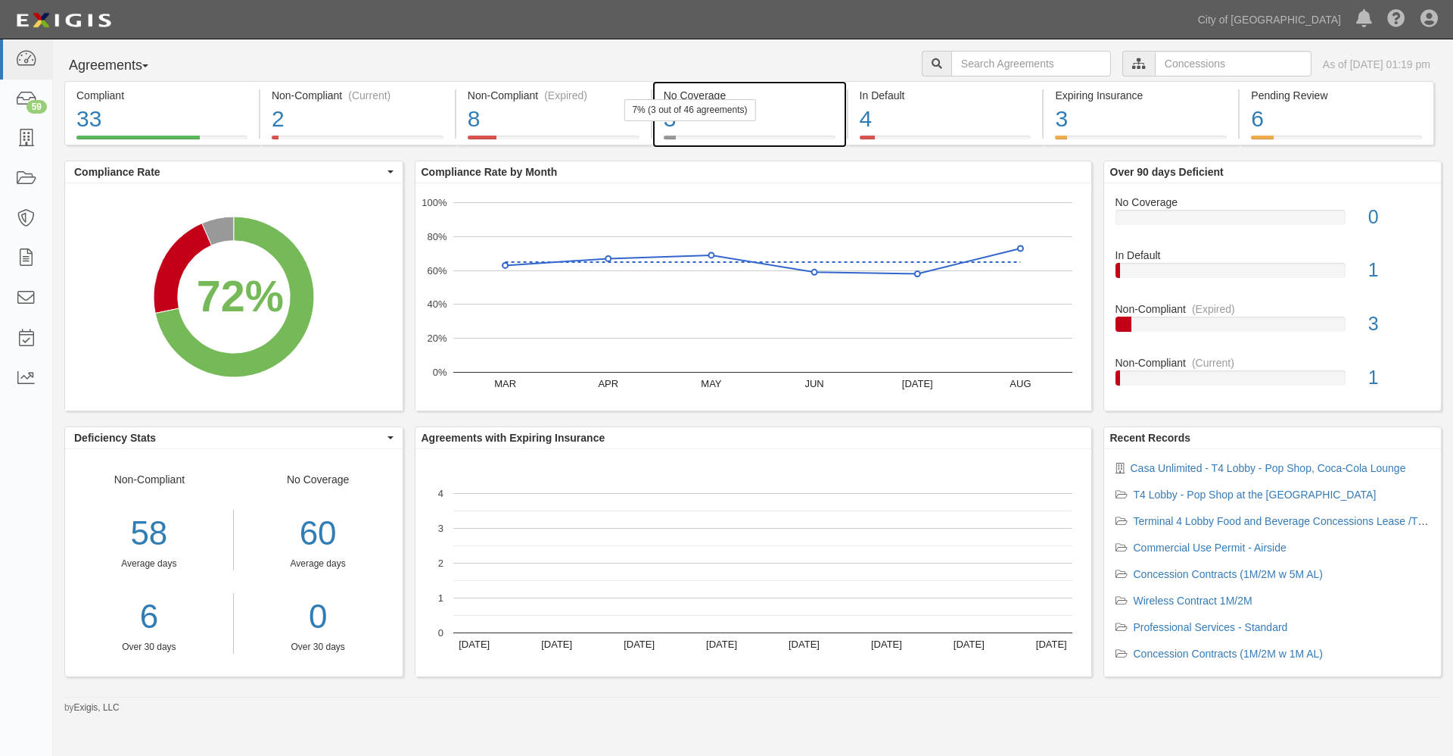
click at [668, 124] on div "3" at bounding box center [750, 119] width 172 height 33
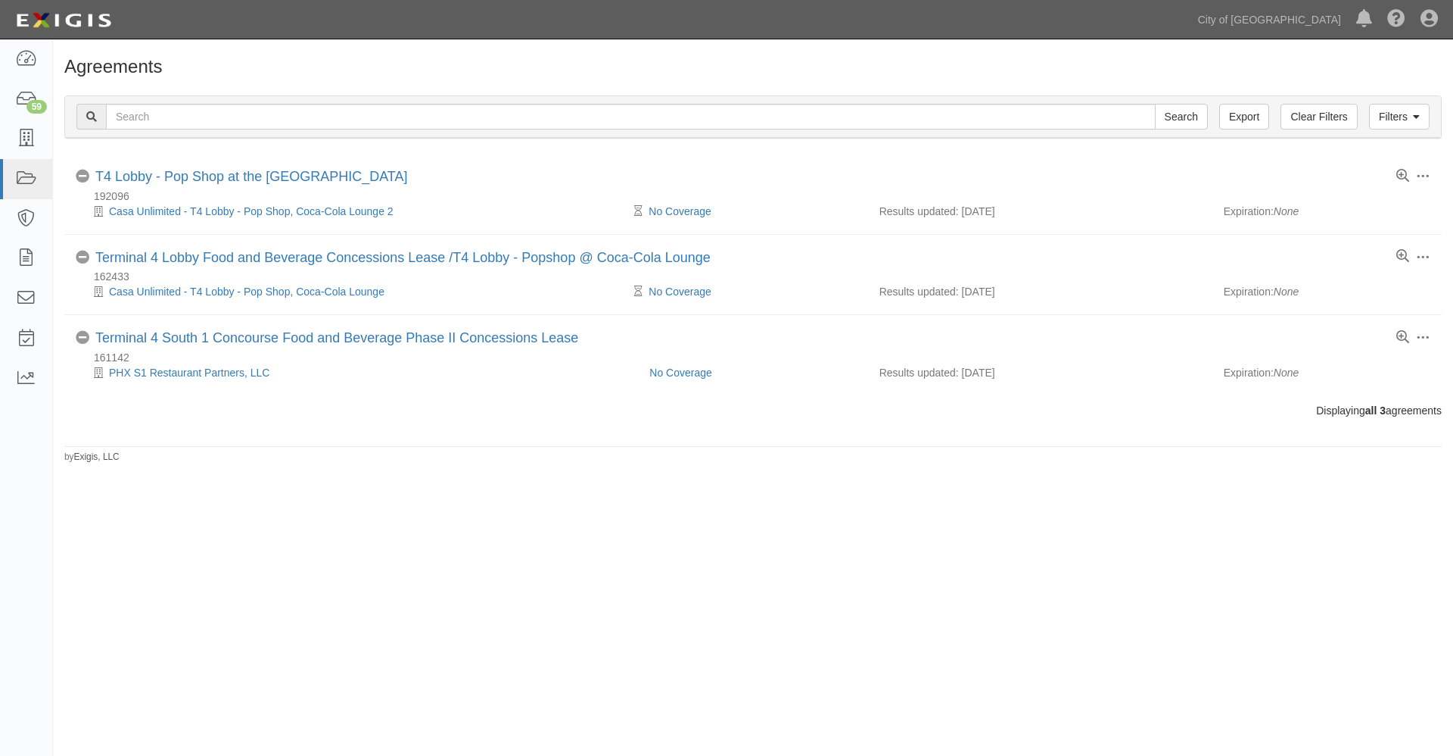
drag, startPoint x: 365, startPoint y: 356, endPoint x: 849, endPoint y: 516, distance: 509.4
click at [849, 516] on div "Agreements Filters Clear Filters Export Search Filters Compliance Status Compli…" at bounding box center [726, 385] width 1453 height 680
click at [27, 176] on icon at bounding box center [25, 178] width 21 height 17
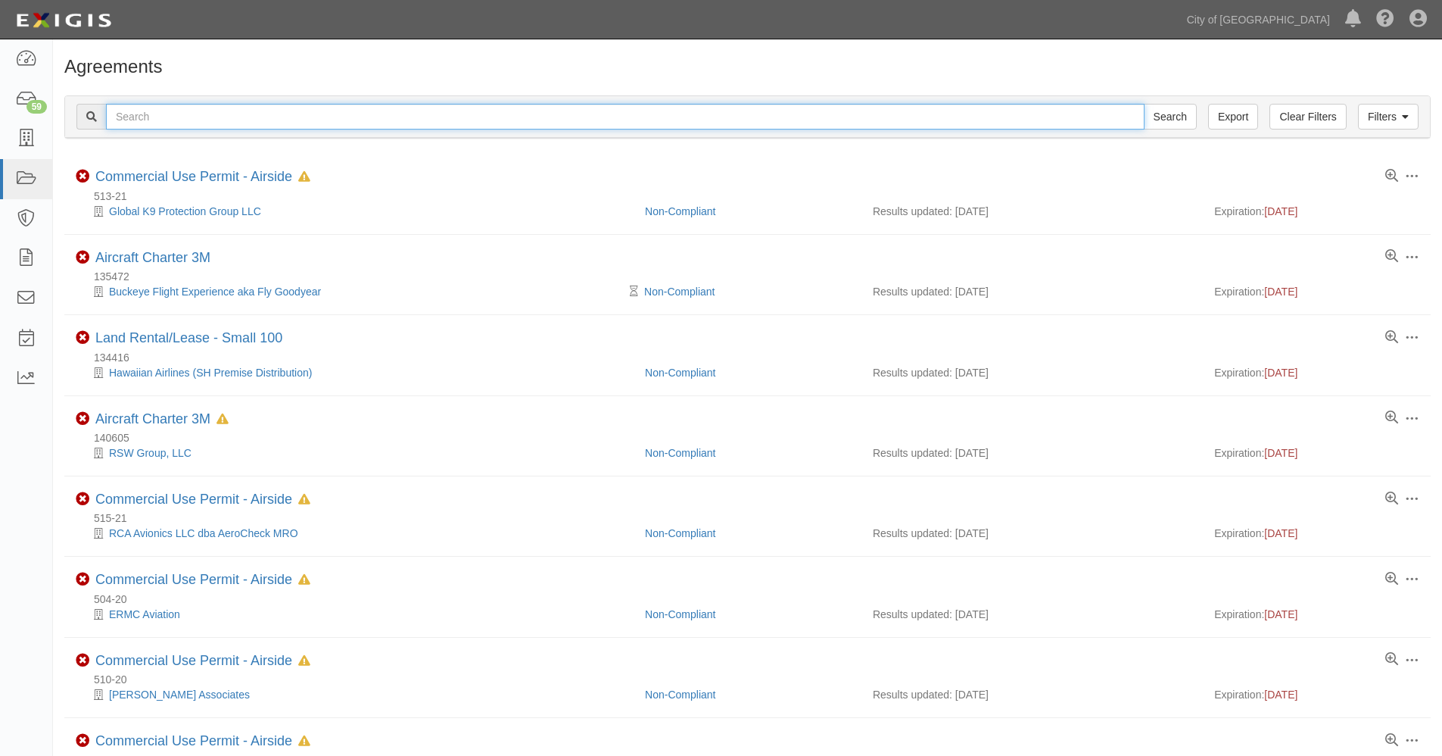
drag, startPoint x: 0, startPoint y: 0, endPoint x: 151, endPoint y: 114, distance: 189.3
click at [150, 114] on input "text" at bounding box center [625, 117] width 1039 height 26
type input "cavu"
click at [1144, 104] on input "Search" at bounding box center [1170, 117] width 53 height 26
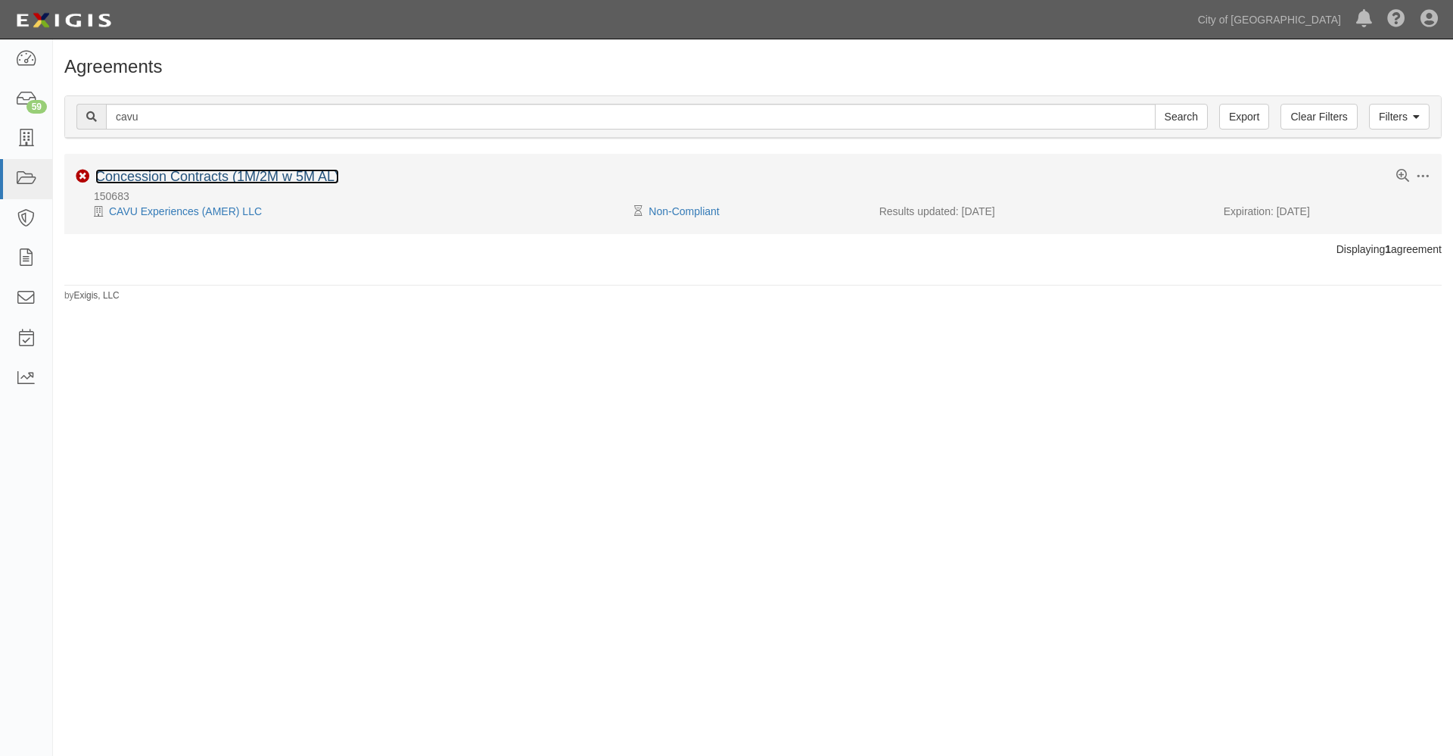
click at [154, 173] on link "Concession Contracts (1M/2M w 5M AL)" at bounding box center [217, 176] width 244 height 15
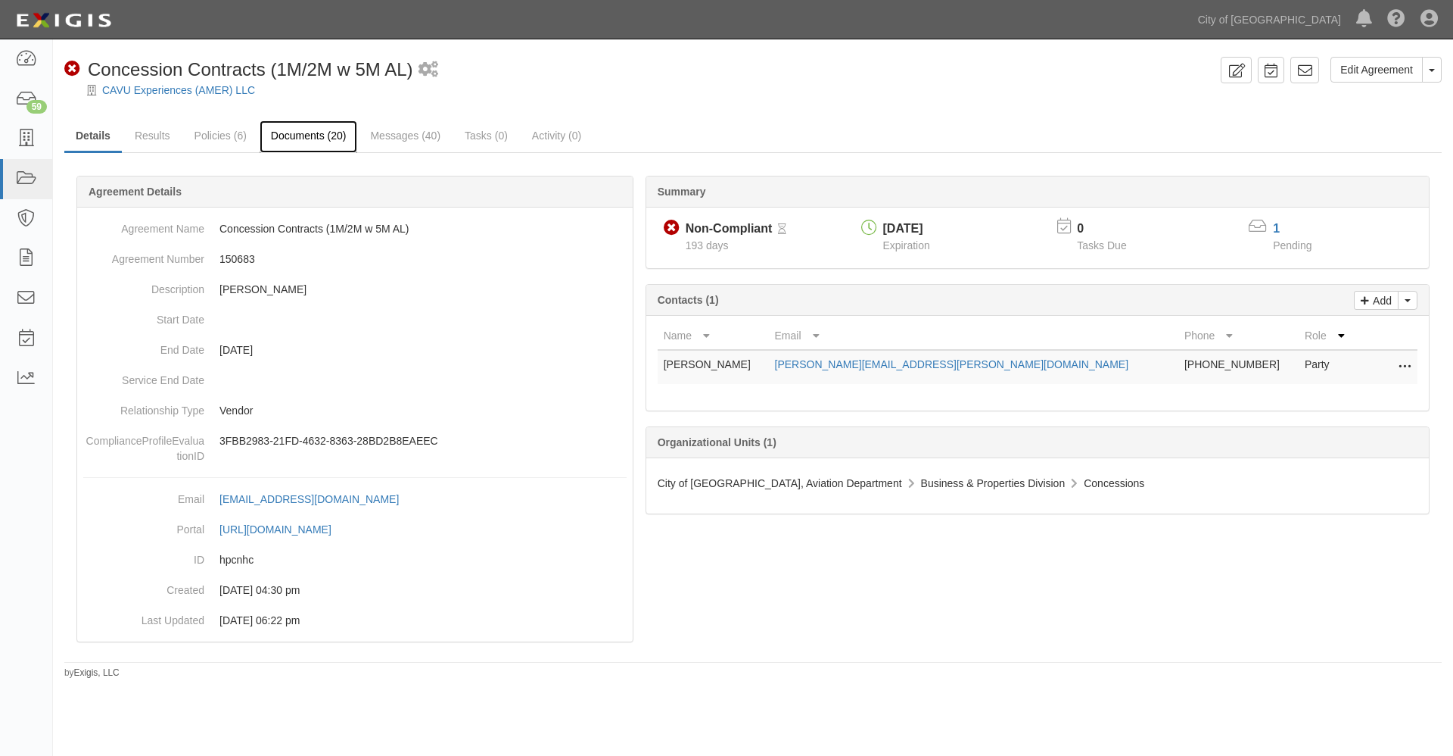
click at [323, 135] on link "Documents (20)" at bounding box center [309, 136] width 98 height 33
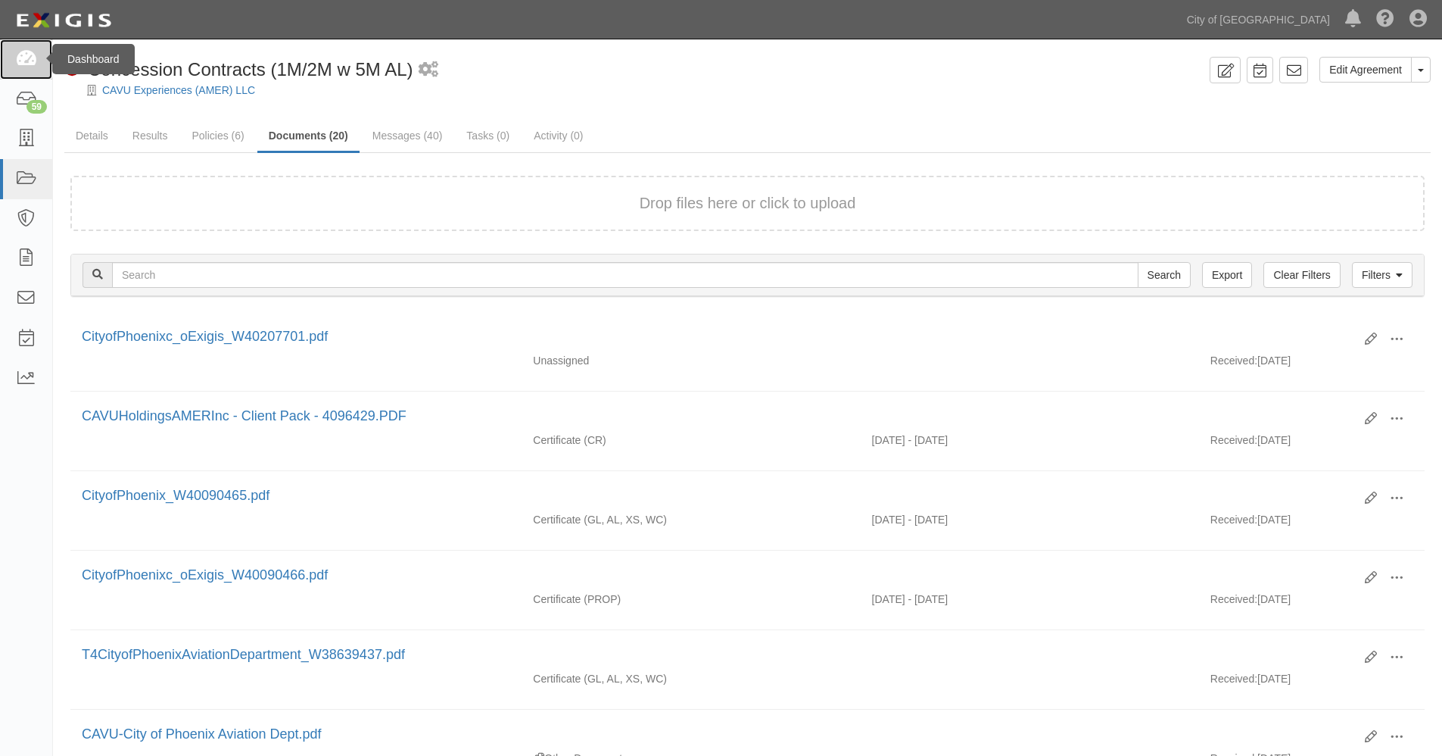
click at [25, 55] on icon at bounding box center [25, 59] width 21 height 17
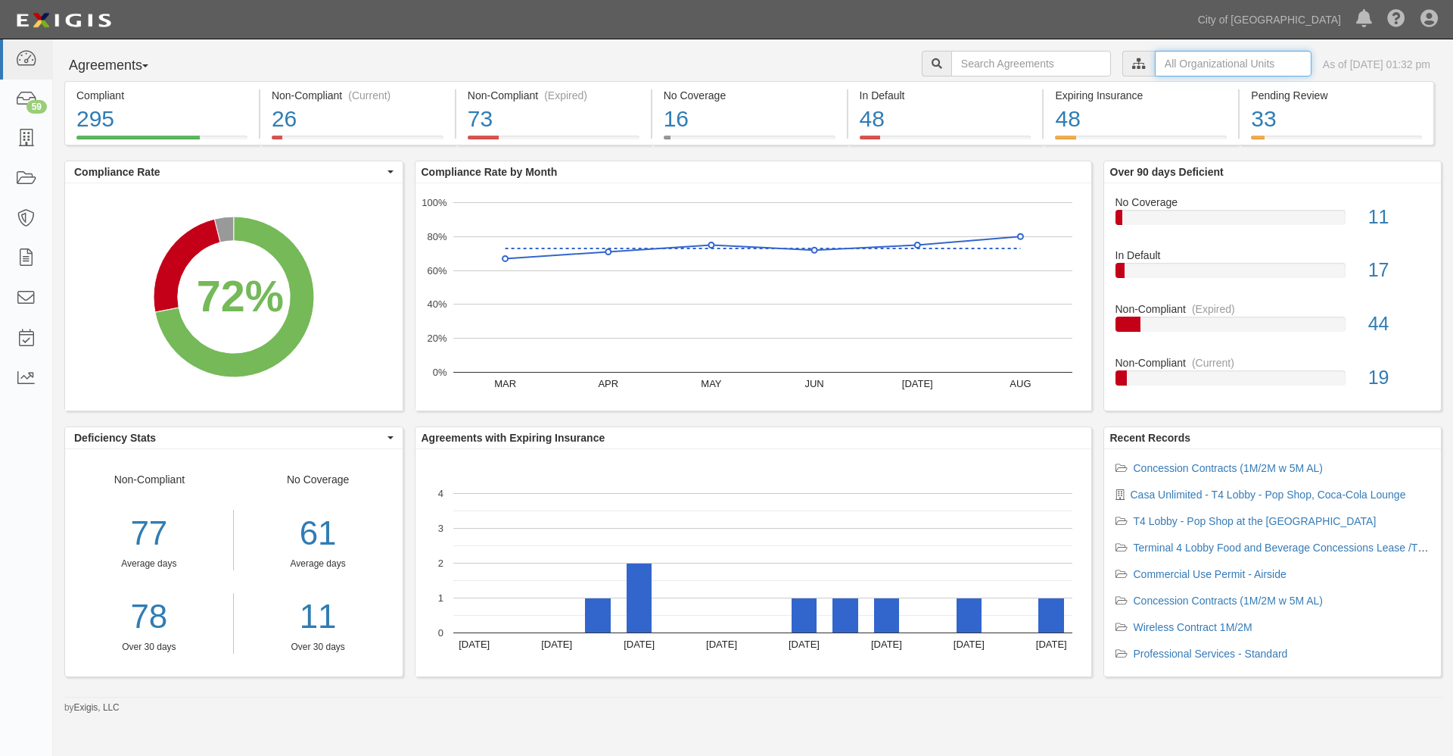
click at [1155, 64] on input "text" at bounding box center [1233, 64] width 157 height 26
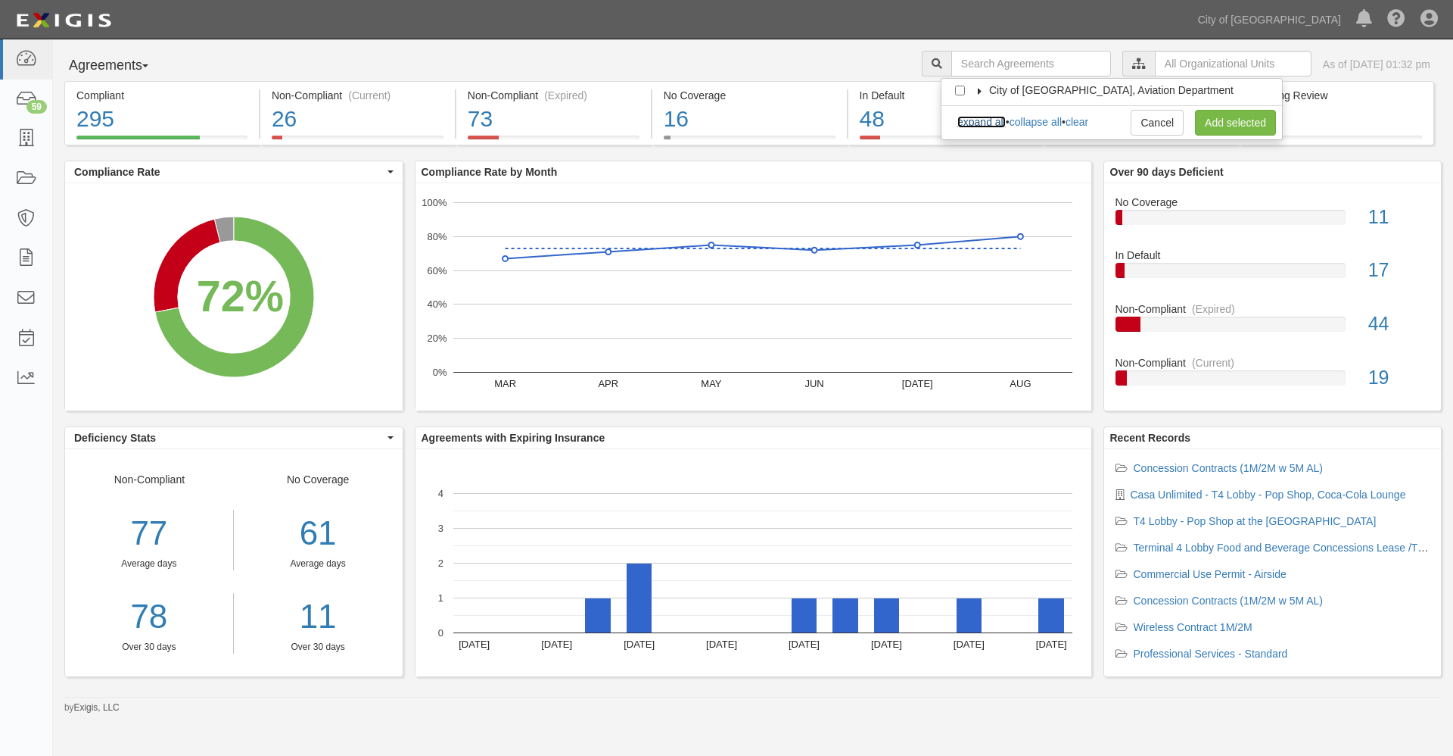
click at [989, 125] on link "expand all" at bounding box center [982, 122] width 48 height 12
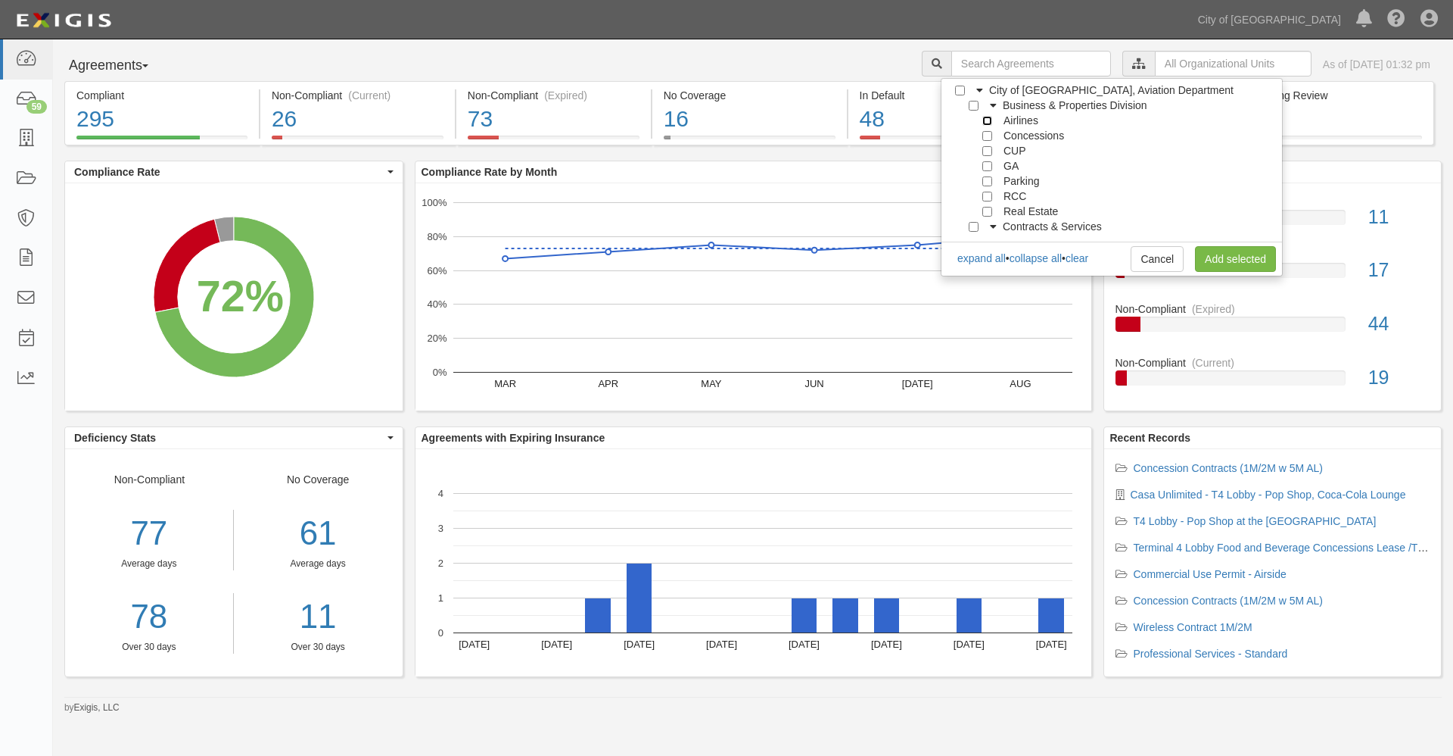
click at [984, 123] on input "Airlines" at bounding box center [988, 121] width 10 height 10
checkbox input "true"
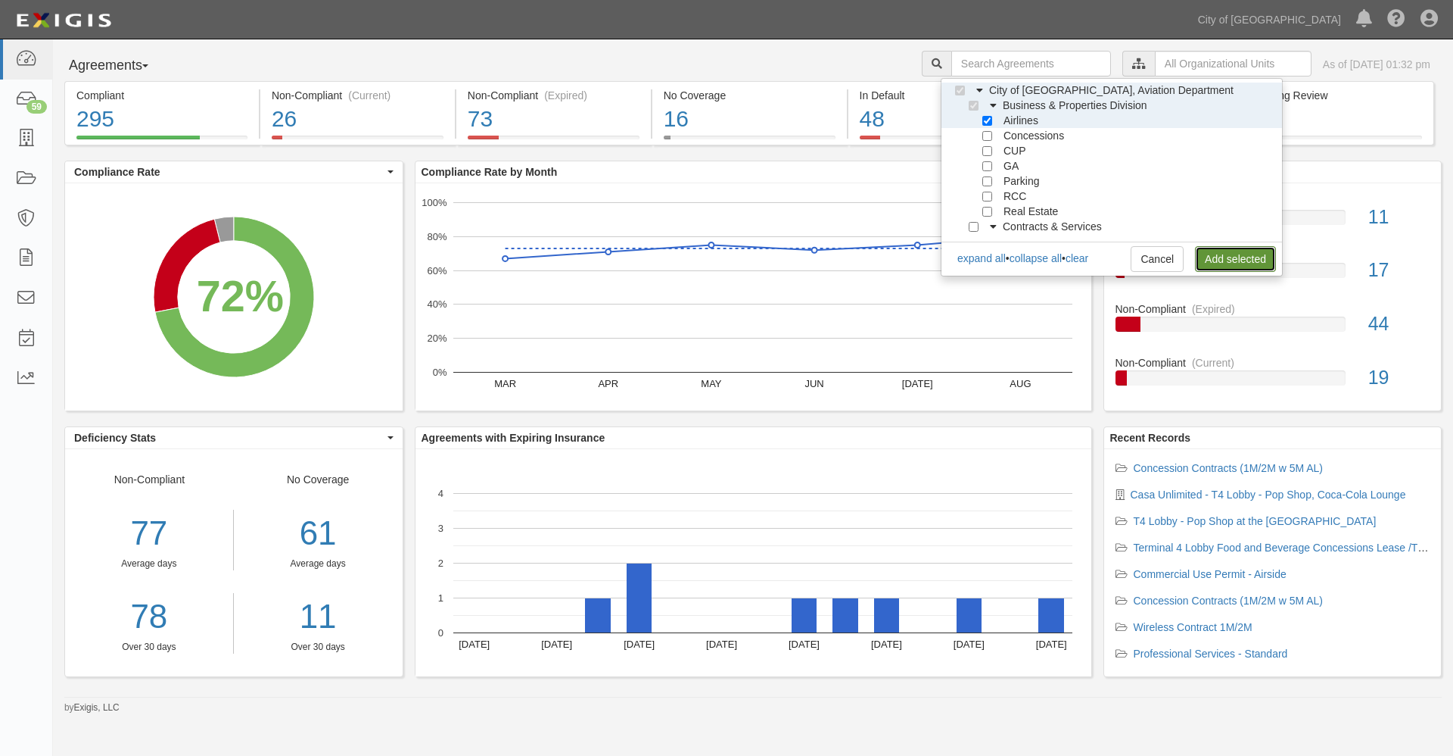
click at [1221, 262] on link "Add selected" at bounding box center [1235, 259] width 81 height 26
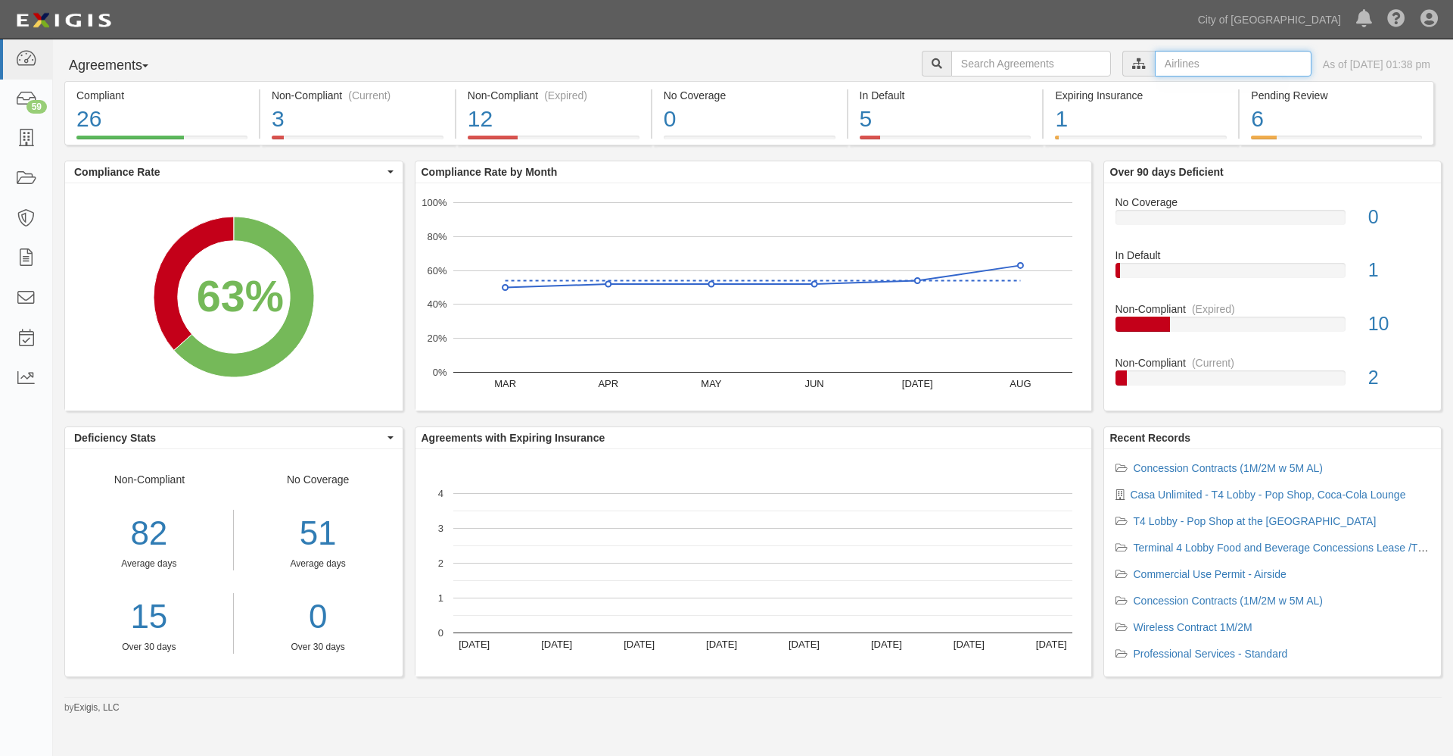
click at [1155, 61] on input "text" at bounding box center [1233, 64] width 157 height 26
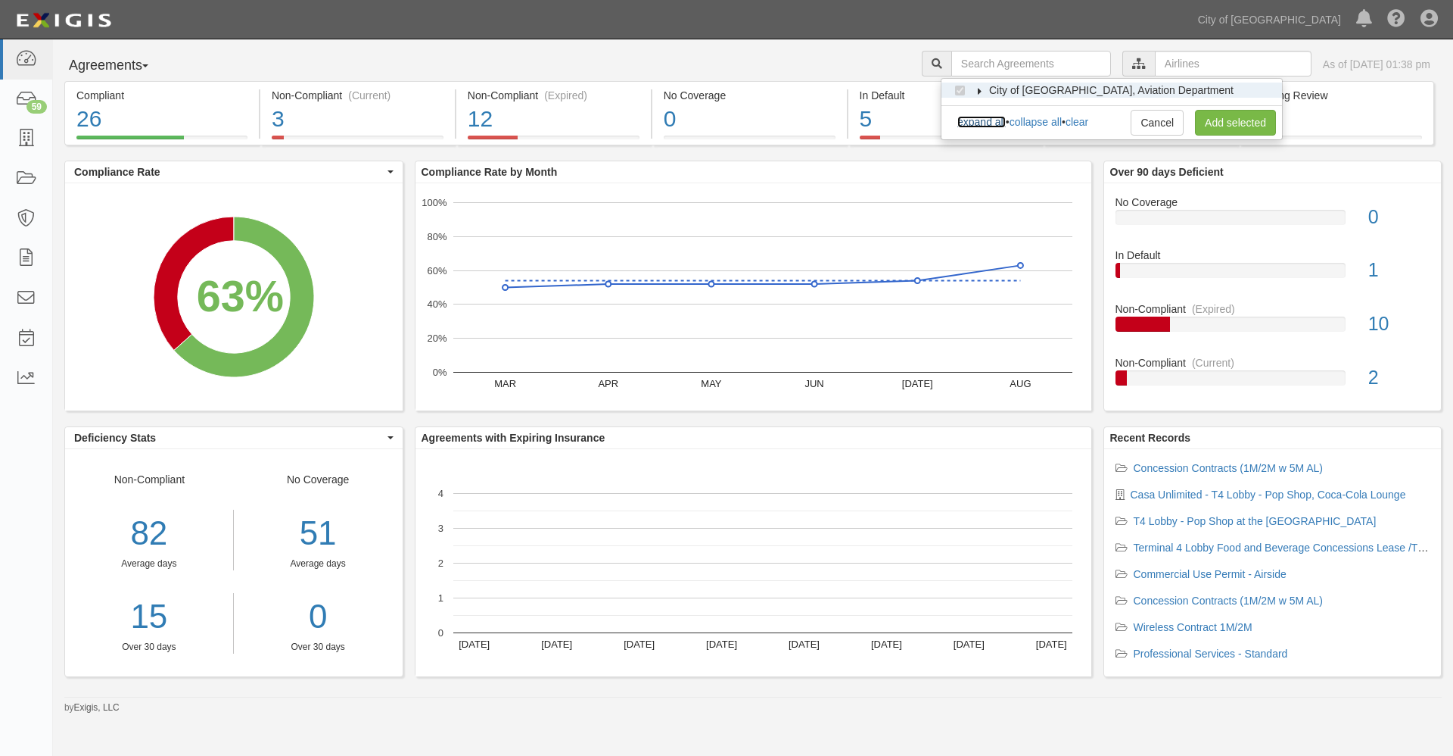
click at [977, 121] on link "expand all" at bounding box center [982, 122] width 48 height 12
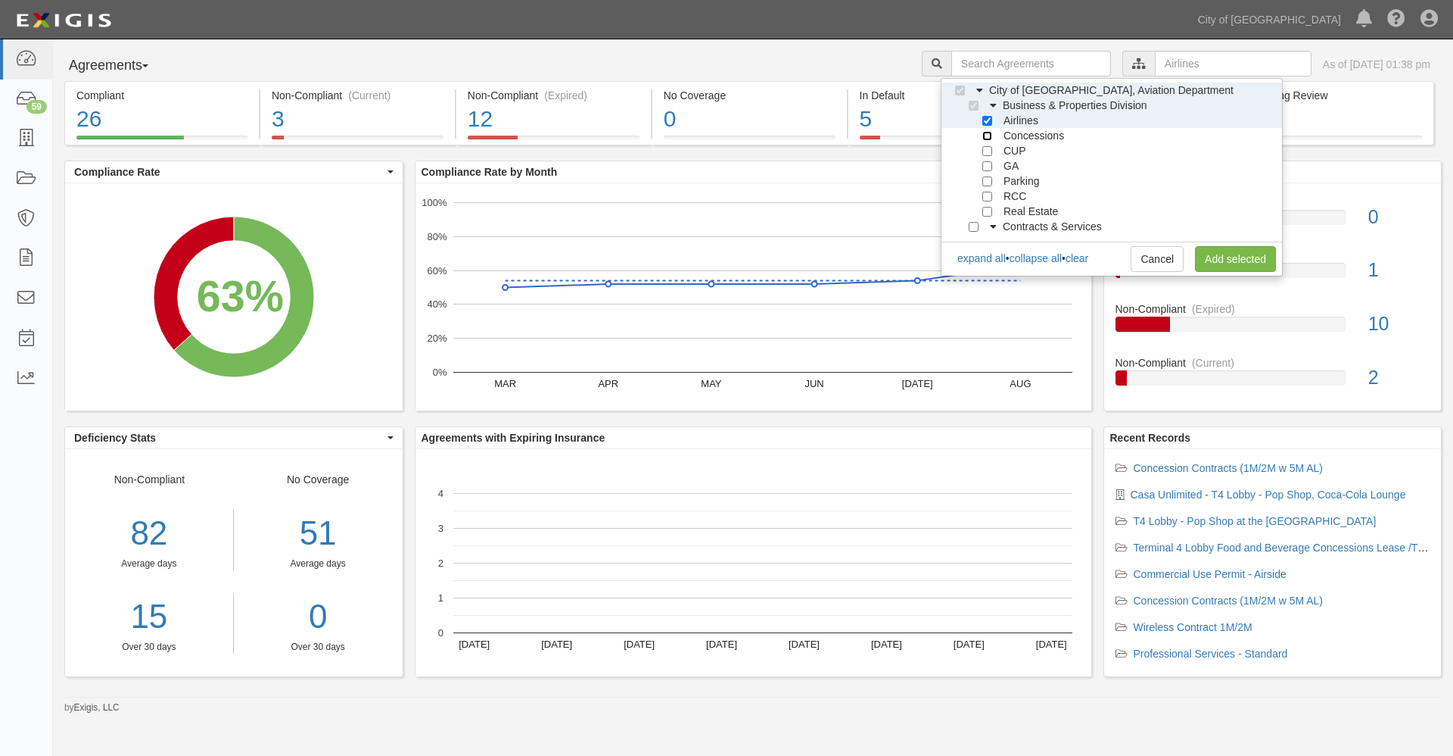
click at [986, 136] on input "Concessions" at bounding box center [988, 136] width 10 height 10
checkbox input "true"
click at [1218, 258] on link "Add selected" at bounding box center [1235, 259] width 81 height 26
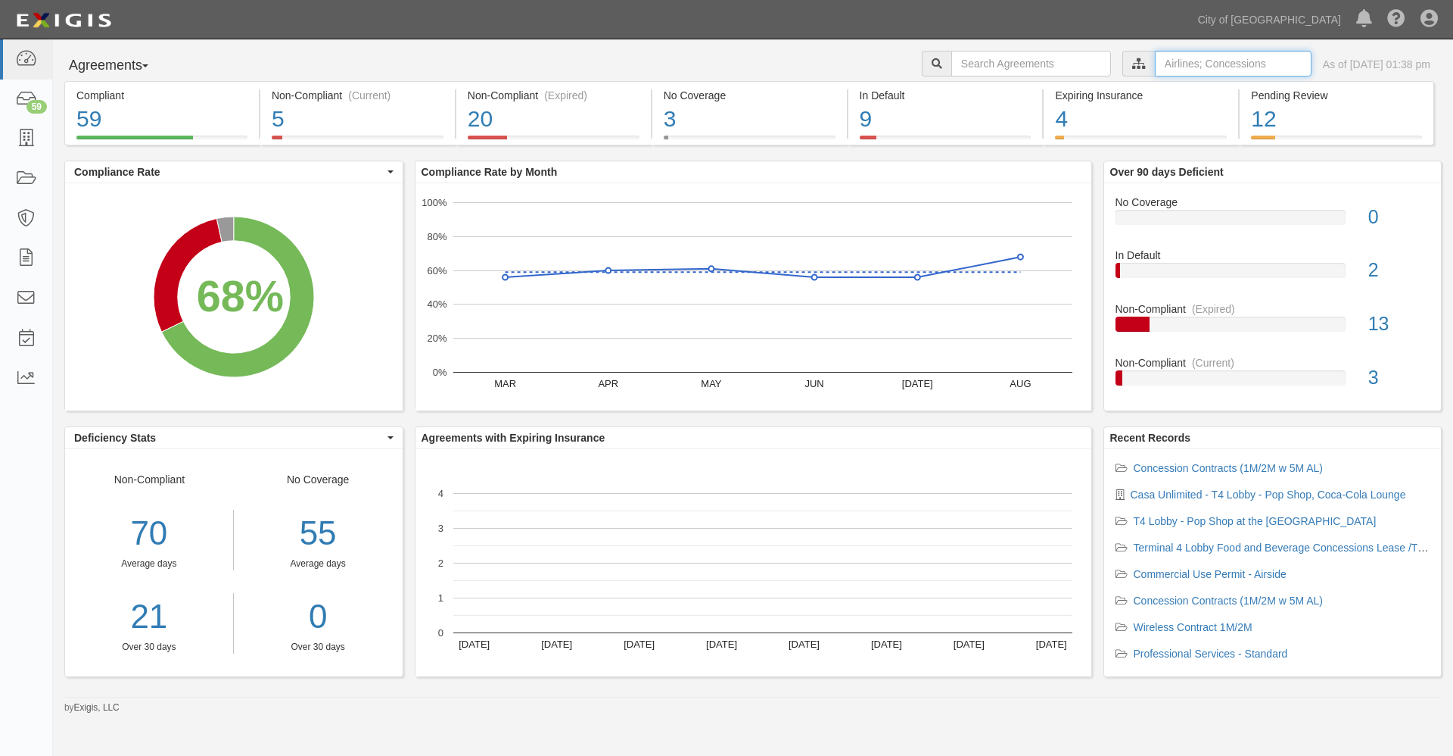
click at [1161, 65] on input "text" at bounding box center [1233, 64] width 157 height 26
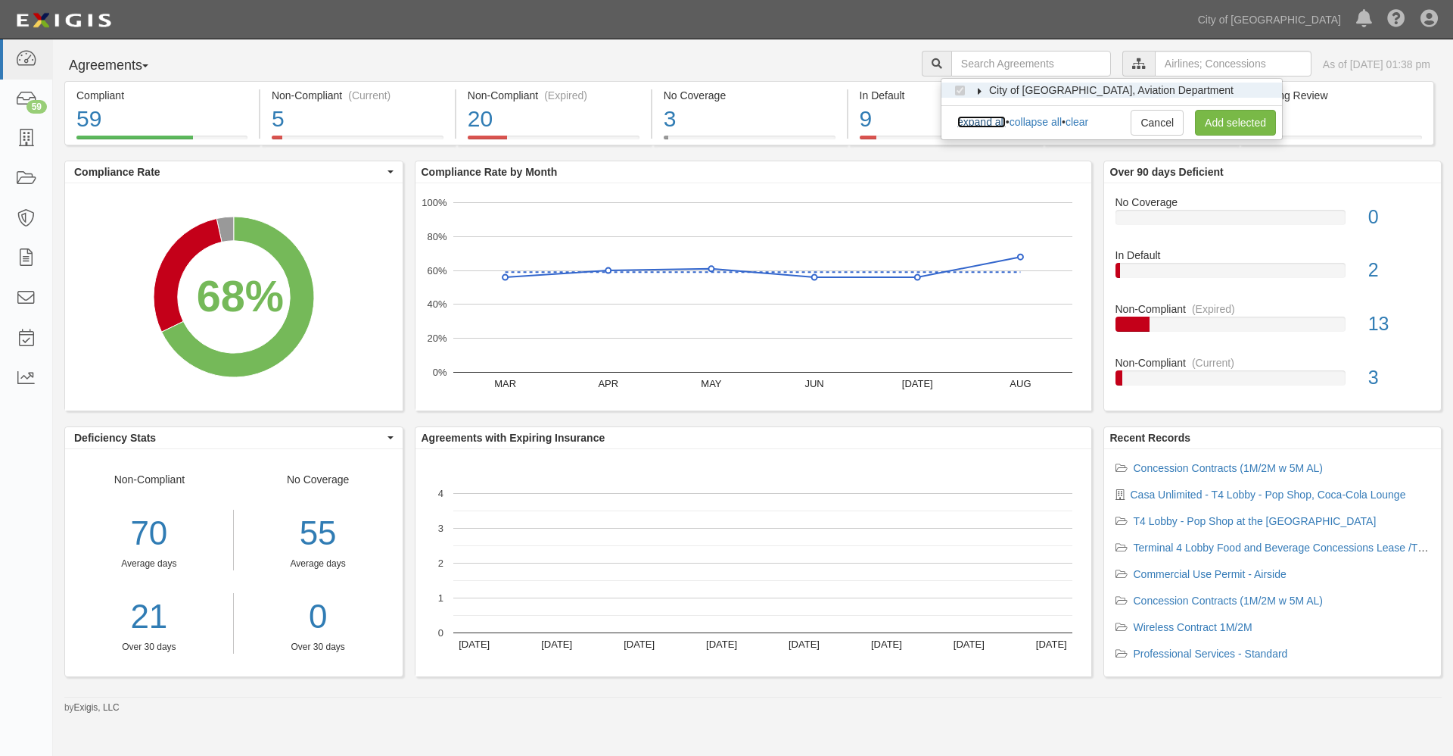
click at [979, 123] on link "expand all" at bounding box center [982, 122] width 48 height 12
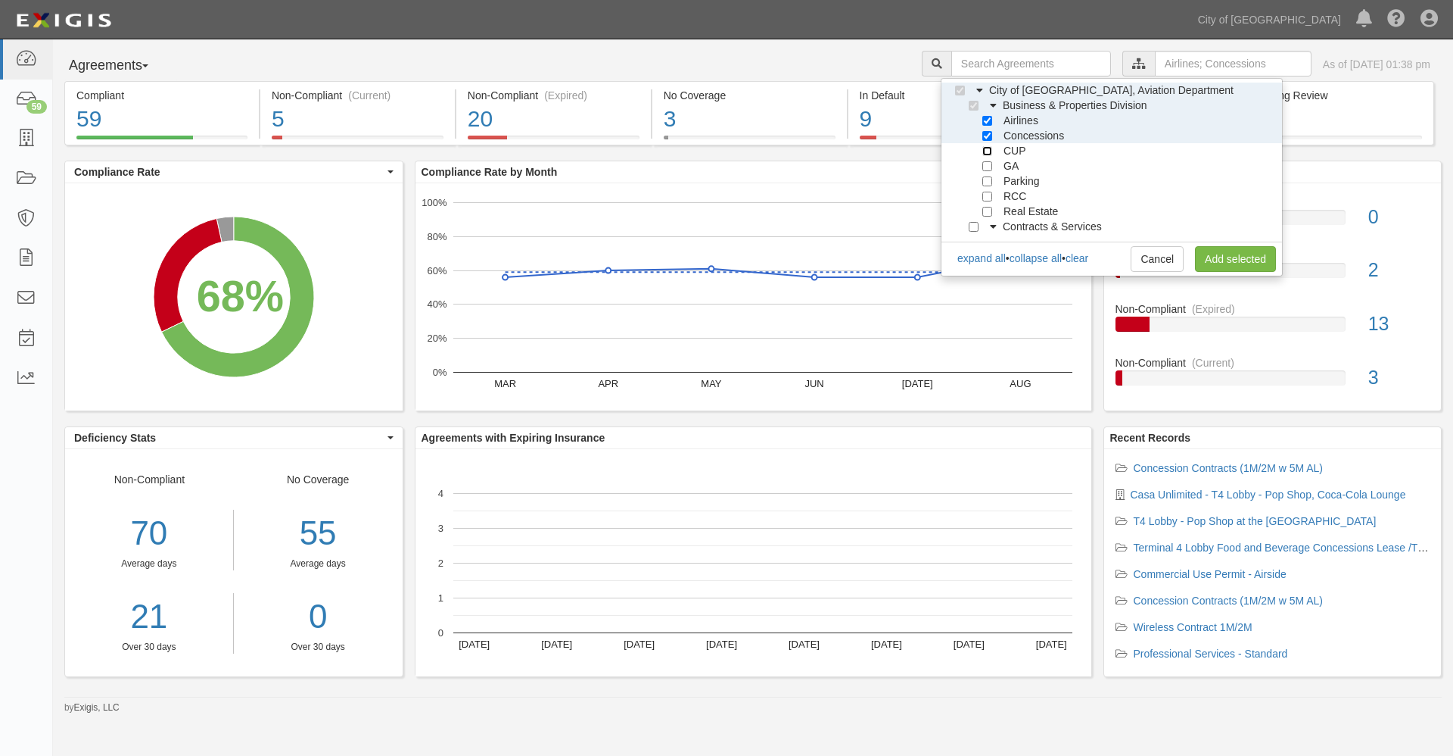
click at [989, 149] on input "CUP" at bounding box center [988, 151] width 10 height 10
checkbox input "true"
click at [1223, 257] on link "Add selected" at bounding box center [1235, 259] width 81 height 26
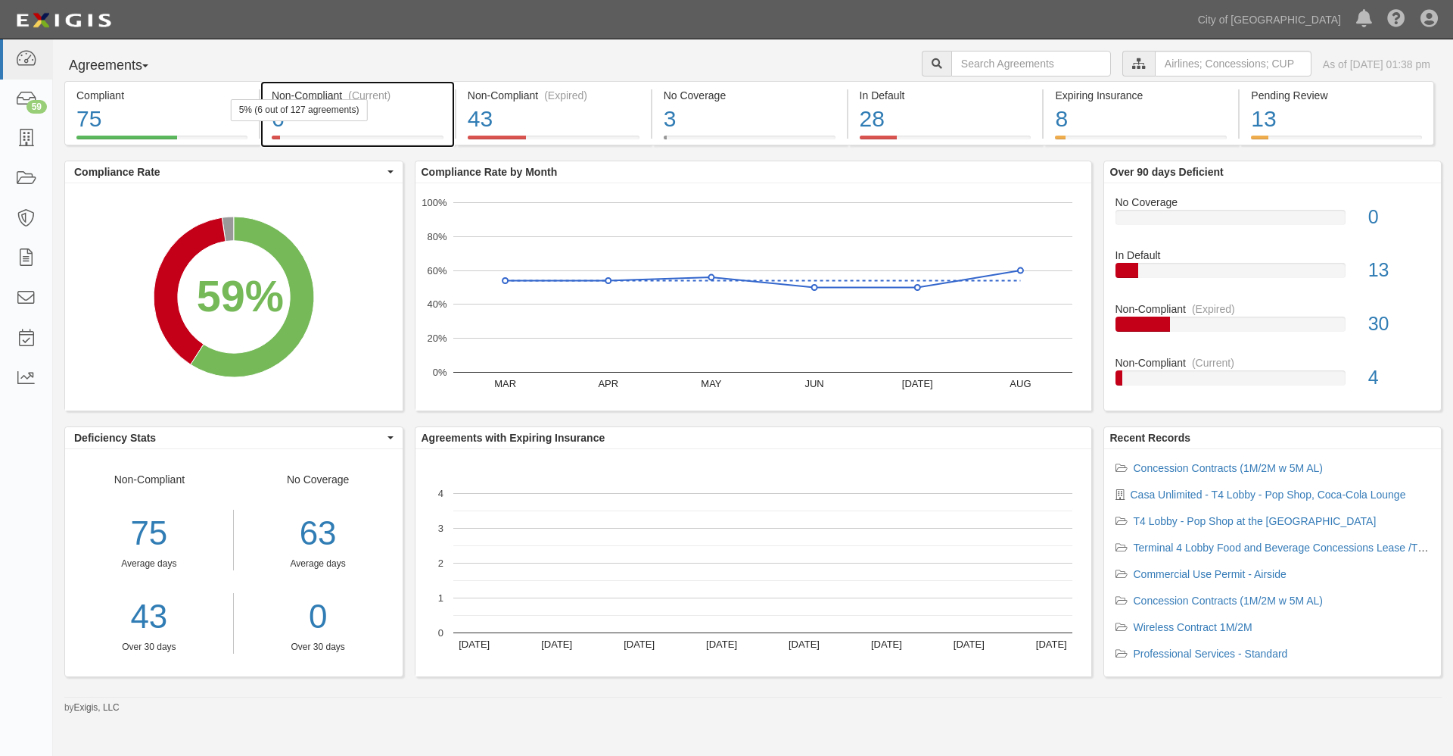
click at [318, 92] on div "Non-Compliant (Current)" at bounding box center [358, 95] width 172 height 15
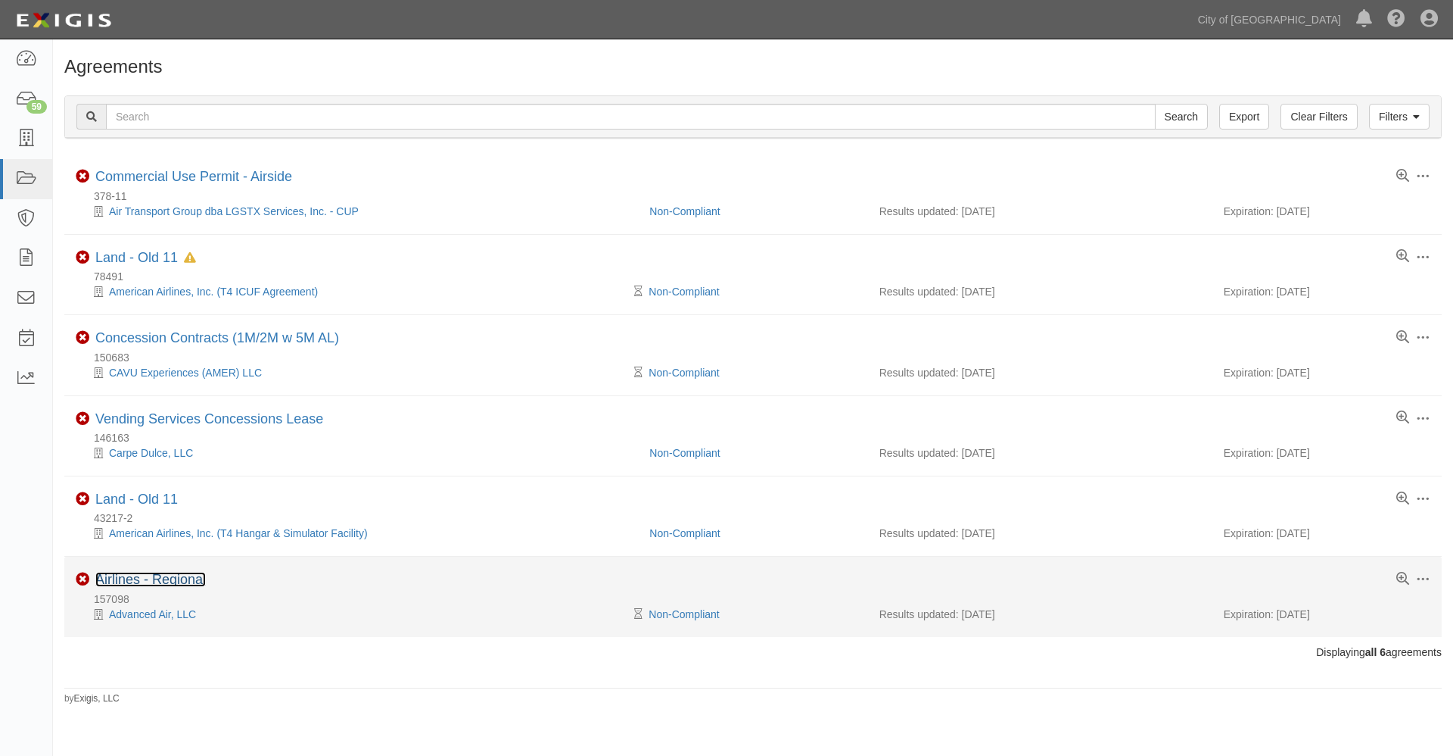
click at [127, 578] on link "Airlines - Regional" at bounding box center [150, 579] width 111 height 15
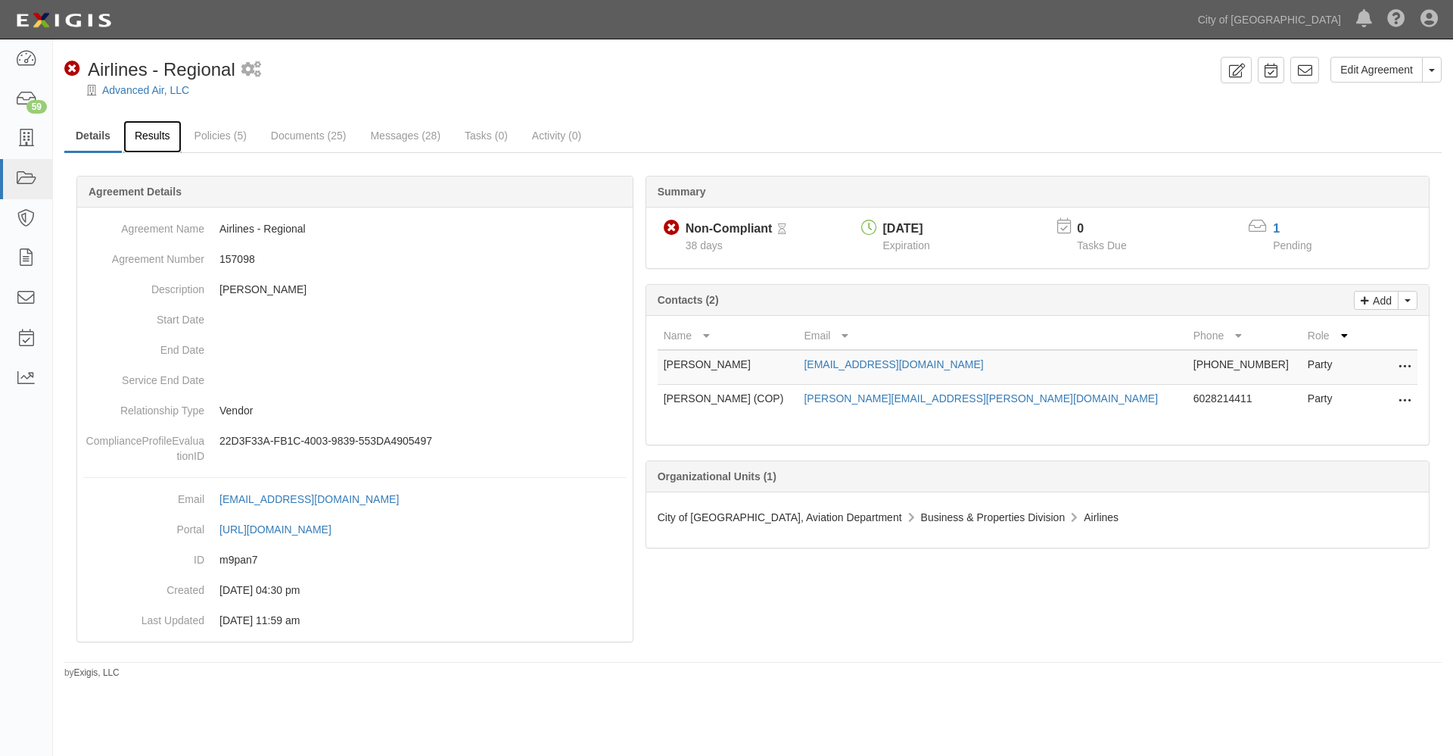
click at [149, 136] on link "Results" at bounding box center [152, 136] width 58 height 33
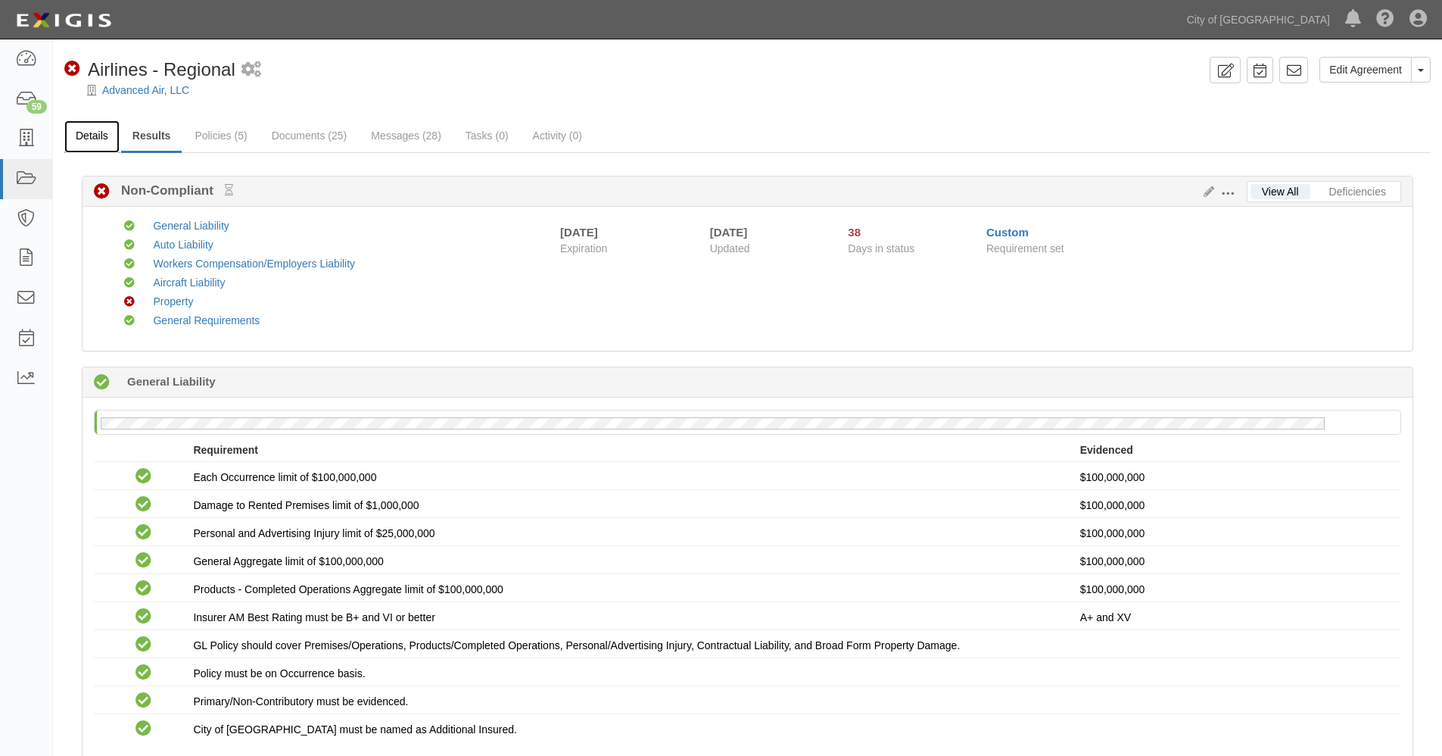
click at [86, 136] on link "Details" at bounding box center [91, 136] width 55 height 33
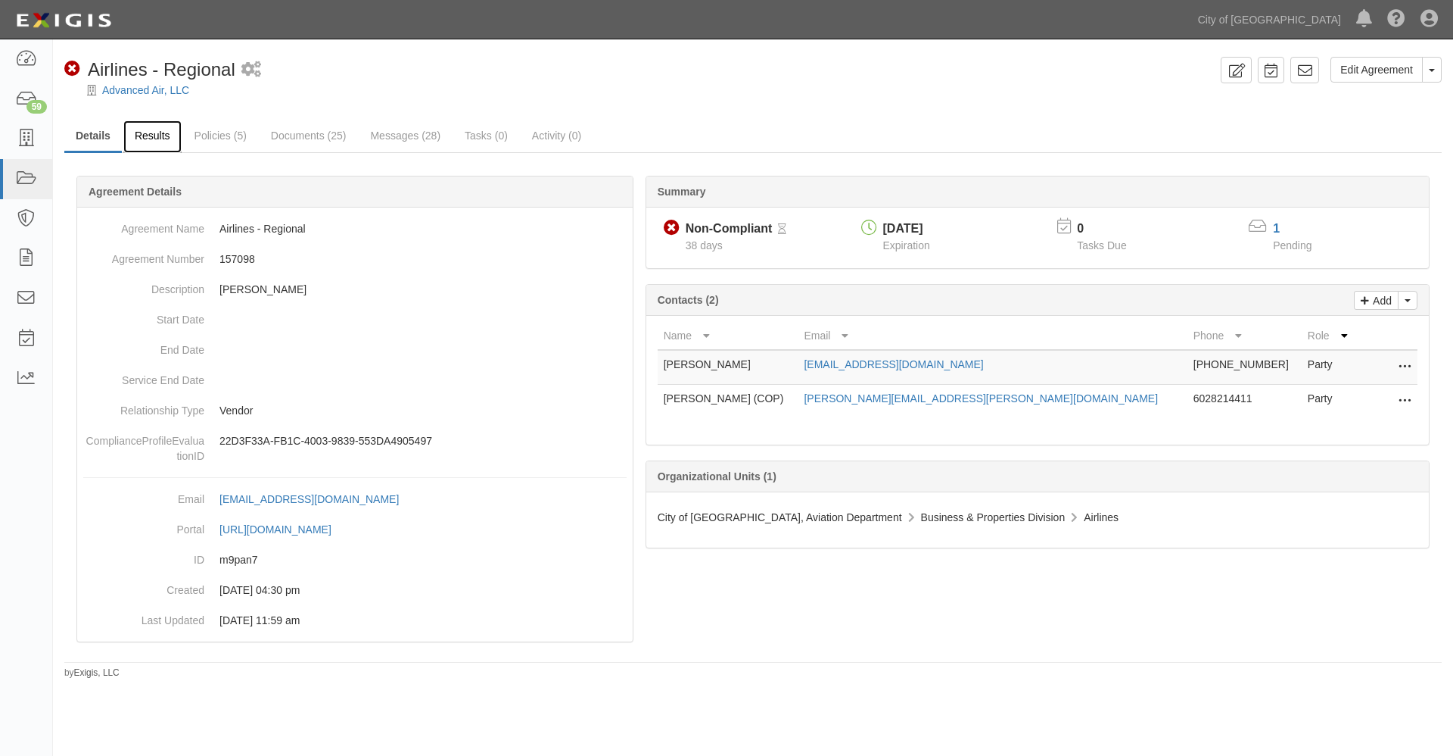
click at [155, 134] on link "Results" at bounding box center [152, 136] width 58 height 33
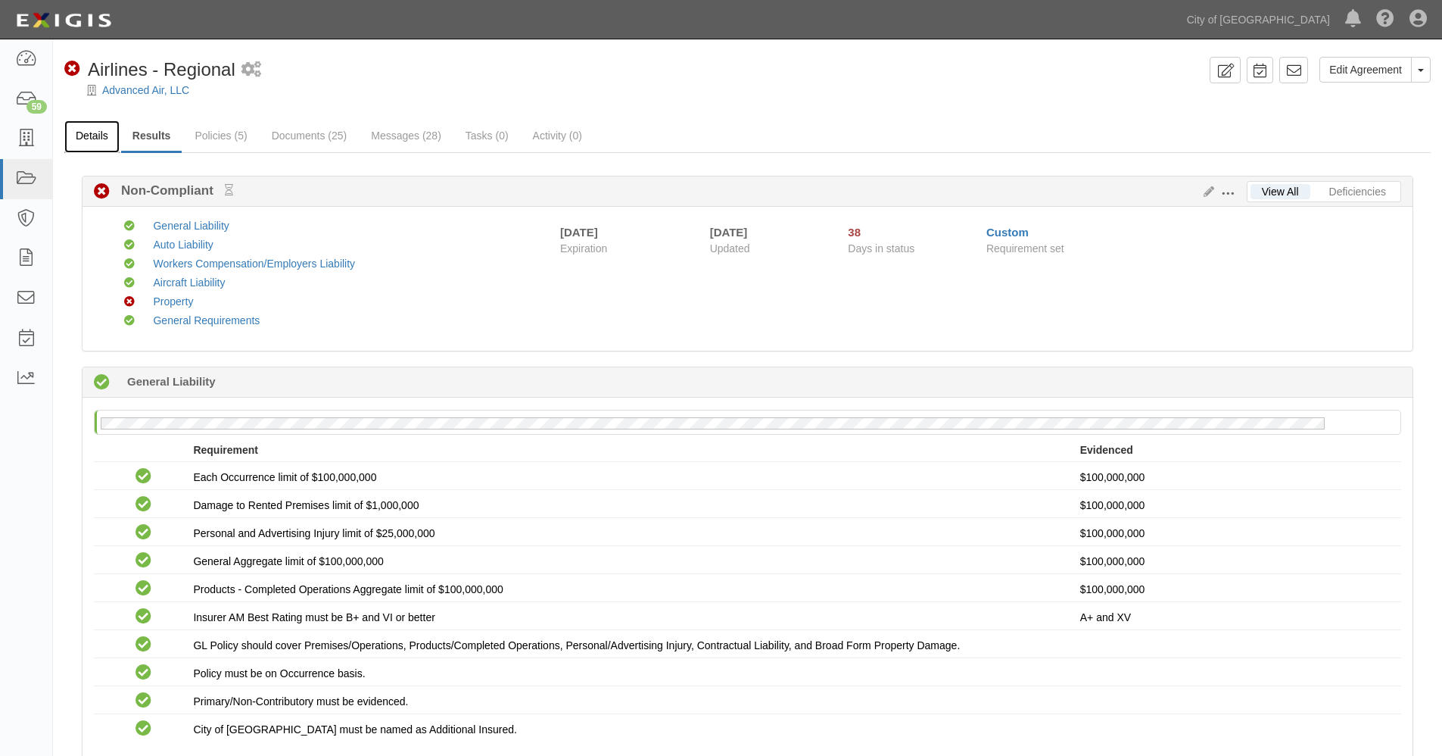
click at [95, 139] on link "Details" at bounding box center [91, 136] width 55 height 33
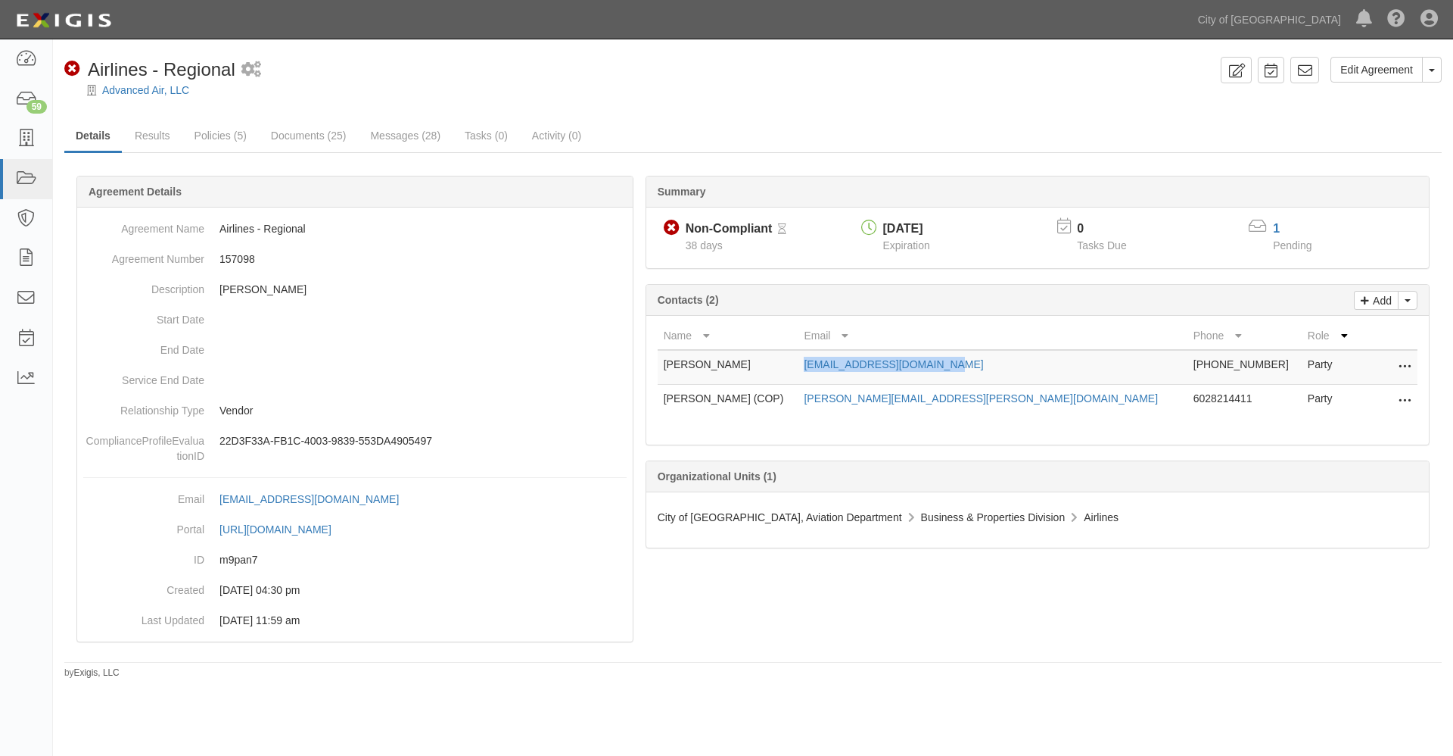
drag, startPoint x: 1011, startPoint y: 367, endPoint x: 869, endPoint y: 372, distance: 142.4
click at [869, 372] on td "[EMAIL_ADDRESS][DOMAIN_NAME]" at bounding box center [992, 367] width 389 height 35
copy link "[EMAIL_ADDRESS][DOMAIN_NAME]"
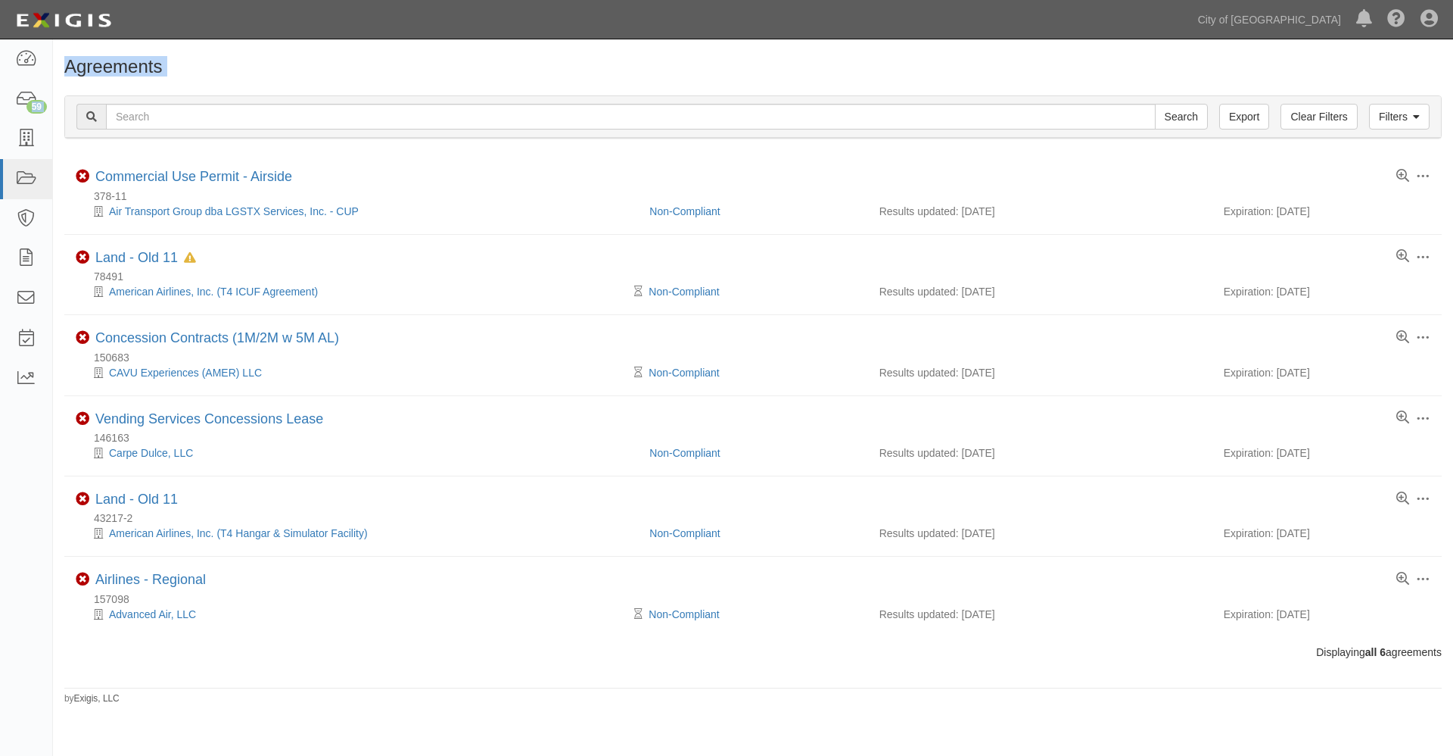
drag, startPoint x: 5, startPoint y: 2, endPoint x: 180, endPoint y: 89, distance: 196.0
click at [180, 89] on body "Toggle navigation Dashboard 59 Inbox Parties Agreements Coverages Documents Mes…" at bounding box center [726, 362] width 1453 height 725
click at [346, 21] on div "Dashboard 59 Inbox Parties Agreements Coverages Documents Messages Tasks Report…" at bounding box center [726, 19] width 1431 height 39
